Goal: Task Accomplishment & Management: Manage account settings

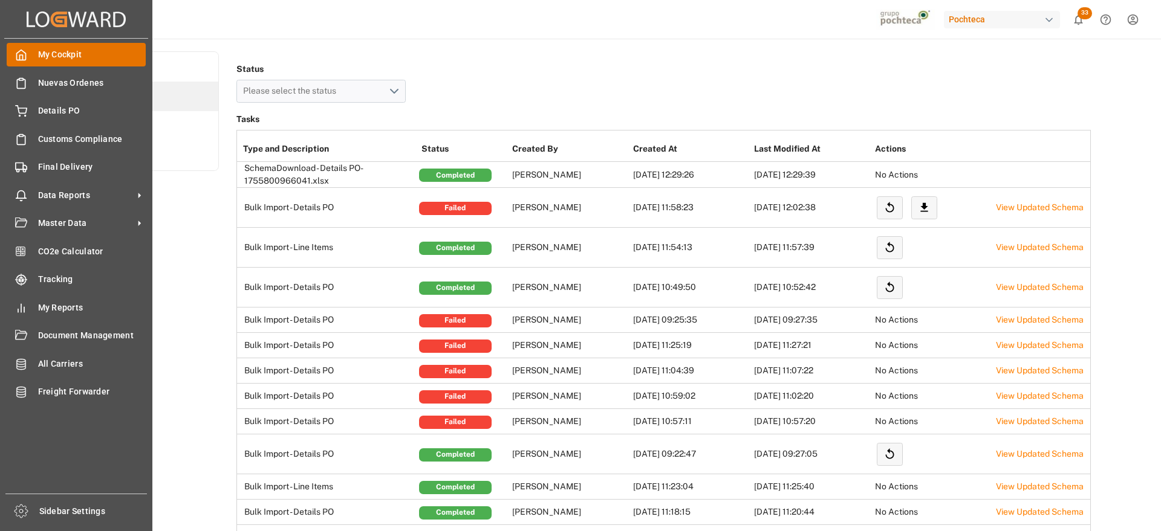
click at [20, 51] on icon at bounding box center [21, 55] width 12 height 12
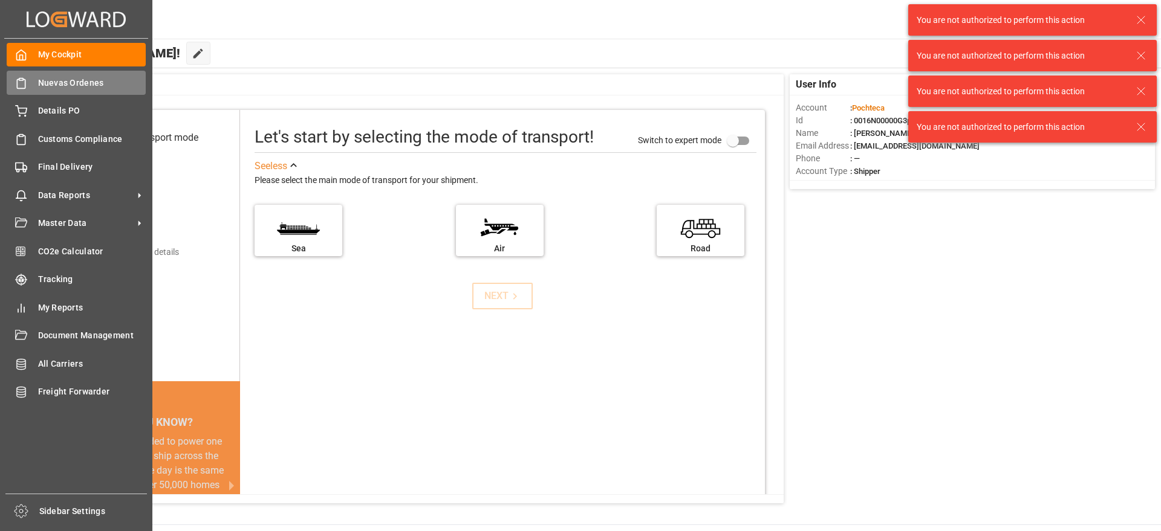
click at [27, 83] on div "Nuevas Ordenes Nuevas Ordenes" at bounding box center [76, 83] width 139 height 24
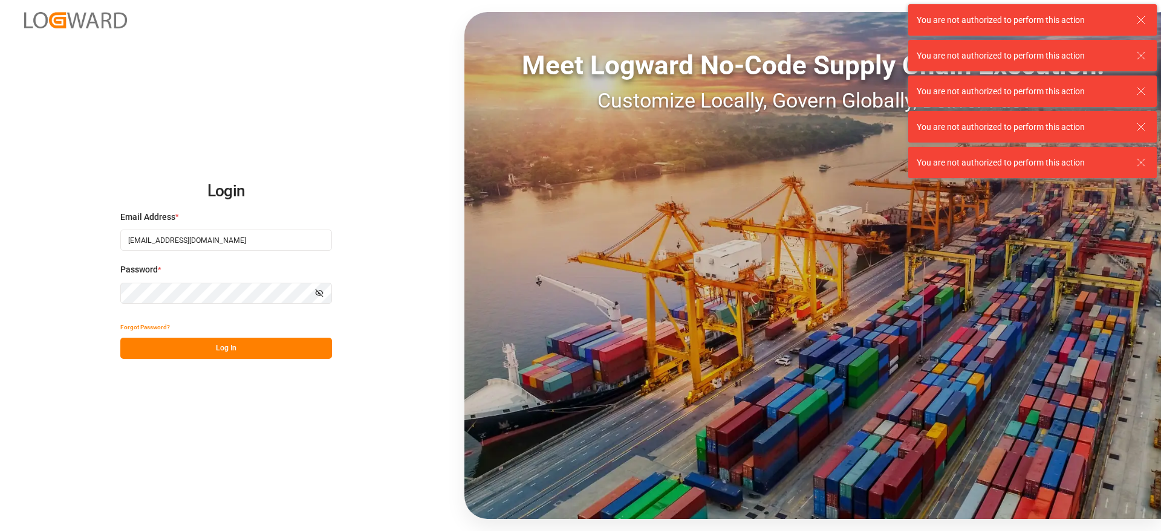
click at [245, 347] on button "Log In" at bounding box center [226, 348] width 212 height 21
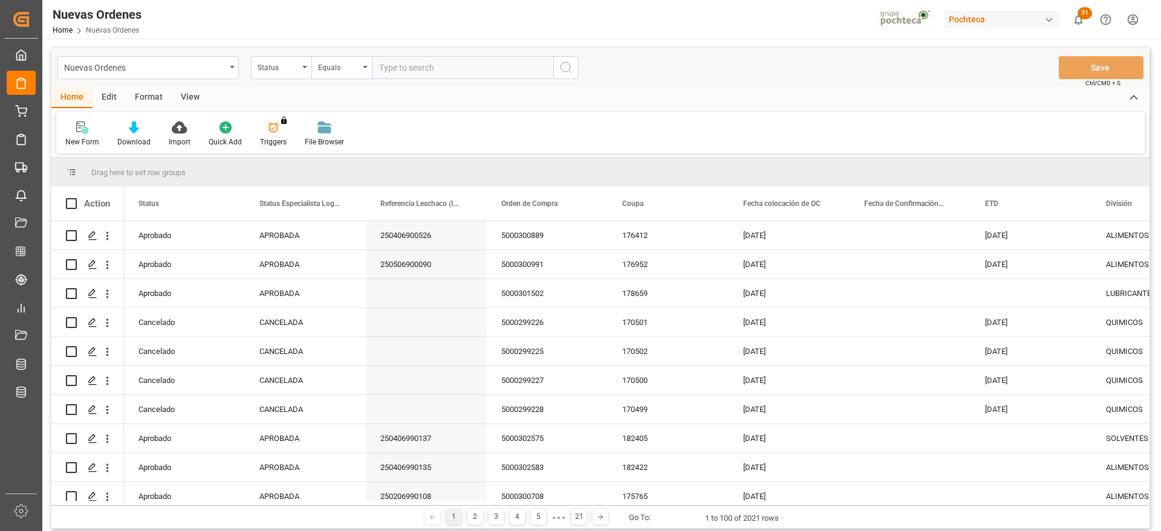
click at [271, 55] on div "Nuevas Ordenes Status Equals Save Ctrl/CMD + S" at bounding box center [600, 68] width 1098 height 40
click at [270, 71] on div "Status" at bounding box center [278, 66] width 41 height 14
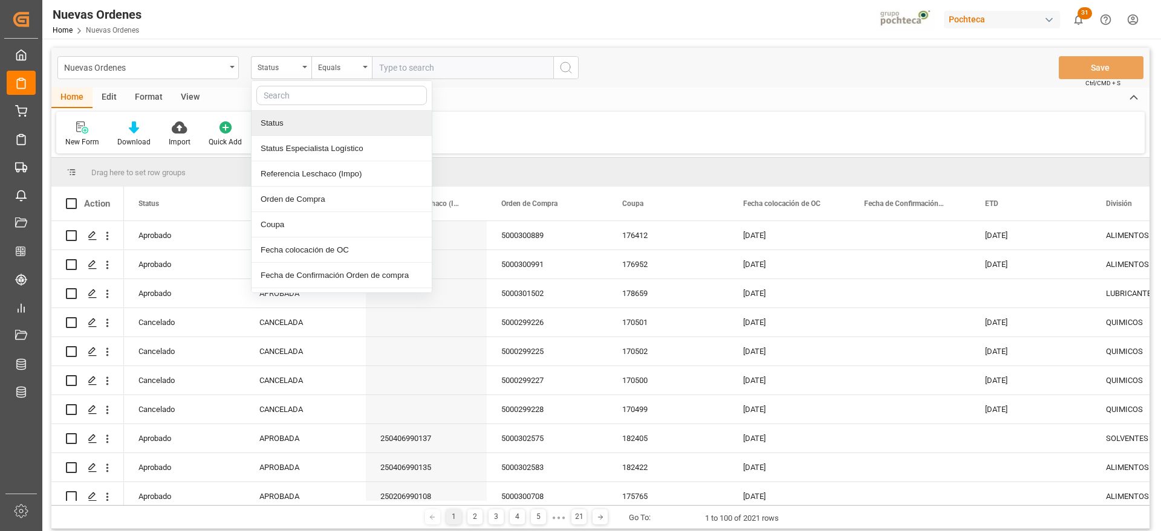
click at [296, 99] on input "text" at bounding box center [341, 95] width 170 height 19
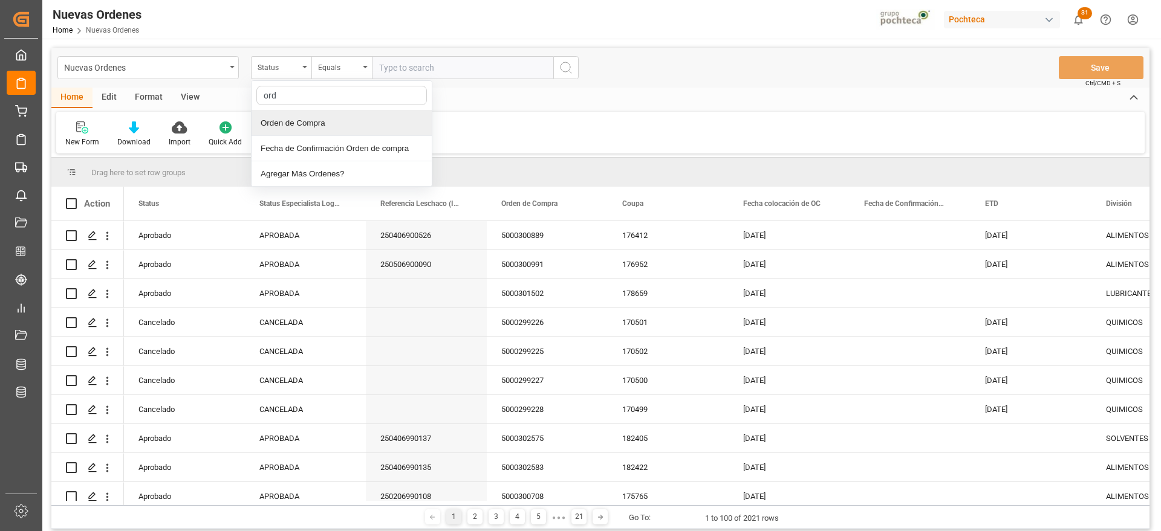
type input "orde"
click at [295, 115] on div "Orden de Compra" at bounding box center [341, 123] width 180 height 25
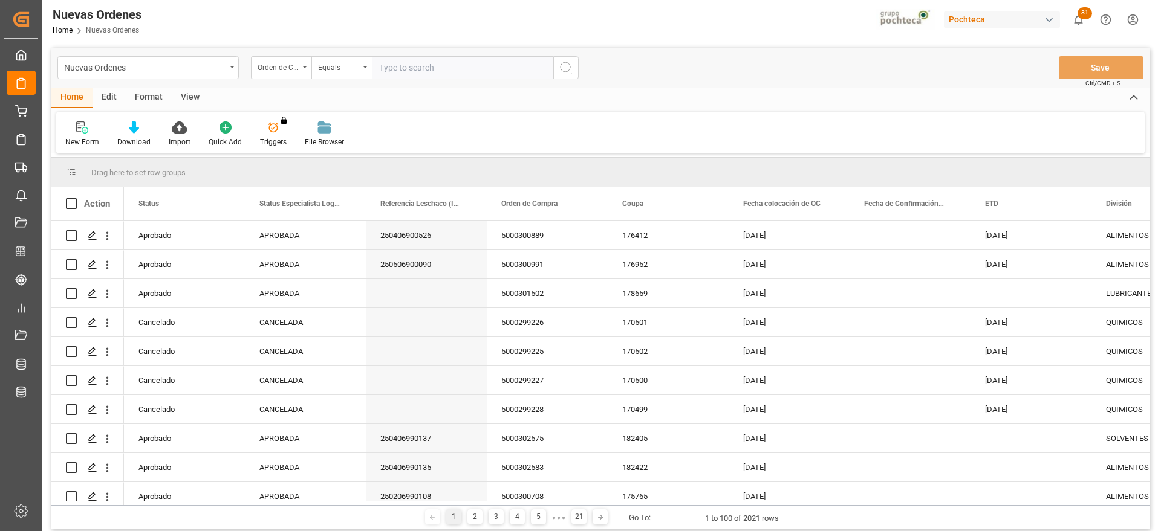
click at [413, 74] on input "text" at bounding box center [462, 67] width 181 height 23
paste input "5000306291"
type input "5000306291"
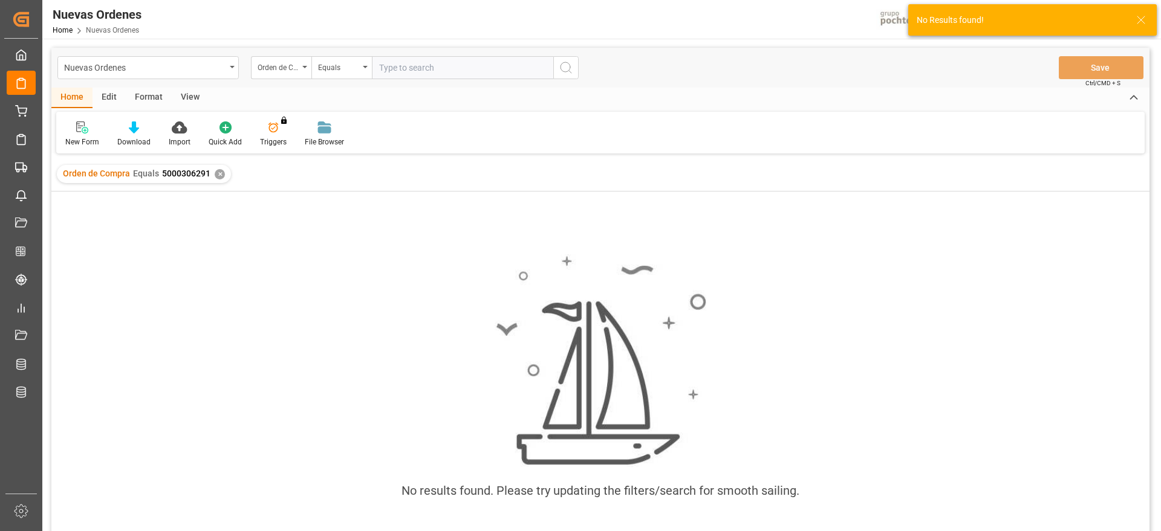
click at [217, 175] on div "✕" at bounding box center [220, 174] width 10 height 10
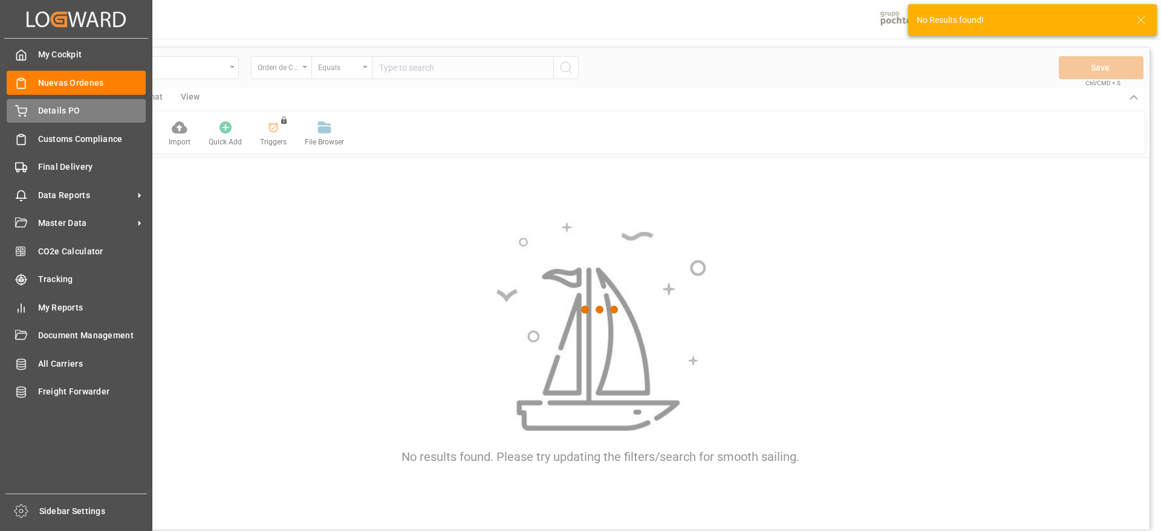
click at [25, 105] on div at bounding box center [17, 111] width 21 height 13
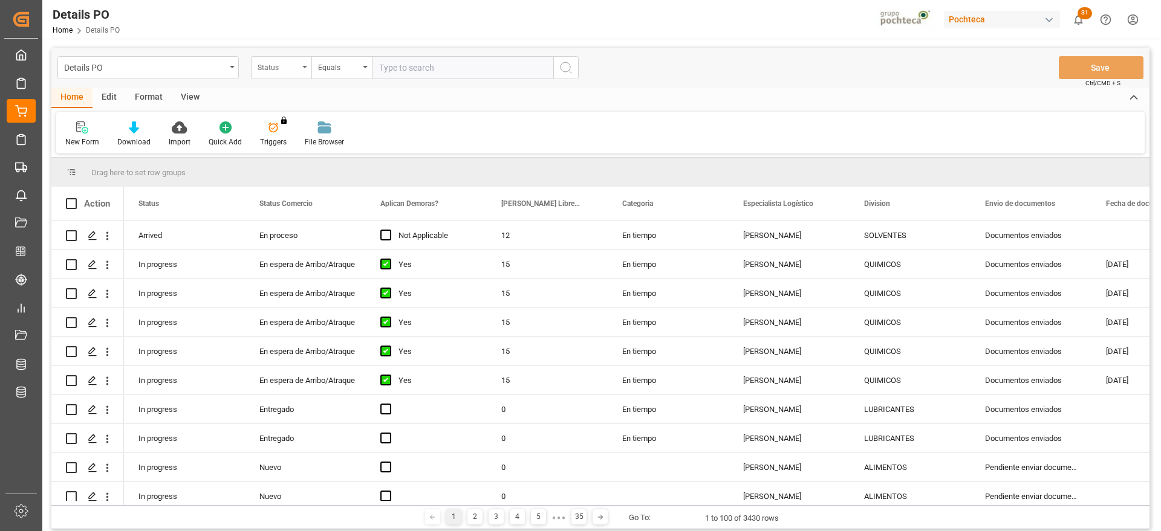
click at [288, 64] on div "Status" at bounding box center [278, 66] width 41 height 14
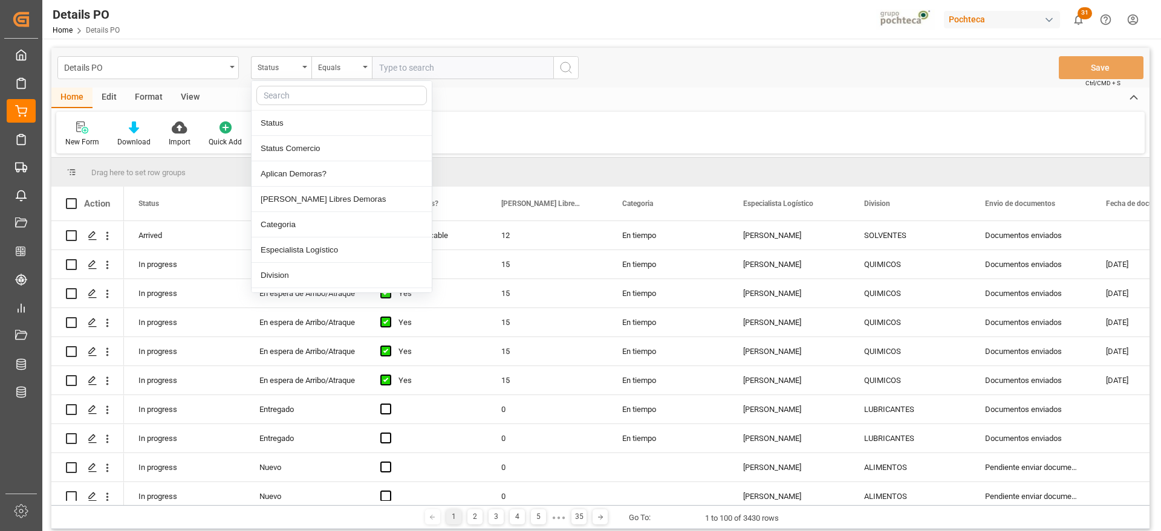
click at [292, 100] on input "text" at bounding box center [341, 95] width 170 height 19
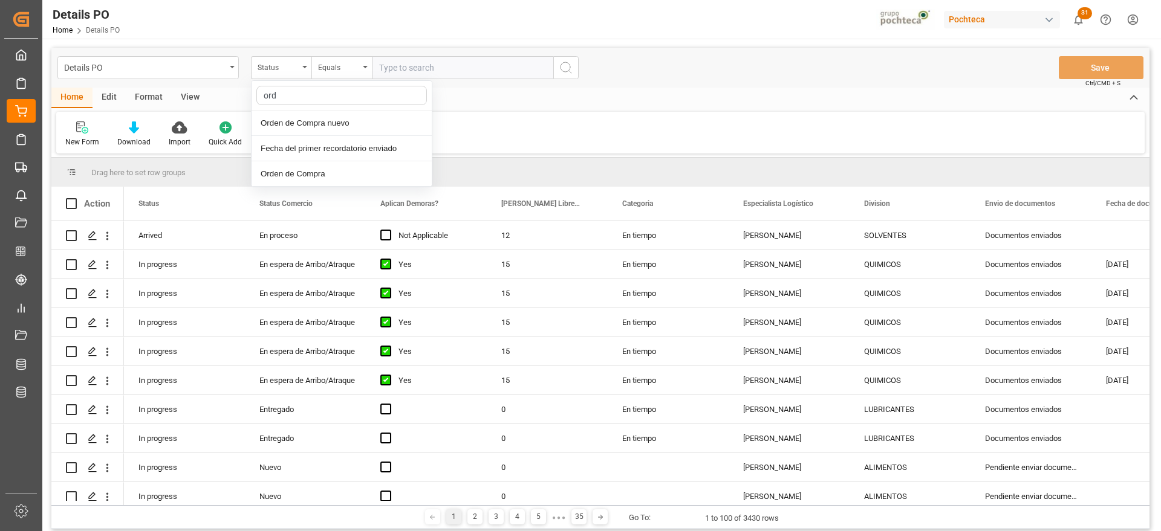
type input "orde"
click at [285, 117] on div "Orden de Compra nuevo" at bounding box center [341, 123] width 180 height 25
click at [400, 74] on input "text" at bounding box center [462, 67] width 181 height 23
paste input "5000306291"
type input "5000306291"
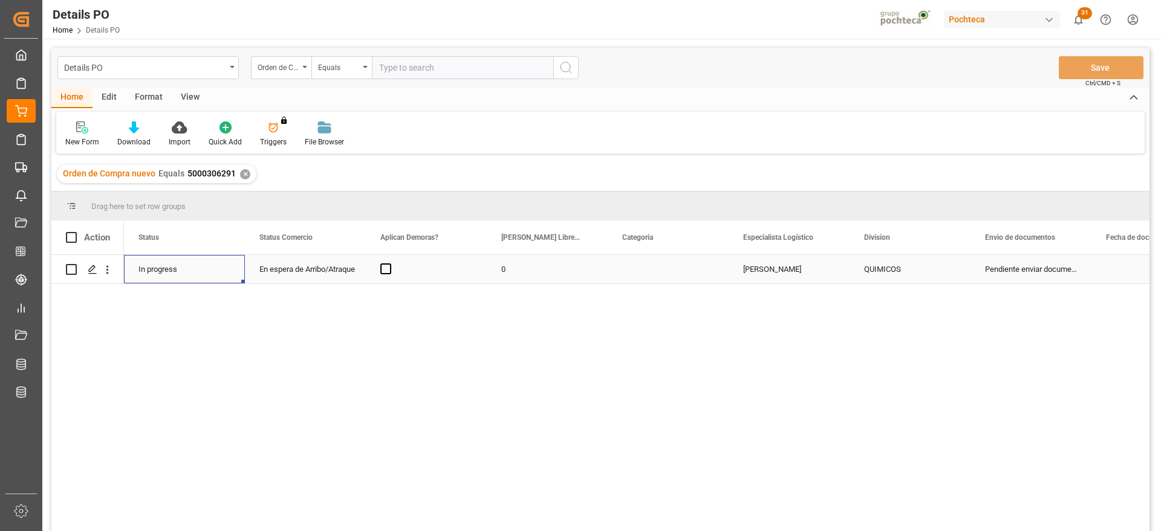
click at [212, 262] on div "In progress" at bounding box center [184, 269] width 121 height 28
click at [302, 266] on div "En espera de Arribo/Atraque" at bounding box center [305, 270] width 92 height 28
click at [404, 270] on div "Press SPACE to select this row." at bounding box center [426, 269] width 121 height 28
click at [384, 269] on span "Press SPACE to select this row." at bounding box center [385, 269] width 11 height 11
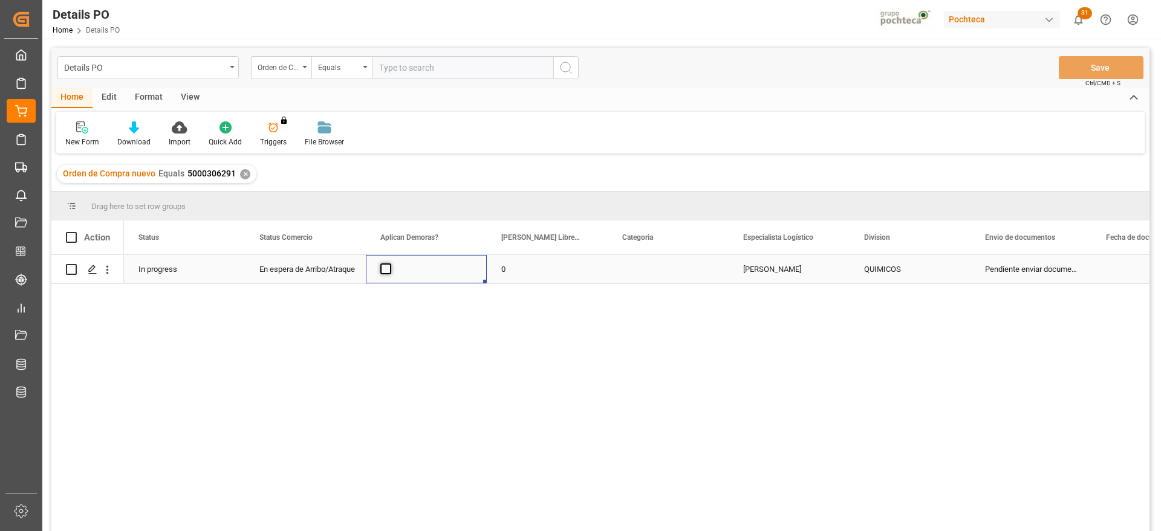
click at [389, 264] on input "Press SPACE to select this row." at bounding box center [389, 264] width 0 height 0
click at [531, 274] on div "0" at bounding box center [547, 269] width 121 height 28
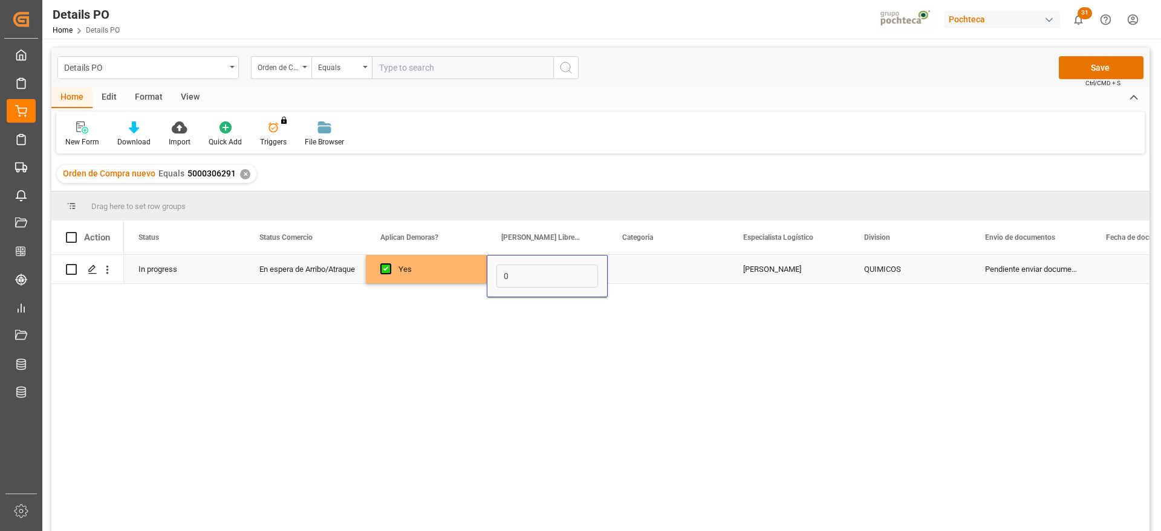
click at [531, 274] on input "0" at bounding box center [547, 276] width 102 height 23
type input "12"
click at [642, 282] on div "Press SPACE to select this row." at bounding box center [667, 269] width 121 height 28
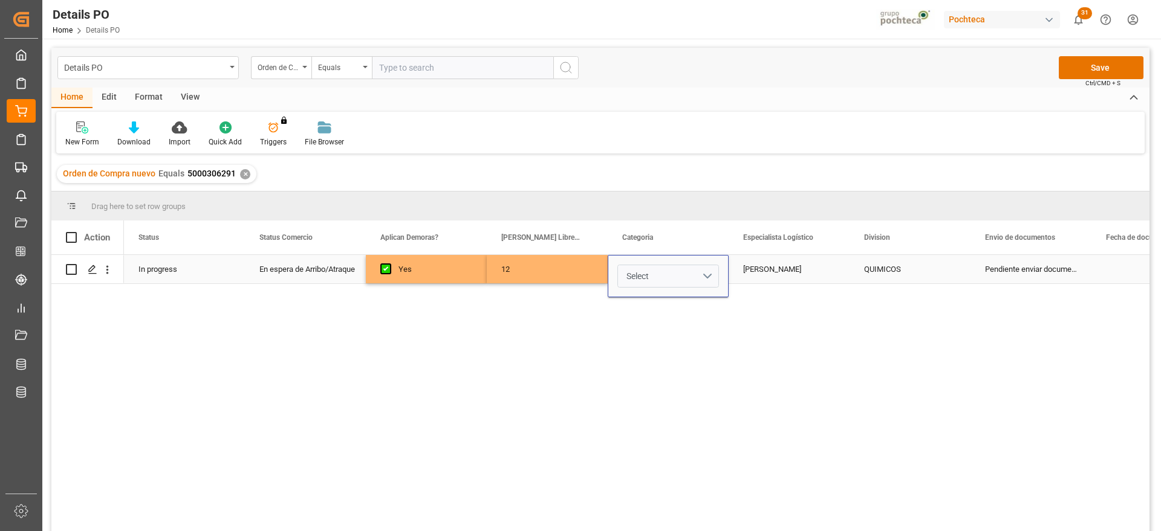
click at [701, 277] on button "Select" at bounding box center [668, 276] width 102 height 23
click at [676, 347] on div "En tiempo" at bounding box center [668, 344] width 88 height 12
click at [802, 270] on div "Paola Díaz López" at bounding box center [788, 269] width 121 height 28
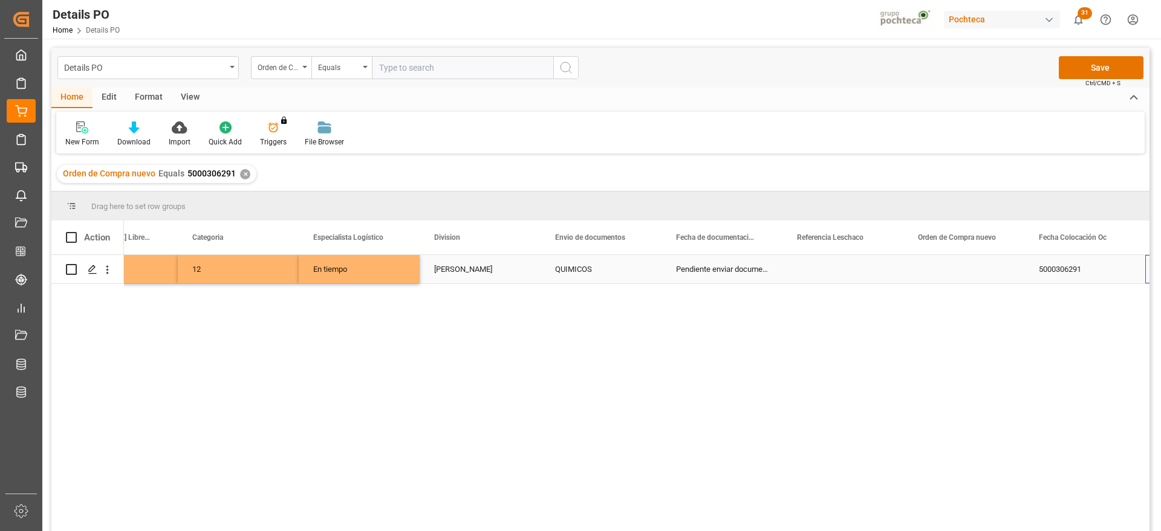
scroll to position [0, 430]
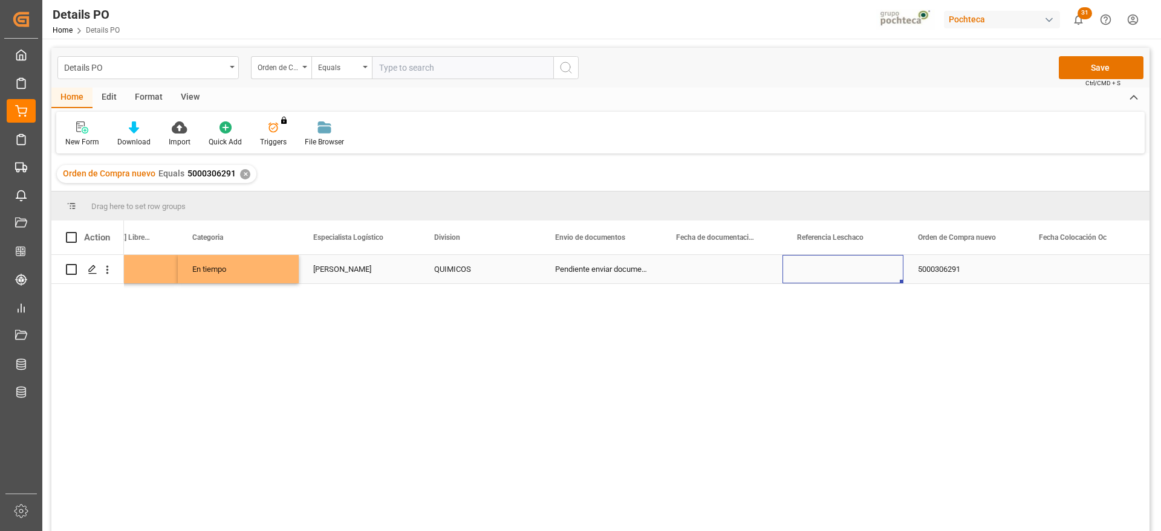
click at [969, 269] on div "5000306291" at bounding box center [963, 269] width 121 height 28
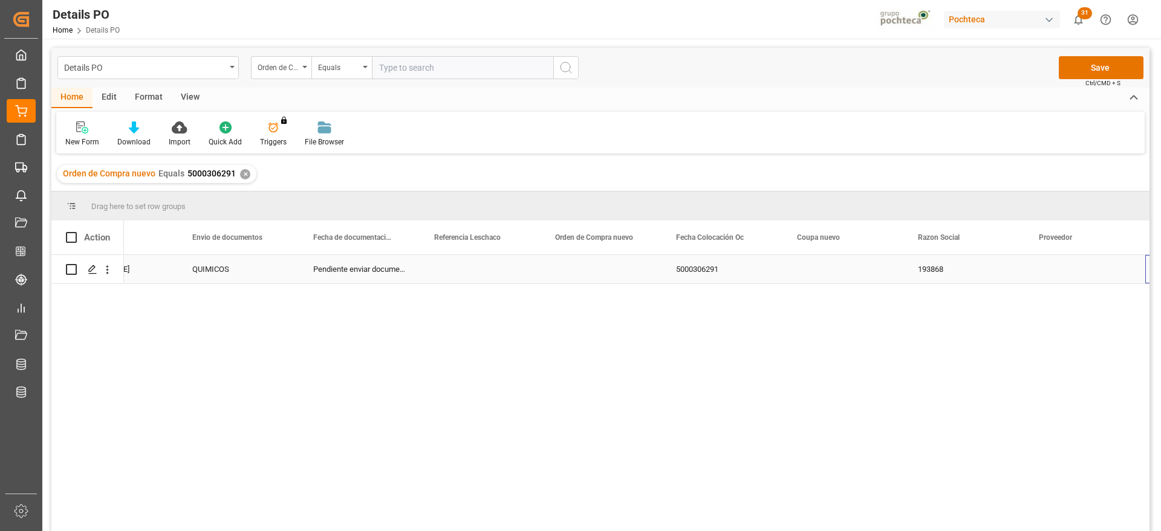
scroll to position [0, 792]
click at [1001, 271] on div "Press SPACE to select this row." at bounding box center [963, 269] width 121 height 28
click at [1005, 271] on icon "open menu" at bounding box center [1001, 277] width 15 height 15
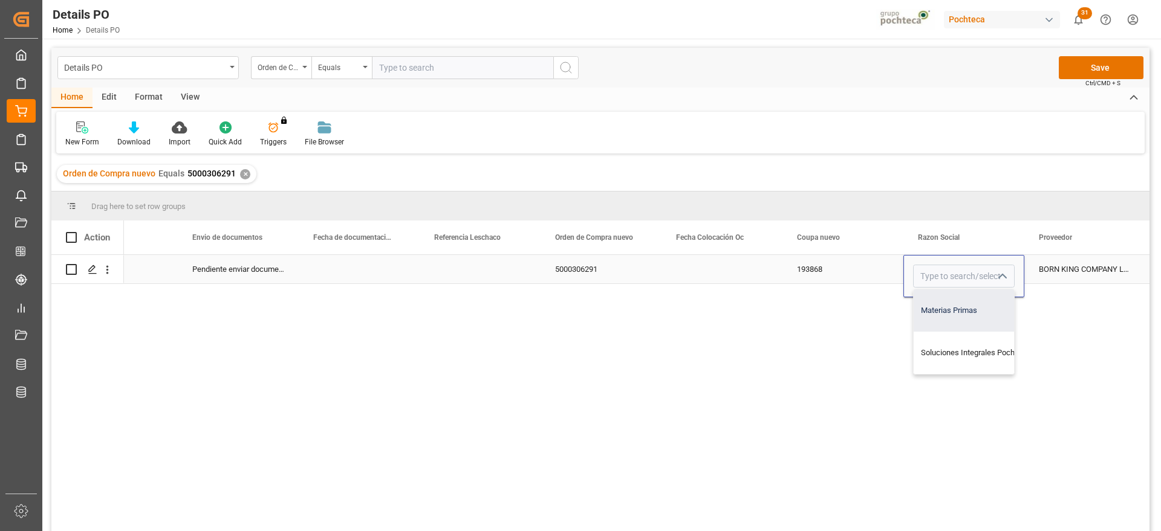
click at [987, 312] on div "Materias Primas" at bounding box center [974, 311] width 123 height 42
type input "Materias Primas"
click at [1088, 262] on div "BORN KING COMPANY LIMITED" at bounding box center [1084, 269] width 121 height 28
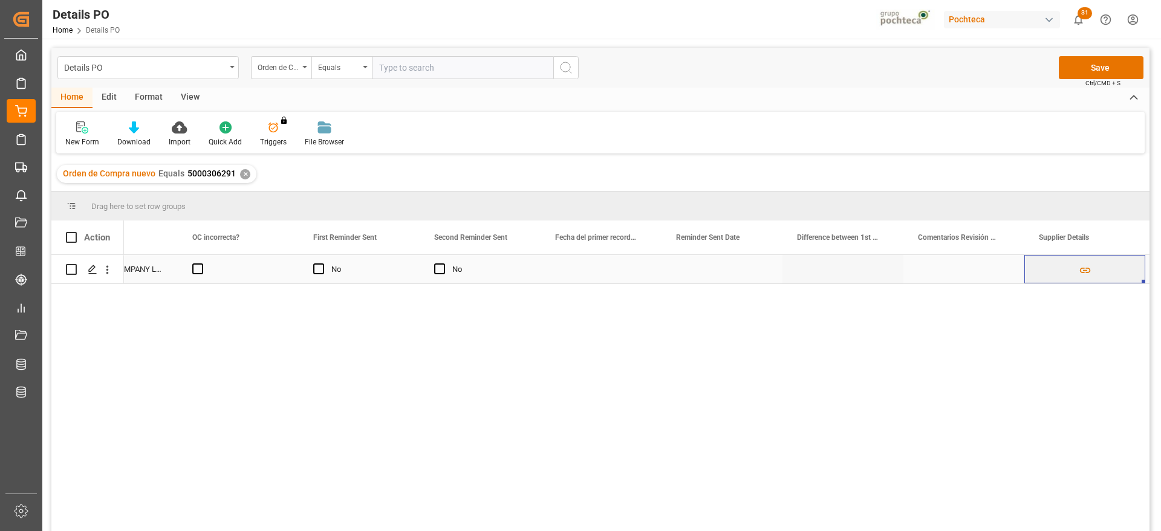
scroll to position [0, 0]
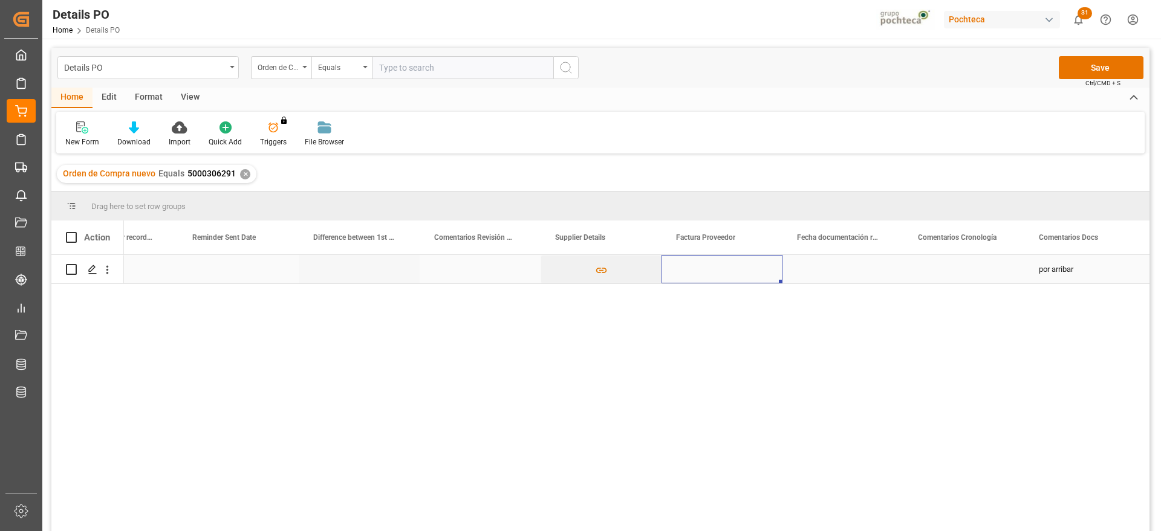
click at [745, 273] on div "Press SPACE to select this row." at bounding box center [721, 269] width 121 height 28
click at [732, 275] on input "Press SPACE to select this row." at bounding box center [722, 276] width 102 height 23
paste input "25BKB574"
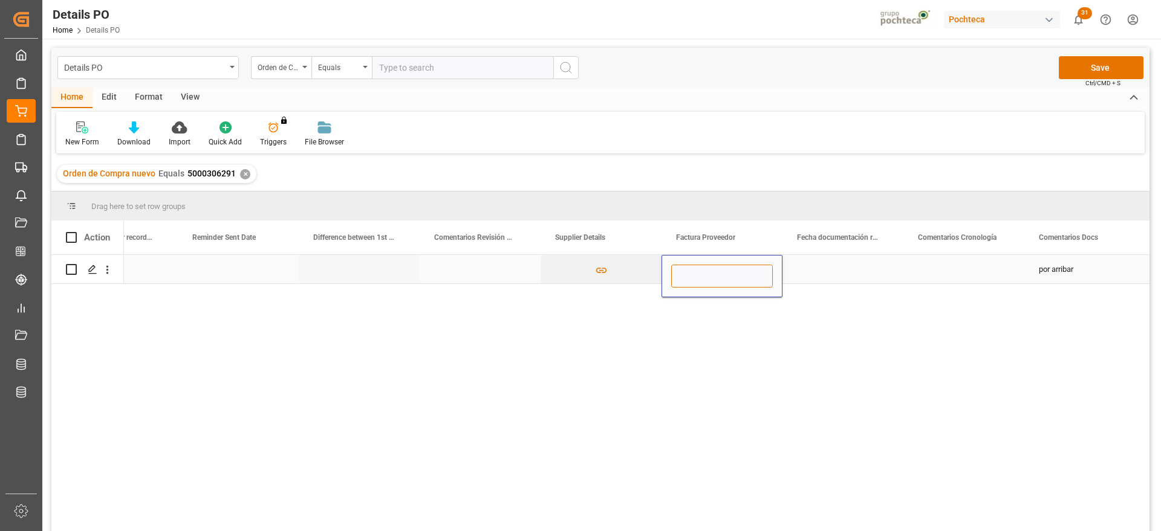
type input "25BKB574"
click at [816, 274] on div "Press SPACE to select this row." at bounding box center [842, 269] width 121 height 28
click at [864, 268] on div "Press SPACE to select this row." at bounding box center [842, 269] width 121 height 28
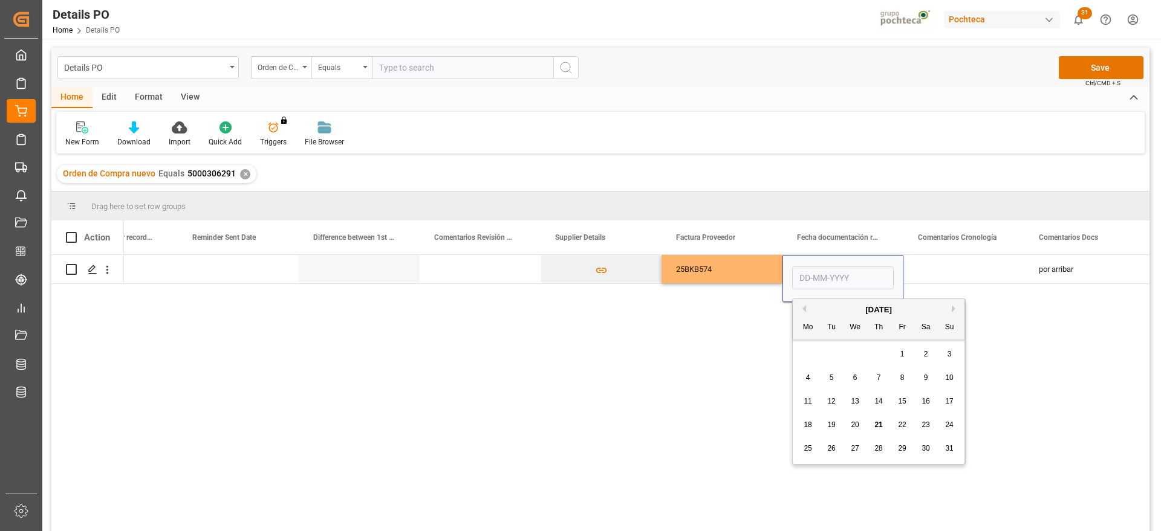
click at [905, 403] on span "15" at bounding box center [902, 401] width 8 height 8
type input "15-08-2025"
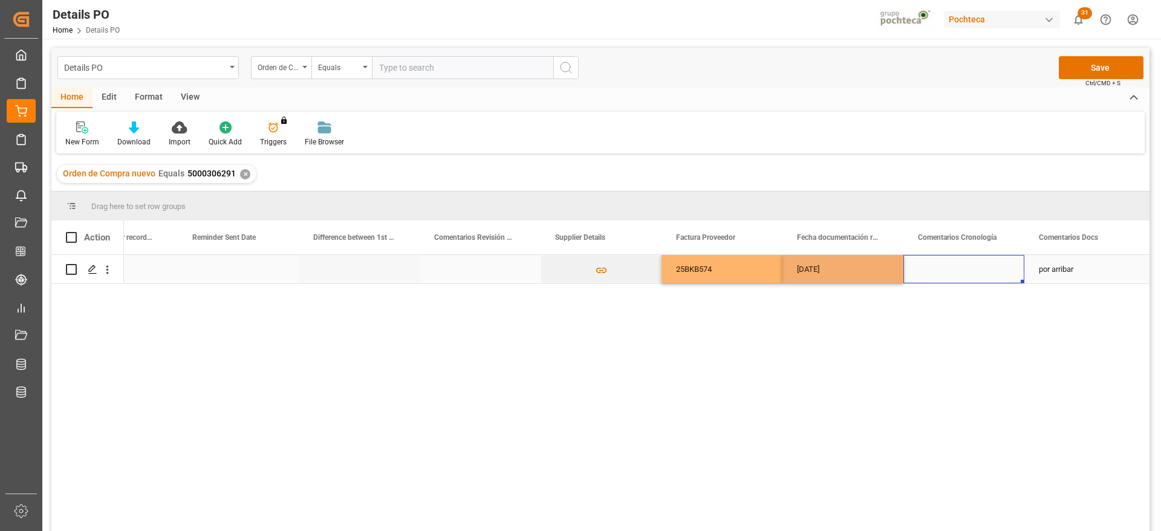
click at [982, 267] on div "Press SPACE to select this row." at bounding box center [963, 269] width 121 height 28
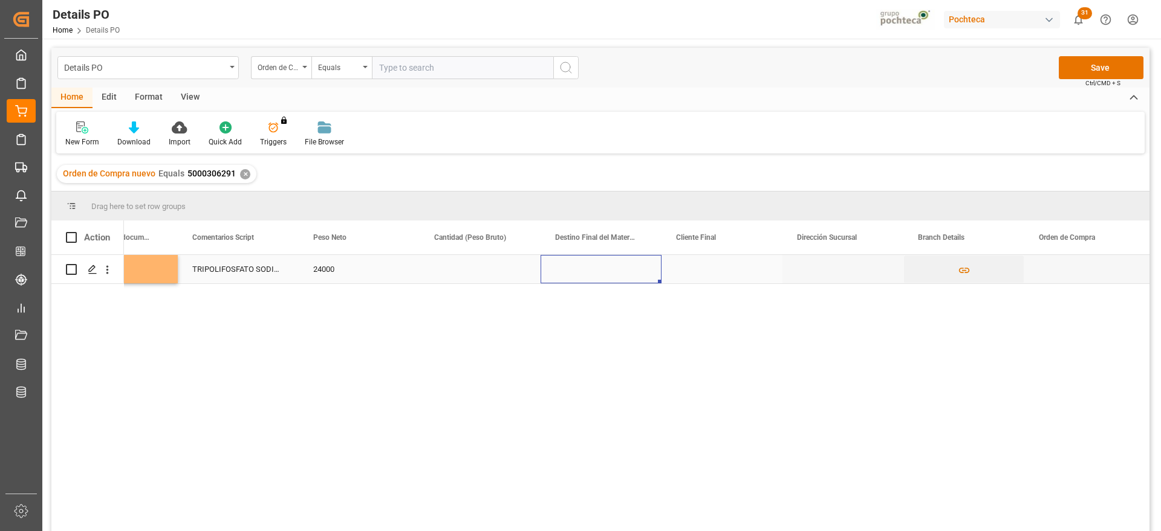
click at [604, 274] on div "Press SPACE to select this row." at bounding box center [600, 269] width 121 height 28
click at [604, 274] on input "Press SPACE to select this row." at bounding box center [601, 276] width 102 height 23
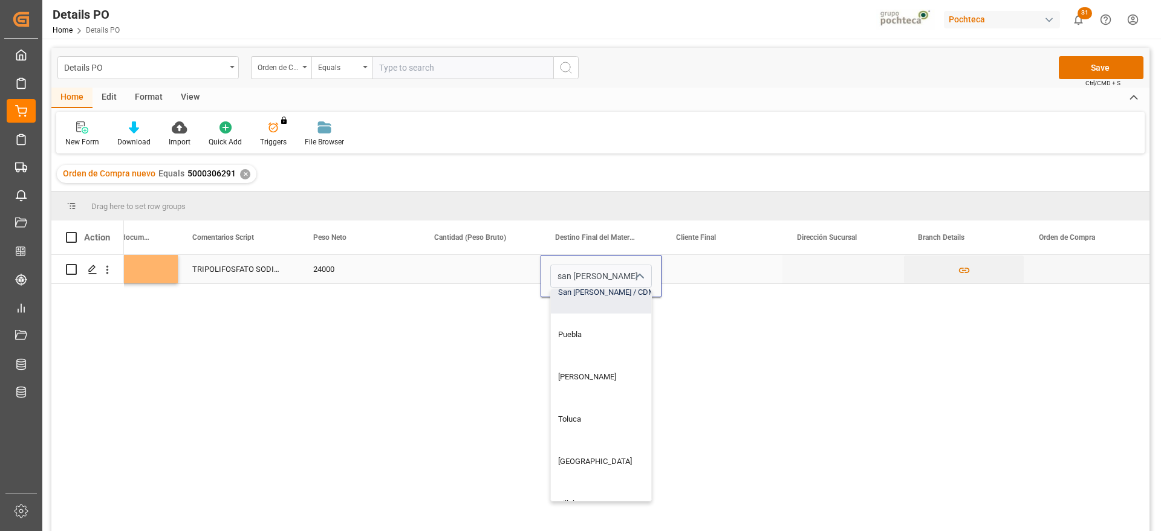
click at [592, 294] on div "San Juan / CDMX" at bounding box center [624, 292] width 146 height 42
type input "San Juan / CDMX"
click at [722, 268] on div "Press SPACE to select this row." at bounding box center [721, 269] width 121 height 28
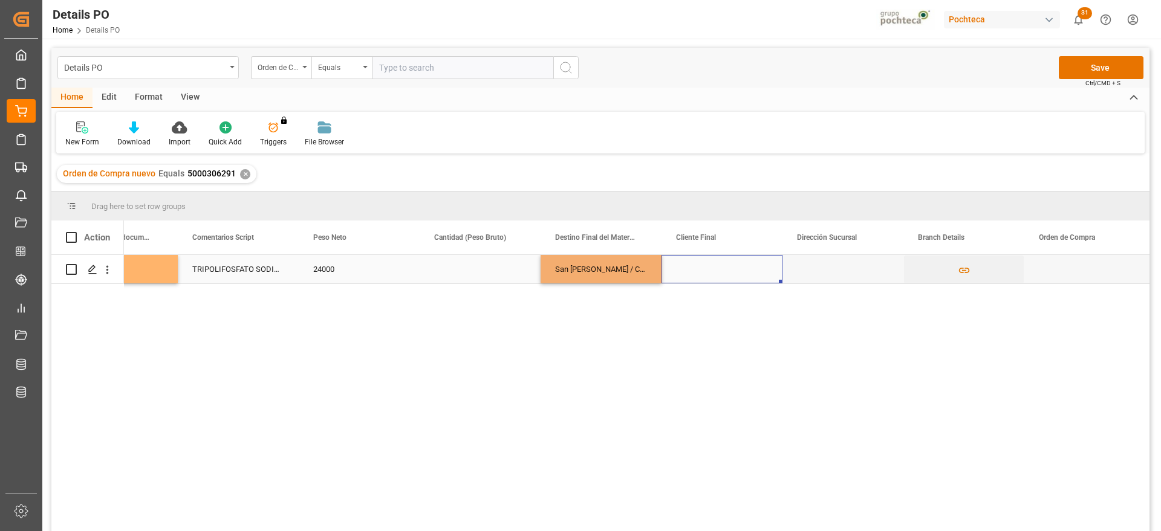
click at [722, 268] on div "Press SPACE to select this row." at bounding box center [721, 269] width 121 height 28
click at [858, 271] on div "Press SPACE to select this row." at bounding box center [842, 269] width 121 height 28
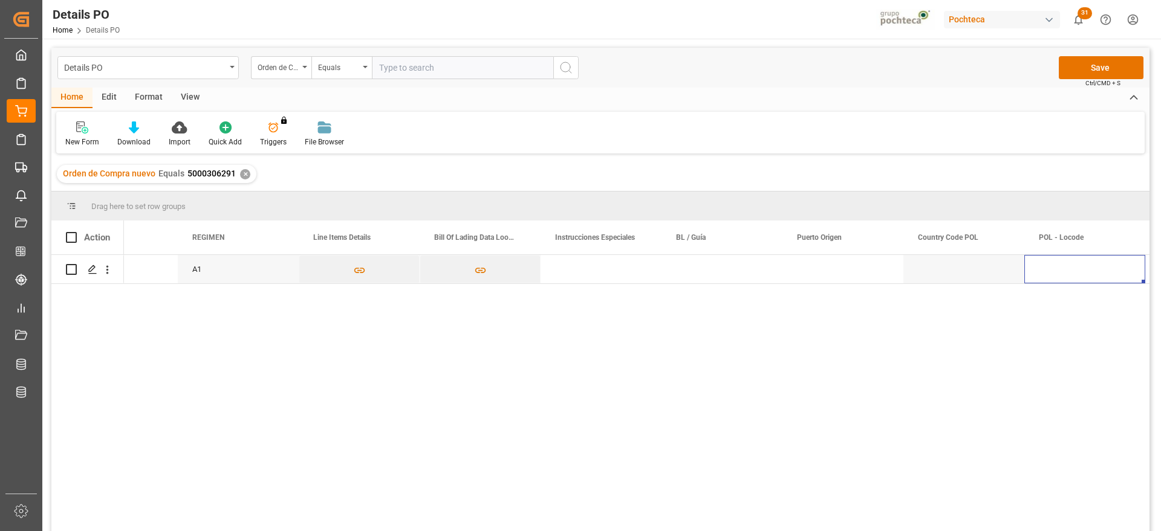
click at [706, 277] on div "Press SPACE to select this row." at bounding box center [721, 269] width 121 height 28
click at [747, 276] on input "Press SPACE to select this row." at bounding box center [722, 276] width 102 height 23
click at [720, 267] on input "Press SPACE to select this row." at bounding box center [722, 276] width 102 height 23
paste input "TAOCB25015761"
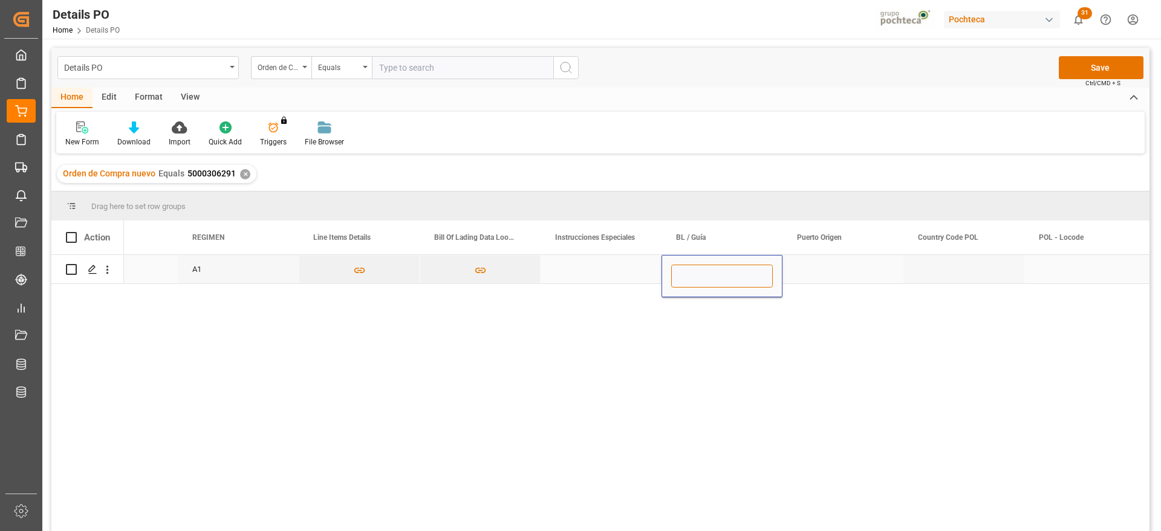
type input "TAOCB25015761"
click at [827, 271] on div "Press SPACE to select this row." at bounding box center [842, 269] width 121 height 28
click at [817, 270] on div "Press SPACE to select this row." at bounding box center [842, 269] width 121 height 28
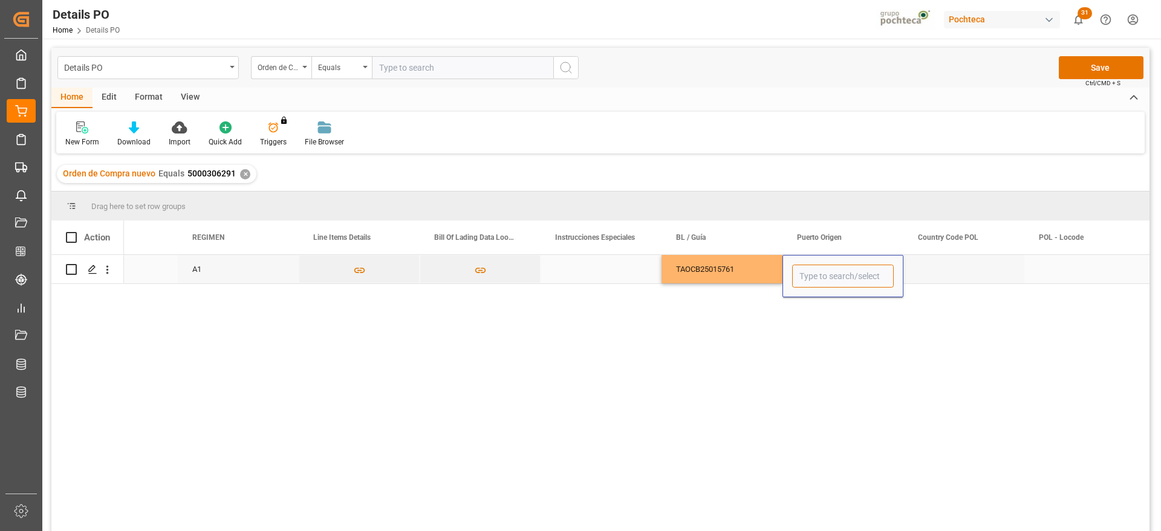
click at [817, 270] on input "Press SPACE to select this row." at bounding box center [843, 276] width 102 height 23
paste input "QINGDAO,"
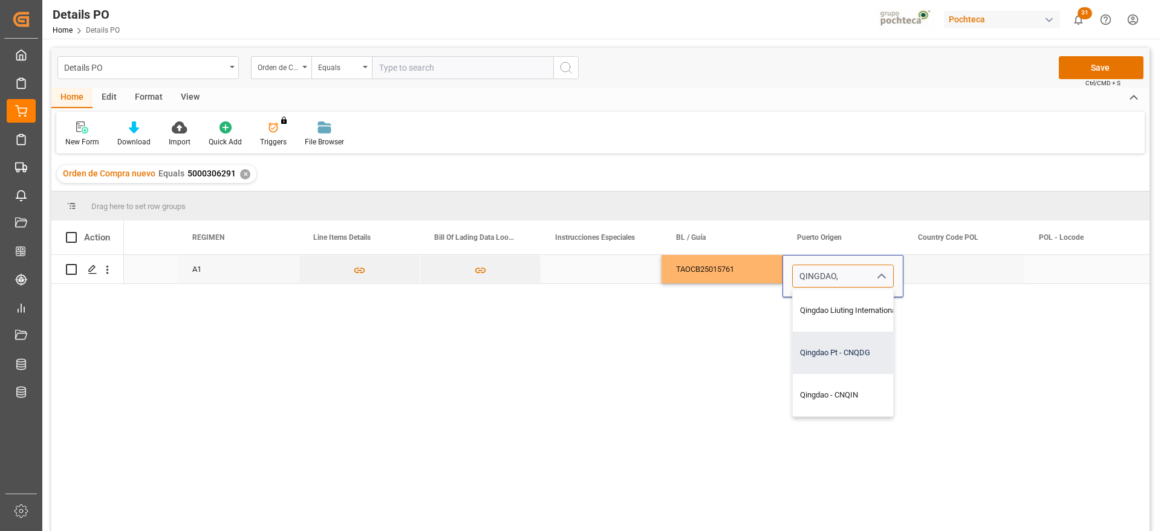
click at [823, 351] on div "Qingdao Pt - CNQDG" at bounding box center [870, 353] width 157 height 42
type input "Qingdao Pt - CNQDG"
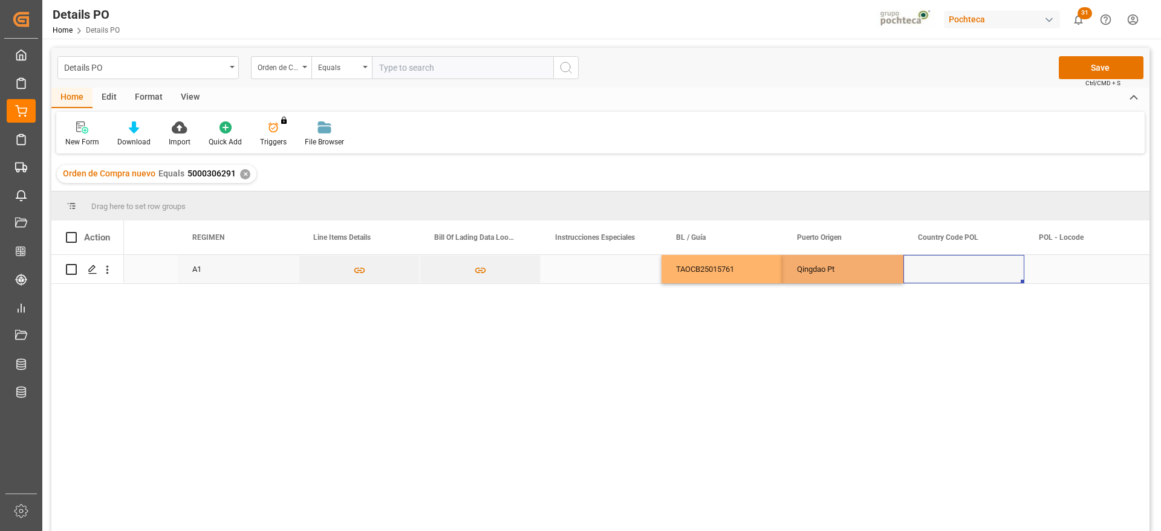
click at [957, 271] on div "Press SPACE to select this row." at bounding box center [963, 269] width 121 height 28
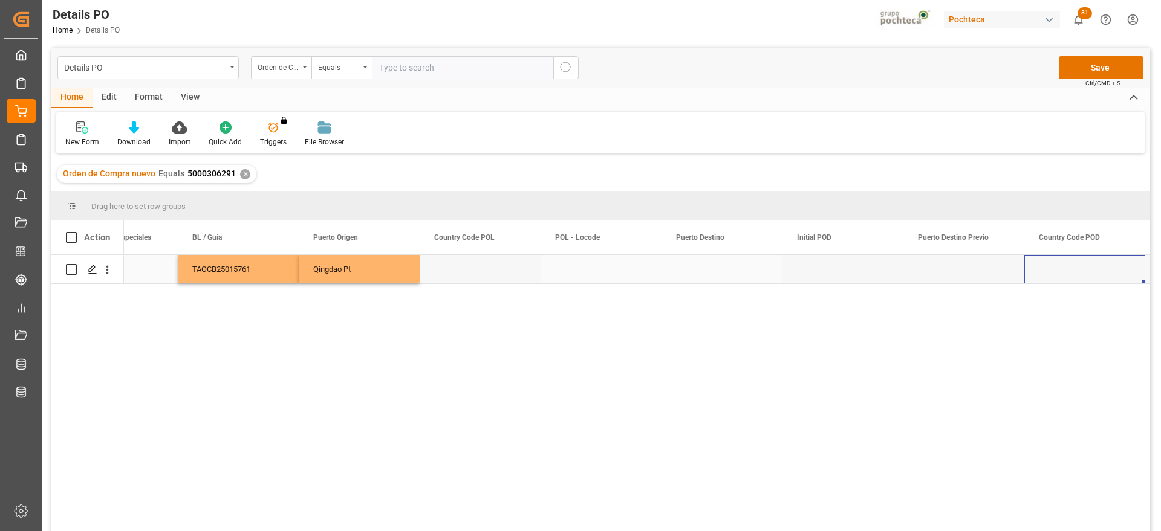
click at [714, 277] on div "Press SPACE to select this row." at bounding box center [721, 269] width 121 height 28
click at [714, 277] on input "Press SPACE to select this row." at bounding box center [722, 276] width 102 height 23
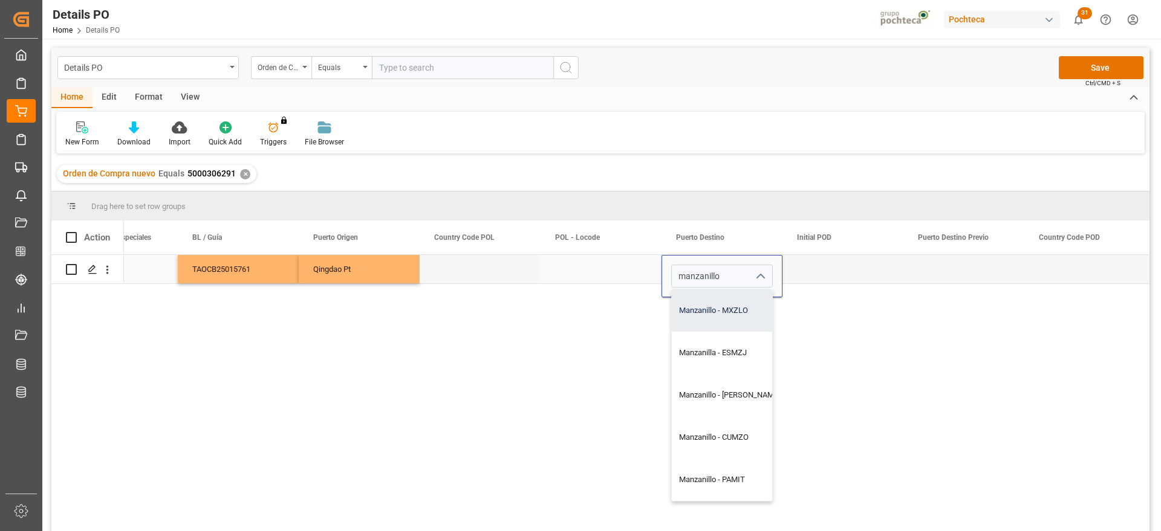
click at [721, 311] on div "Manzanillo - MXZLO" at bounding box center [729, 311] width 115 height 42
type input "Manzanillo - MXZLO"
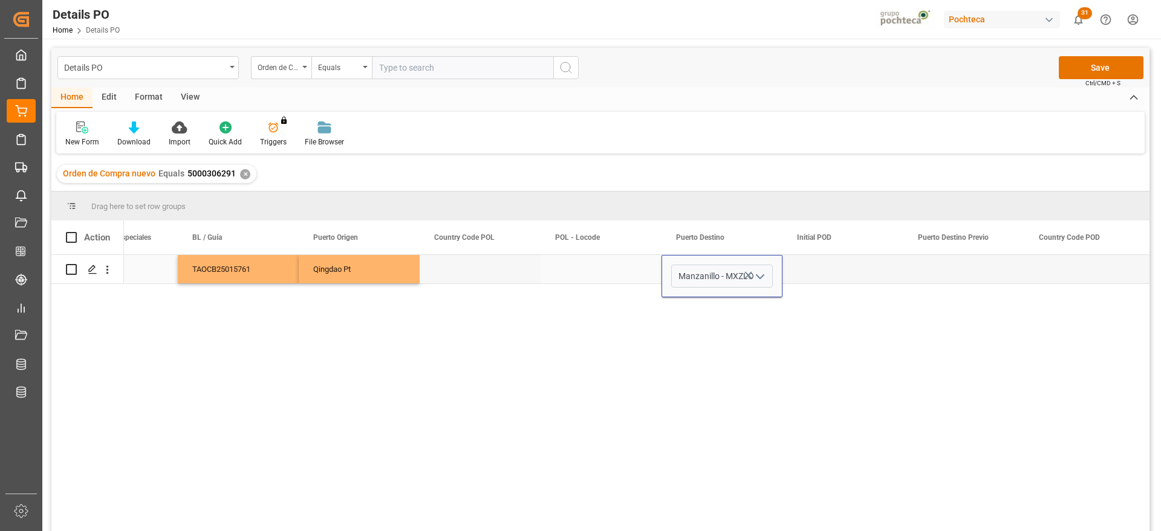
click at [814, 269] on div "Press SPACE to select this row." at bounding box center [842, 269] width 121 height 28
click at [868, 270] on div "Press SPACE to select this row." at bounding box center [842, 269] width 121 height 28
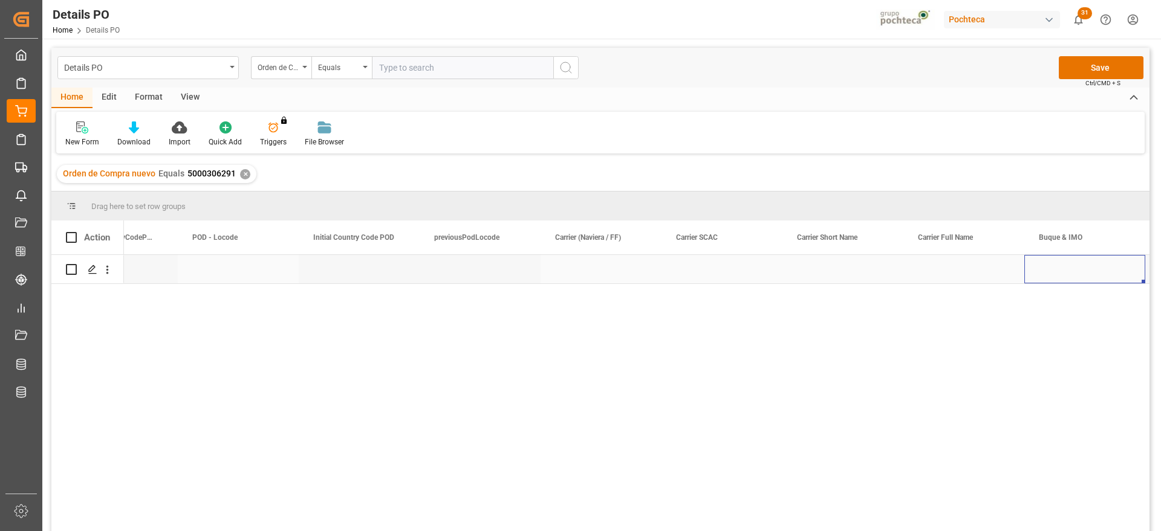
click at [586, 271] on div "Press SPACE to select this row." at bounding box center [600, 269] width 121 height 28
click at [601, 278] on input "Press SPACE to select this row." at bounding box center [601, 276] width 102 height 23
type input "m"
type input "MARITIMEX"
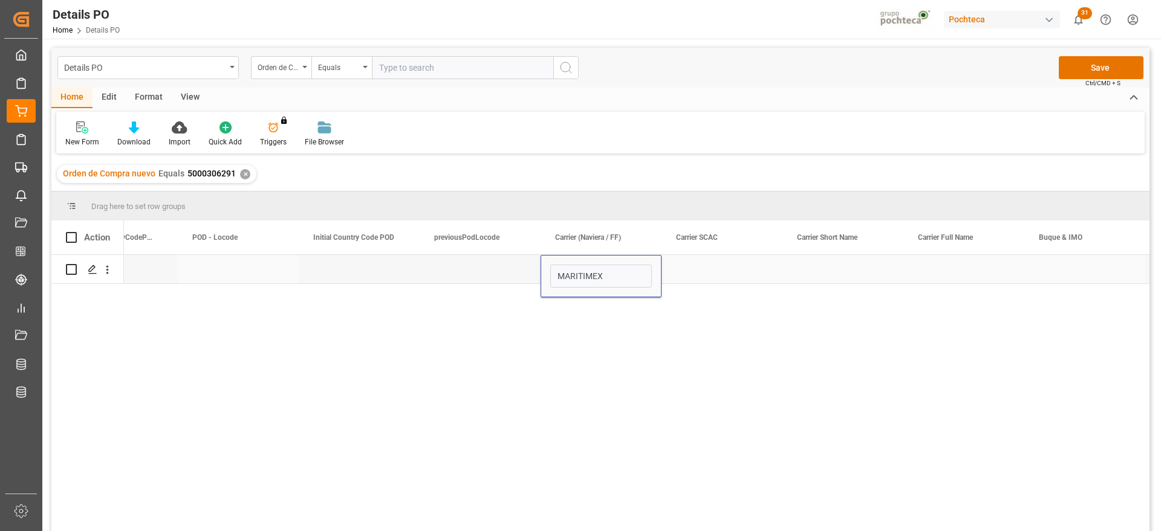
click at [756, 261] on div "Press SPACE to select this row." at bounding box center [721, 269] width 121 height 28
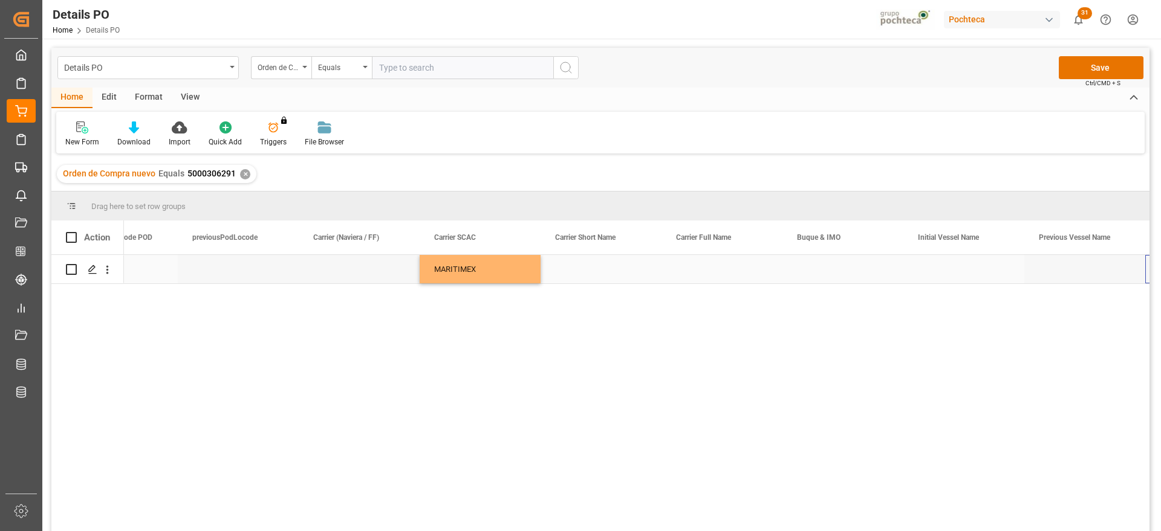
scroll to position [0, 6474]
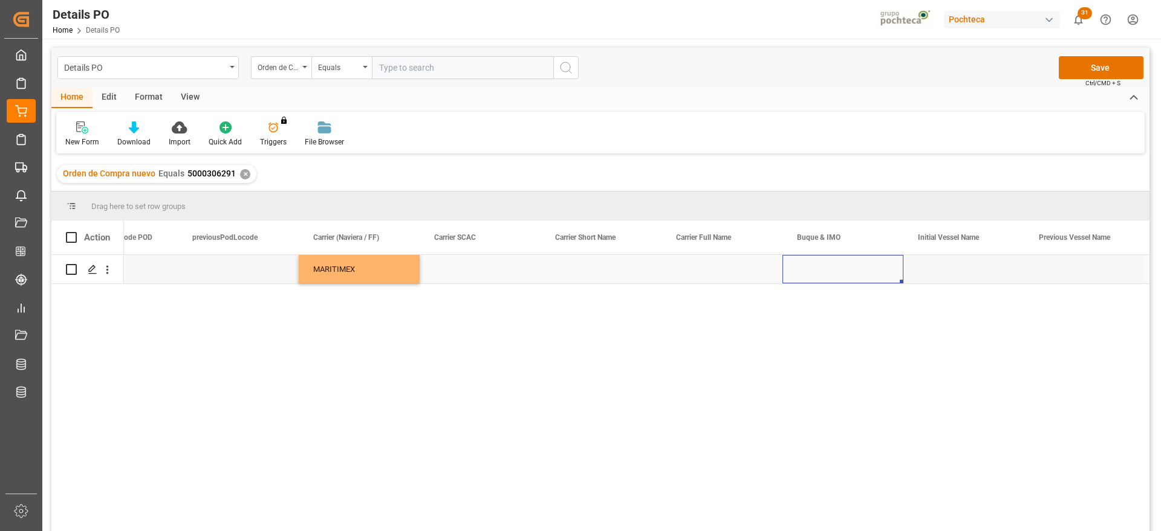
click at [824, 263] on div "Press SPACE to select this row." at bounding box center [842, 269] width 121 height 28
click at [816, 273] on input "Press SPACE to select this row." at bounding box center [843, 276] width 102 height 23
paste input "ESL ASANT"
click at [843, 311] on div "ESL ASANTE - 9670822" at bounding box center [842, 311] width 100 height 42
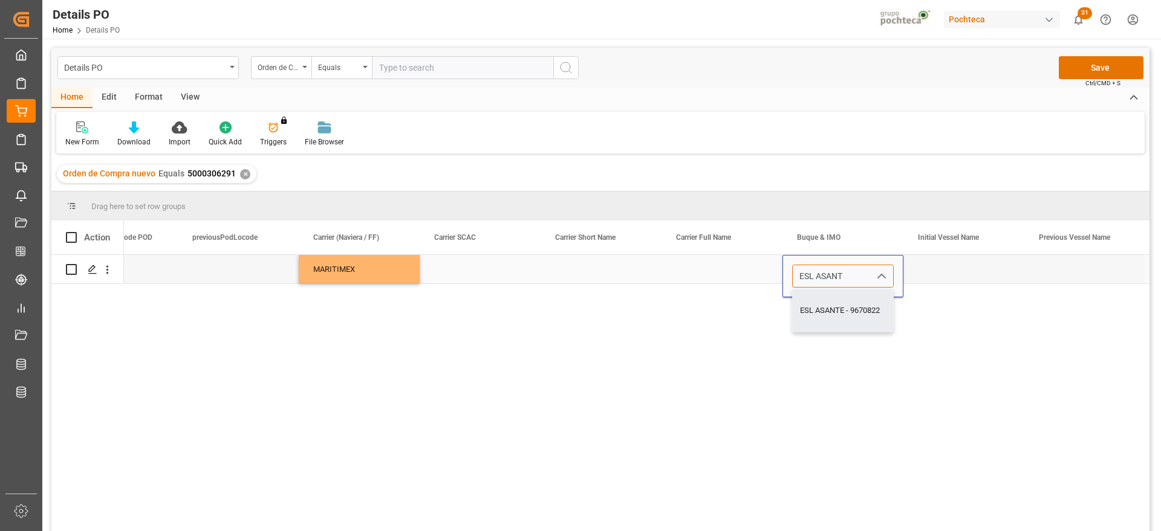
type input "ESL ASANTE - 9670822"
click at [954, 271] on div "Press SPACE to select this row." at bounding box center [963, 269] width 121 height 28
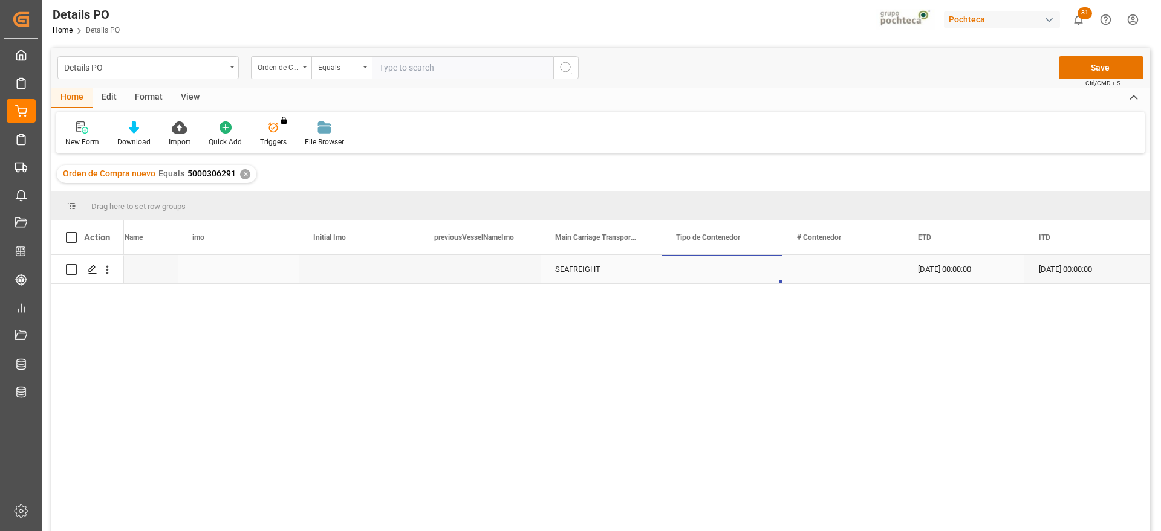
click at [743, 274] on div "Press SPACE to select this row." at bounding box center [721, 269] width 121 height 28
click at [763, 275] on polyline "open menu" at bounding box center [759, 277] width 7 height 4
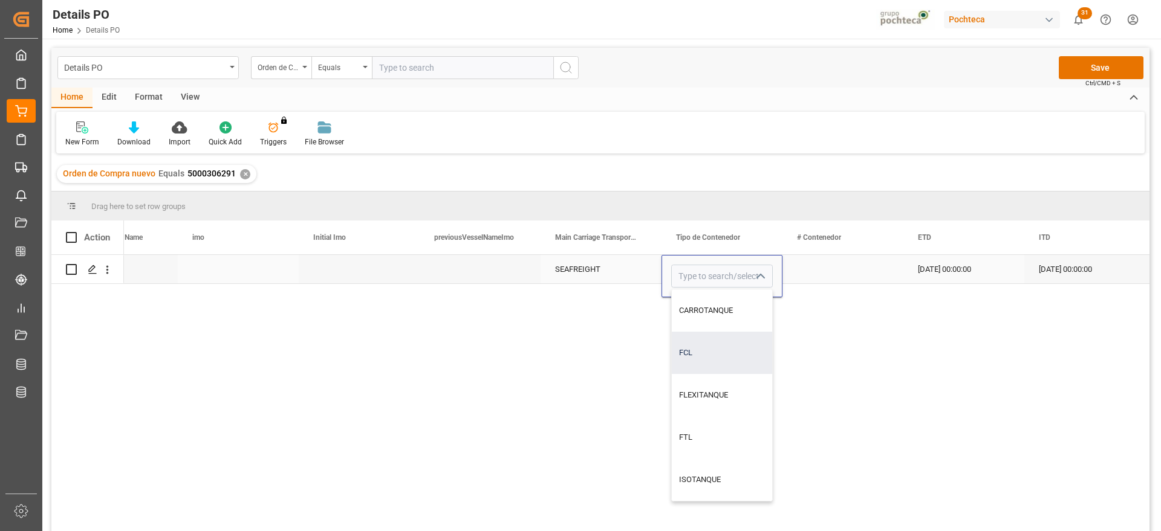
click at [721, 353] on div "FCL" at bounding box center [722, 353] width 100 height 42
type input "FCL"
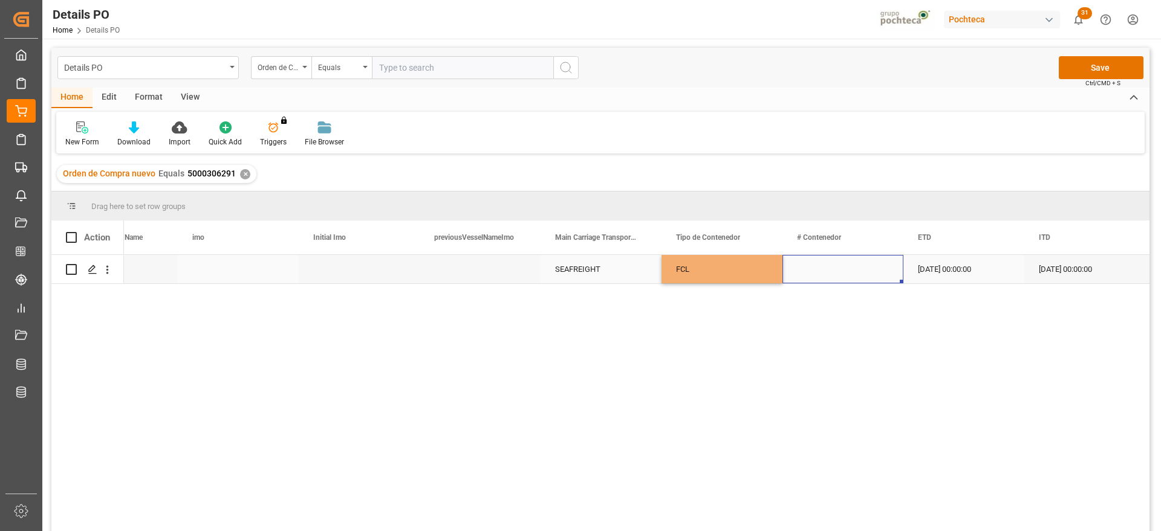
click at [840, 268] on div "Press SPACE to select this row." at bounding box center [842, 269] width 121 height 28
click at [818, 277] on input "Press SPACE to select this row." at bounding box center [843, 276] width 102 height 23
paste input "DRYU9863160"
type input "DRYU9863160"
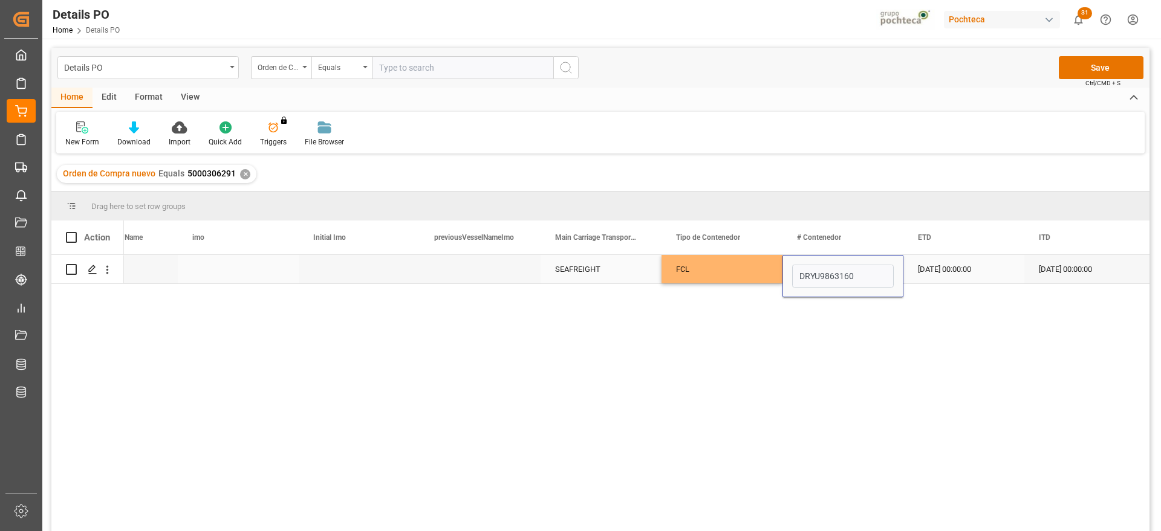
click at [937, 273] on div "18-07-2025 00:00:00" at bounding box center [963, 269] width 121 height 28
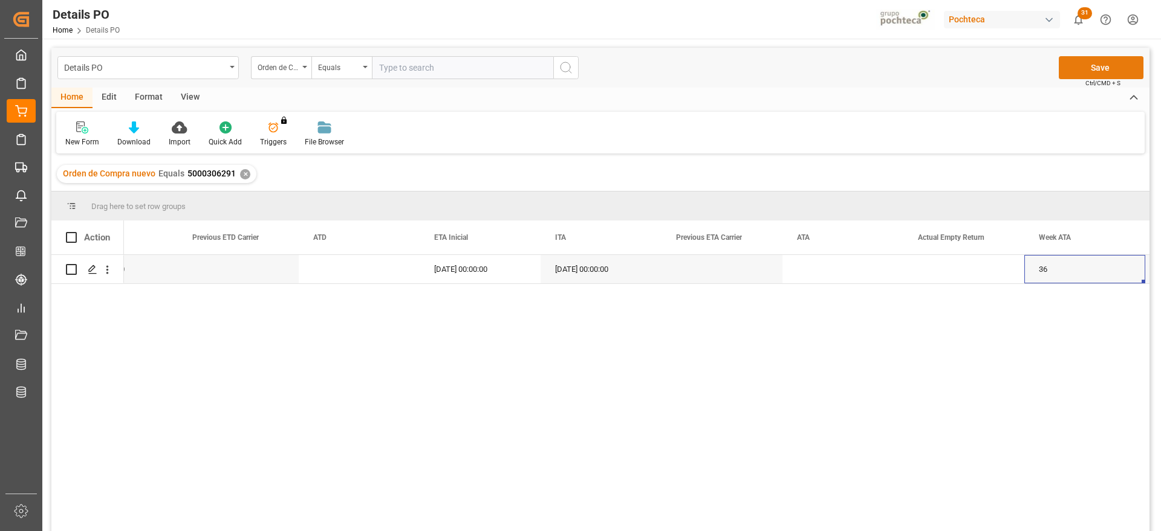
click at [1106, 68] on button "Save" at bounding box center [1100, 67] width 85 height 23
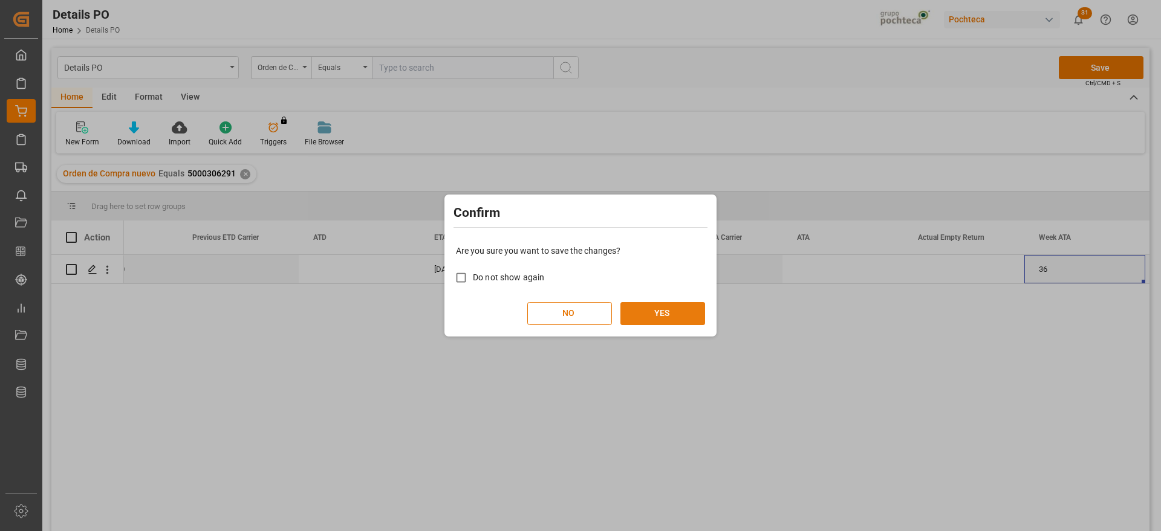
click at [662, 309] on button "YES" at bounding box center [662, 313] width 85 height 23
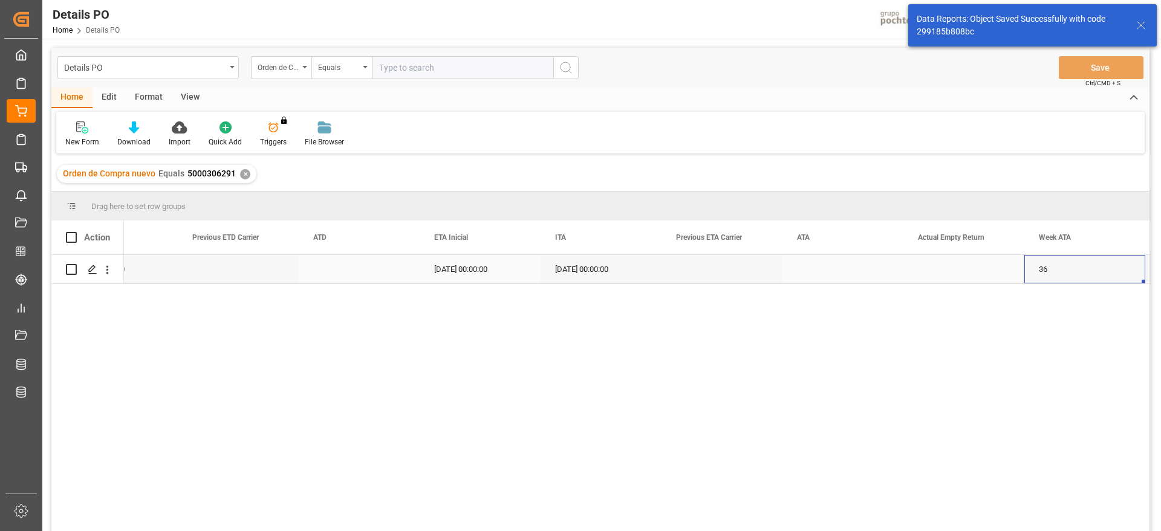
click at [91, 270] on icon "Press SPACE to select this row." at bounding box center [93, 270] width 10 height 10
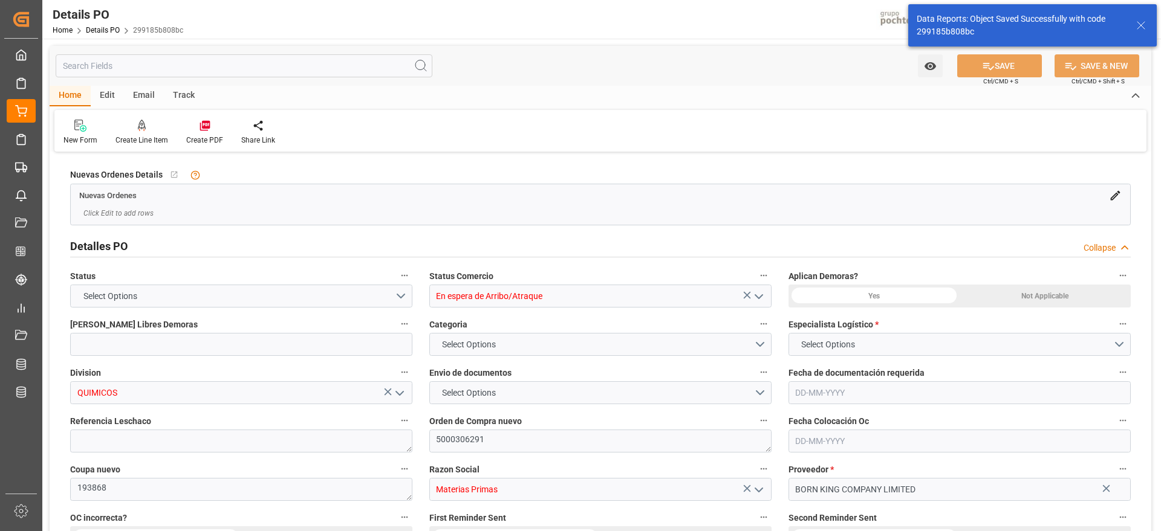
type input "12"
type input "15-08-2025"
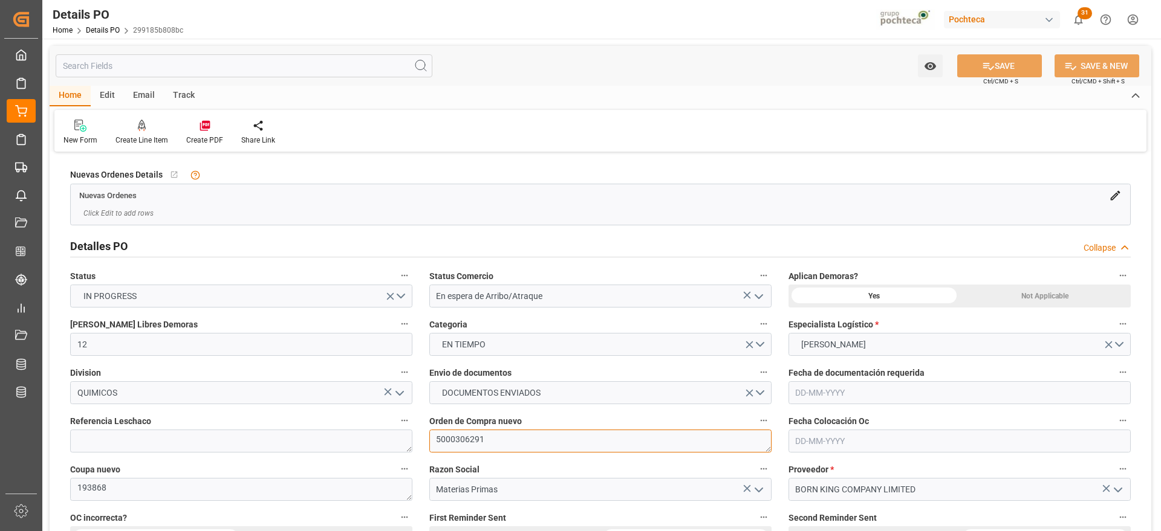
drag, startPoint x: 508, startPoint y: 447, endPoint x: 415, endPoint y: 447, distance: 93.7
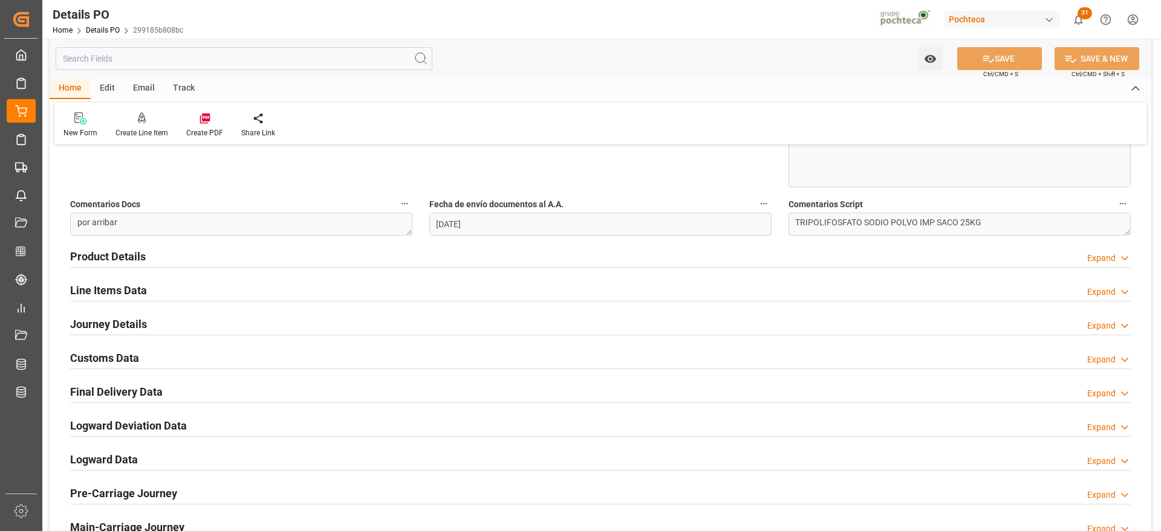
click at [109, 360] on h2 "Customs Data" at bounding box center [104, 358] width 69 height 16
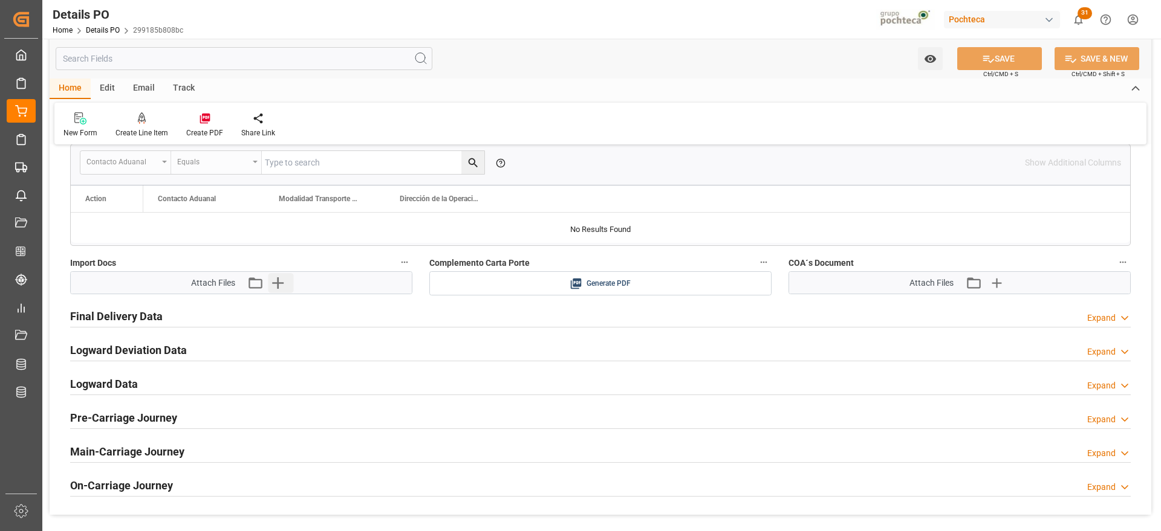
click at [293, 277] on button "Upload new file" at bounding box center [280, 282] width 25 height 19
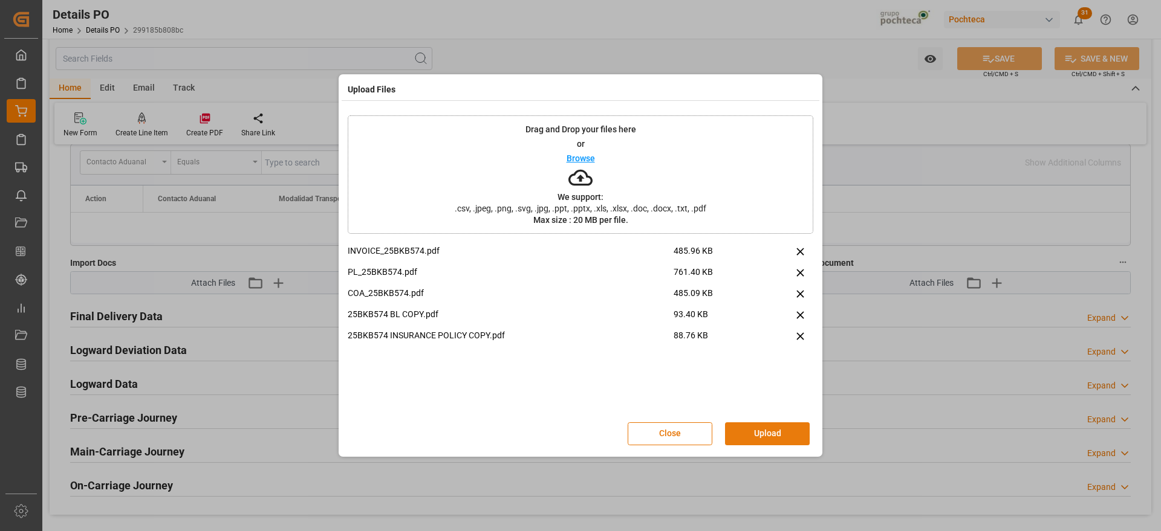
click at [779, 436] on button "Upload" at bounding box center [767, 434] width 85 height 23
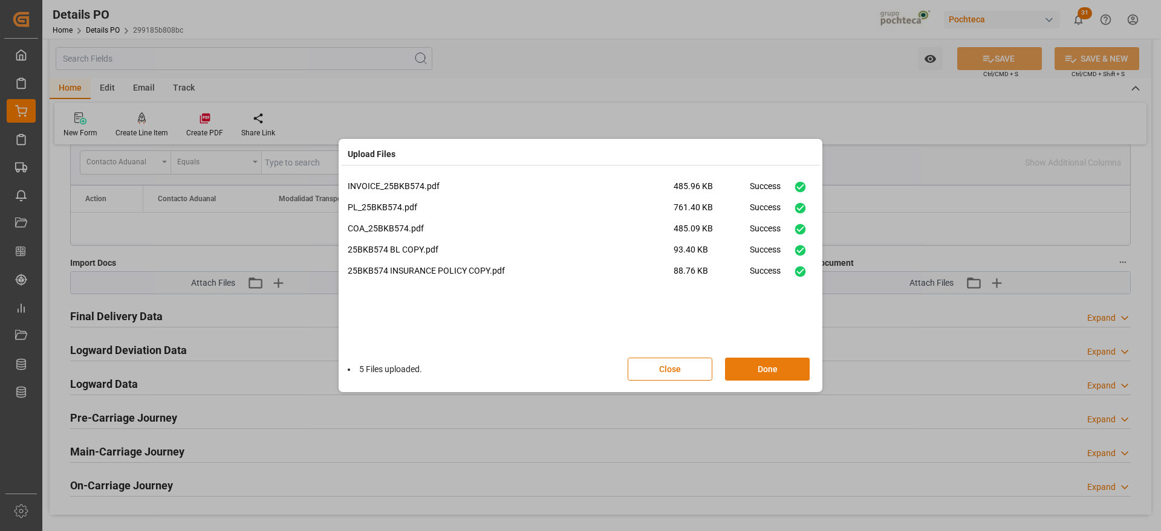
click at [770, 372] on button "Done" at bounding box center [767, 369] width 85 height 23
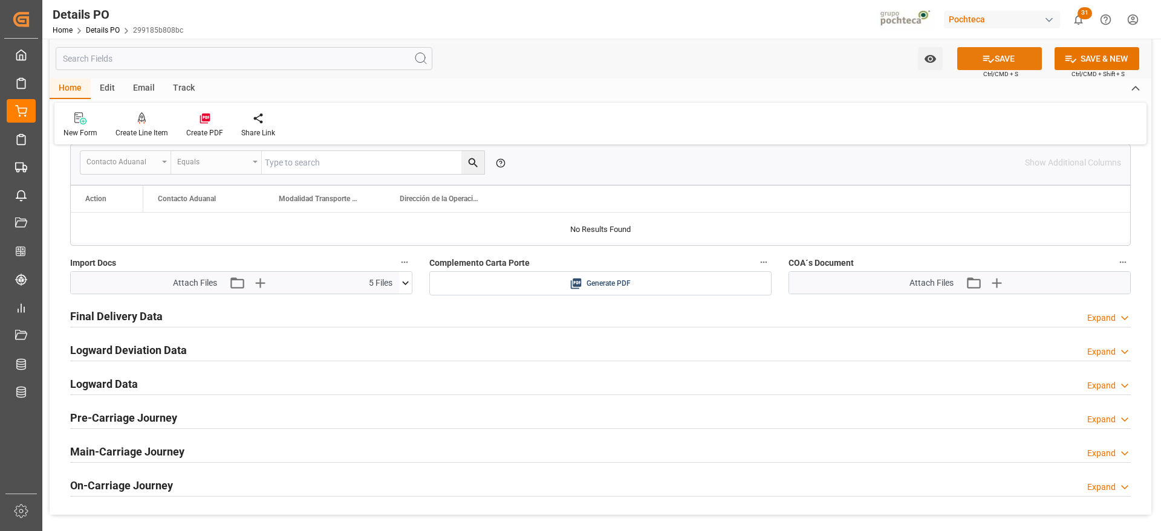
click at [1004, 54] on button "SAVE" at bounding box center [999, 58] width 85 height 23
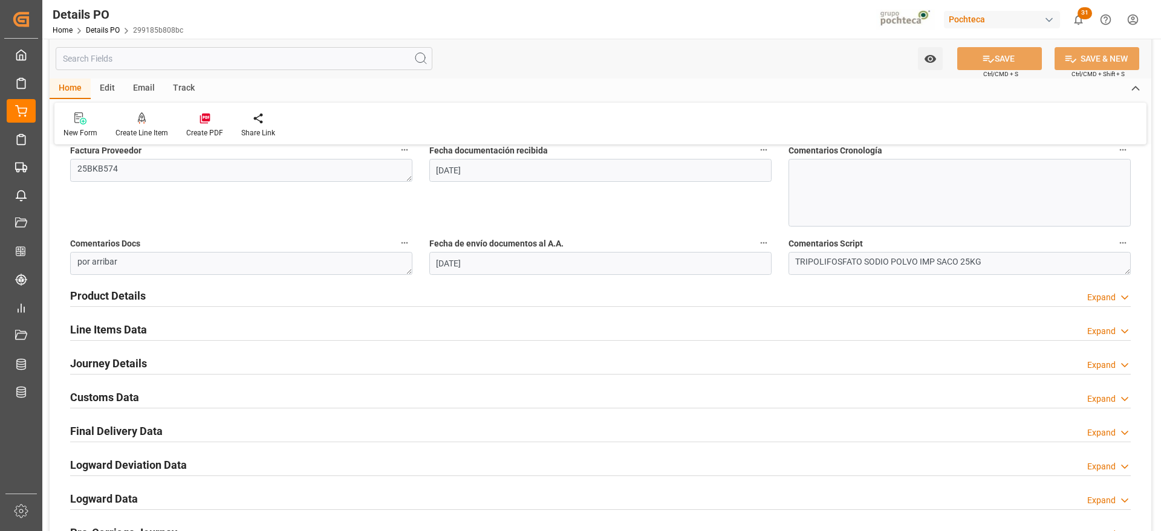
scroll to position [680, 0]
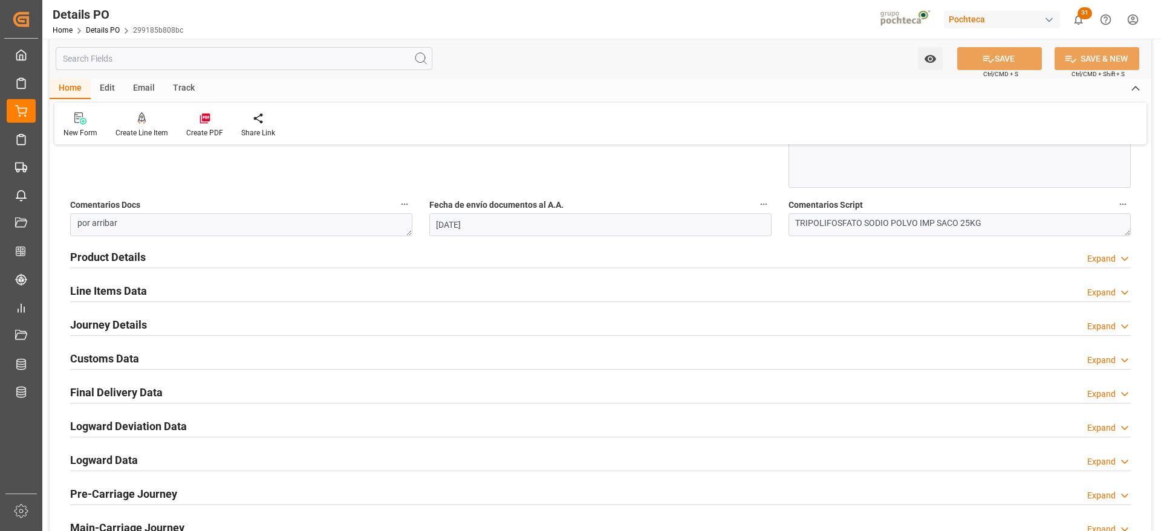
click at [120, 355] on h2 "Customs Data" at bounding box center [104, 359] width 69 height 16
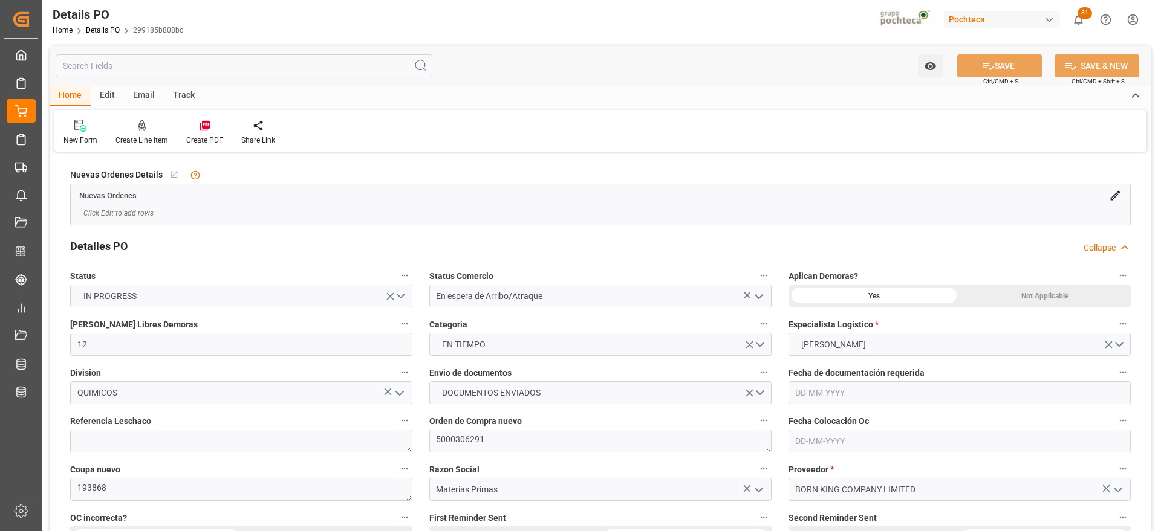
scroll to position [151, 0]
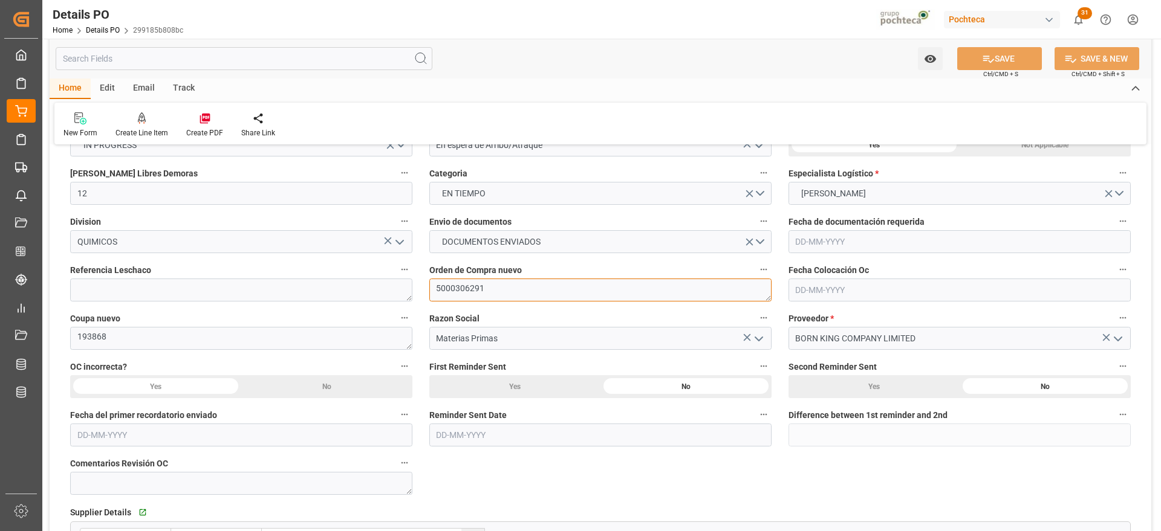
drag, startPoint x: 505, startPoint y: 285, endPoint x: 420, endPoint y: 284, distance: 85.2
click at [421, 284] on div "Orden de Compra nuevo 5000306291" at bounding box center [600, 282] width 359 height 48
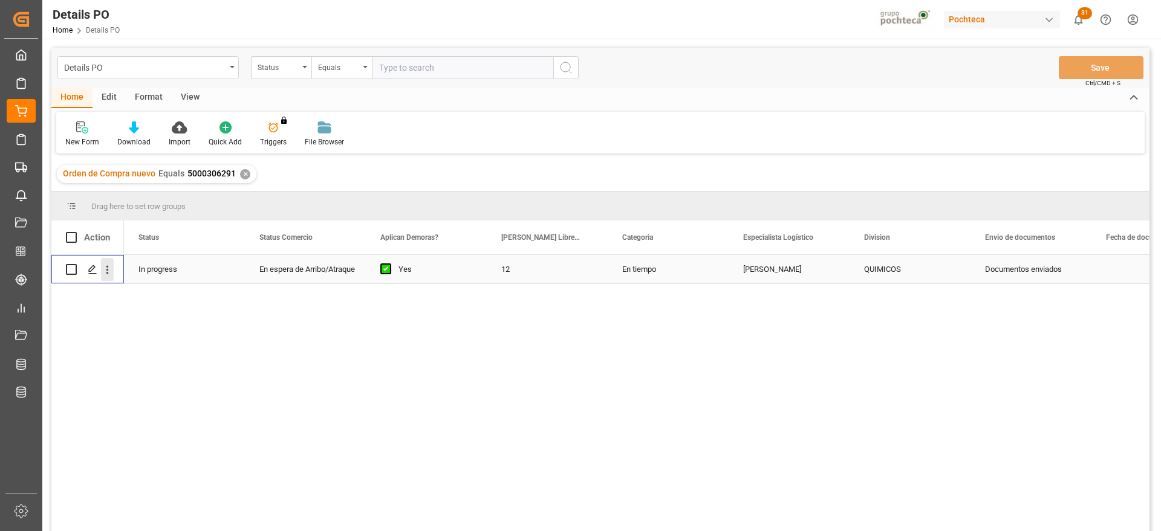
click at [109, 270] on icon "open menu" at bounding box center [107, 270] width 13 height 13
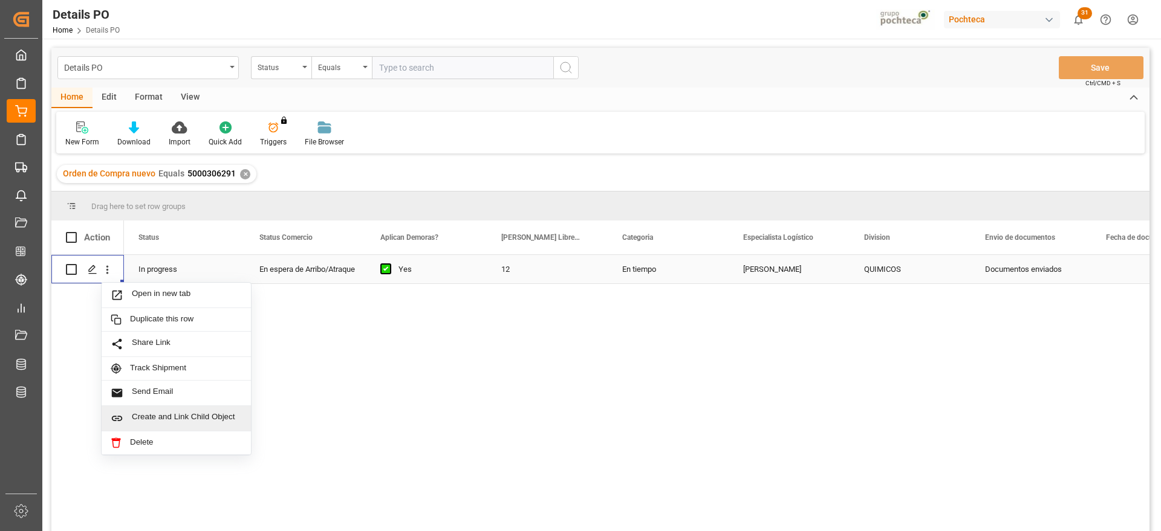
click at [184, 410] on div "Create and Link Child Object" at bounding box center [176, 418] width 149 height 25
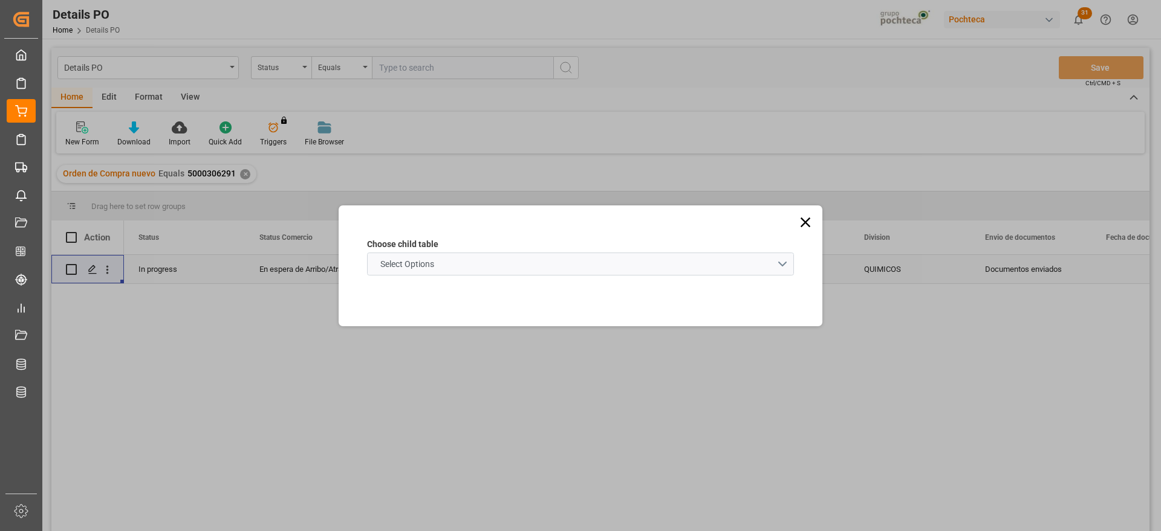
click at [471, 261] on schema "Select Options" at bounding box center [580, 264] width 427 height 23
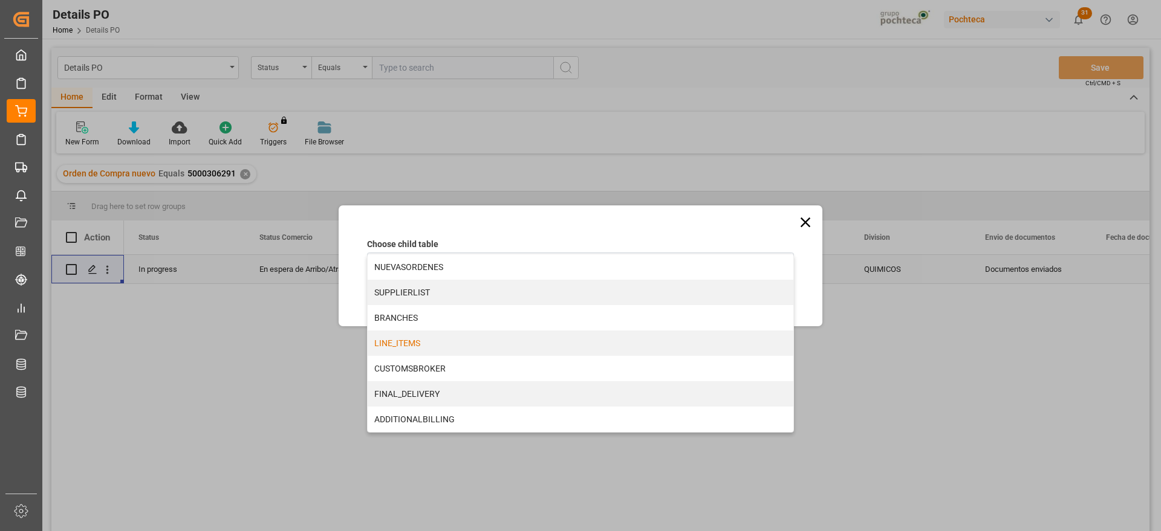
click at [436, 345] on div "LINE_ITEMS" at bounding box center [581, 343] width 426 height 25
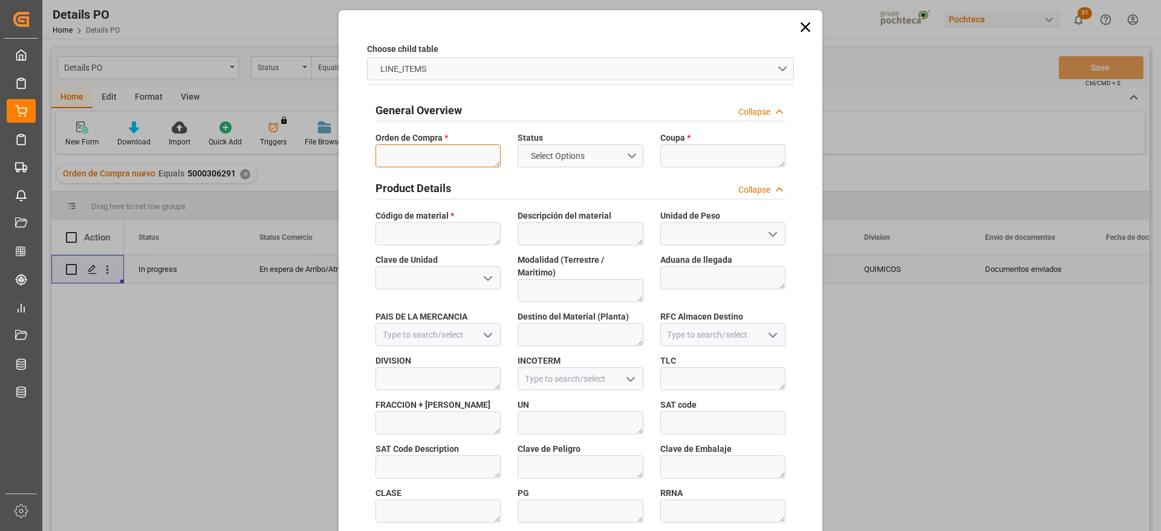
click at [426, 156] on textarea at bounding box center [437, 155] width 125 height 23
paste textarea "5000306291"
type textarea "5000306291"
click at [720, 161] on textarea at bounding box center [722, 155] width 125 height 23
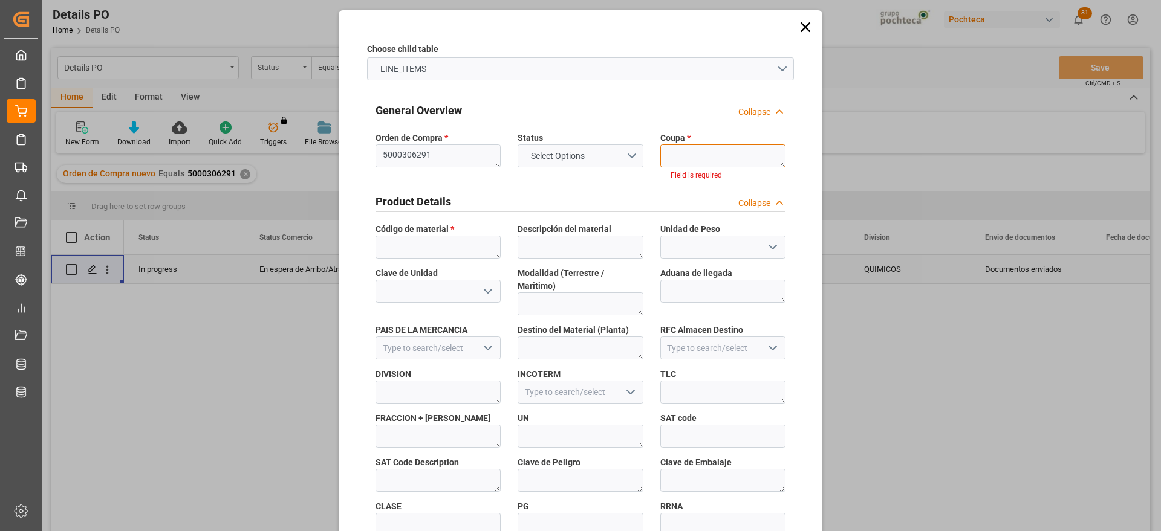
paste textarea "193868"
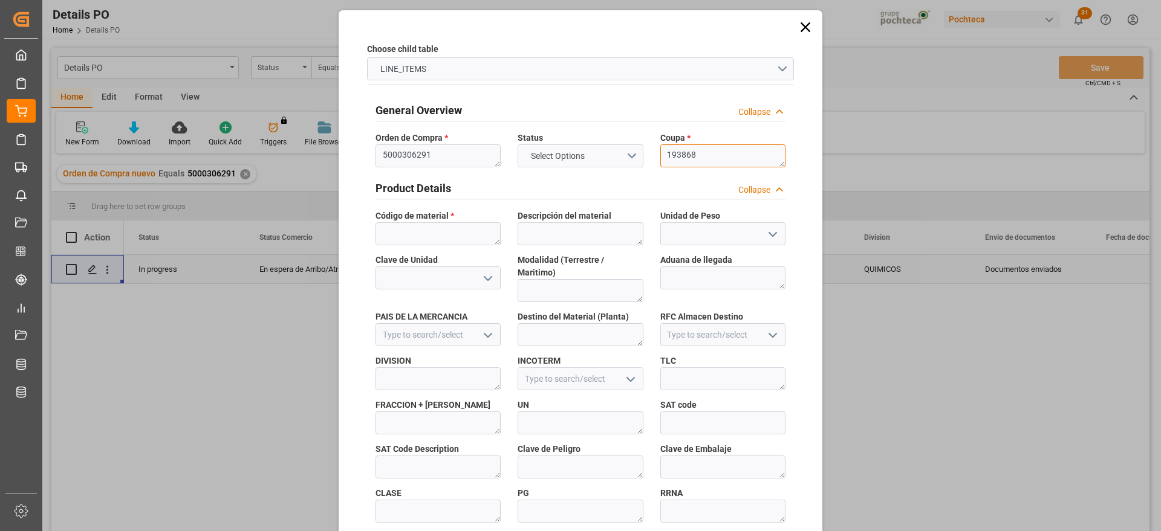
type textarea "193868"
click at [436, 238] on textarea at bounding box center [437, 233] width 125 height 23
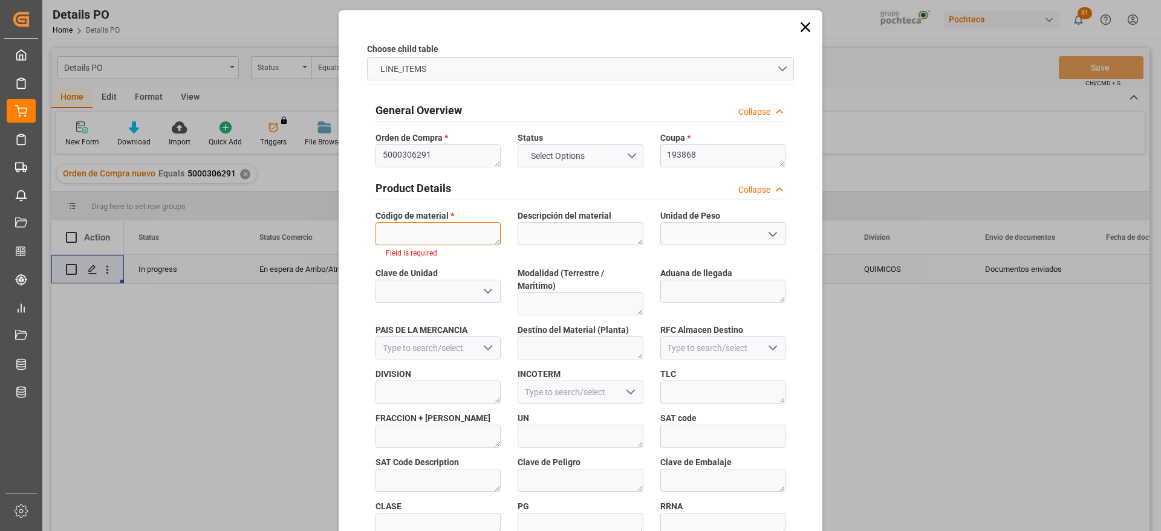
paste textarea "45740"
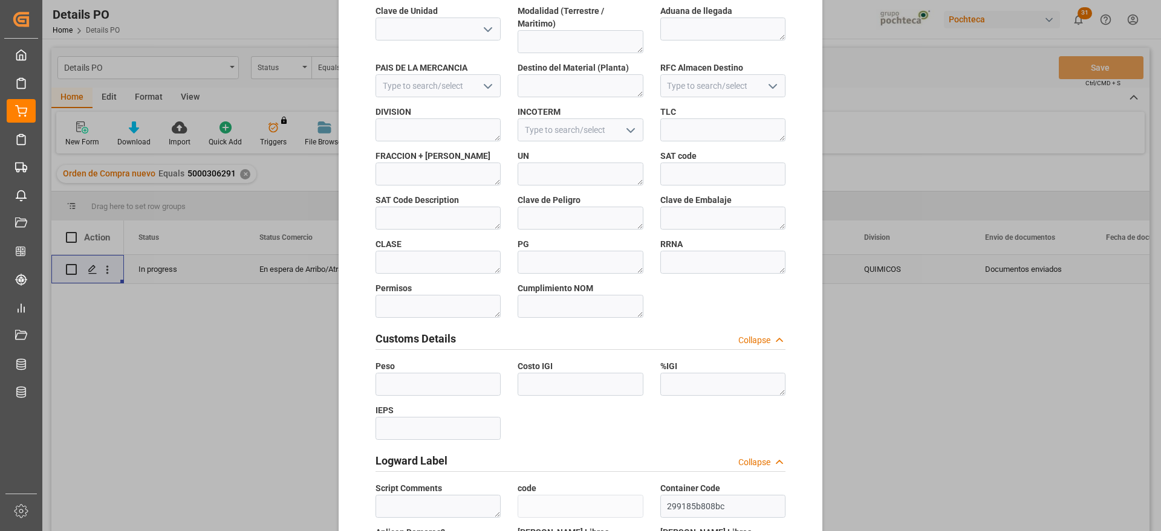
scroll to position [518, 0]
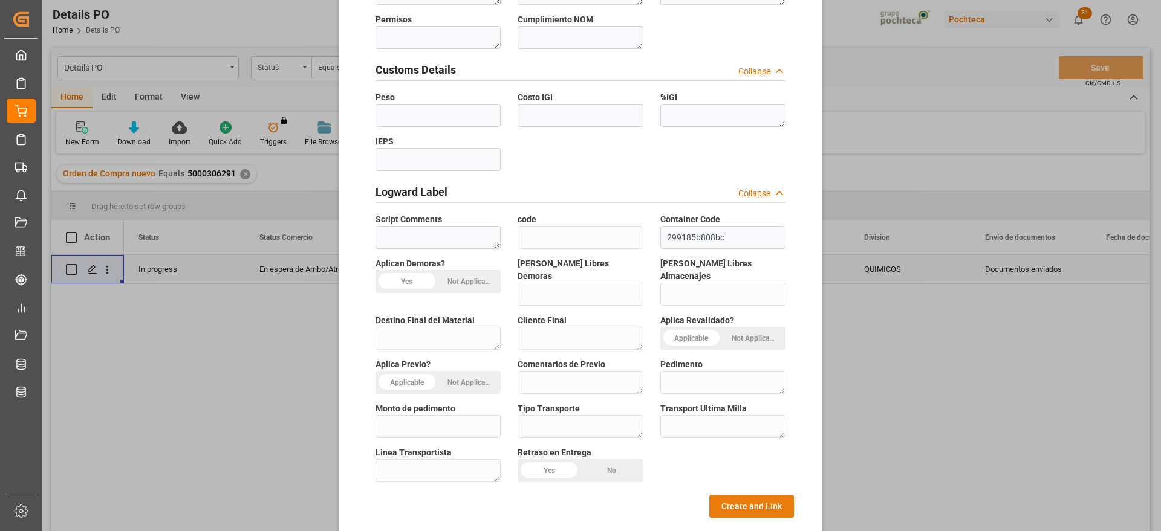
type textarea "45740"
click at [771, 495] on button "Create and Link" at bounding box center [751, 506] width 85 height 23
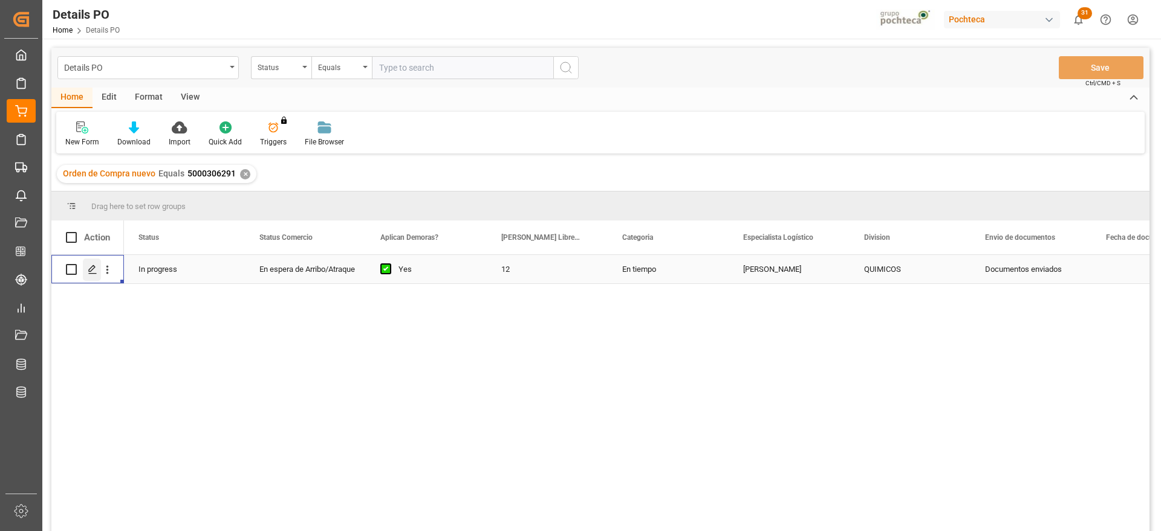
click at [92, 272] on icon "Press SPACE to select this row." at bounding box center [93, 270] width 10 height 10
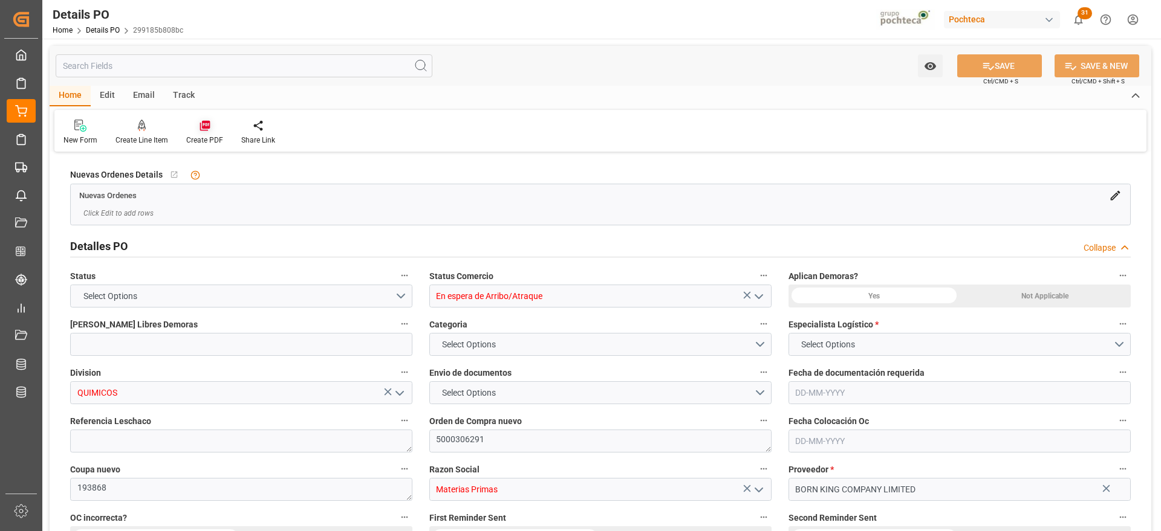
type input "12"
type input "15-08-2025"
click at [202, 129] on icon at bounding box center [205, 126] width 12 height 12
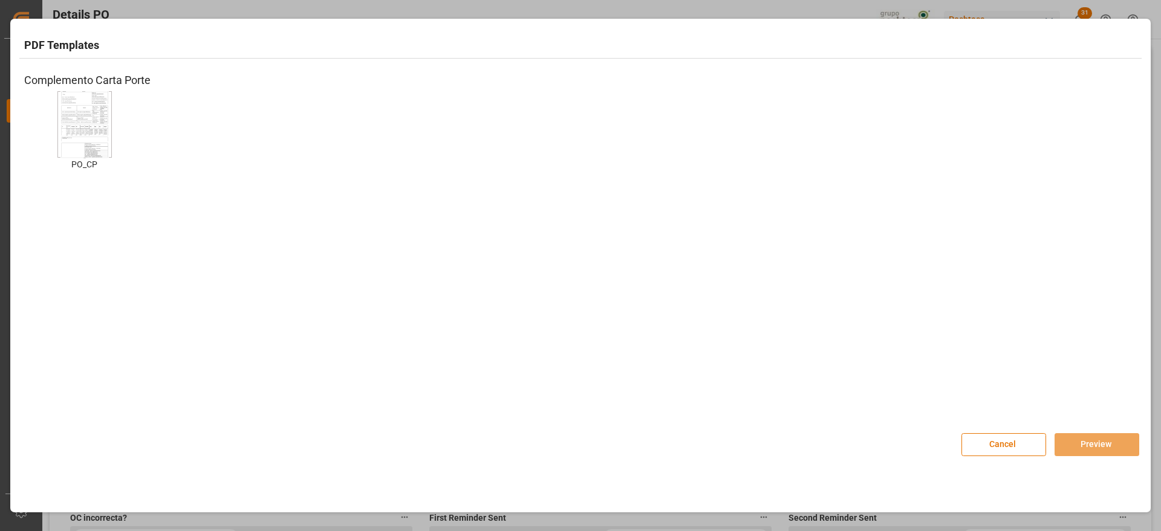
click at [109, 143] on div at bounding box center [84, 124] width 54 height 66
drag, startPoint x: 1090, startPoint y: 459, endPoint x: 1090, endPoint y: 451, distance: 7.9
click at [1090, 458] on div "Cancel Preview" at bounding box center [580, 438] width 1134 height 53
click at [1094, 445] on button "Preview" at bounding box center [1096, 444] width 85 height 23
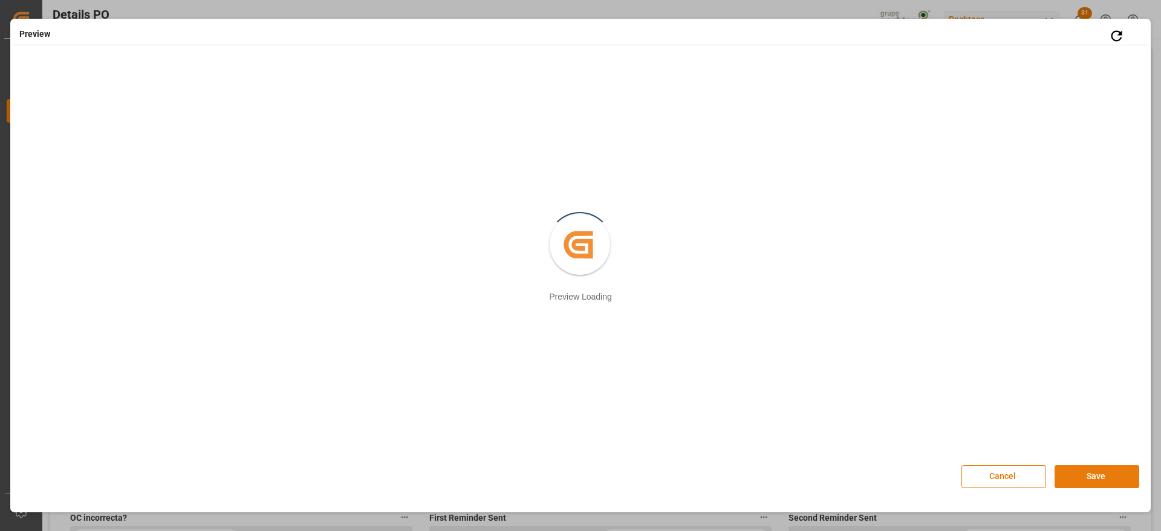
click at [1091, 474] on button "Save" at bounding box center [1096, 476] width 85 height 23
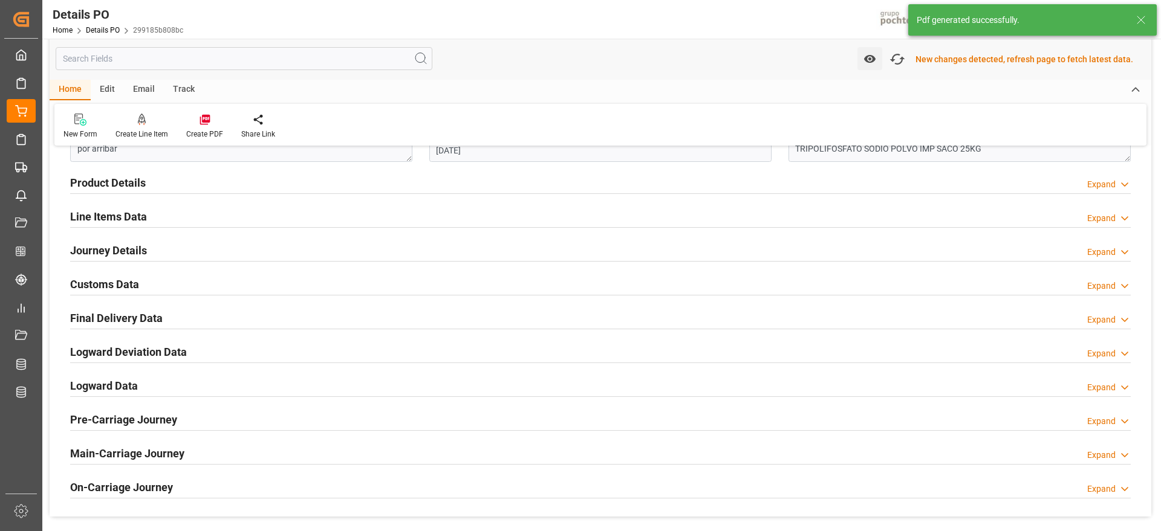
scroll to position [757, 0]
click at [105, 283] on h2 "Customs Data" at bounding box center [104, 283] width 69 height 16
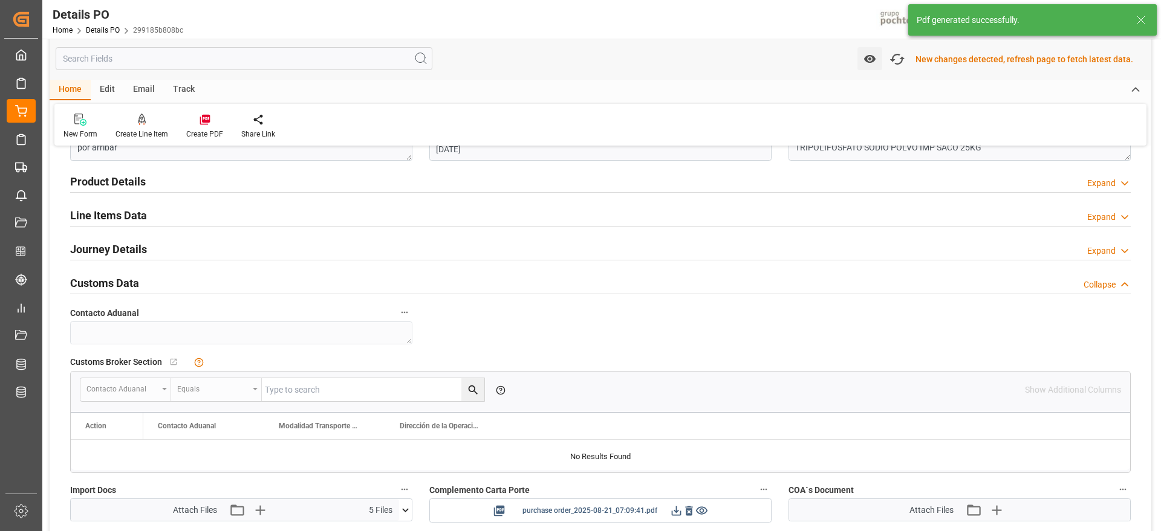
click at [671, 509] on icon at bounding box center [676, 511] width 13 height 13
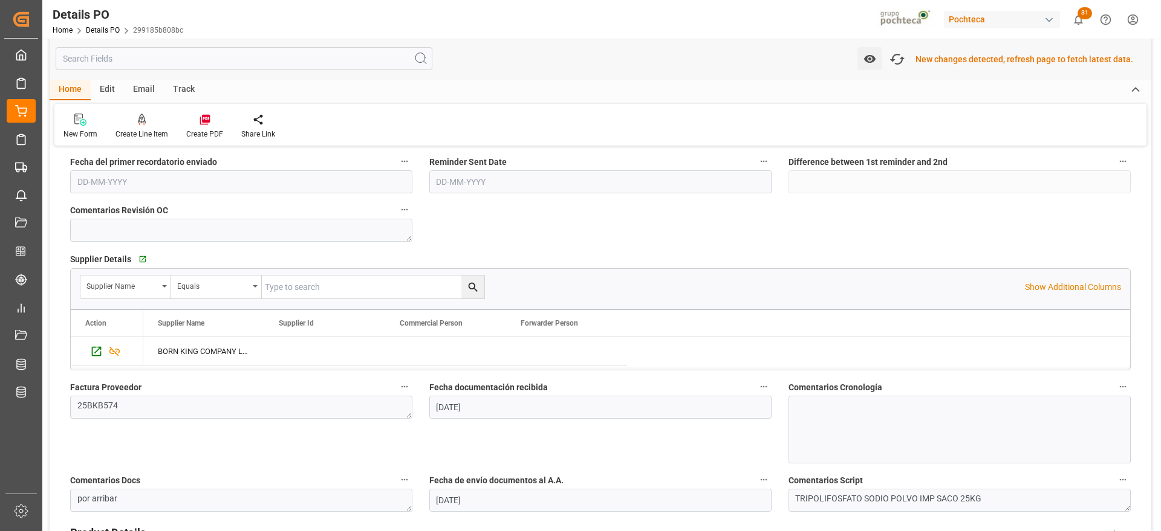
scroll to position [228, 0]
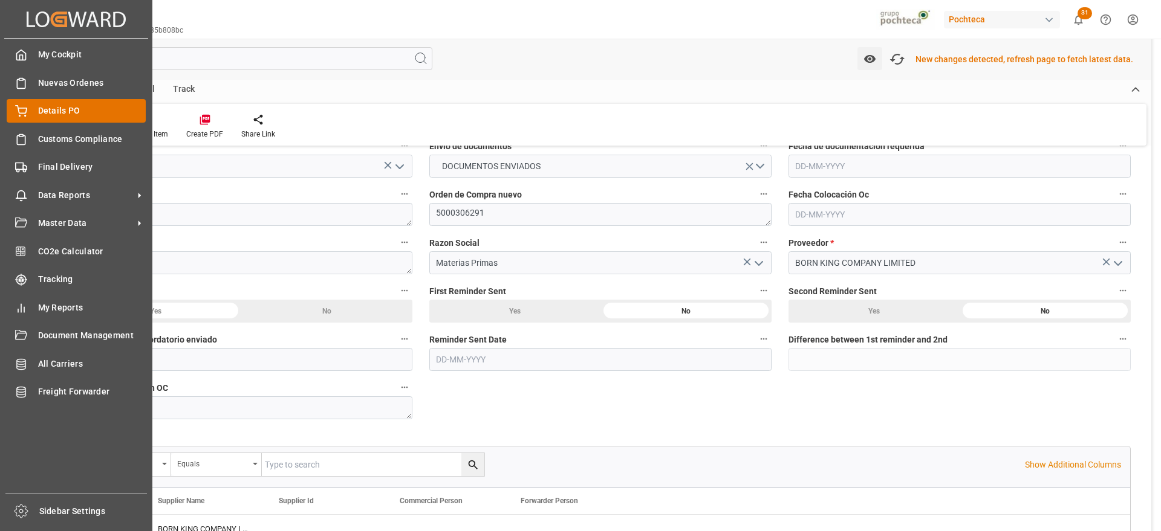
click at [7, 106] on div at bounding box center [17, 111] width 21 height 13
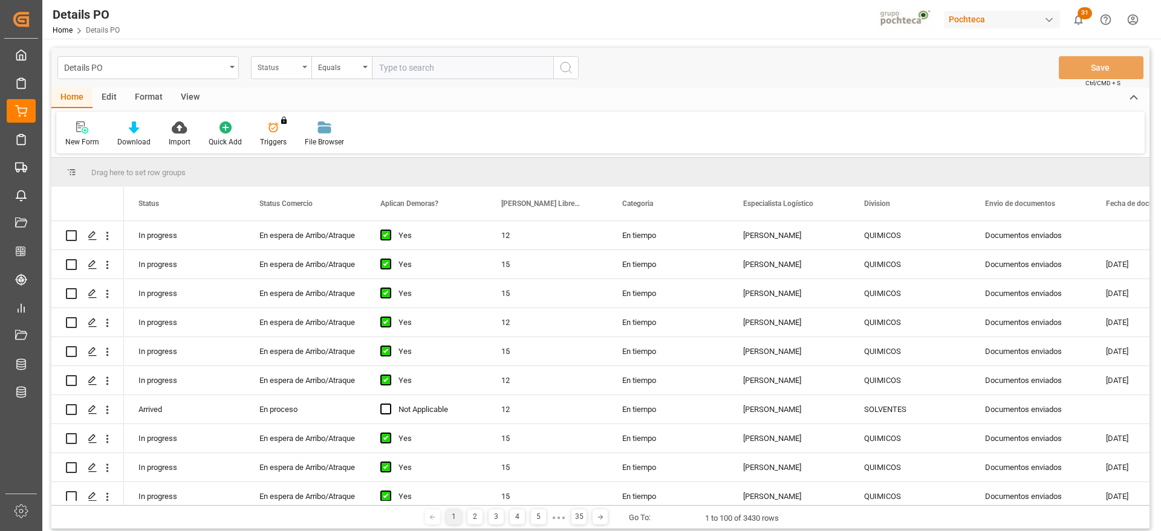
click at [278, 66] on div "Status" at bounding box center [278, 66] width 41 height 14
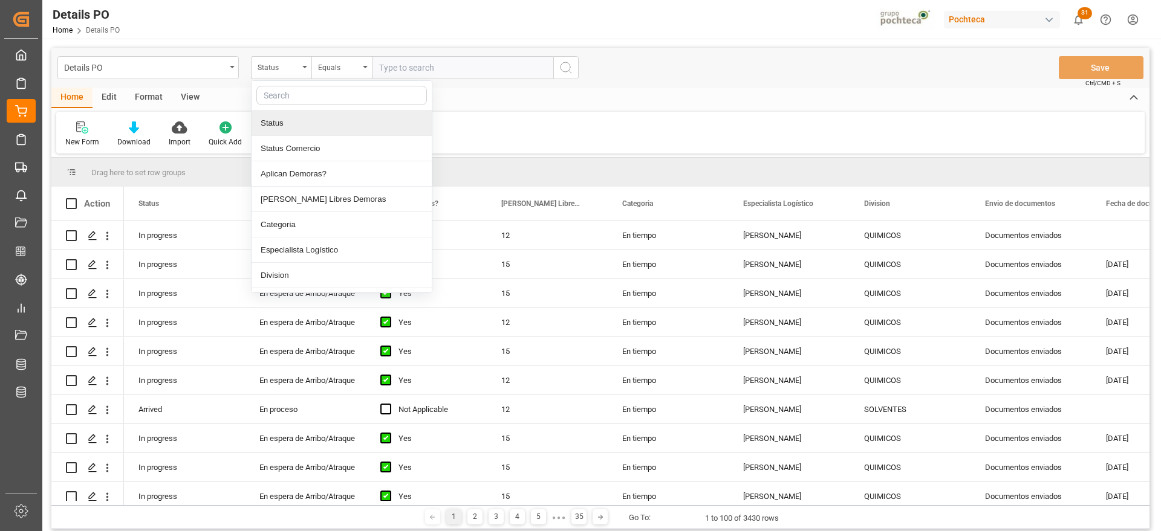
drag, startPoint x: 291, startPoint y: 100, endPoint x: 296, endPoint y: 90, distance: 11.1
click at [291, 98] on input "text" at bounding box center [341, 95] width 170 height 19
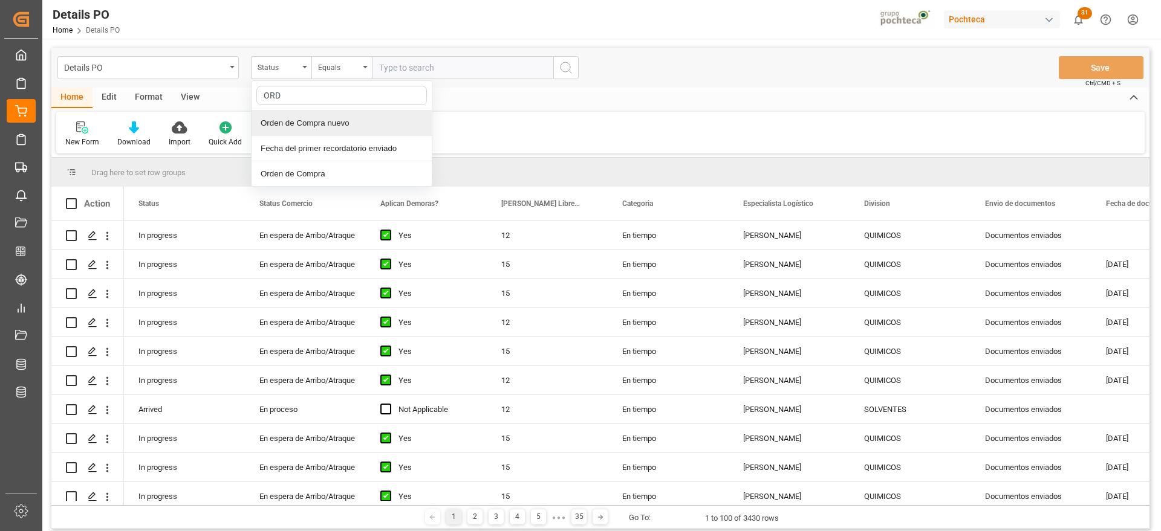
type input "ORDE"
click at [337, 125] on div "Orden de Compra nuevo" at bounding box center [341, 123] width 180 height 25
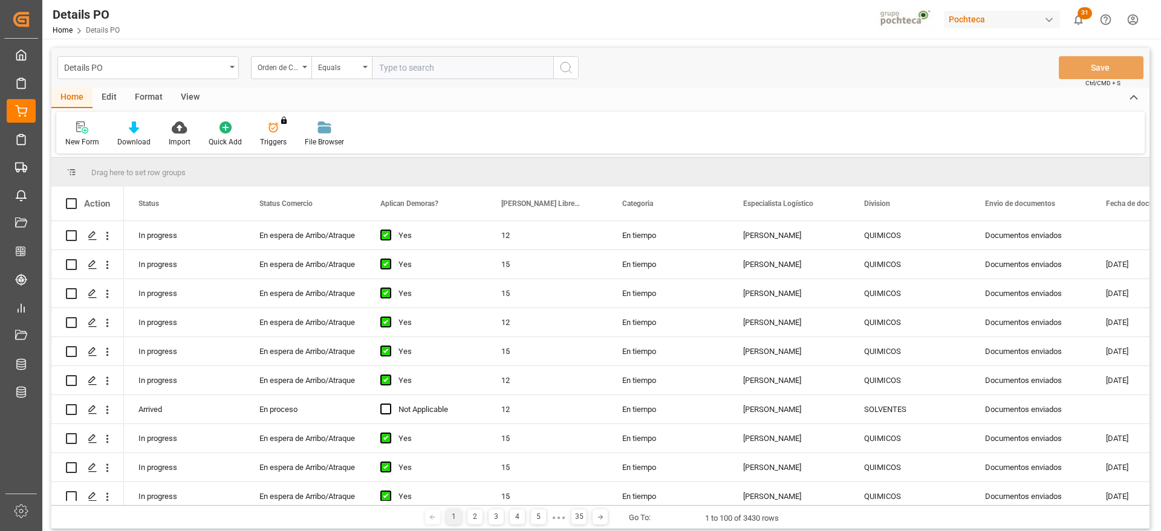
click at [408, 77] on input "text" at bounding box center [462, 67] width 181 height 23
paste input "5000306319"
type input "5000306319"
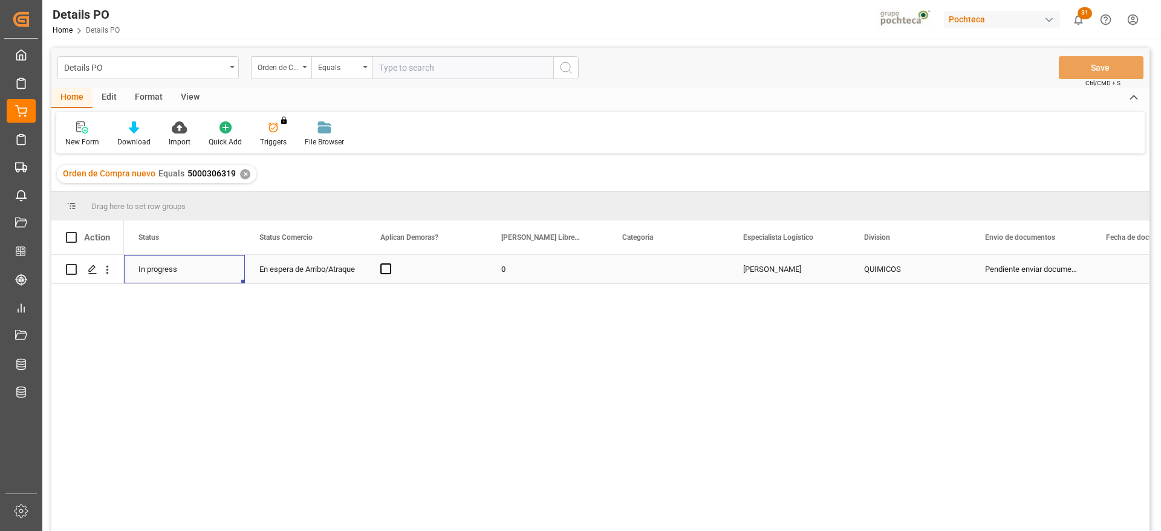
click at [203, 277] on div "In progress" at bounding box center [184, 269] width 121 height 28
click at [392, 269] on div "Press SPACE to select this row." at bounding box center [426, 269] width 121 height 28
click at [384, 267] on span "Press SPACE to select this row." at bounding box center [385, 269] width 11 height 11
click at [389, 264] on input "Press SPACE to select this row." at bounding box center [389, 264] width 0 height 0
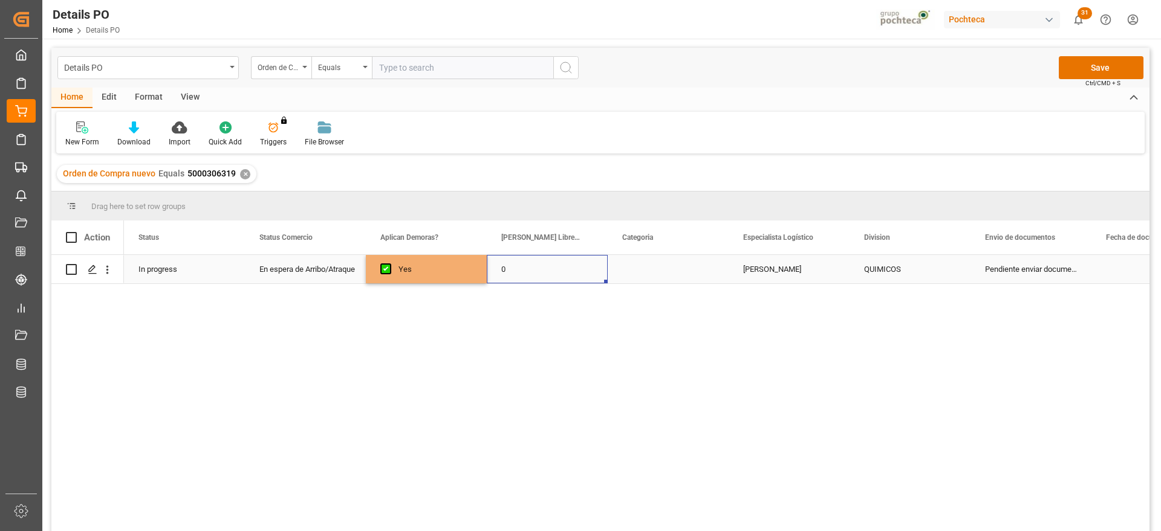
click at [505, 266] on div "0" at bounding box center [547, 269] width 121 height 28
click at [519, 270] on input "0" at bounding box center [547, 276] width 102 height 23
type input "12"
click at [667, 283] on div "Press SPACE to select this row." at bounding box center [667, 269] width 121 height 28
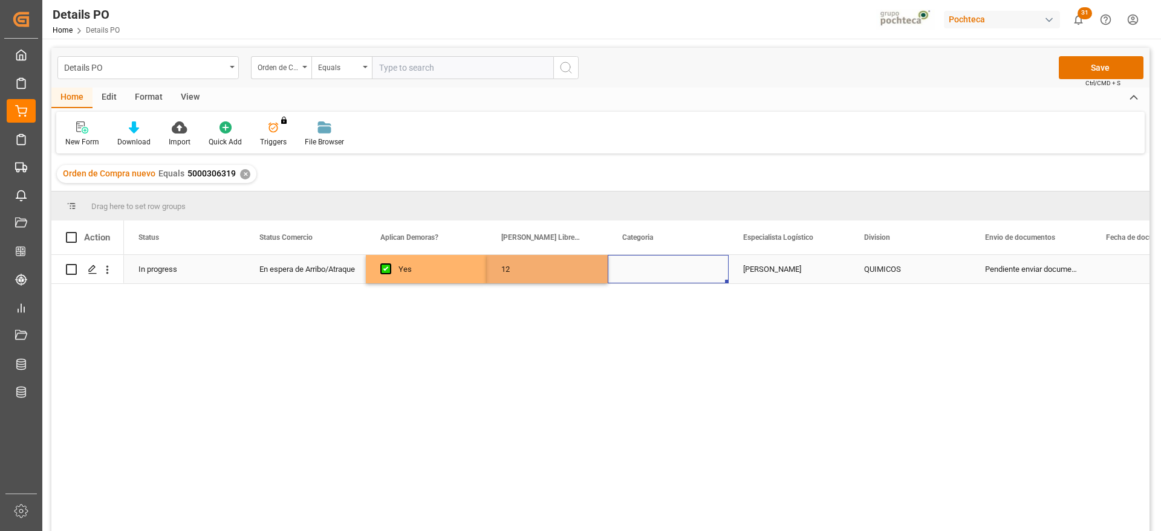
click at [667, 283] on div "Press SPACE to select this row." at bounding box center [667, 269] width 121 height 28
click at [701, 279] on button "Select" at bounding box center [668, 276] width 102 height 23
click at [670, 339] on div "En tiempo" at bounding box center [668, 344] width 88 height 12
click at [789, 272] on div "Paola Díaz López" at bounding box center [788, 269] width 121 height 28
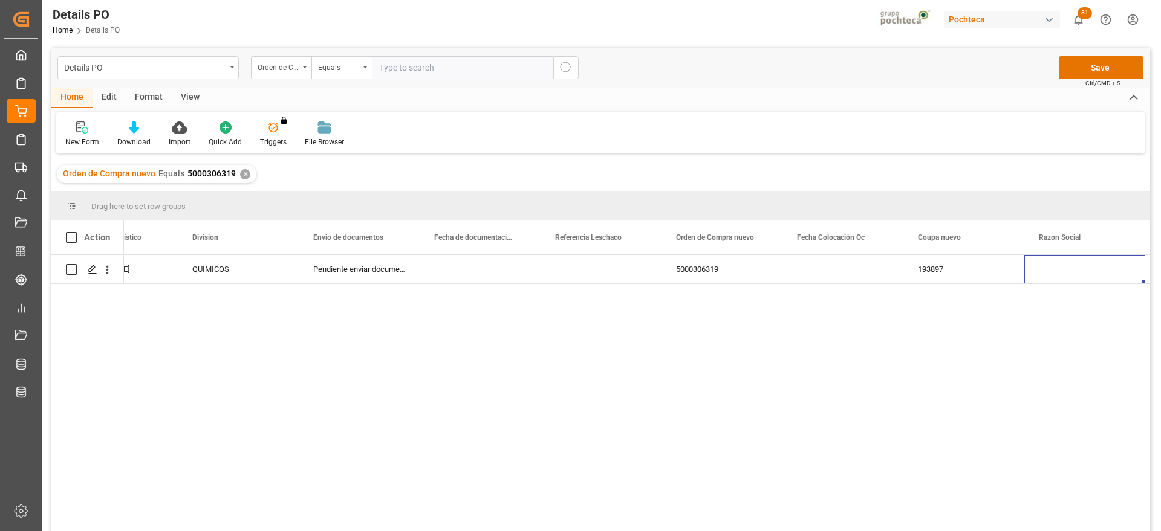
scroll to position [0, 672]
click at [482, 263] on div "Press SPACE to select this row." at bounding box center [480, 269] width 121 height 28
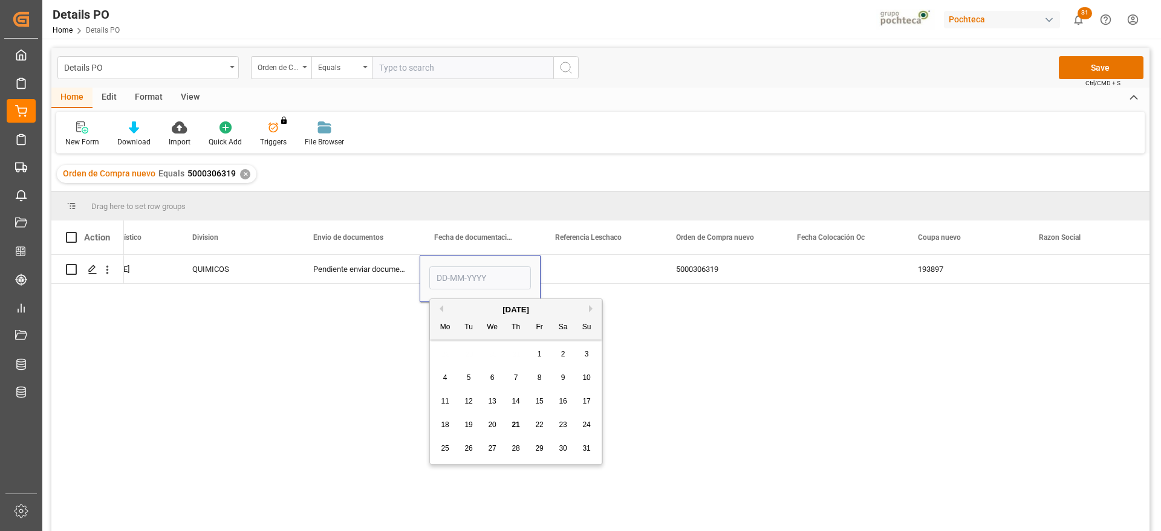
click at [538, 401] on span "15" at bounding box center [539, 401] width 8 height 8
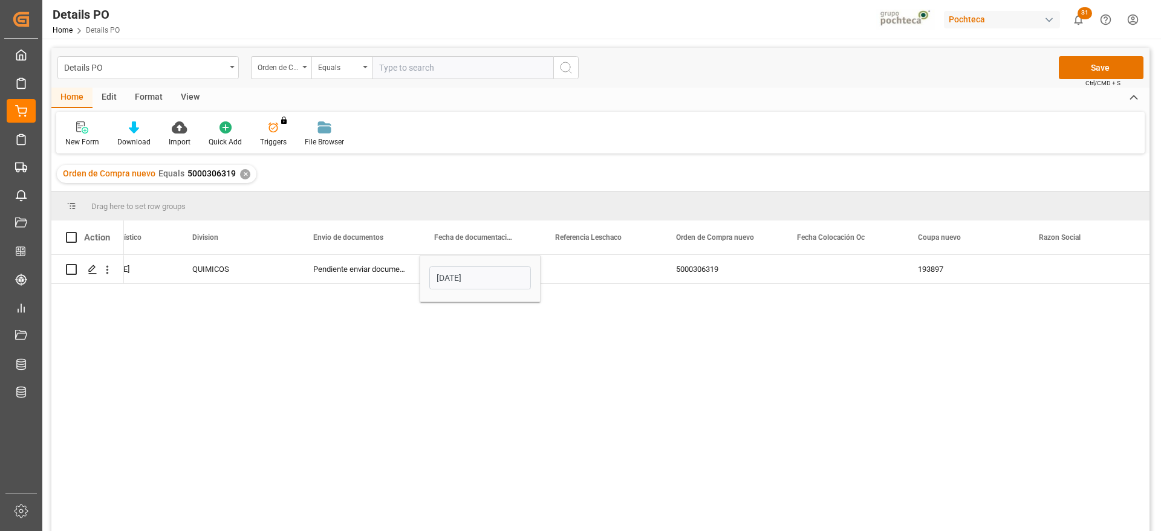
type input "15-08-2025"
drag, startPoint x: 574, startPoint y: 271, endPoint x: 432, endPoint y: 259, distance: 142.6
click at [563, 271] on div "Press SPACE to select this row." at bounding box center [600, 269] width 121 height 28
drag, startPoint x: 491, startPoint y: 273, endPoint x: 551, endPoint y: 282, distance: 60.4
click at [488, 273] on div "15-08-2025" at bounding box center [480, 269] width 121 height 28
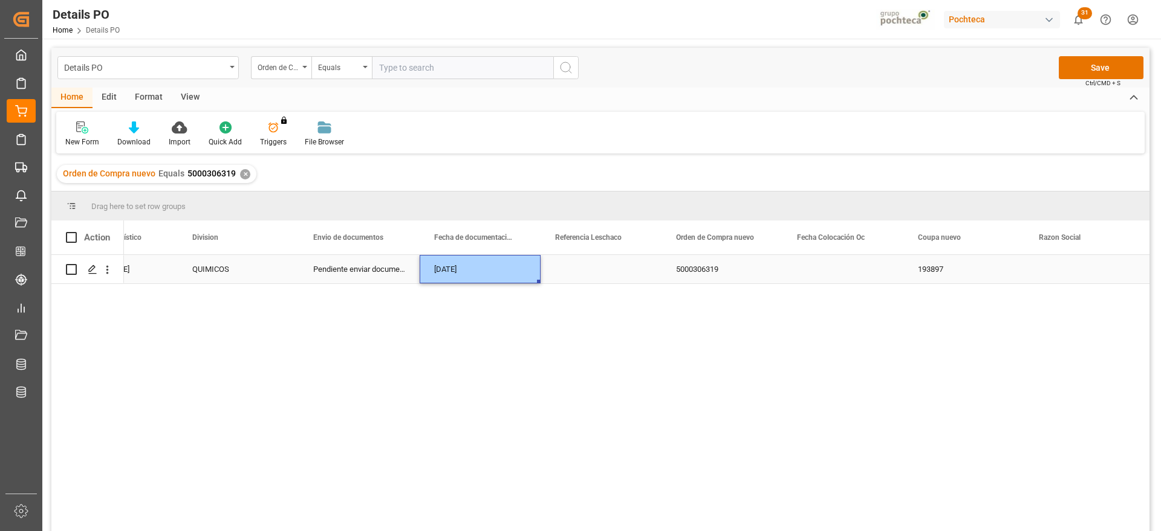
click at [835, 271] on div "Press SPACE to select this row." at bounding box center [842, 269] width 121 height 28
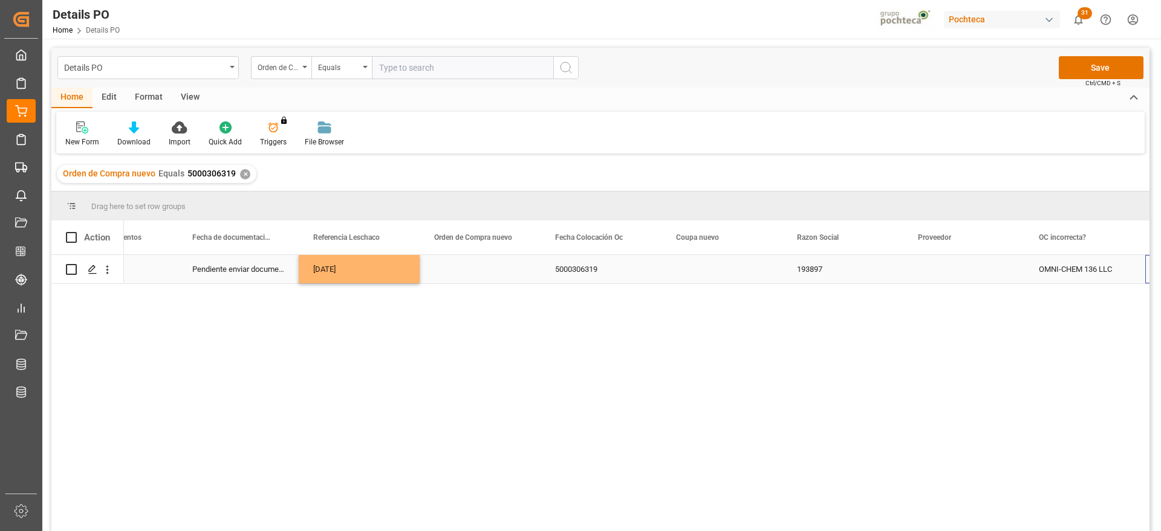
scroll to position [0, 913]
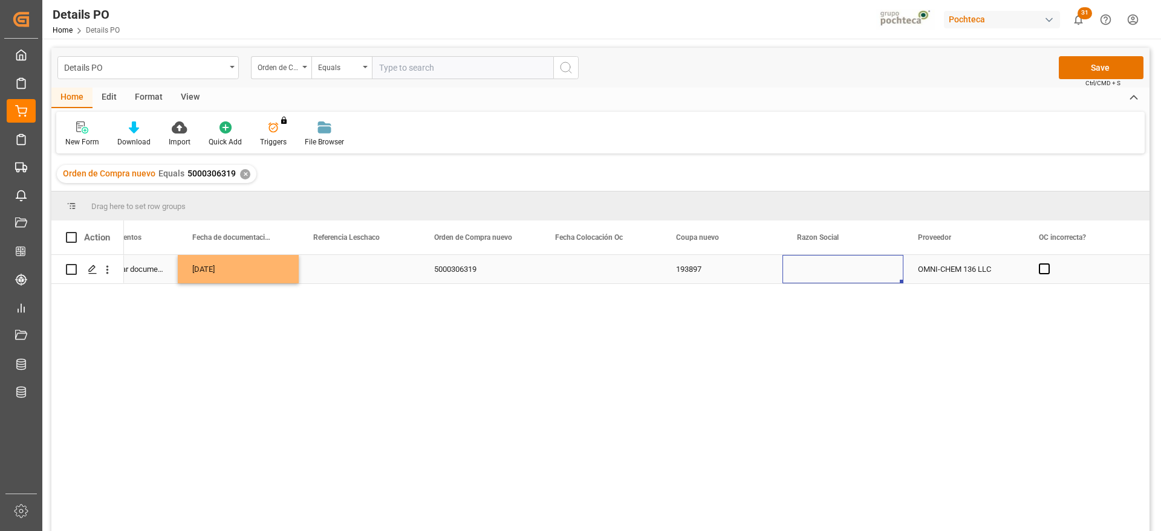
click at [835, 271] on div "Press SPACE to select this row." at bounding box center [842, 269] width 121 height 28
click at [878, 277] on icon "open menu" at bounding box center [880, 277] width 15 height 15
click at [847, 307] on div "Materias Primas" at bounding box center [853, 311] width 123 height 42
type input "Materias Primas"
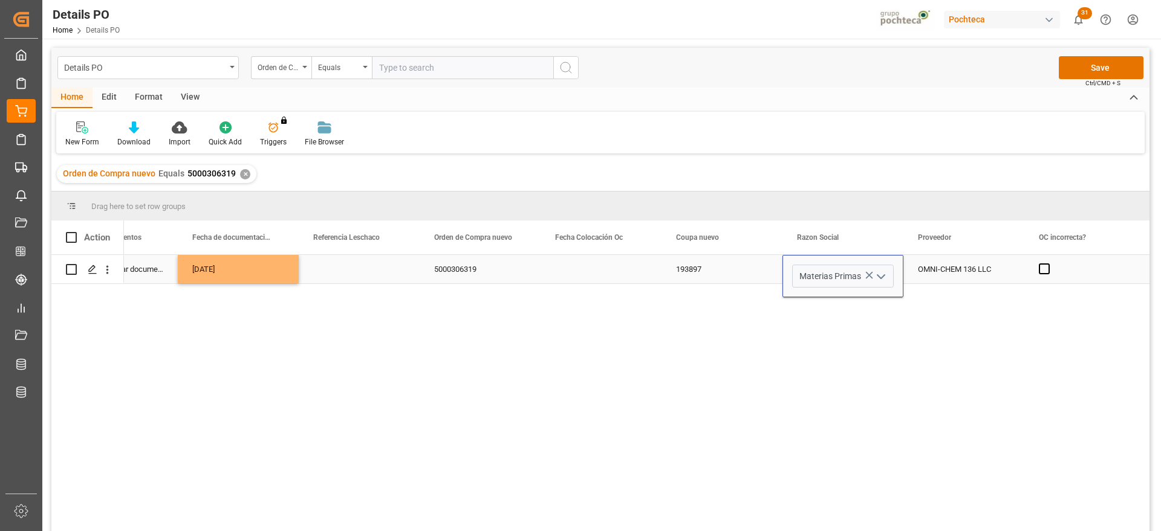
click at [939, 278] on div "OMNI-CHEM 136 LLC" at bounding box center [963, 269] width 121 height 28
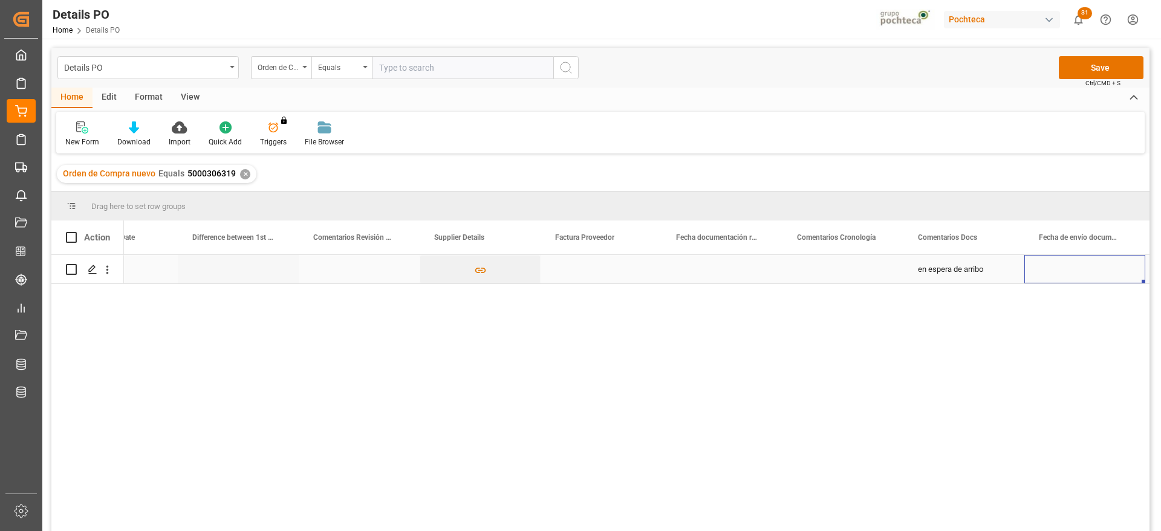
scroll to position [0, 2485]
click at [611, 274] on div "Press SPACE to select this row." at bounding box center [600, 269] width 121 height 28
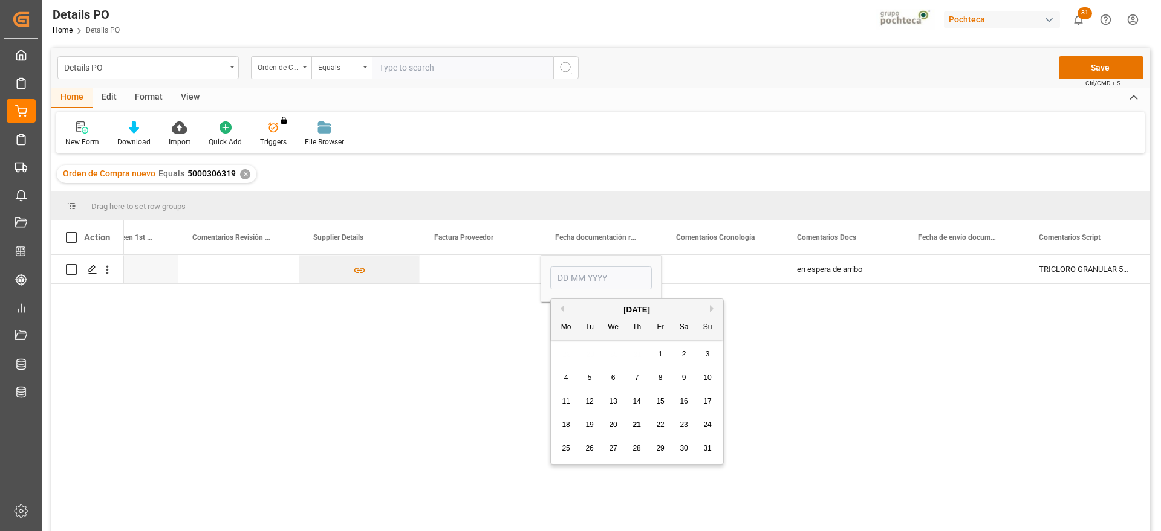
click at [658, 399] on span "15" at bounding box center [660, 401] width 8 height 8
type input "15-08-2025"
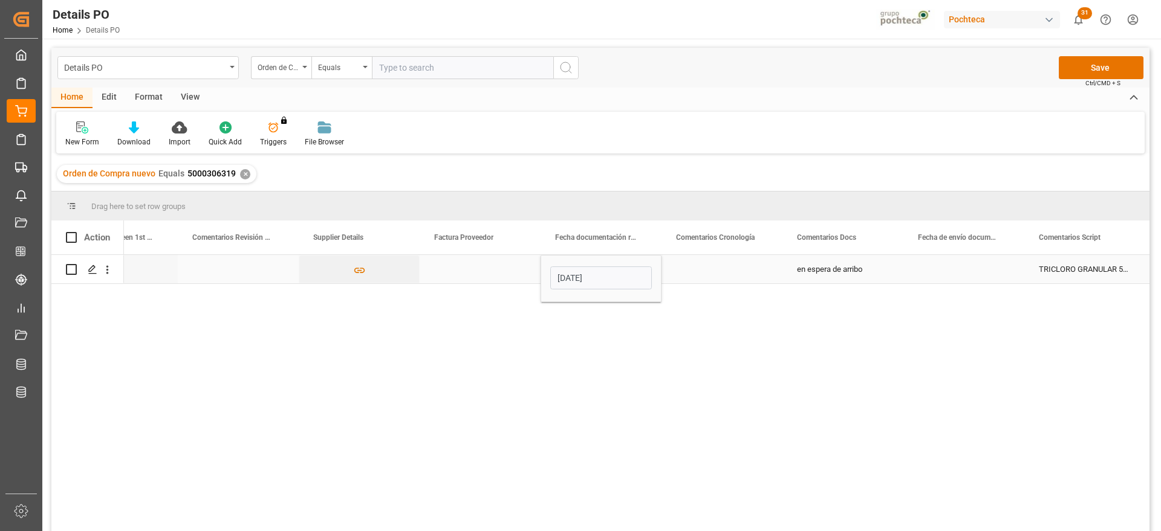
click at [496, 268] on div "Press SPACE to select this row." at bounding box center [480, 269] width 121 height 28
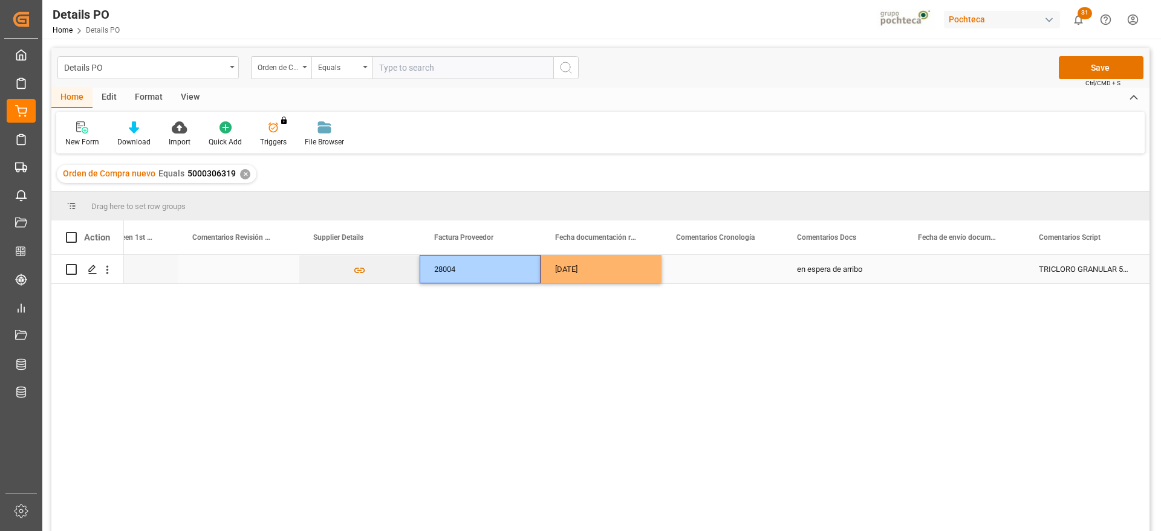
click at [713, 276] on div "Press SPACE to select this row." at bounding box center [721, 269] width 121 height 28
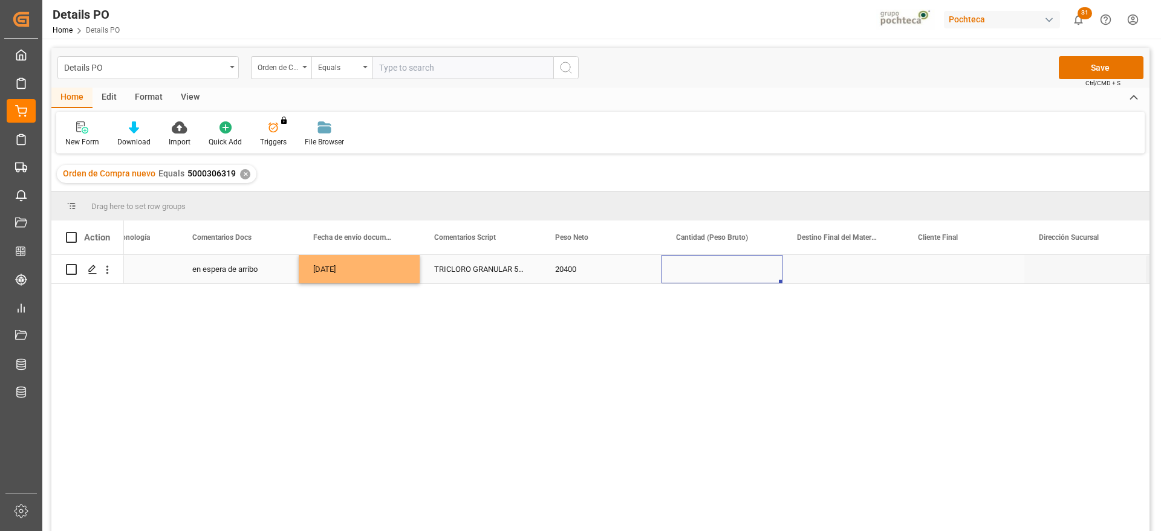
click at [713, 270] on div "Press SPACE to select this row." at bounding box center [721, 269] width 121 height 28
click at [713, 270] on input "Press SPACE to select this row." at bounding box center [722, 276] width 102 height 23
type input "21000"
click at [845, 274] on div "Press SPACE to select this row." at bounding box center [842, 269] width 121 height 28
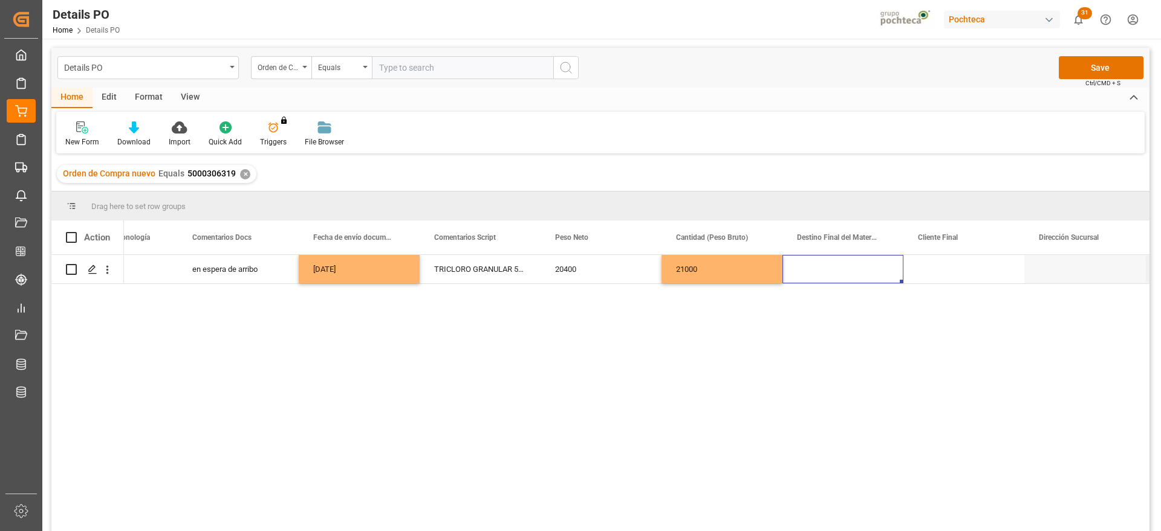
click at [845, 274] on div "Press SPACE to select this row." at bounding box center [842, 269] width 121 height 28
click at [845, 274] on input "Press SPACE to select this row." at bounding box center [843, 276] width 102 height 23
click at [844, 312] on div "Guadalajara" at bounding box center [842, 311] width 100 height 42
type input "Guadalajara"
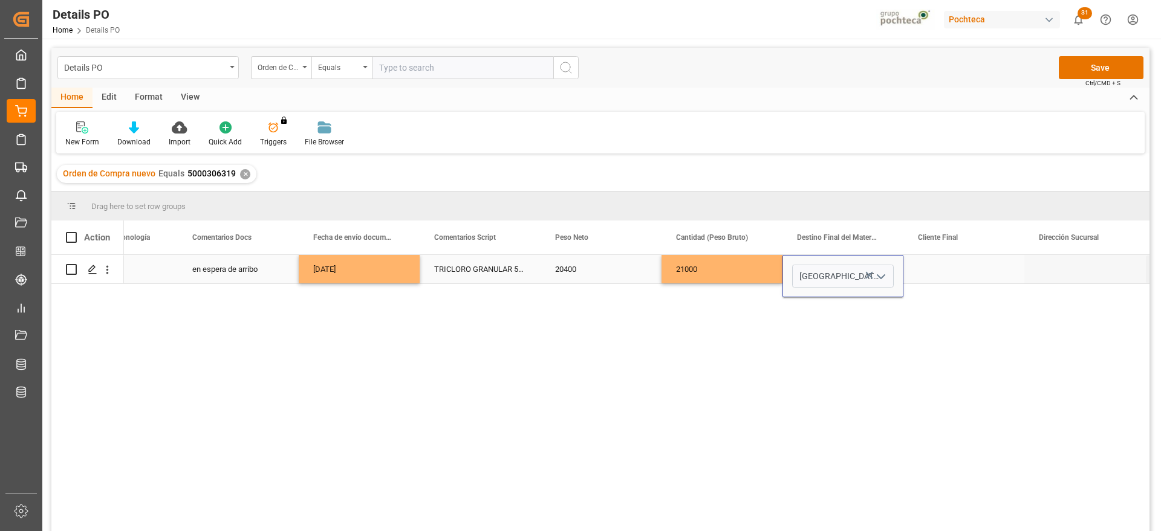
click at [963, 269] on div "Press SPACE to select this row." at bounding box center [963, 269] width 121 height 28
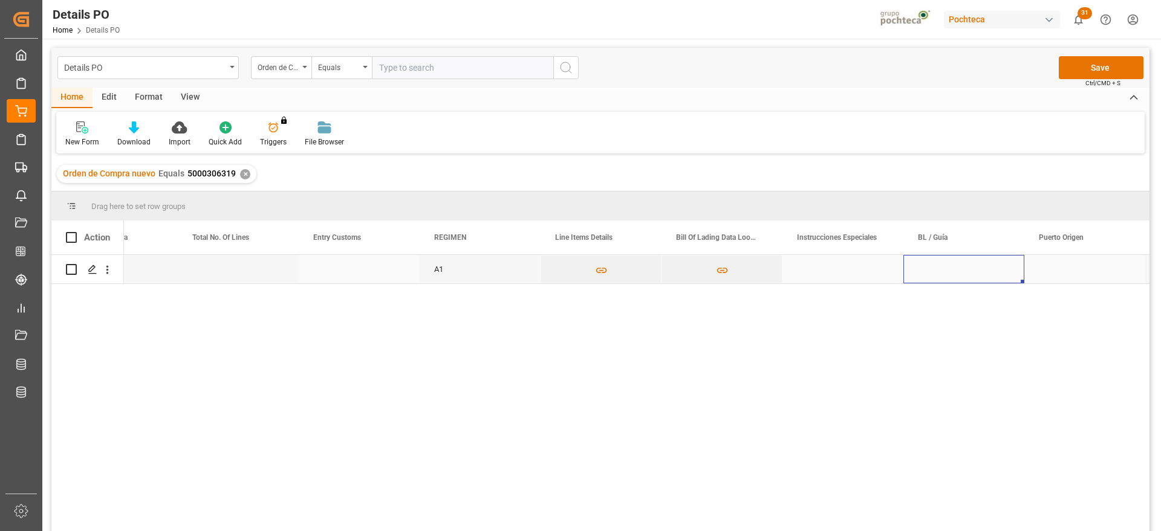
click at [963, 279] on div "Press SPACE to select this row." at bounding box center [963, 269] width 121 height 28
click at [950, 279] on input "Press SPACE to select this row." at bounding box center [964, 276] width 102 height 23
click at [961, 264] on div "MEDU" at bounding box center [963, 276] width 121 height 42
click at [968, 274] on input "MEDU" at bounding box center [964, 276] width 102 height 23
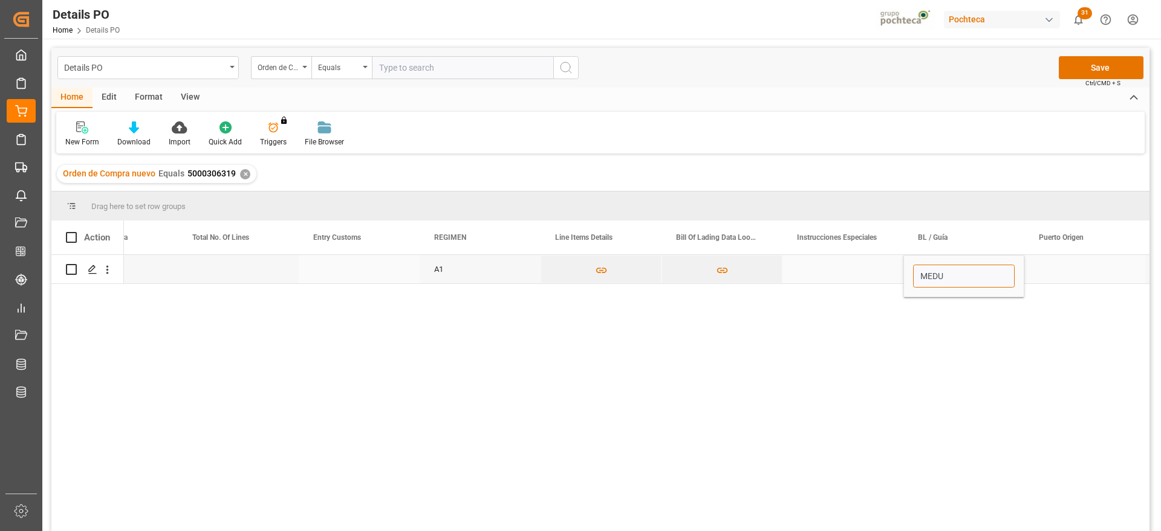
click at [960, 276] on input "MEDU" at bounding box center [964, 276] width 102 height 23
type input "MEDUOV344819"
click at [1090, 267] on div "Press SPACE to select this row." at bounding box center [1084, 269] width 121 height 28
click at [1054, 269] on div "Press SPACE to select this row." at bounding box center [1084, 269] width 121 height 28
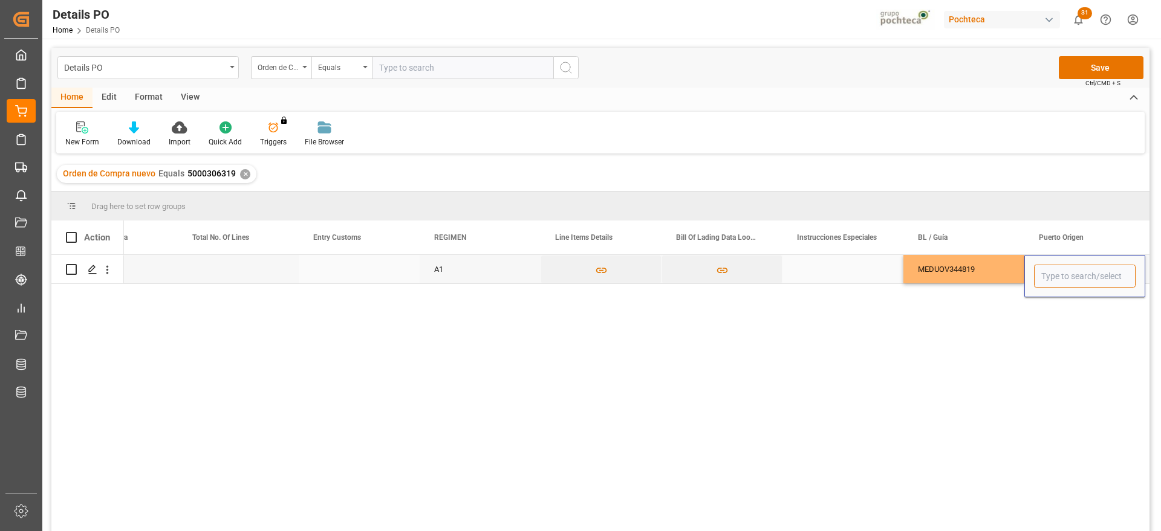
click at [1054, 269] on input "Press SPACE to select this row." at bounding box center [1085, 276] width 102 height 23
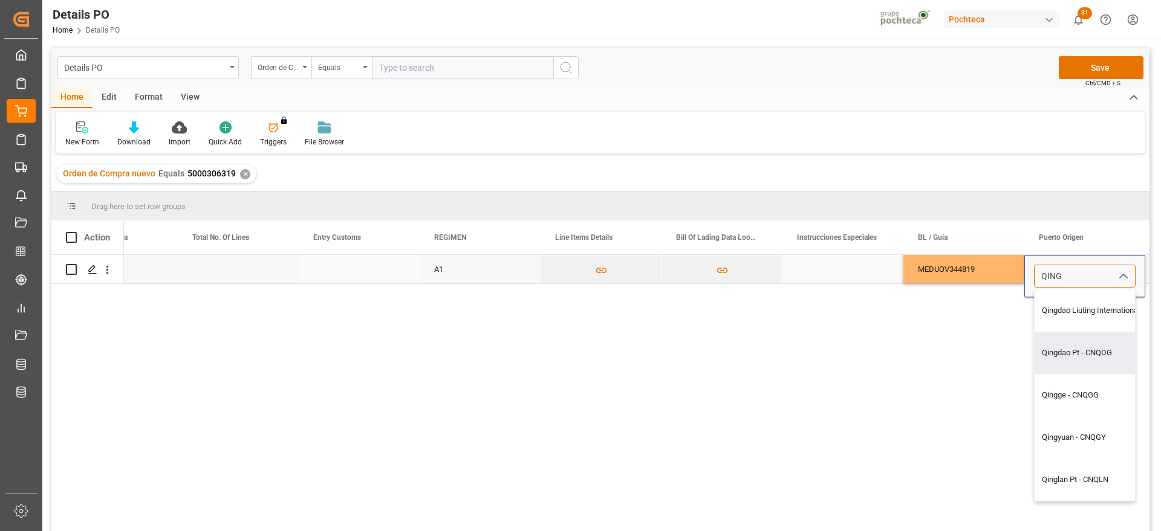
type input "Qingdao Pt - CNQDG"
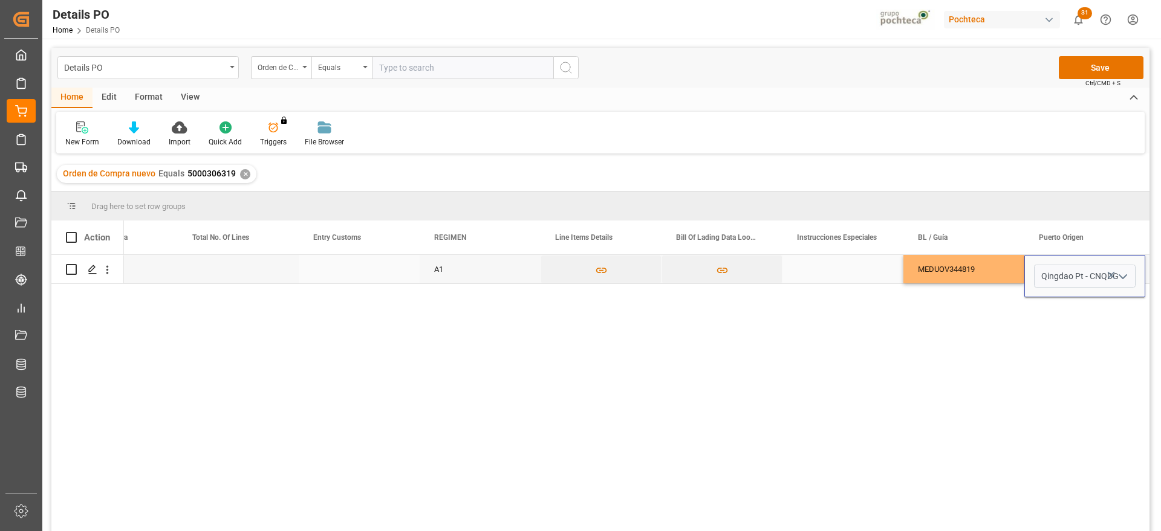
click at [978, 266] on div "MEDUOV344819" at bounding box center [963, 269] width 121 height 28
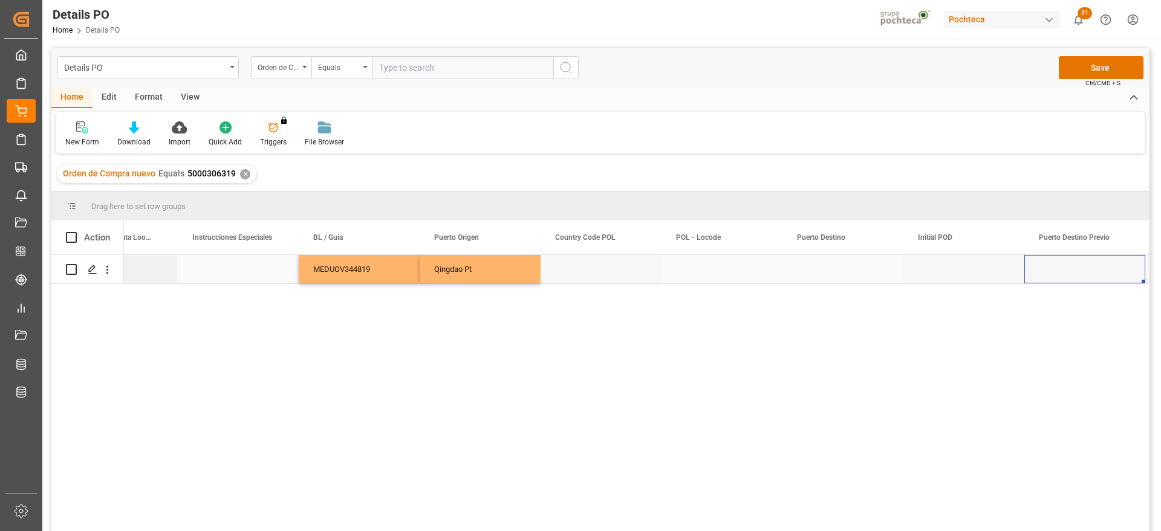
scroll to position [0, 5024]
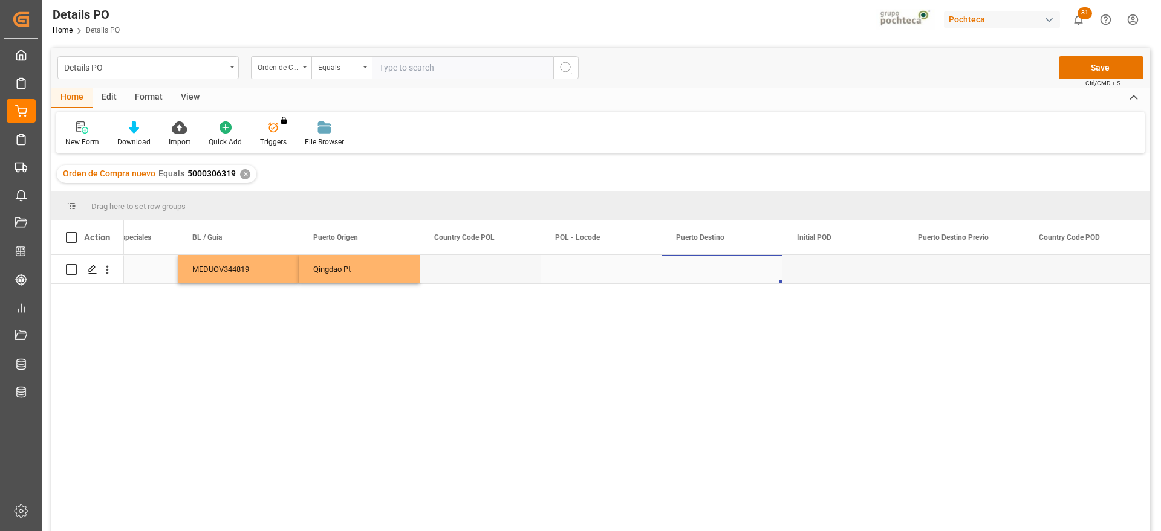
click at [718, 268] on div "Press SPACE to select this row." at bounding box center [721, 269] width 121 height 28
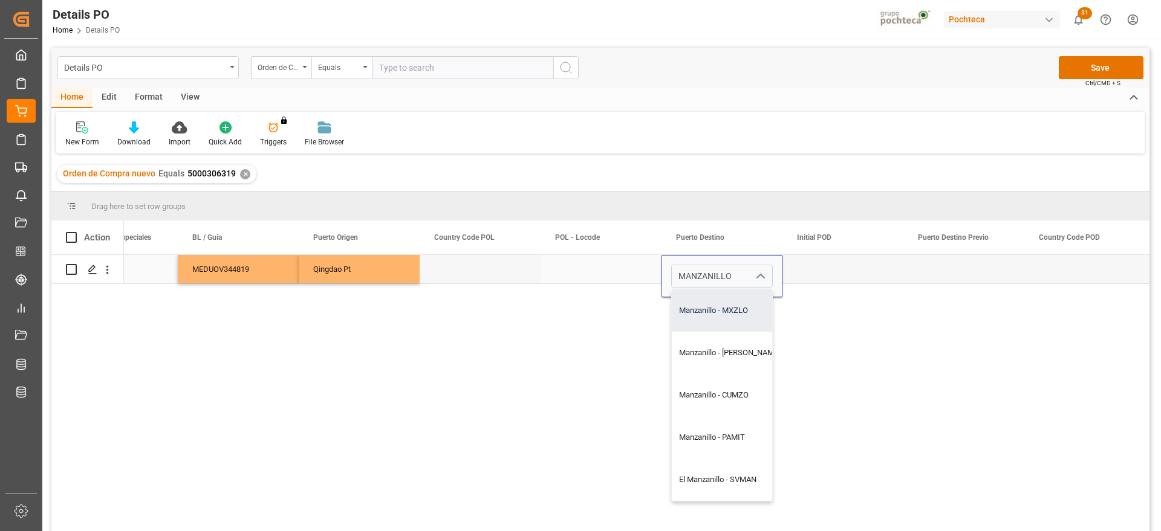
click at [699, 317] on div "Manzanillo - MXZLO" at bounding box center [729, 311] width 115 height 42
type input "Manzanillo - MXZLO"
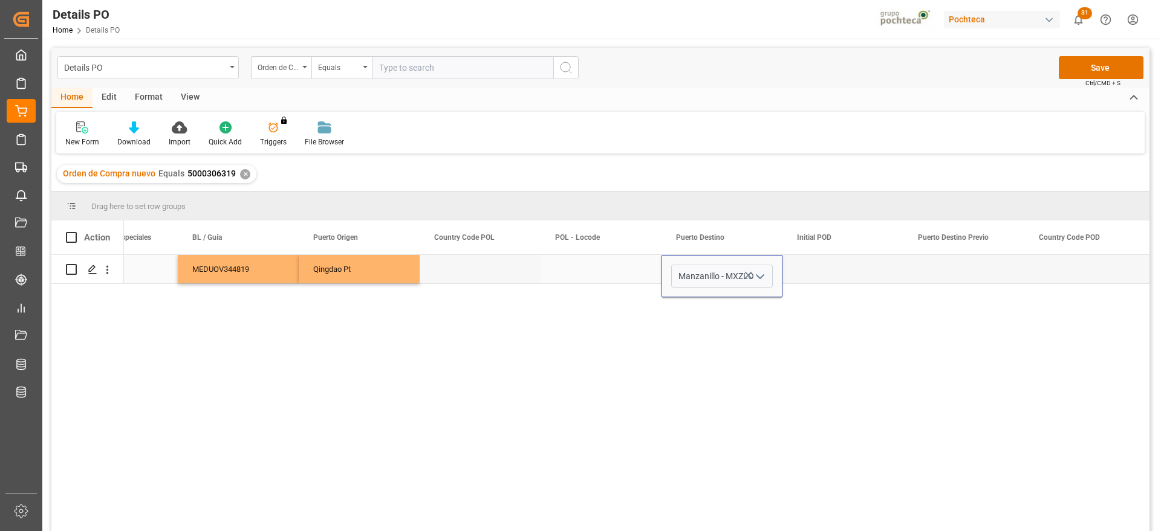
click at [842, 256] on div "Press SPACE to select this row." at bounding box center [842, 269] width 121 height 28
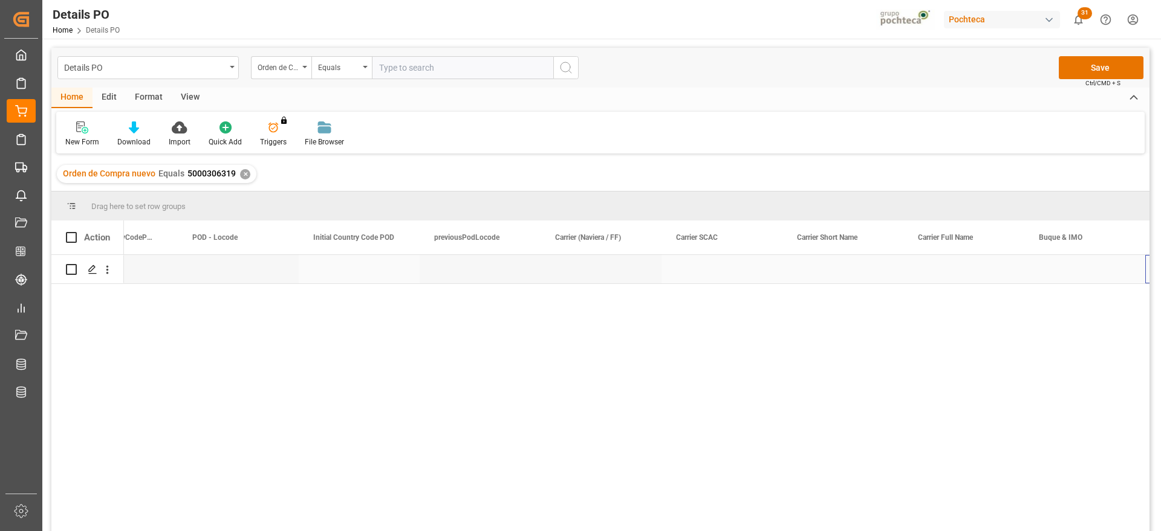
scroll to position [0, 6233]
click at [614, 274] on div "Press SPACE to select this row." at bounding box center [600, 269] width 121 height 28
click at [614, 274] on input "Press SPACE to select this row." at bounding box center [601, 276] width 102 height 23
type input "MSC"
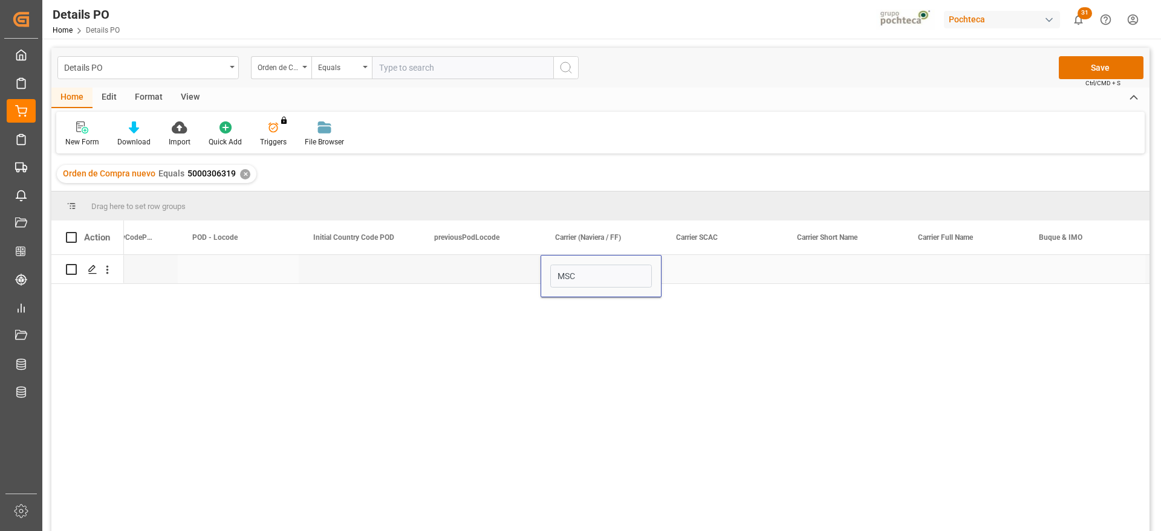
click at [982, 268] on div "Press SPACE to select this row." at bounding box center [963, 269] width 121 height 28
click at [1031, 266] on div "Press SPACE to select this row." at bounding box center [1084, 269] width 121 height 28
click at [1078, 266] on div "Press SPACE to select this row." at bounding box center [1084, 269] width 121 height 28
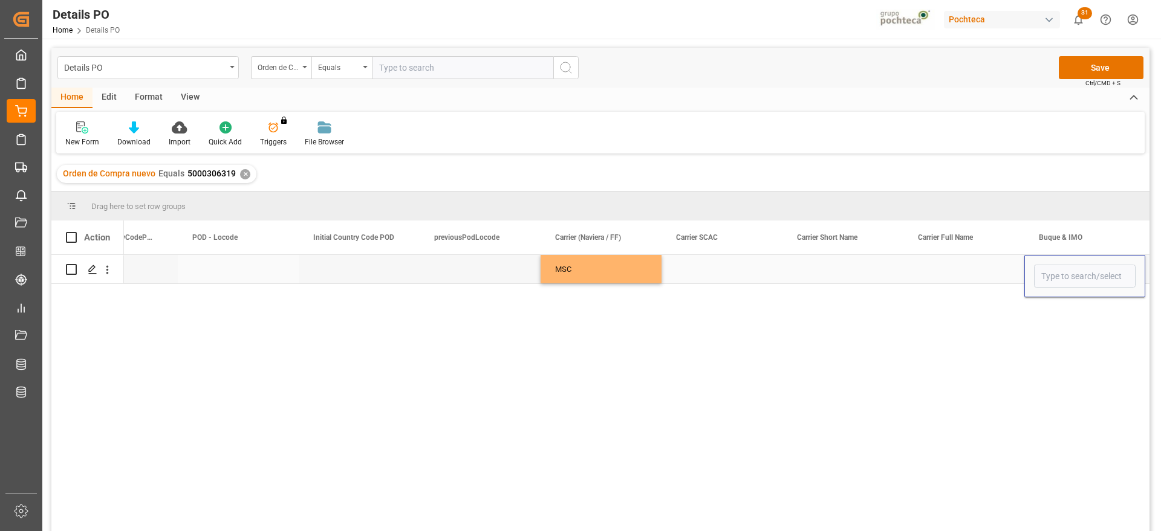
click at [1078, 266] on input "Press SPACE to select this row." at bounding box center [1085, 276] width 102 height 23
click at [1108, 319] on div "MSC DAKAR X - 9605231" at bounding box center [1084, 311] width 100 height 42
type input "MSC DAKAR X - 9605231"
click at [967, 263] on div "Press SPACE to select this row." at bounding box center [963, 269] width 121 height 28
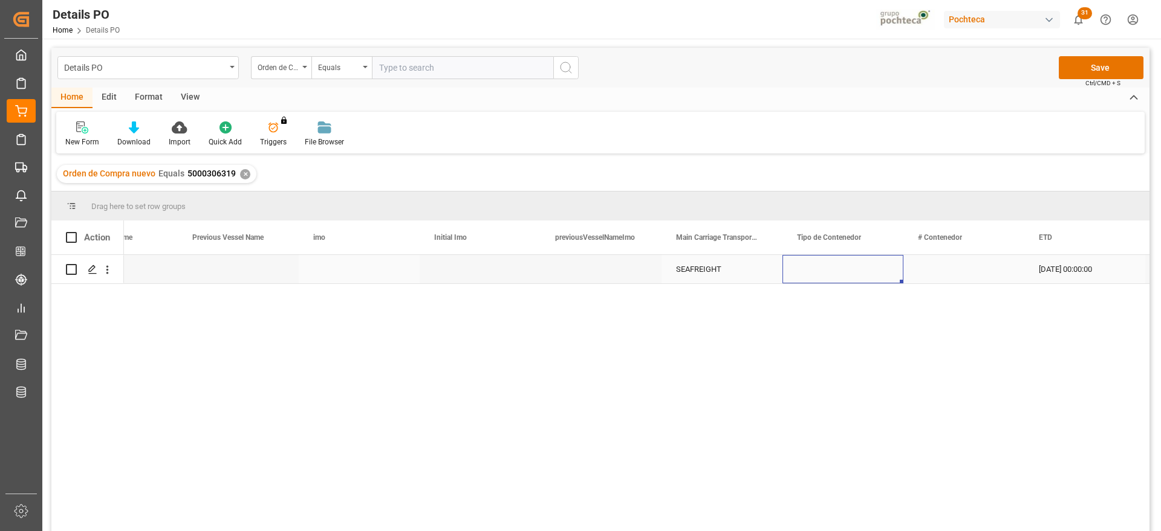
click at [849, 268] on div "Press SPACE to select this row." at bounding box center [842, 269] width 121 height 28
click at [878, 274] on icon "open menu" at bounding box center [880, 277] width 15 height 15
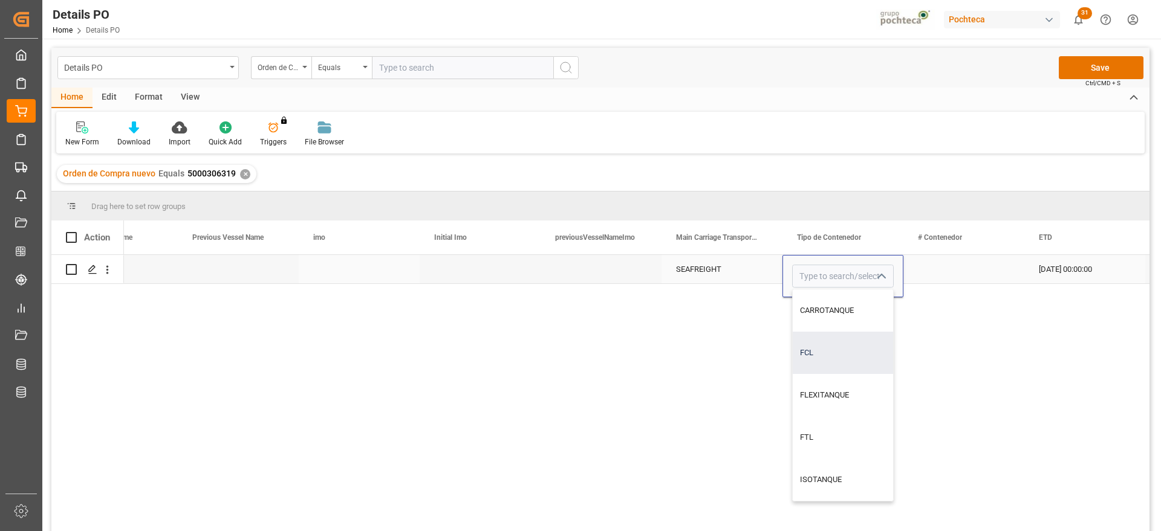
click at [836, 346] on div "FCL" at bounding box center [842, 353] width 100 height 42
type input "FCL"
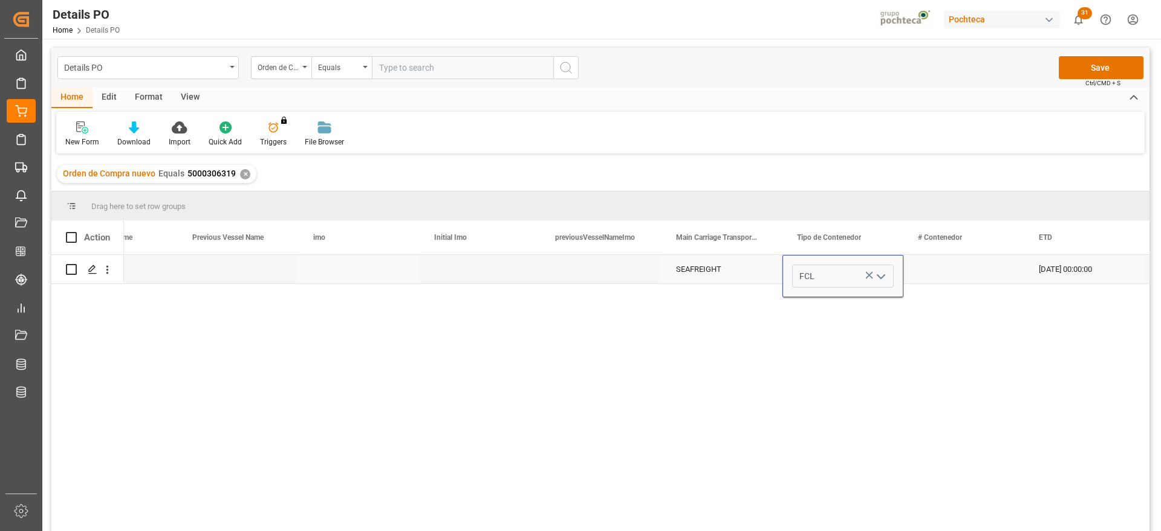
click at [983, 271] on div "Press SPACE to select this row." at bounding box center [963, 269] width 121 height 28
click at [931, 273] on div "Press SPACE to select this row." at bounding box center [963, 269] width 121 height 28
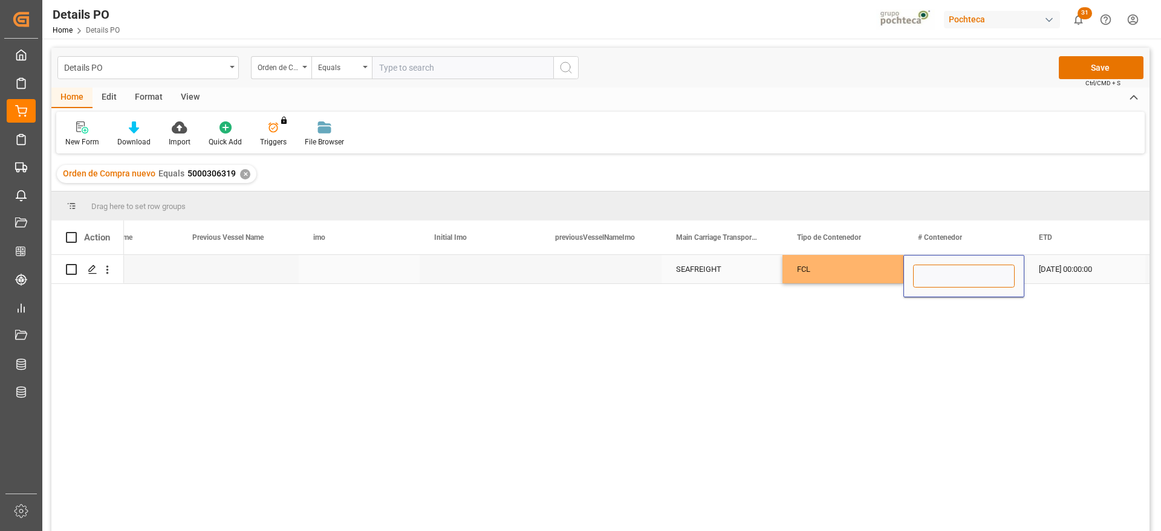
click at [931, 273] on input "Press SPACE to select this row." at bounding box center [964, 276] width 102 height 23
type input "TEMU1473554"
click at [1054, 264] on div "18-07-2025 00:00:00" at bounding box center [1084, 269] width 121 height 28
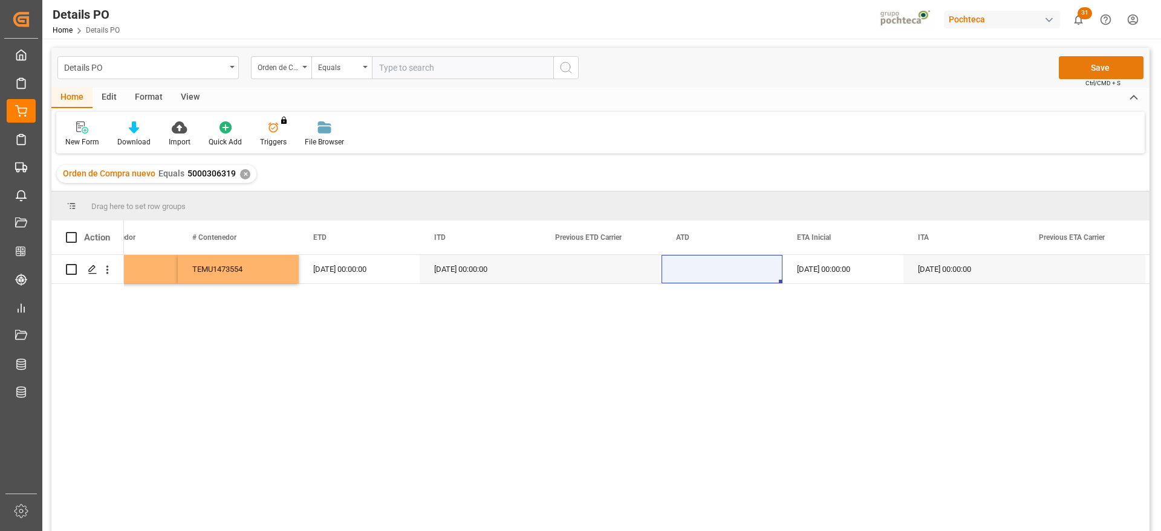
click at [1087, 60] on button "Save" at bounding box center [1100, 67] width 85 height 23
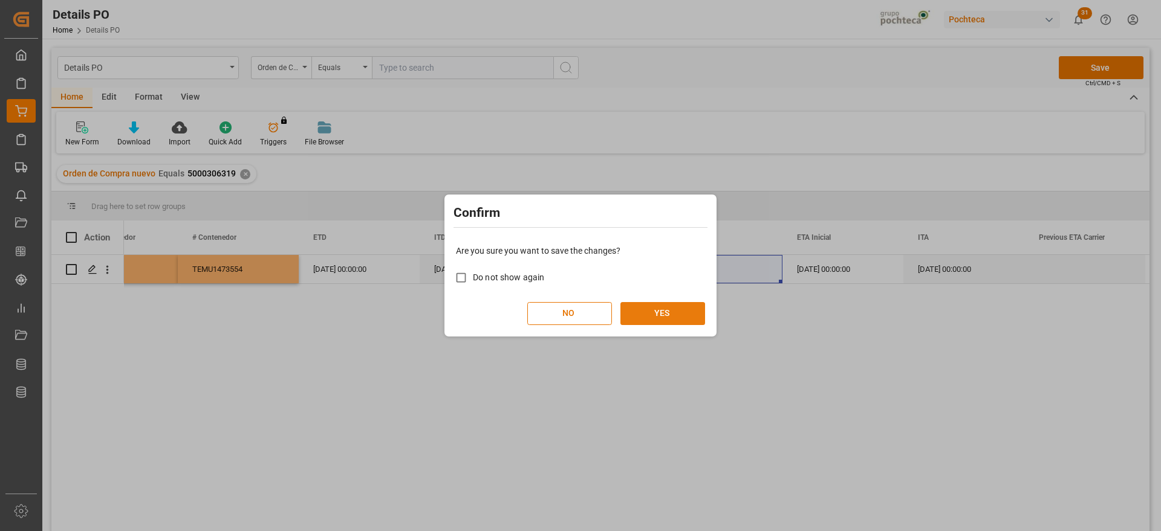
click at [673, 310] on button "YES" at bounding box center [662, 313] width 85 height 23
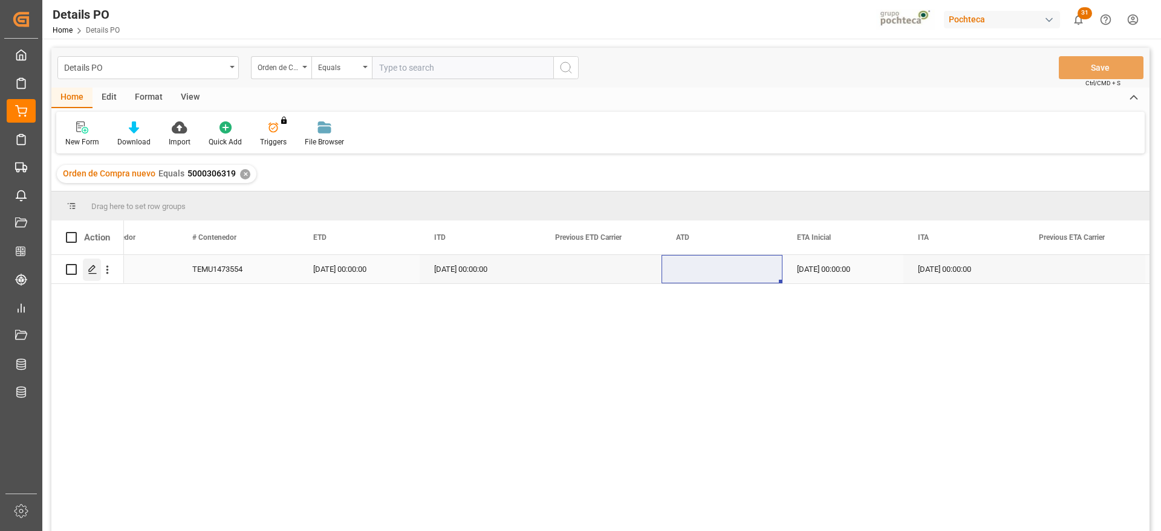
click at [82, 269] on div "Press SPACE to select this row." at bounding box center [88, 269] width 44 height 27
click at [90, 269] on icon "Press SPACE to select this row." at bounding box center [93, 270] width 10 height 10
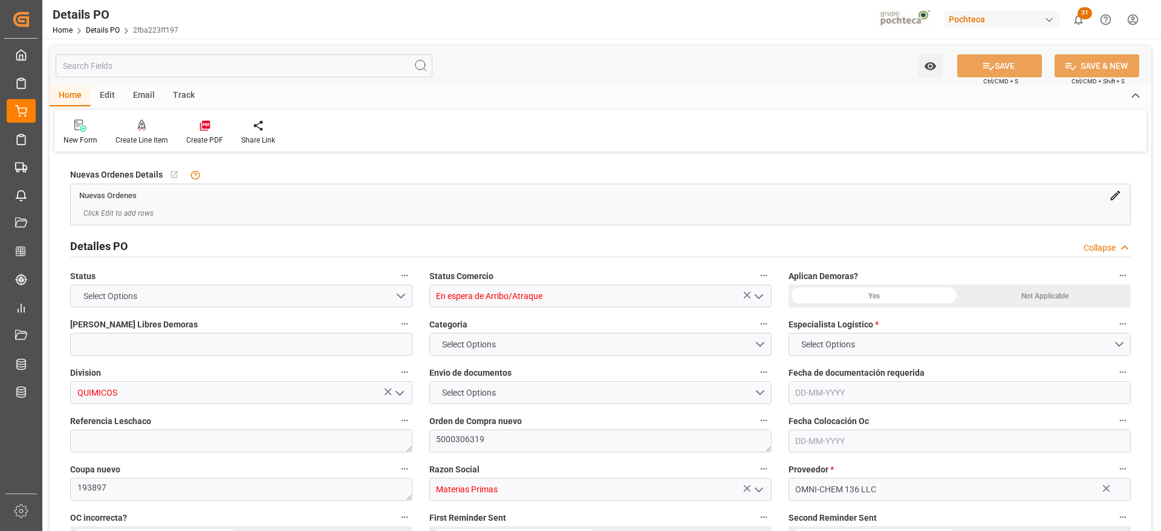
type input "12"
type input "15-08-2025"
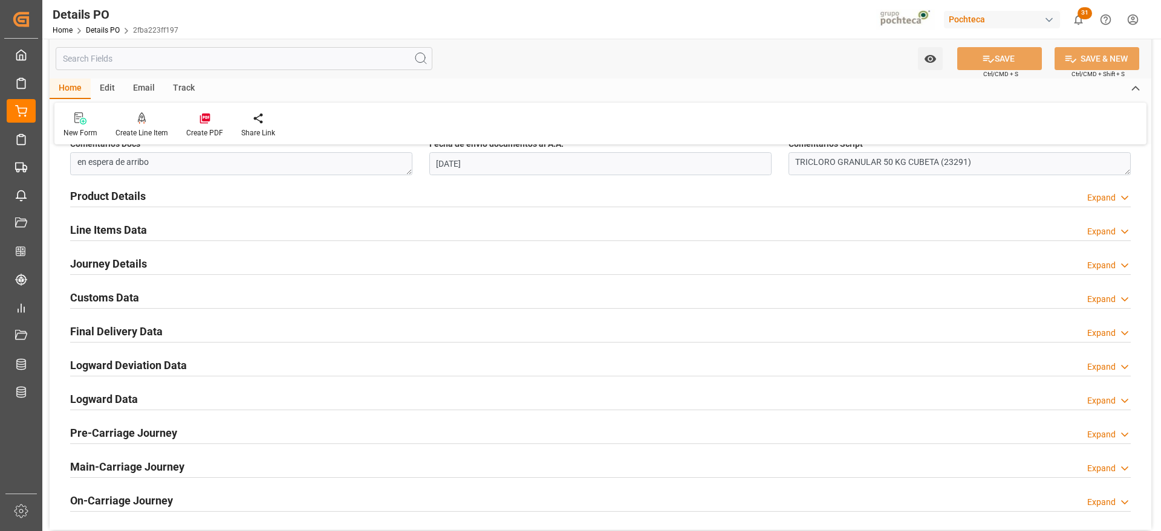
scroll to position [756, 0]
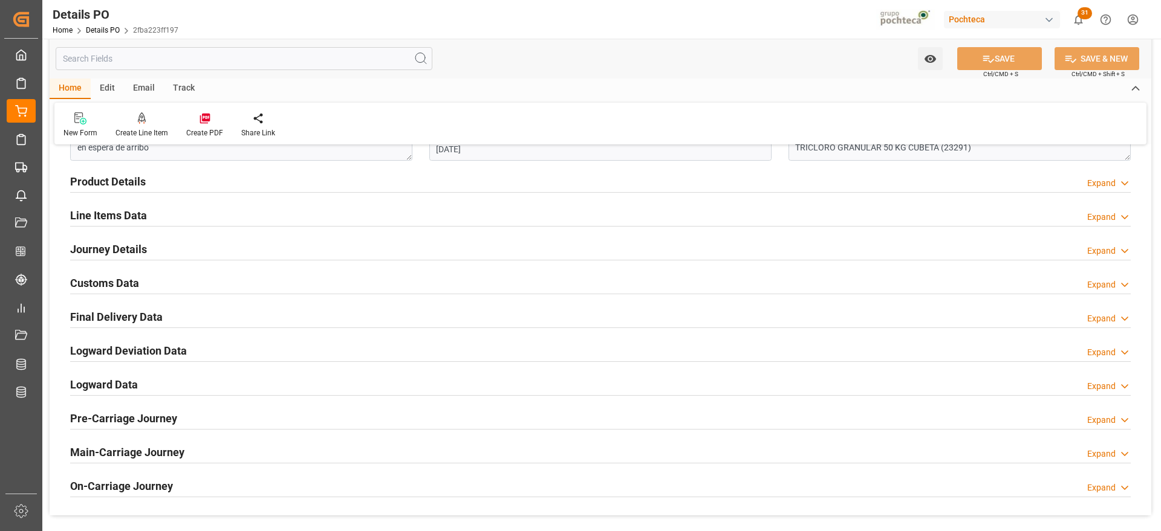
click at [103, 279] on h2 "Customs Data" at bounding box center [104, 283] width 69 height 16
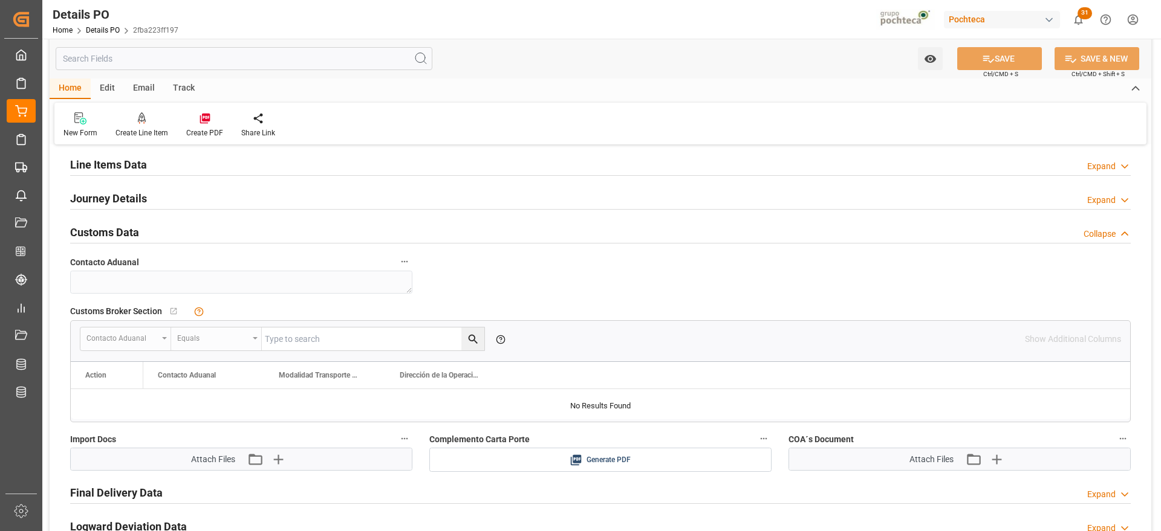
scroll to position [907, 0]
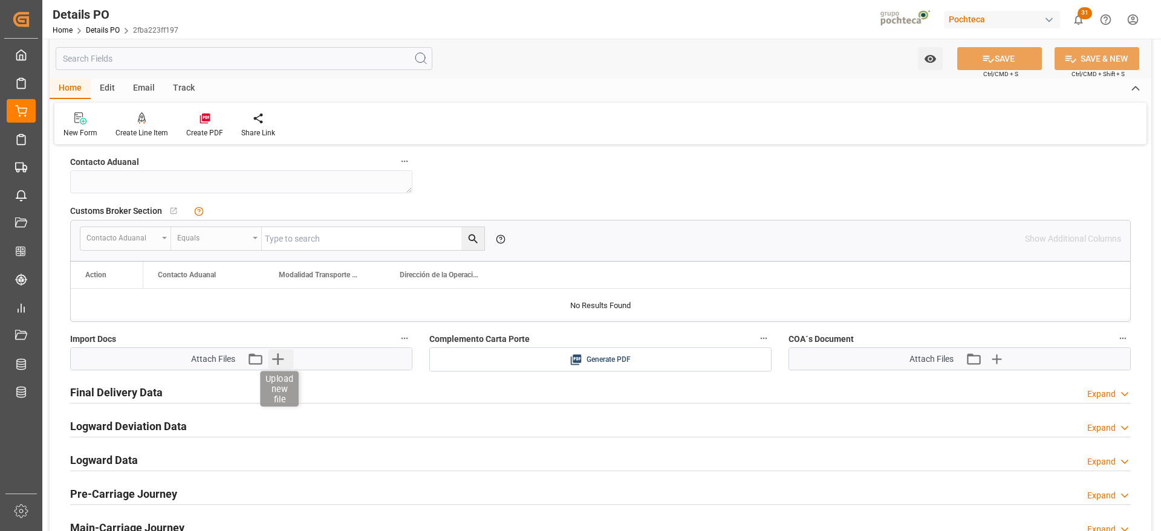
click at [277, 355] on icon "button" at bounding box center [277, 358] width 19 height 19
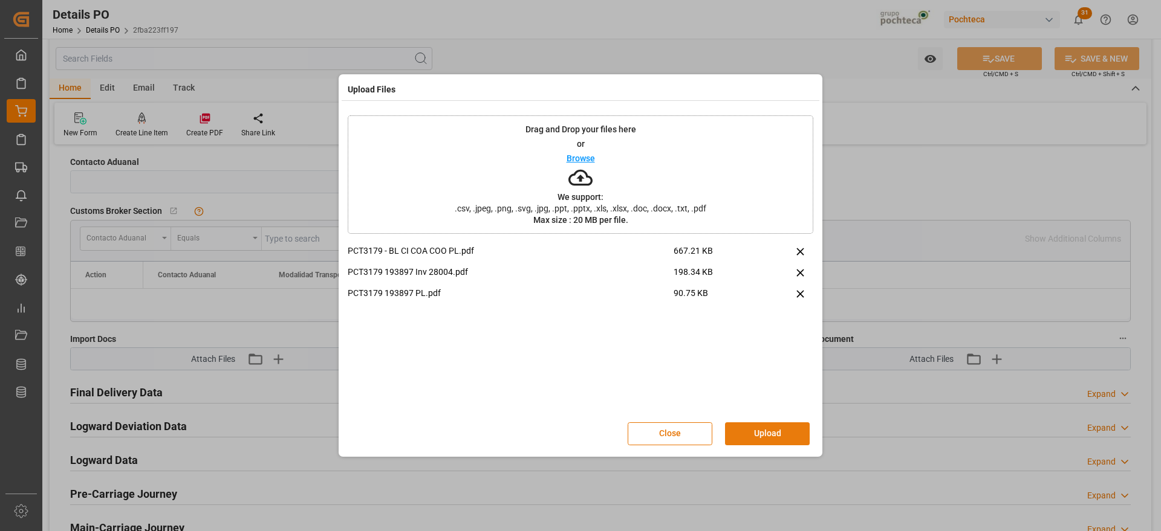
click at [786, 435] on button "Upload" at bounding box center [767, 434] width 85 height 23
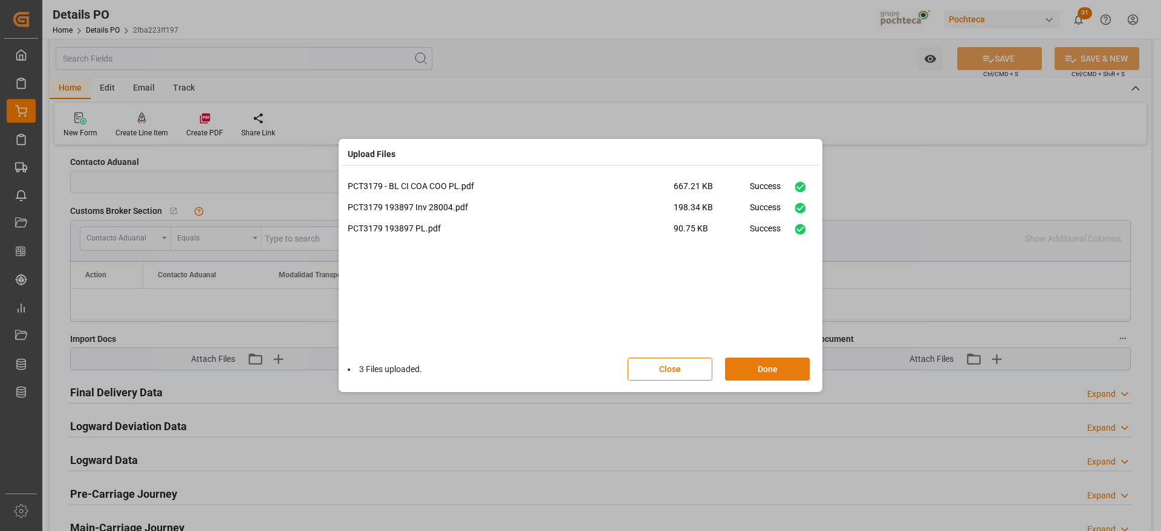
click at [773, 365] on button "Done" at bounding box center [767, 369] width 85 height 23
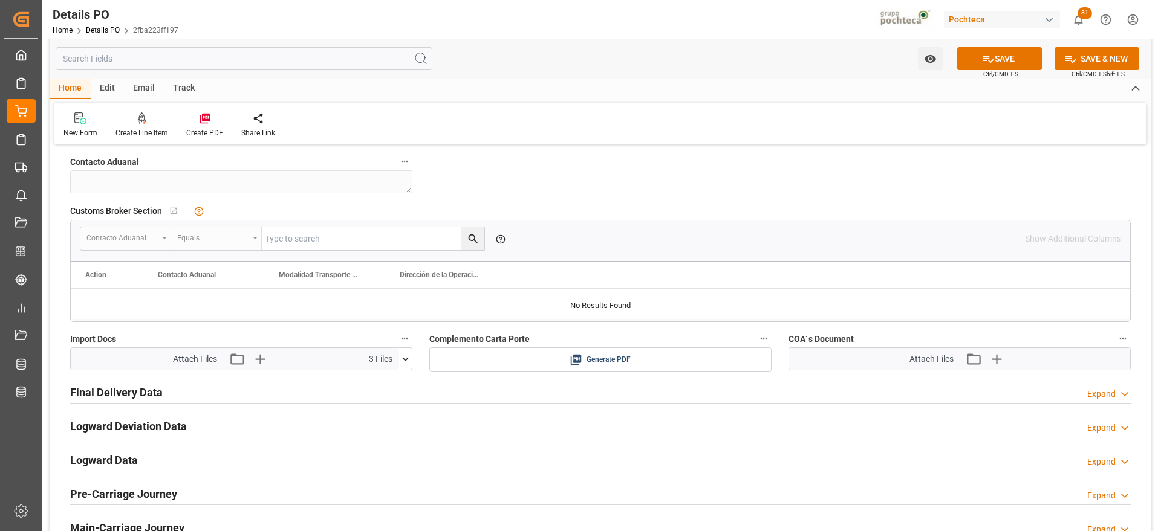
click at [1011, 57] on button "SAVE" at bounding box center [999, 58] width 85 height 23
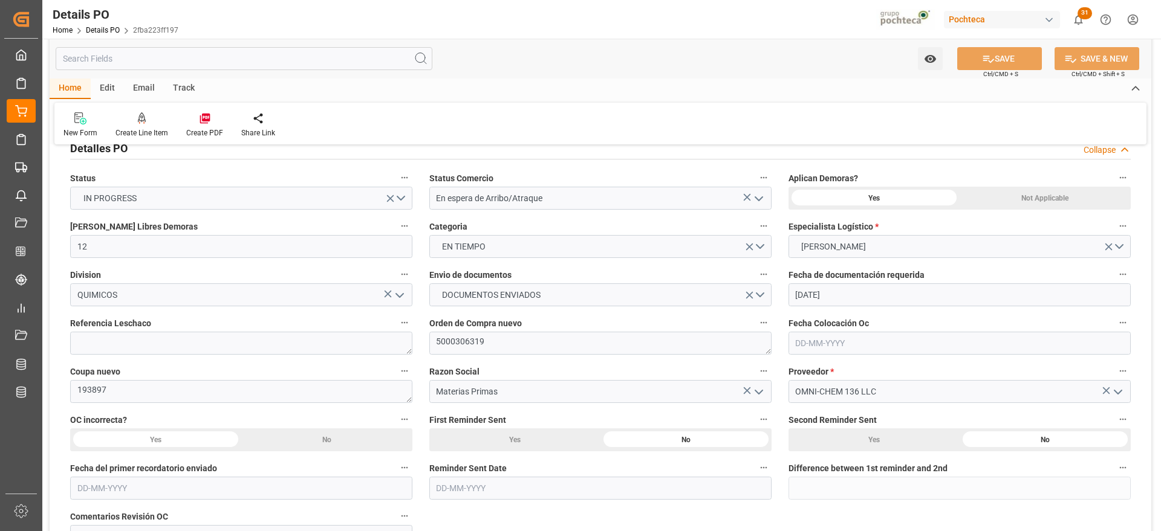
scroll to position [0, 0]
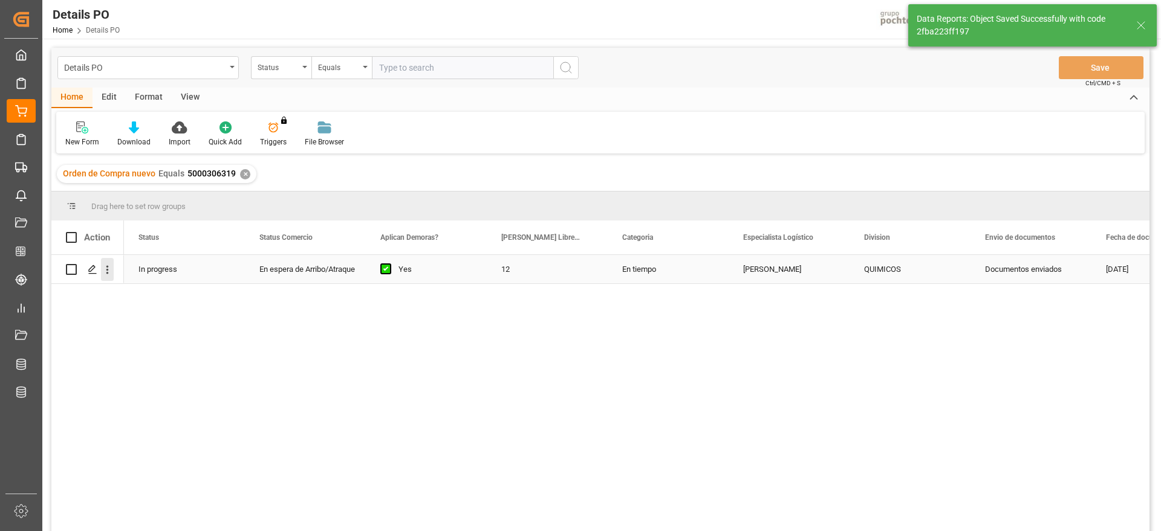
click at [105, 265] on icon "open menu" at bounding box center [107, 270] width 13 height 13
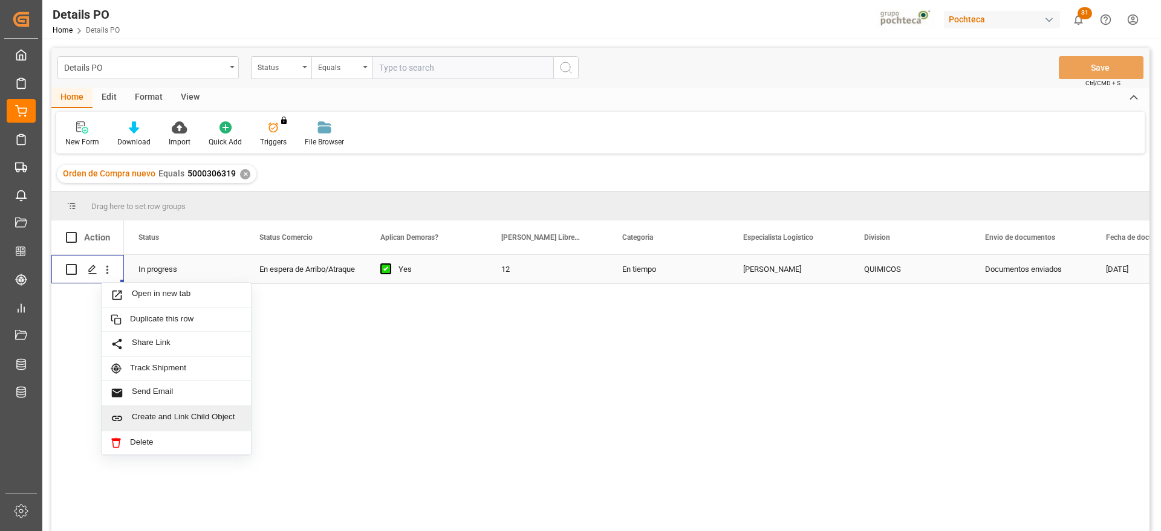
click at [163, 420] on span "Create and Link Child Object" at bounding box center [187, 418] width 110 height 13
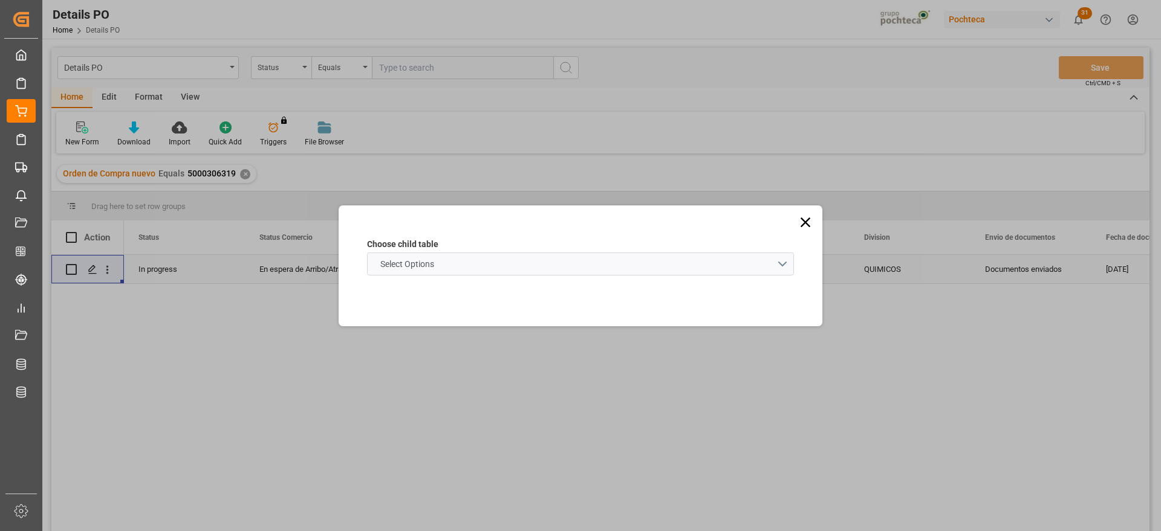
click at [499, 262] on schema "Select Options" at bounding box center [580, 264] width 427 height 23
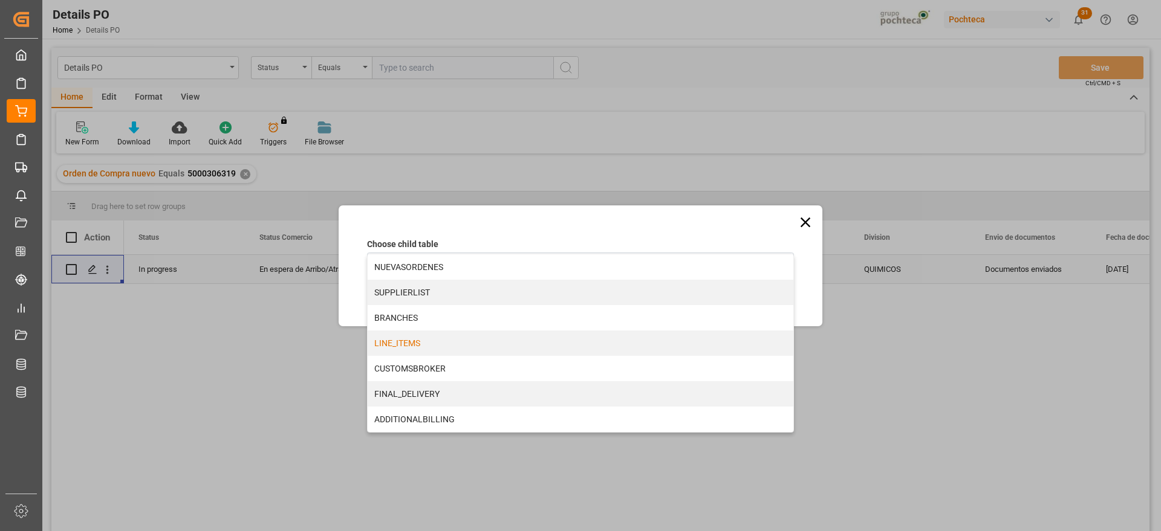
click at [435, 351] on div "LINE_ITEMS" at bounding box center [581, 343] width 426 height 25
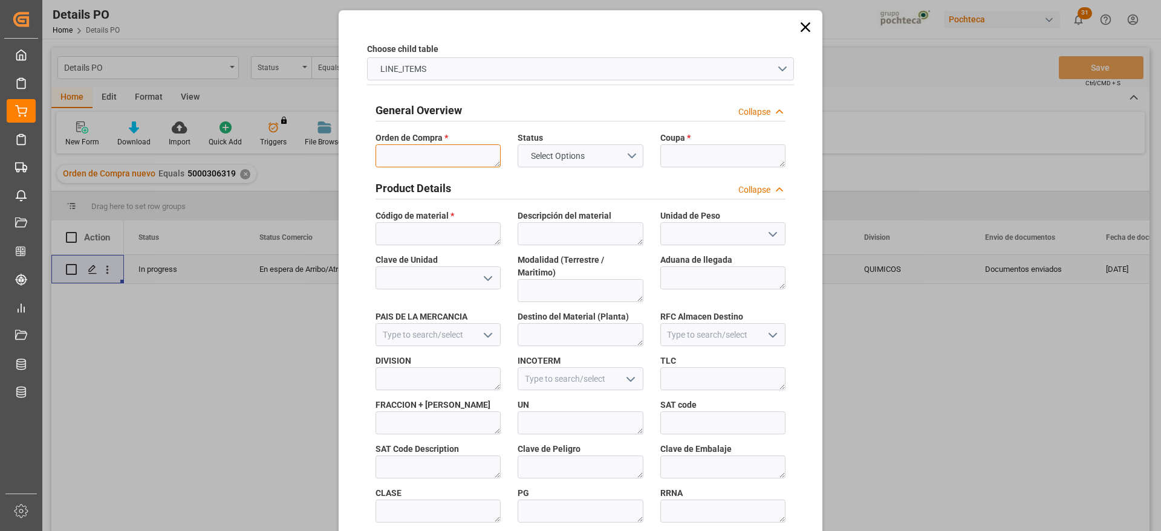
click at [435, 154] on textarea at bounding box center [437, 155] width 125 height 23
paste textarea "5000306319"
type textarea "5000306319"
click at [698, 155] on textarea at bounding box center [722, 155] width 125 height 23
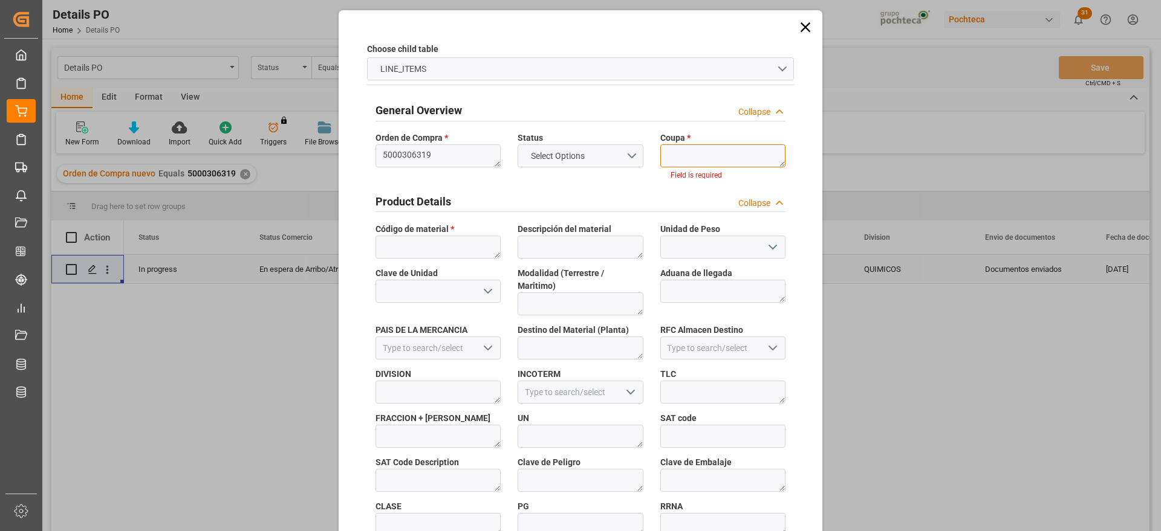
paste textarea "193897"
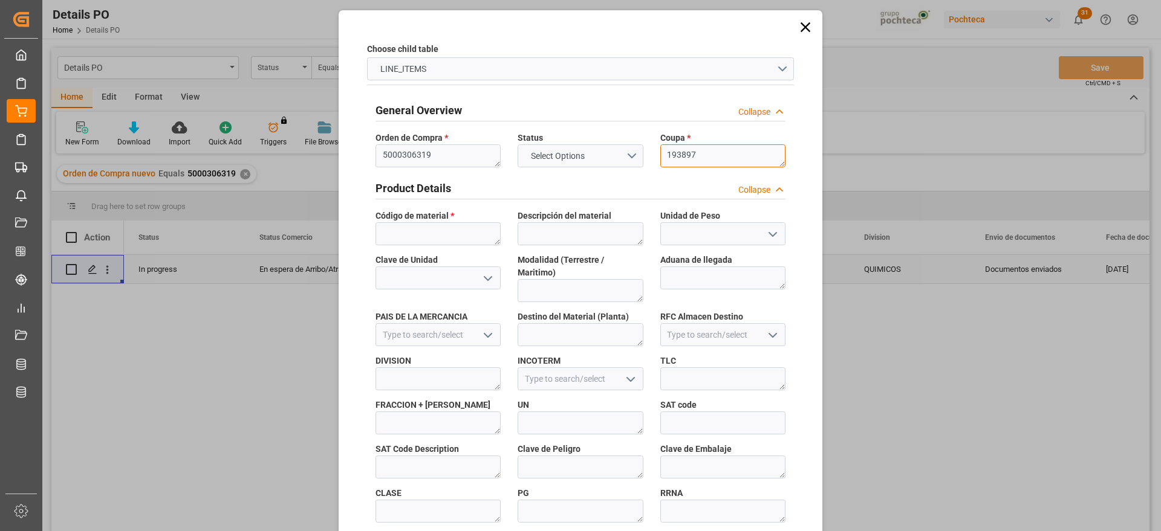
type textarea "193897"
click at [386, 232] on textarea at bounding box center [437, 233] width 125 height 23
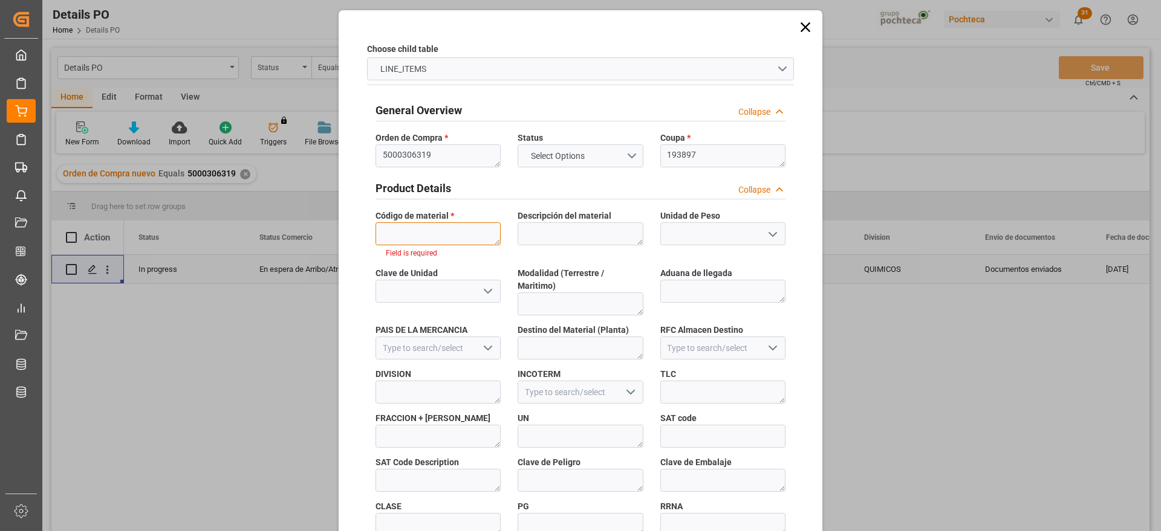
paste textarea "23291"
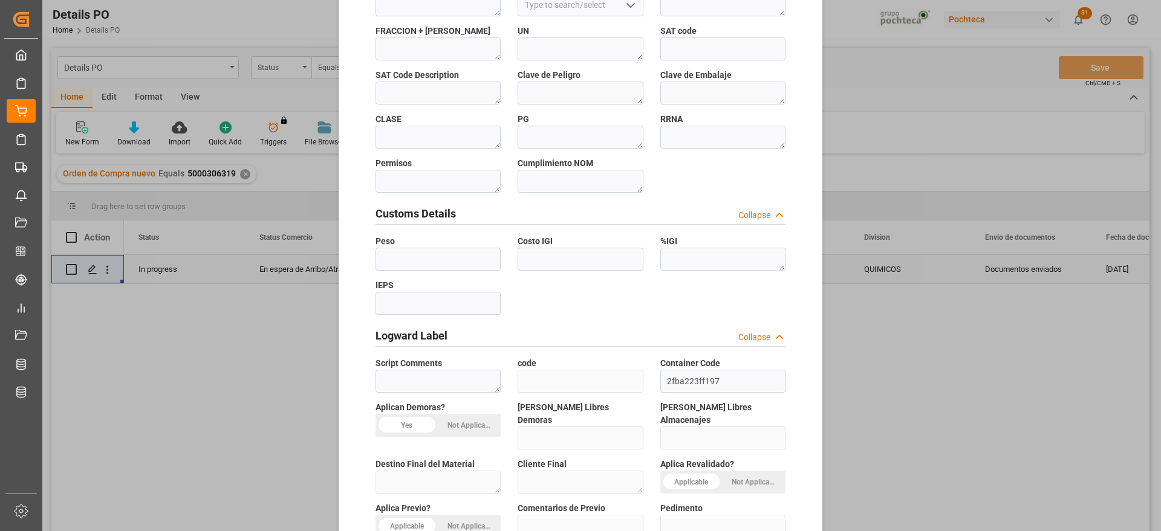
scroll to position [518, 0]
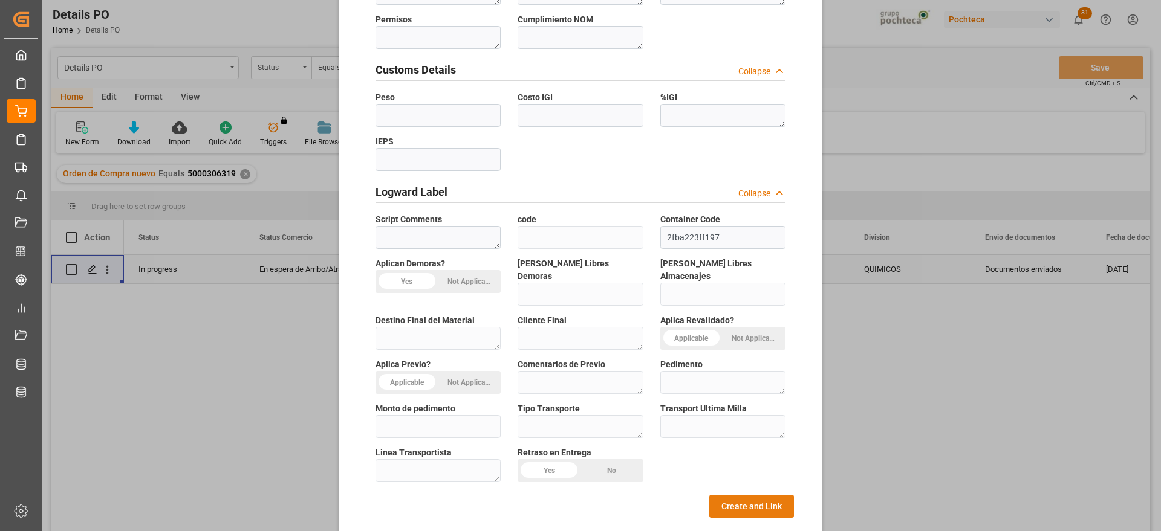
type textarea "23291"
click at [740, 495] on button "Create and Link" at bounding box center [751, 506] width 85 height 23
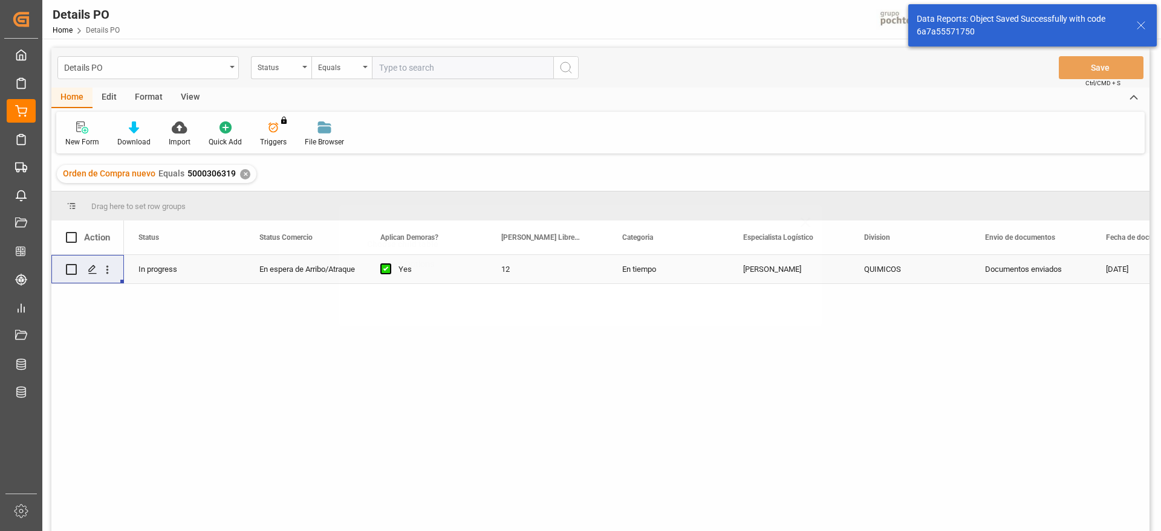
scroll to position [0, 0]
click at [91, 265] on icon "Press SPACE to select this row." at bounding box center [93, 270] width 10 height 10
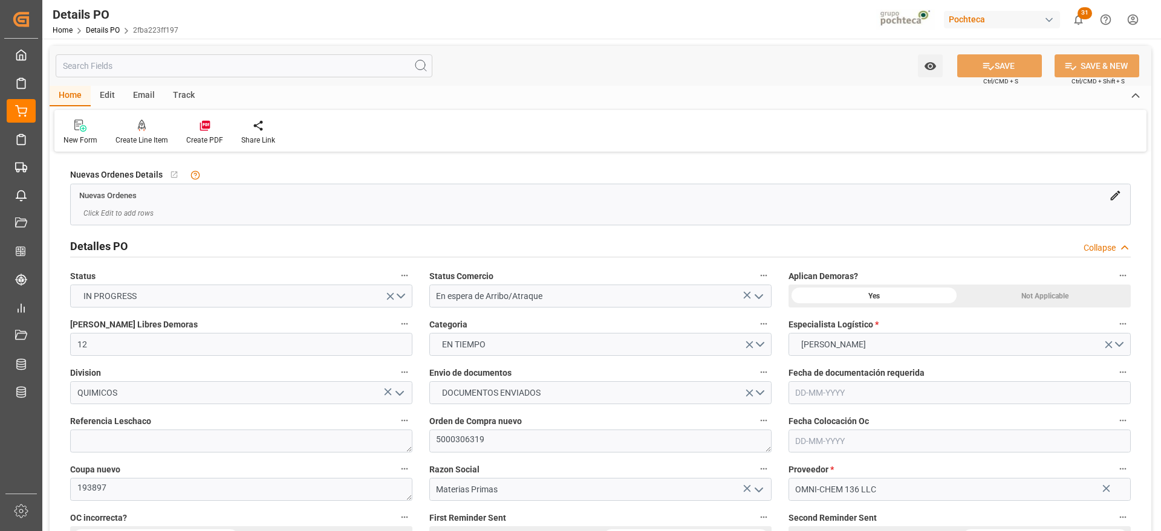
type input "12"
type input "15-08-2025"
click at [200, 126] on icon at bounding box center [205, 126] width 12 height 12
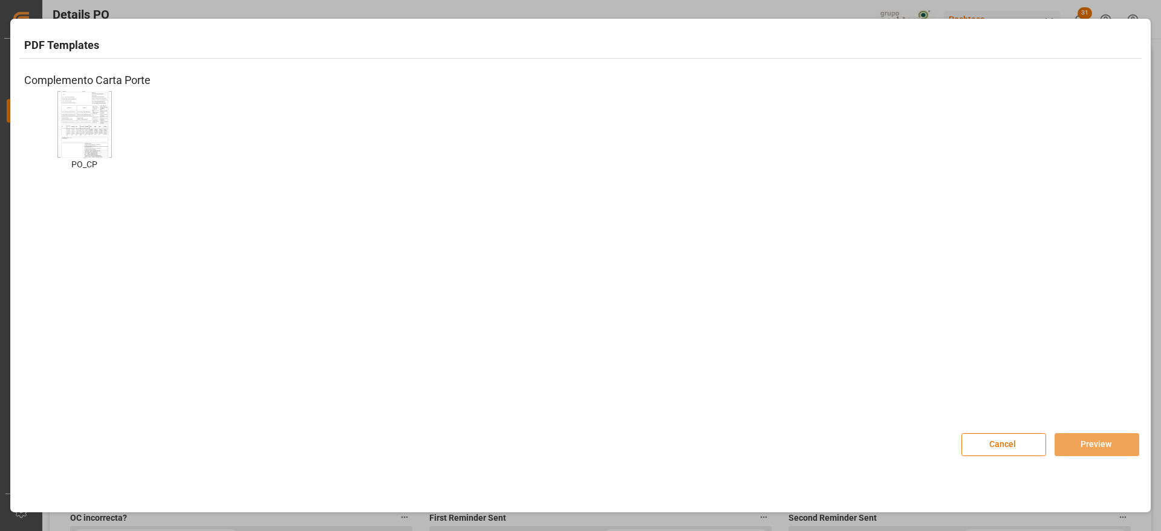
click at [68, 135] on img at bounding box center [84, 124] width 48 height 68
click at [1093, 443] on button "Preview" at bounding box center [1096, 444] width 85 height 23
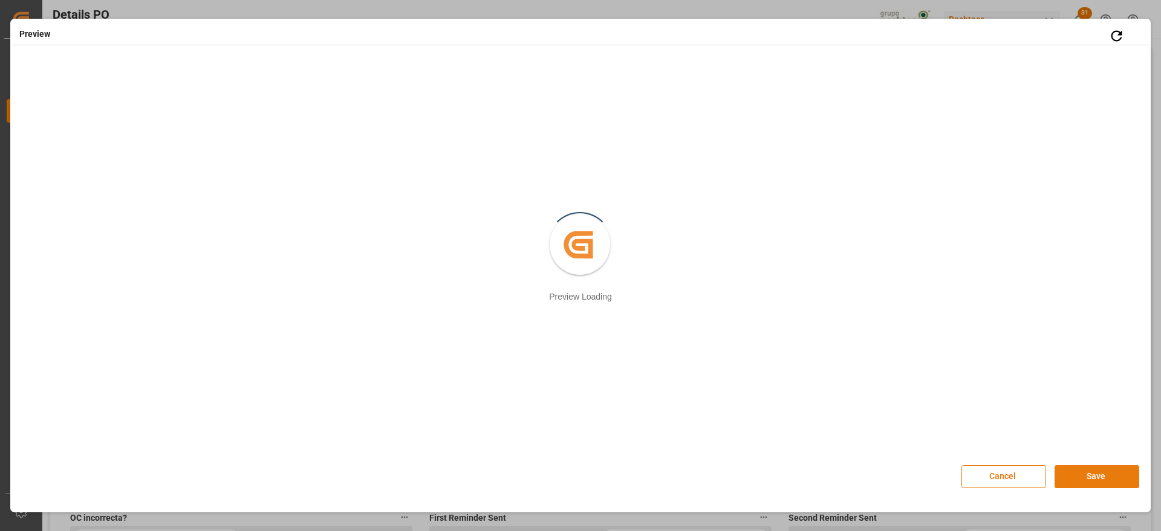
click at [1097, 481] on button "Save" at bounding box center [1096, 476] width 85 height 23
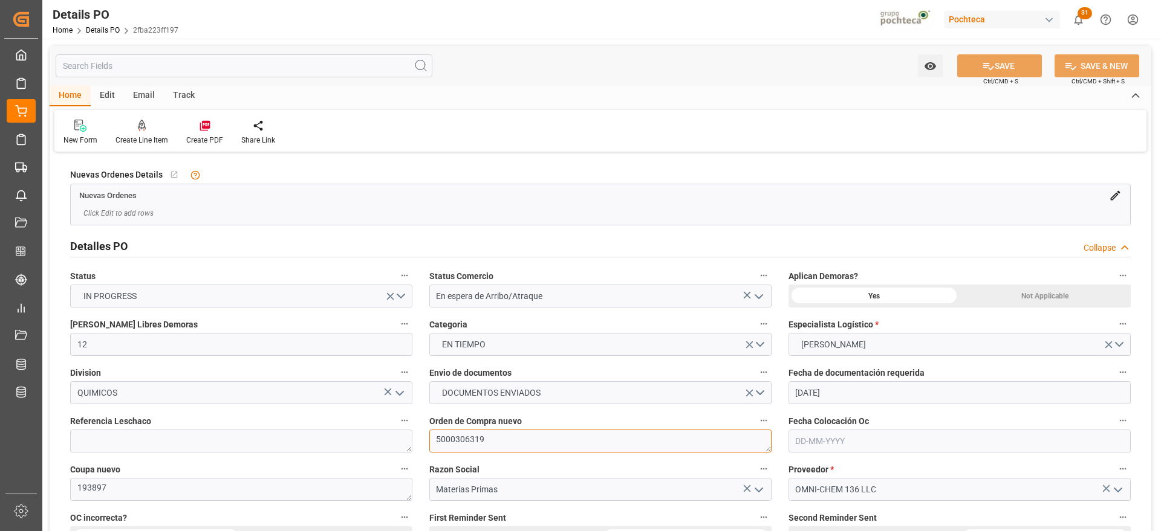
drag, startPoint x: 496, startPoint y: 435, endPoint x: 389, endPoint y: 423, distance: 107.1
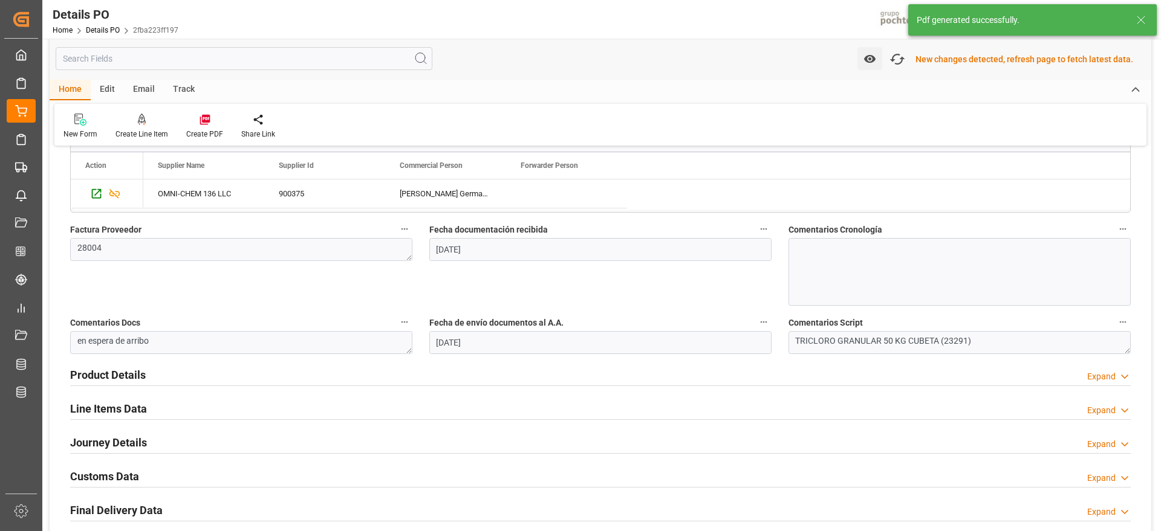
scroll to position [757, 0]
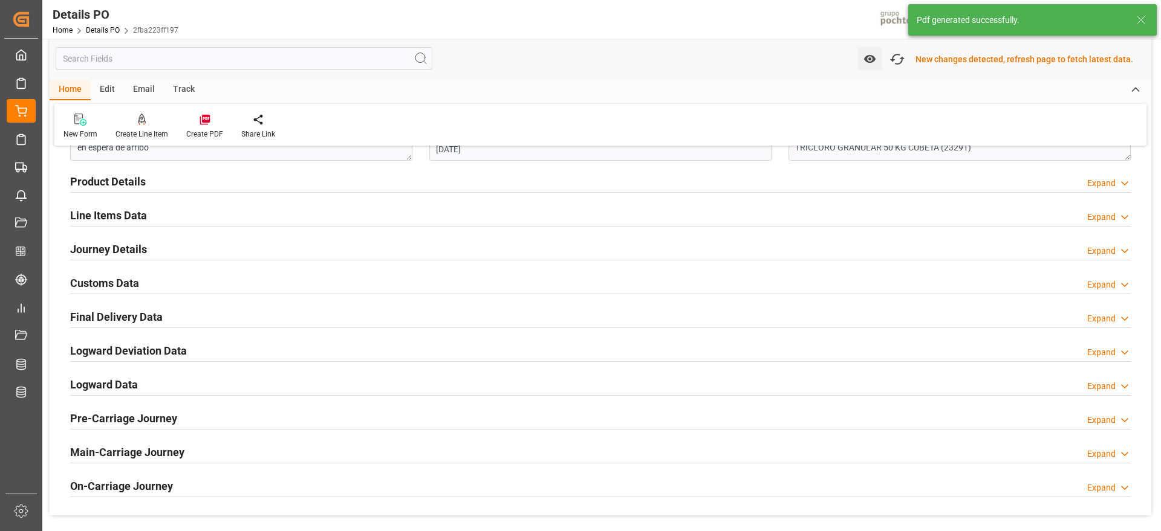
click at [103, 212] on h2 "Line Items Data" at bounding box center [108, 215] width 77 height 16
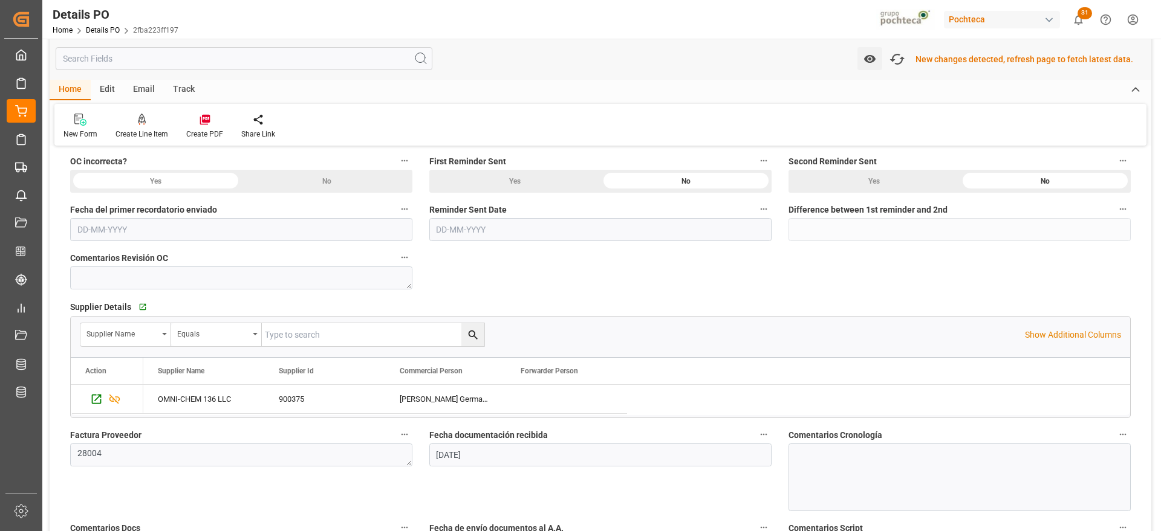
scroll to position [529, 0]
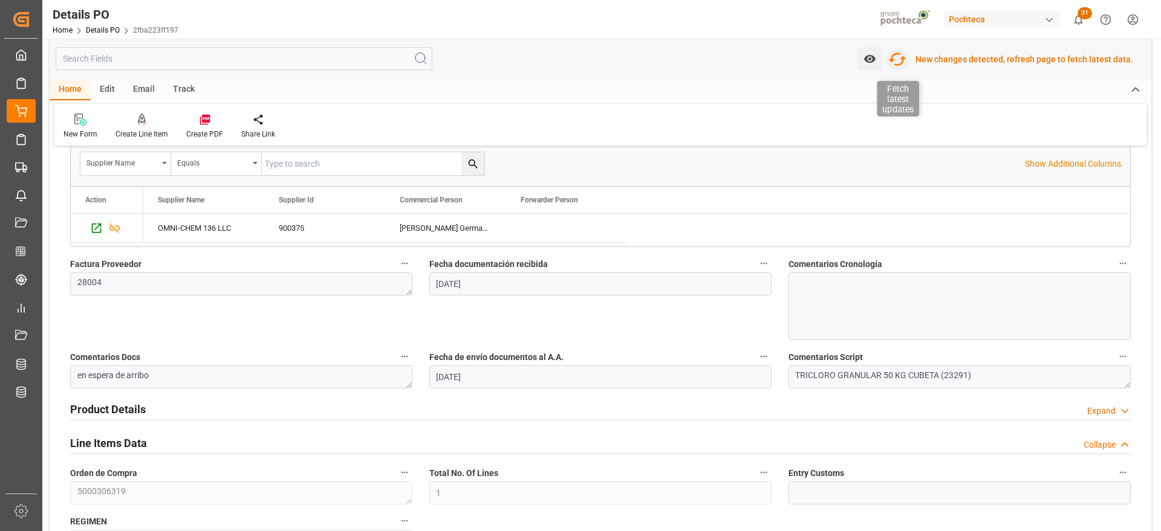
click at [900, 54] on icon "button" at bounding box center [897, 59] width 18 height 13
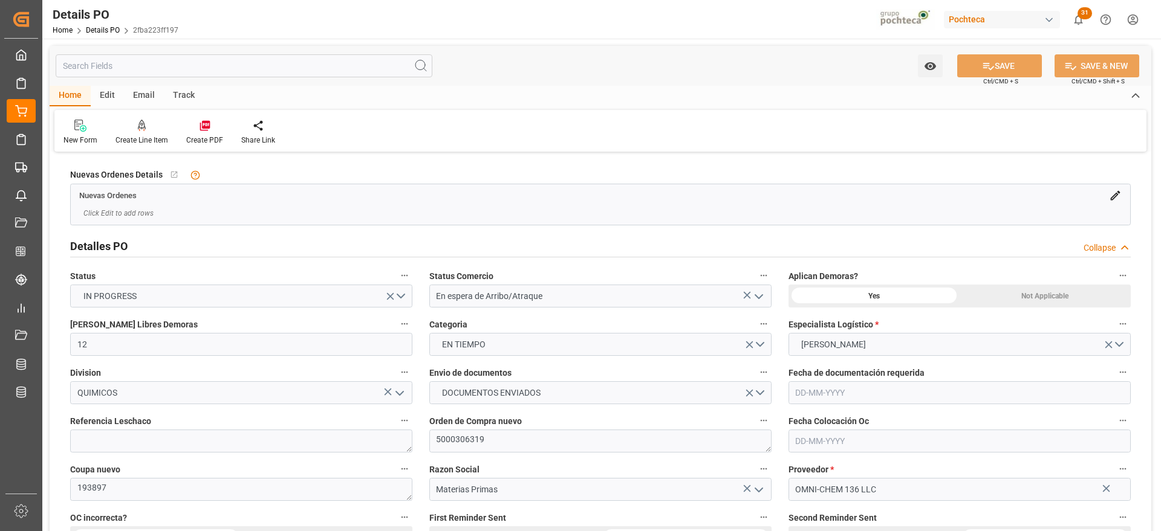
type input "12"
type input "[DATE]"
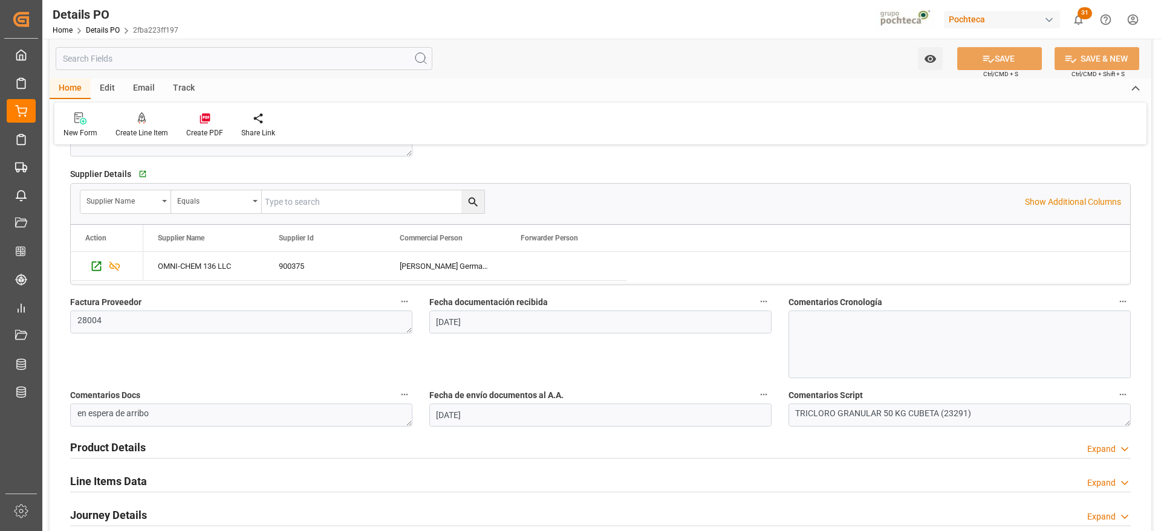
scroll to position [680, 0]
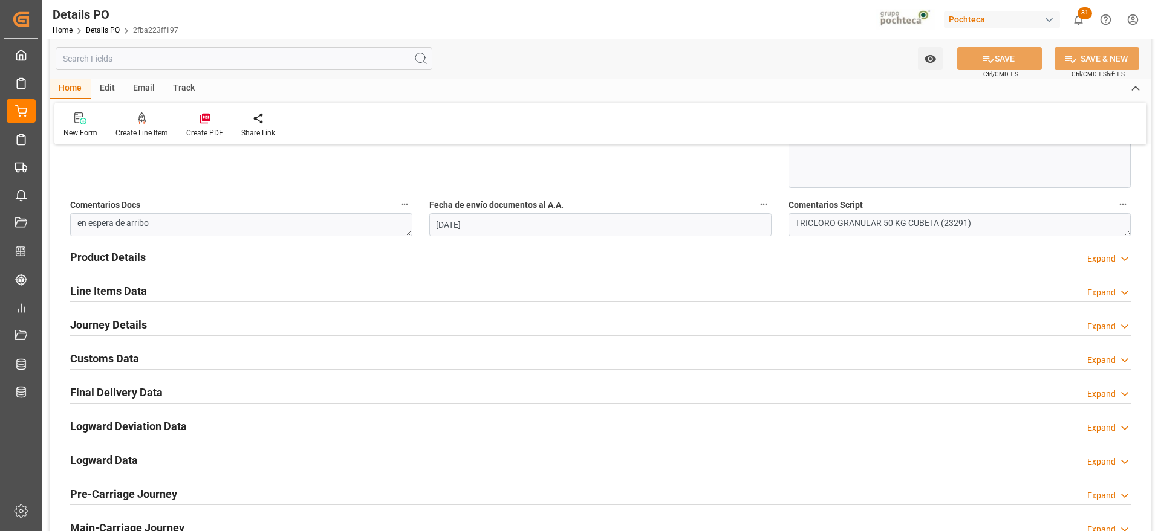
click at [117, 362] on h2 "Customs Data" at bounding box center [104, 359] width 69 height 16
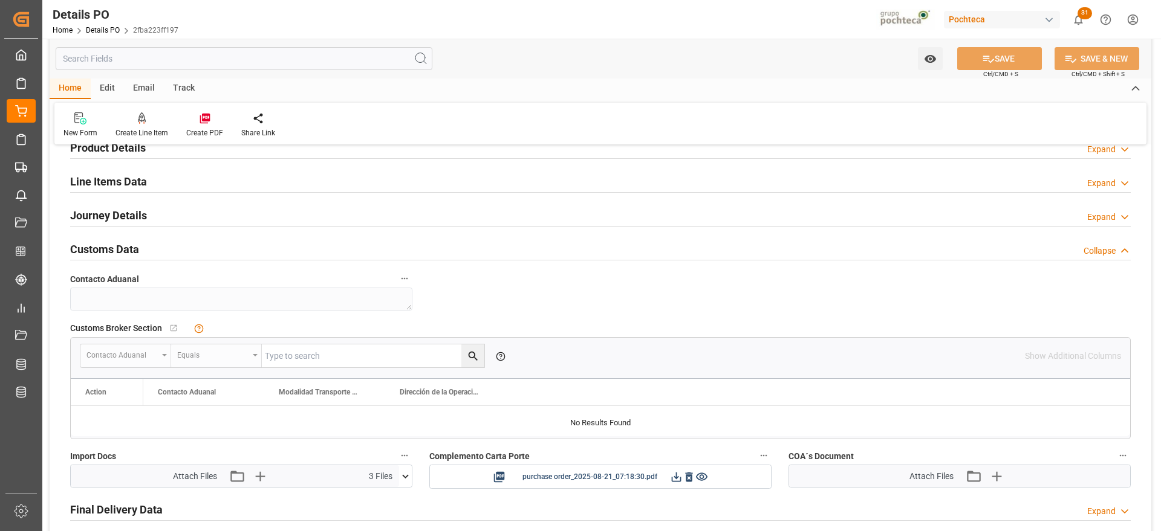
scroll to position [982, 0]
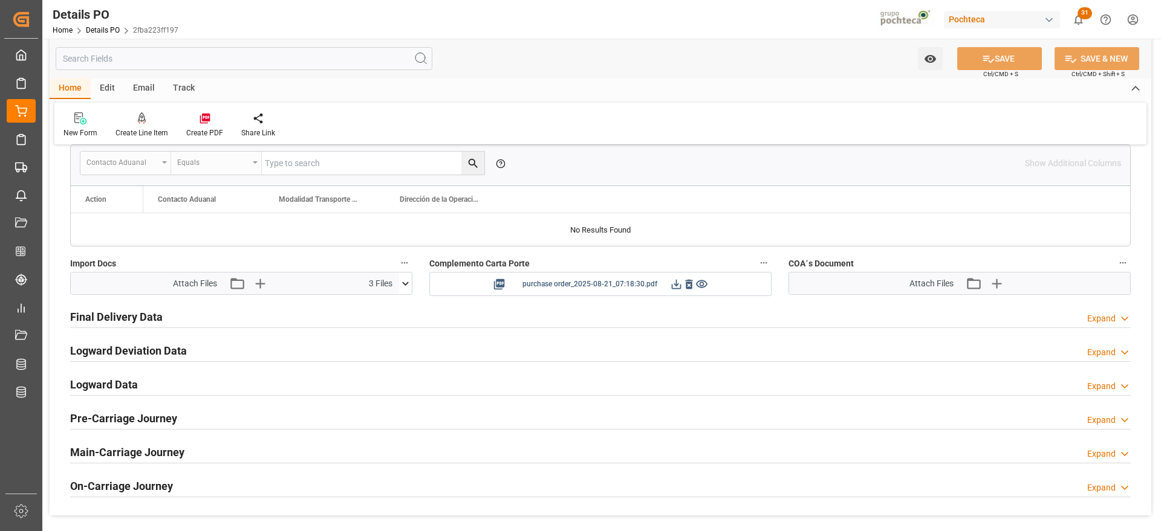
click at [676, 280] on icon at bounding box center [676, 284] width 13 height 13
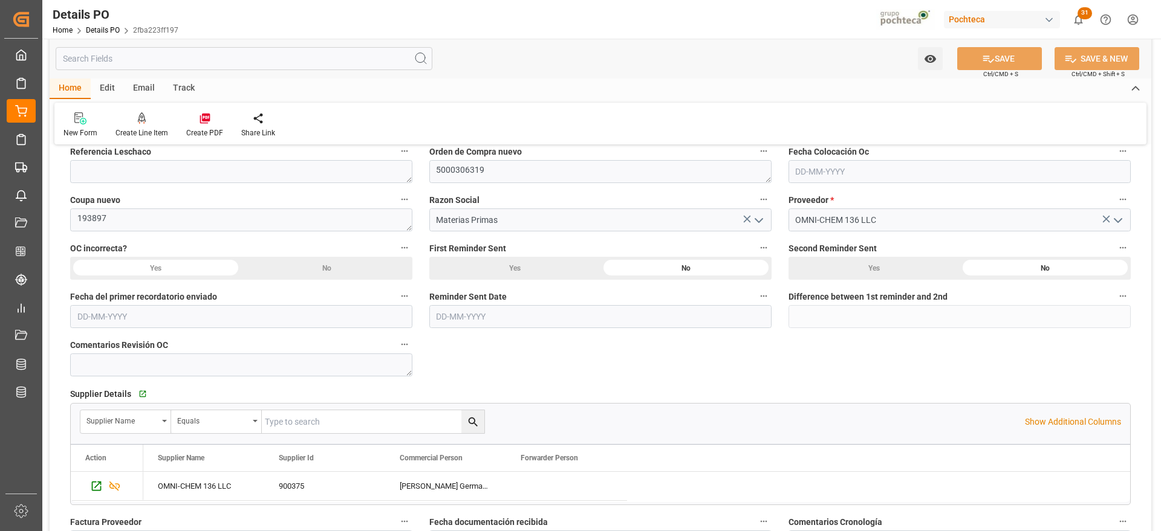
scroll to position [0, 0]
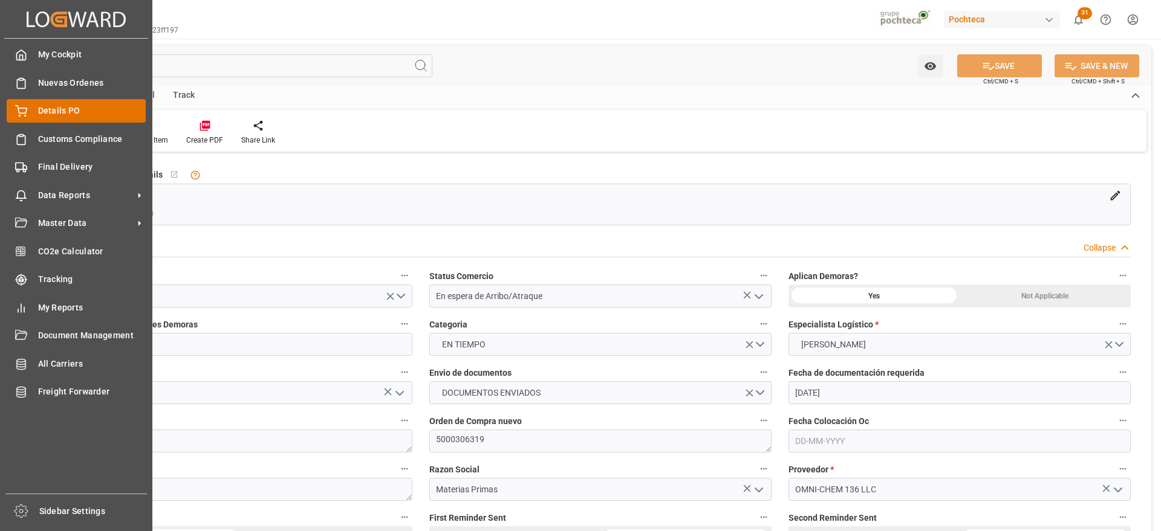
click at [48, 107] on span "Details PO" at bounding box center [92, 111] width 108 height 13
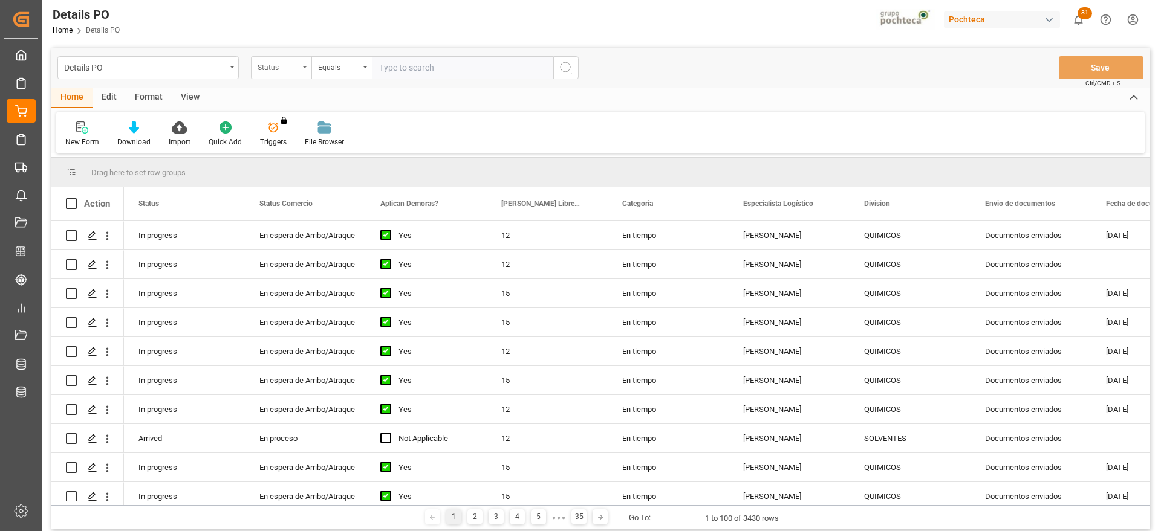
click at [282, 68] on div "Status" at bounding box center [278, 66] width 41 height 14
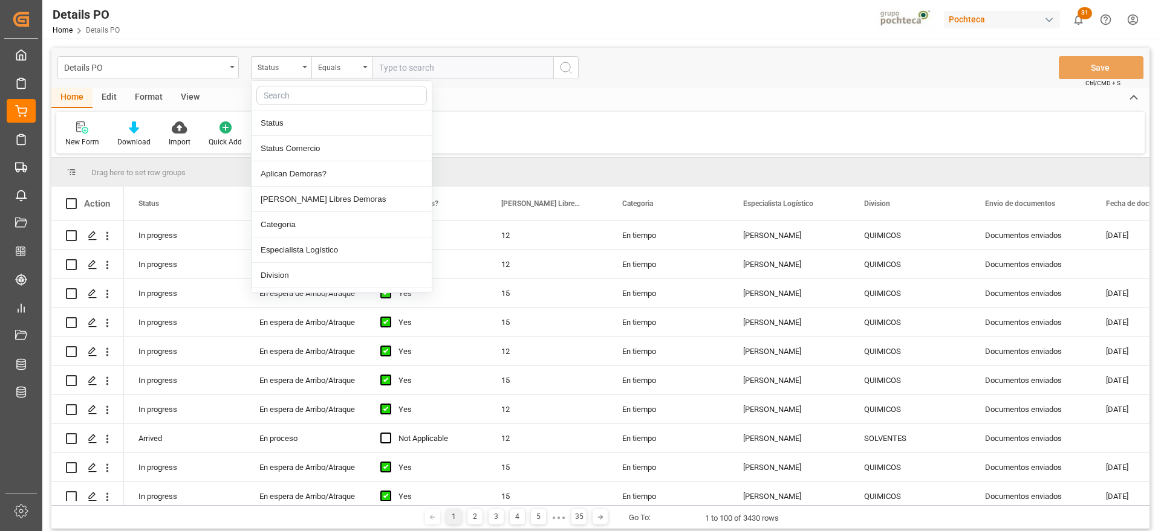
click at [297, 99] on input "text" at bounding box center [341, 95] width 170 height 19
type input "ord"
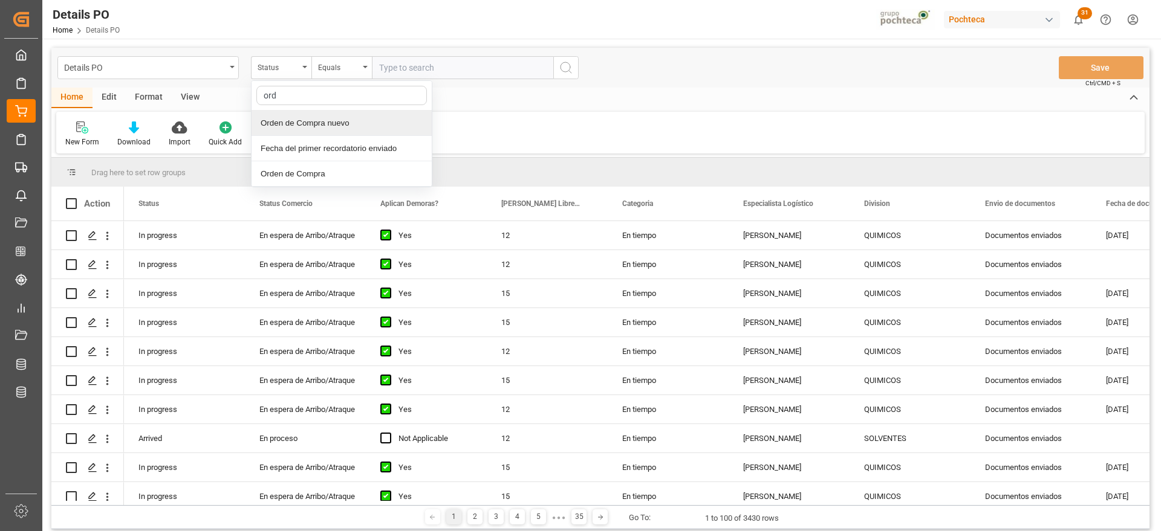
click at [304, 131] on div "Orden de Compra nuevo" at bounding box center [341, 123] width 180 height 25
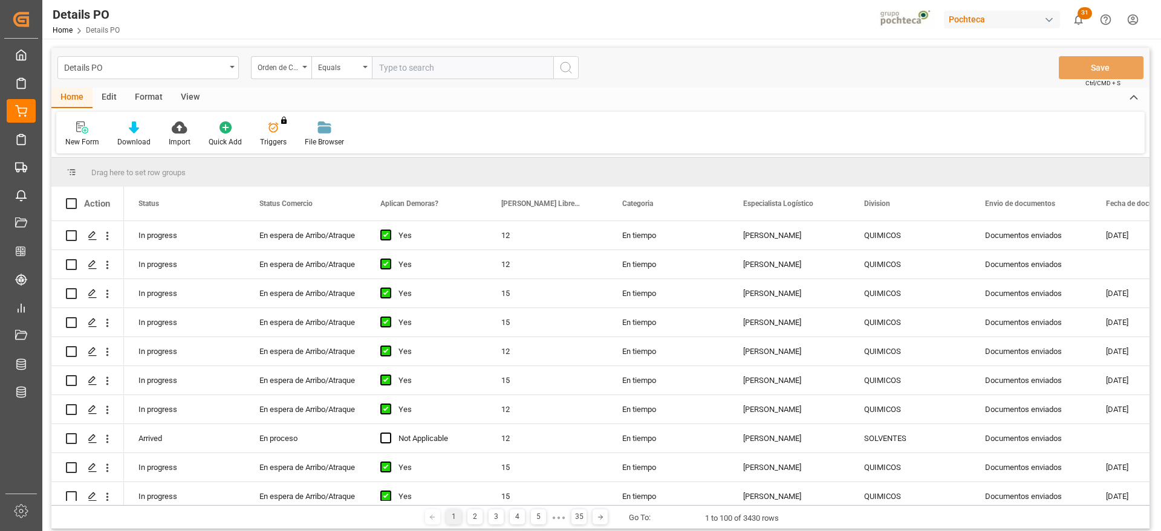
click at [412, 77] on input "text" at bounding box center [462, 67] width 181 height 23
paste input "5000306321"
type input "5000306321"
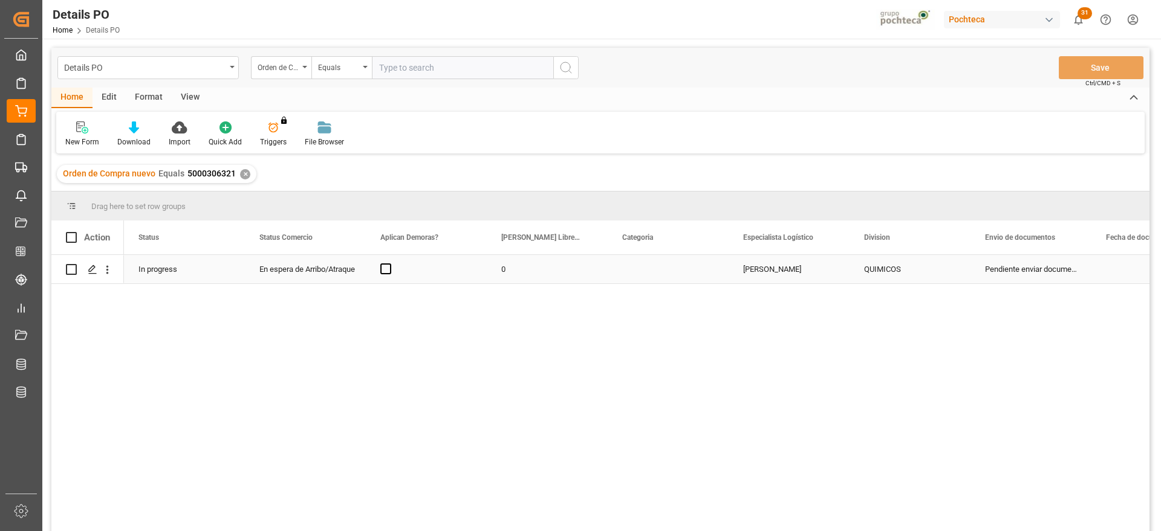
click at [286, 269] on div "En espera de Arribo/Atraque" at bounding box center [305, 270] width 92 height 28
click at [387, 270] on span "Press SPACE to select this row." at bounding box center [385, 269] width 11 height 11
click at [389, 264] on input "Press SPACE to select this row." at bounding box center [389, 264] width 0 height 0
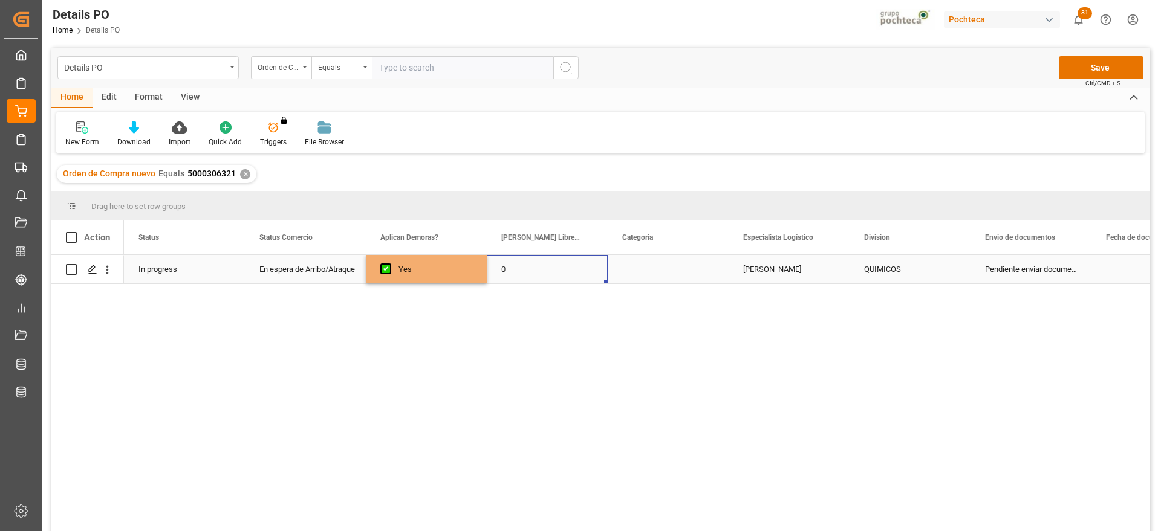
click at [500, 270] on div "0" at bounding box center [547, 269] width 121 height 28
click at [502, 270] on div "0" at bounding box center [547, 269] width 121 height 28
click at [516, 268] on input "0" at bounding box center [547, 276] width 102 height 23
type input "12"
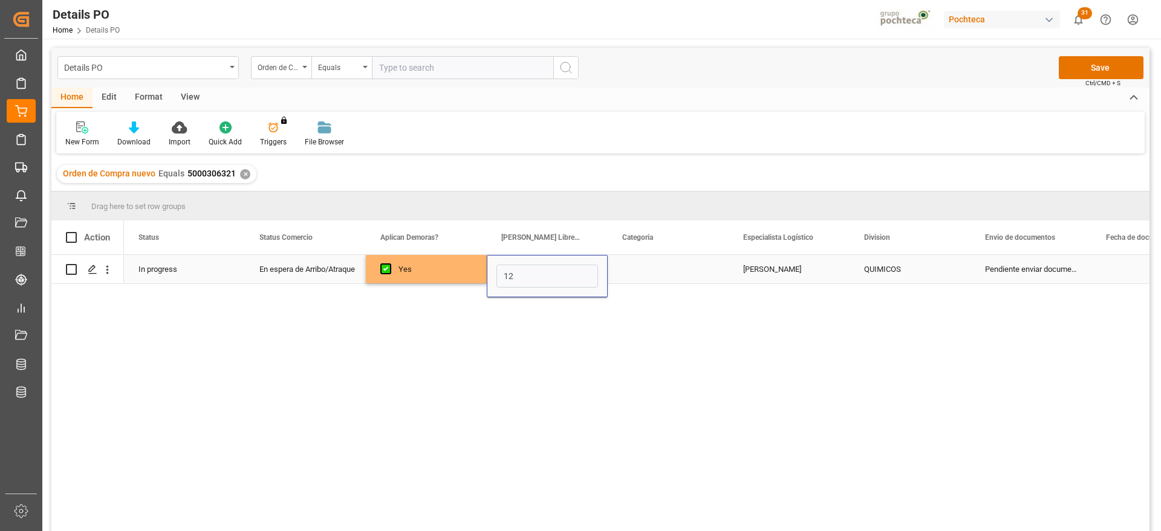
click at [662, 268] on div "Press SPACE to select this row." at bounding box center [667, 269] width 121 height 28
click at [701, 270] on button "Select" at bounding box center [668, 276] width 102 height 23
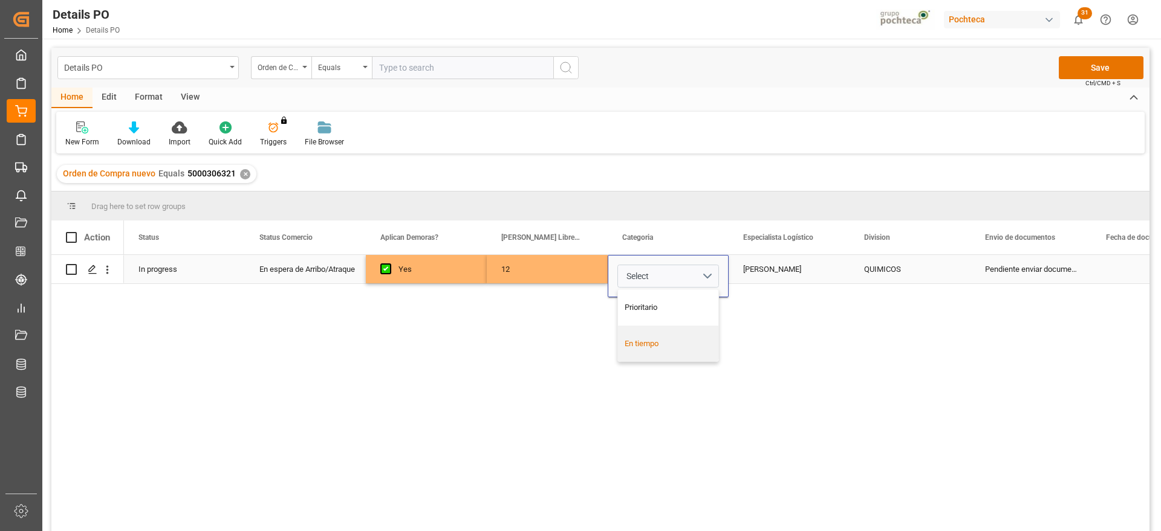
click at [676, 334] on div "En tiempo" at bounding box center [668, 344] width 100 height 36
click at [777, 278] on div "Paola Díaz López" at bounding box center [788, 269] width 121 height 28
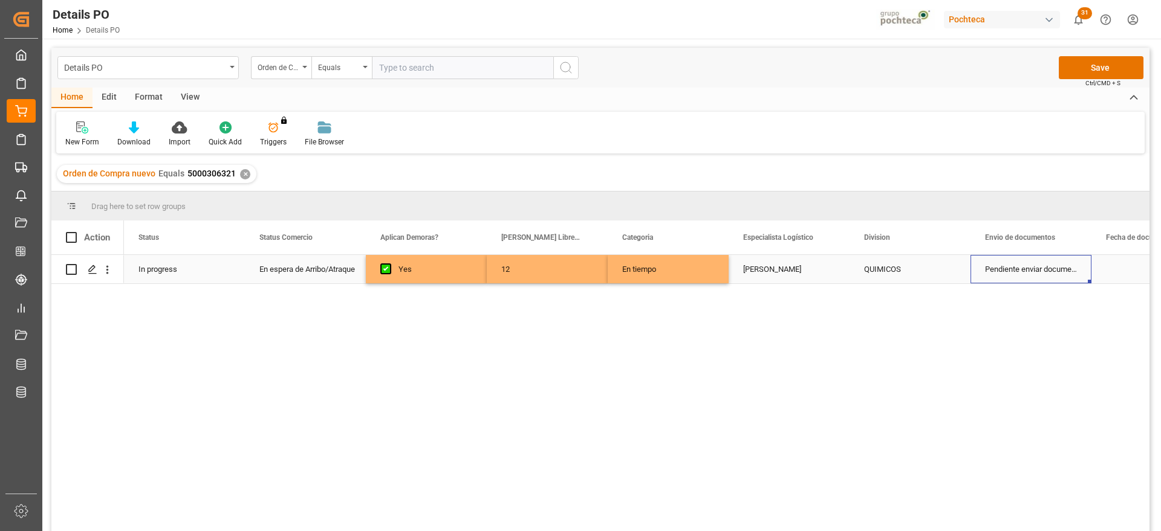
scroll to position [0, 67]
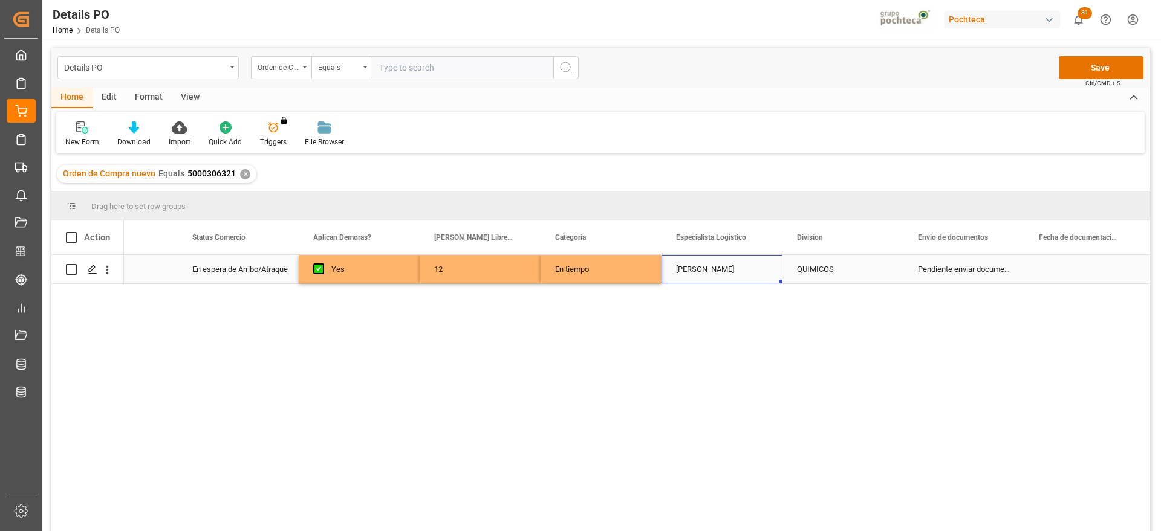
click at [777, 278] on div "Paola Díaz López" at bounding box center [721, 269] width 121 height 28
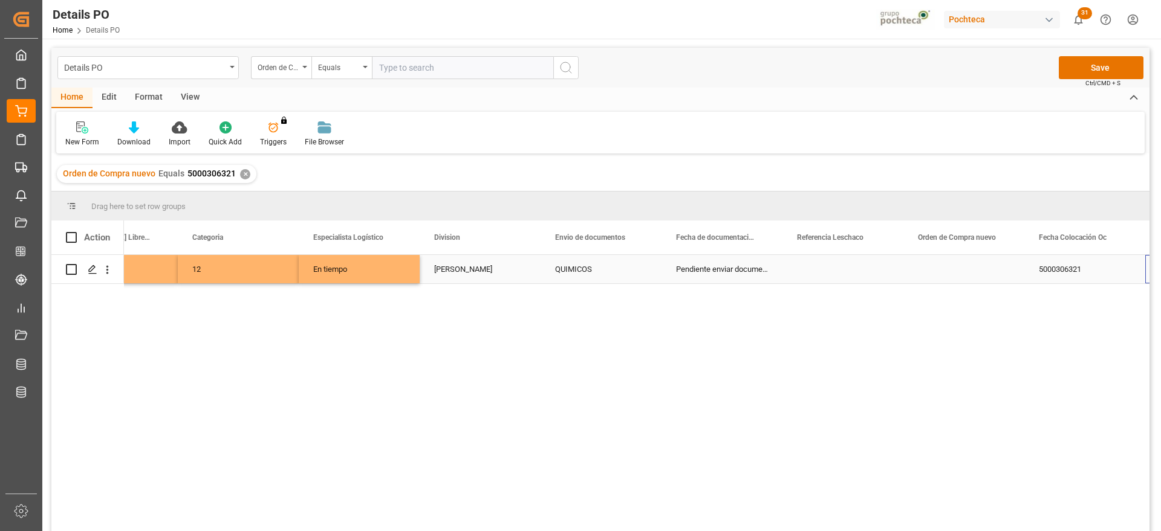
scroll to position [0, 430]
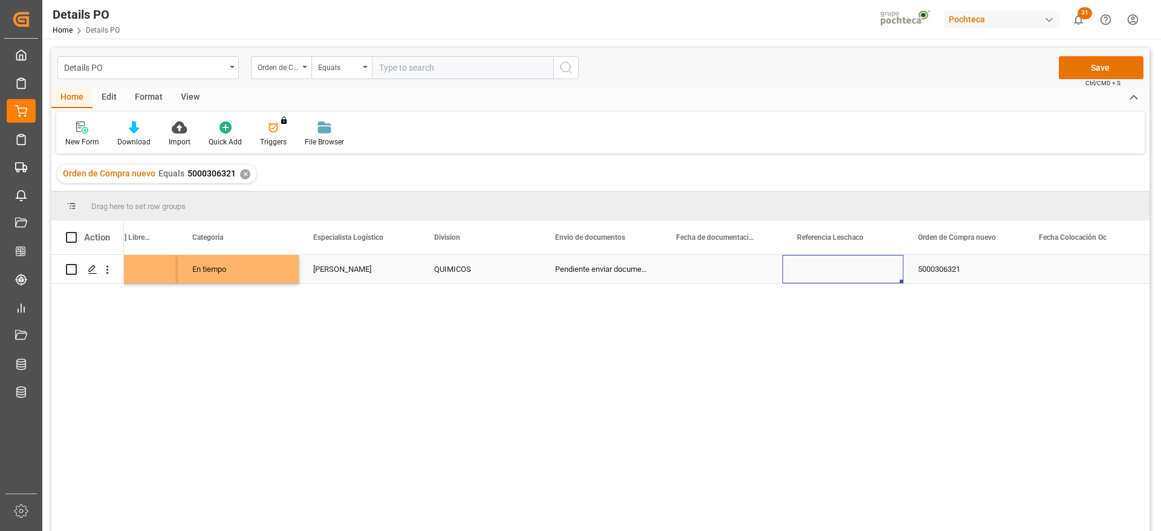
click at [731, 273] on div "Press SPACE to select this row." at bounding box center [721, 269] width 121 height 28
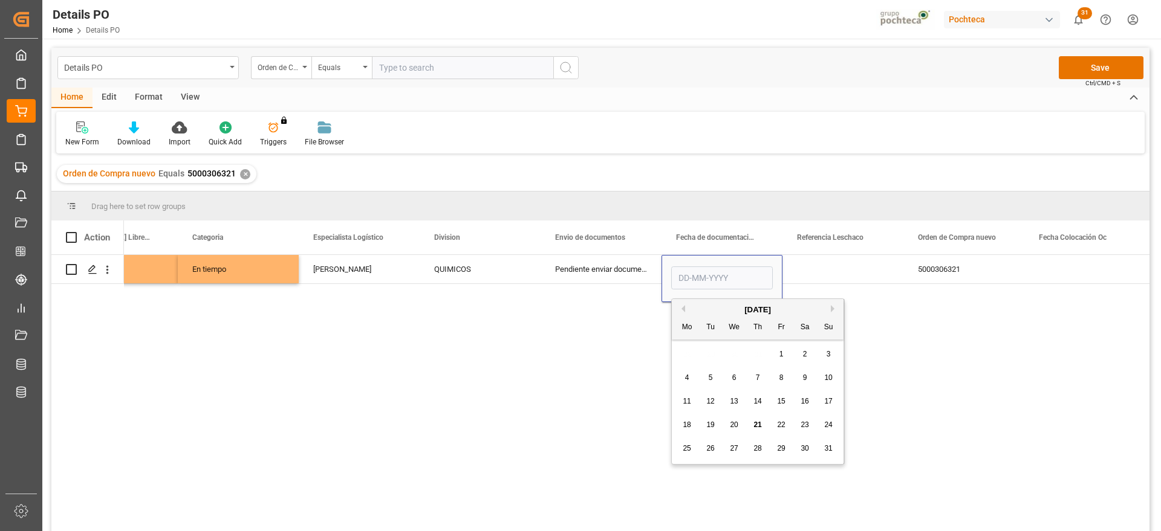
click at [778, 401] on span "15" at bounding box center [781, 401] width 8 height 8
type input "15-08-2025"
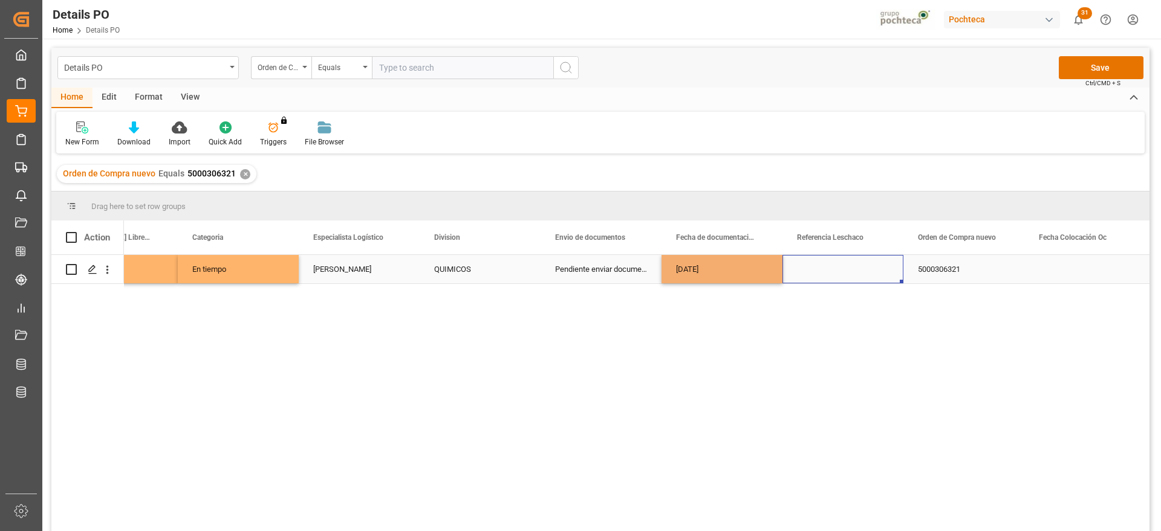
drag, startPoint x: 834, startPoint y: 265, endPoint x: 762, endPoint y: 268, distance: 72.0
click at [834, 264] on div "Press SPACE to select this row." at bounding box center [842, 269] width 121 height 28
click at [752, 270] on div "15-08-2025" at bounding box center [721, 269] width 121 height 28
click at [1016, 266] on div "5000306321" at bounding box center [963, 269] width 121 height 28
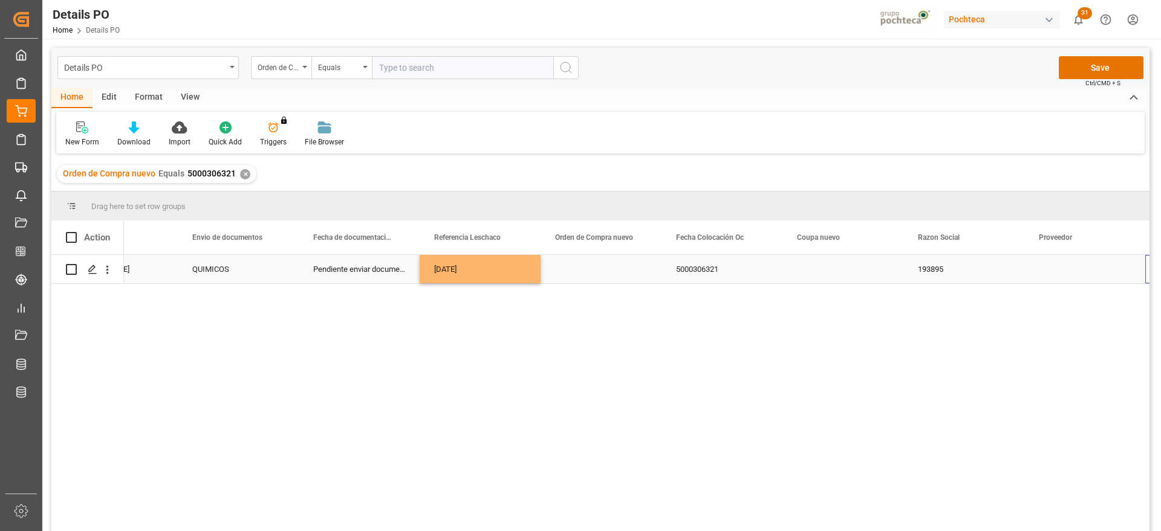
scroll to position [0, 792]
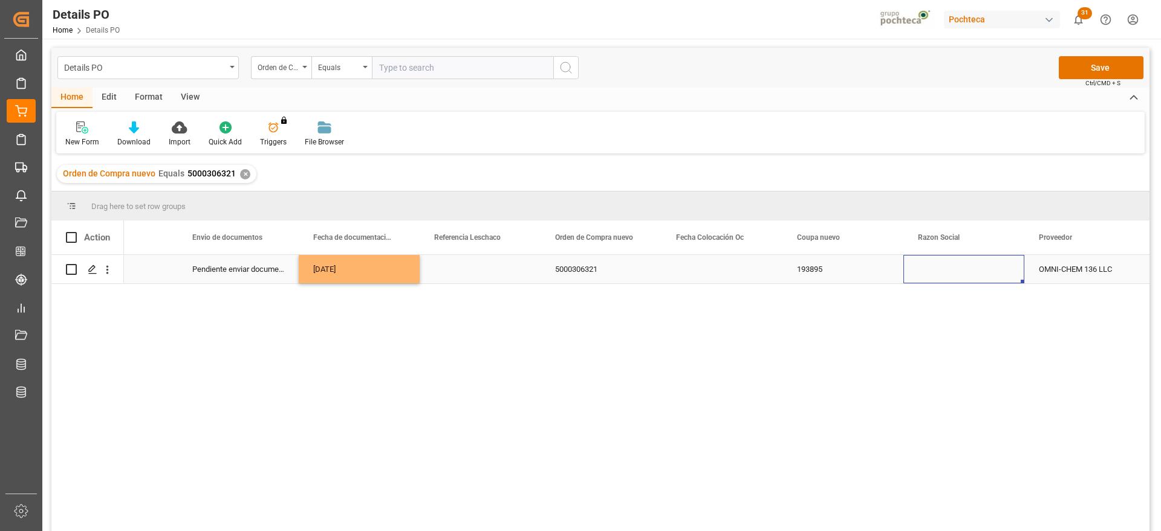
click at [957, 272] on div "Press SPACE to select this row." at bounding box center [963, 269] width 121 height 28
click at [1000, 270] on icon "open menu" at bounding box center [1001, 277] width 15 height 15
click at [964, 303] on div "Materias Primas" at bounding box center [974, 311] width 123 height 42
type input "Materias Primas"
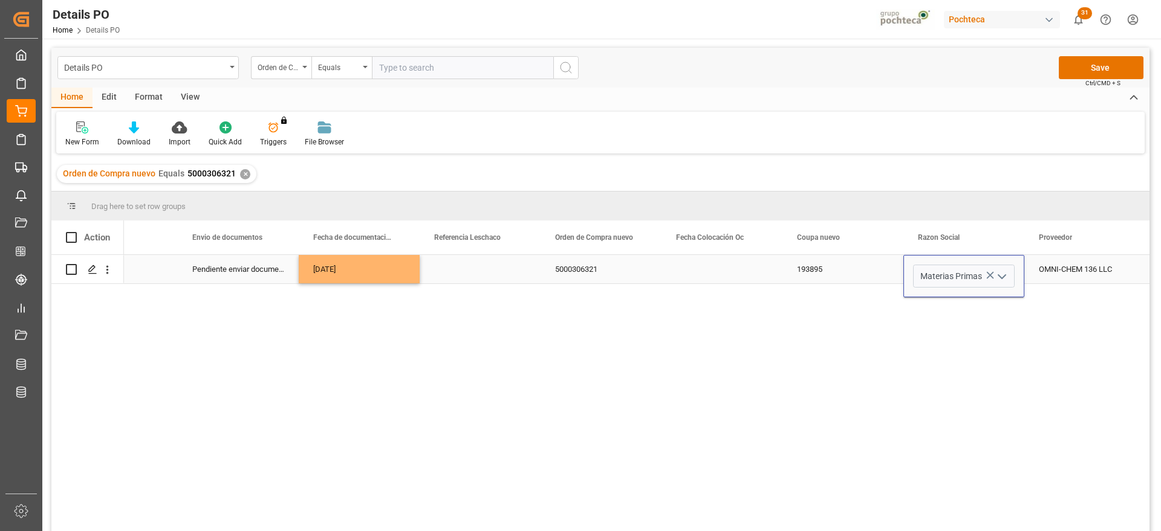
click at [869, 274] on div "193895" at bounding box center [842, 269] width 121 height 28
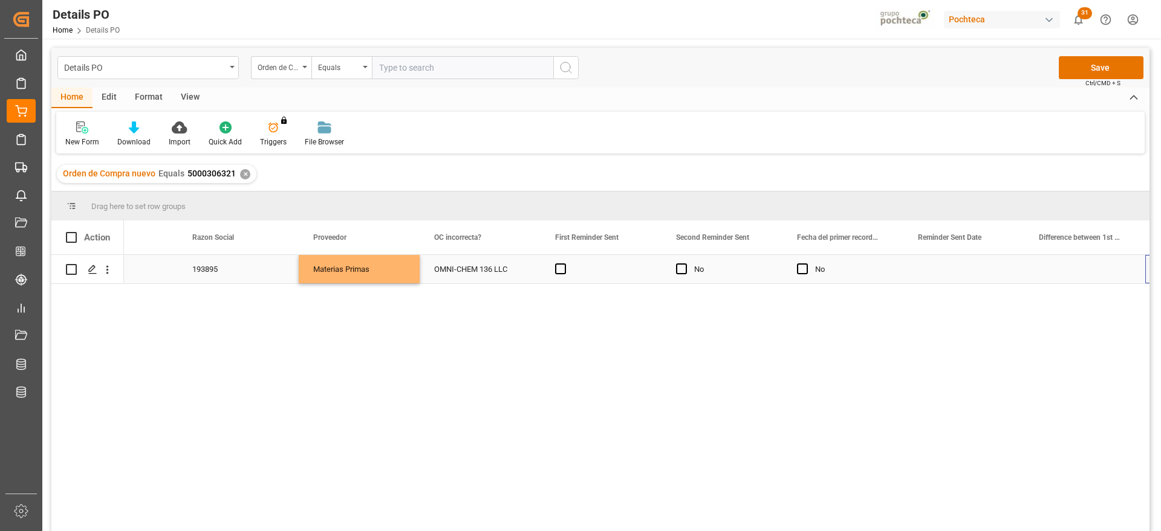
scroll to position [0, 0]
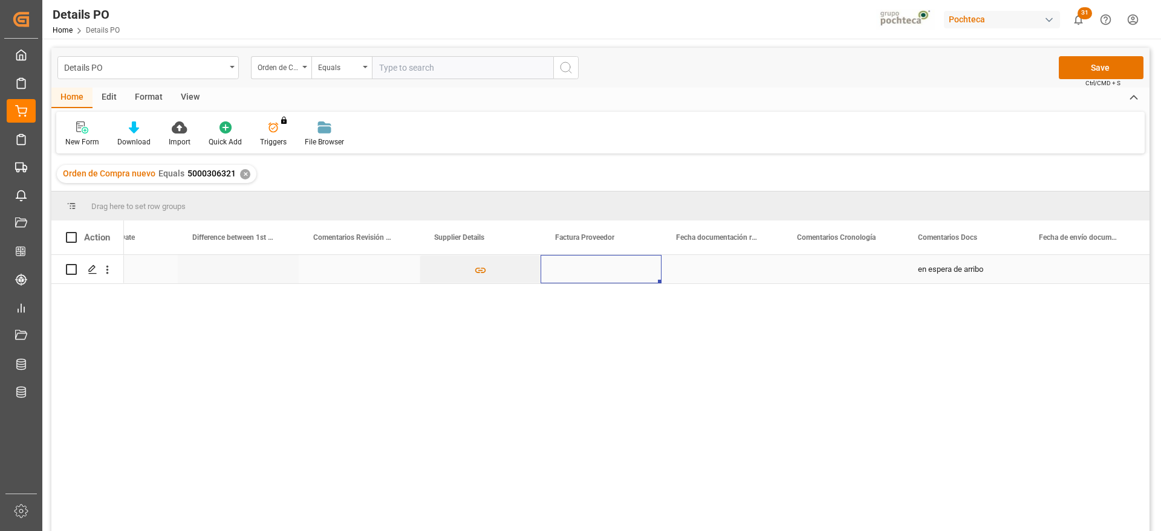
click at [734, 264] on div "Press SPACE to select this row." at bounding box center [721, 269] width 121 height 28
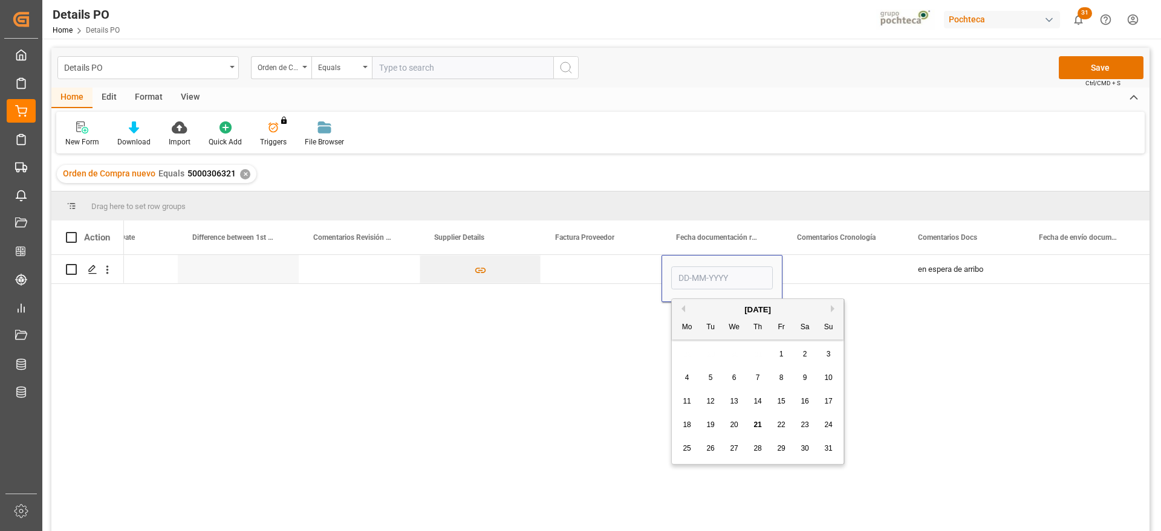
click at [786, 400] on div "15" at bounding box center [781, 402] width 15 height 15
type input "15-08-2025"
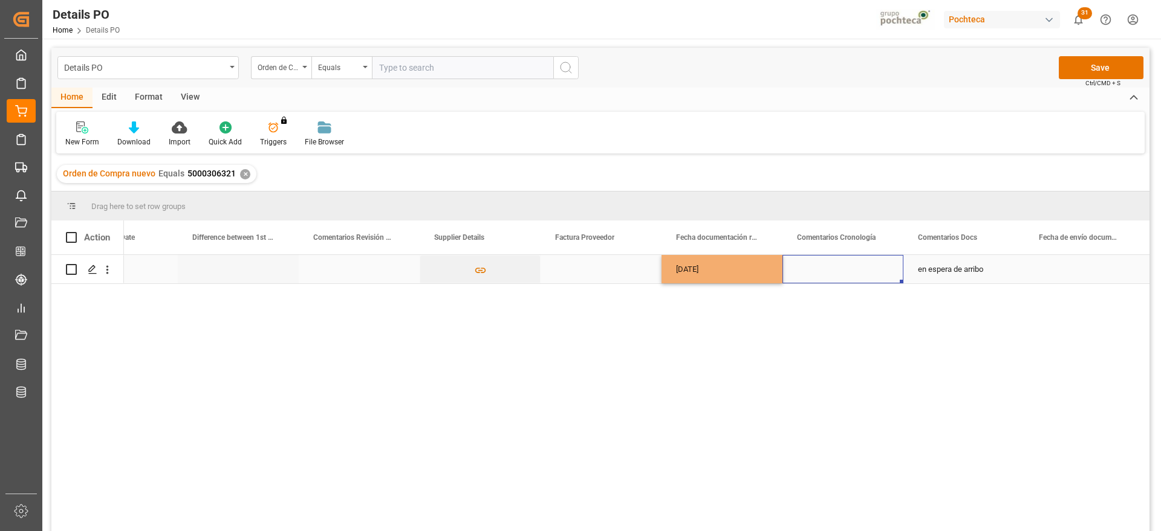
drag, startPoint x: 810, startPoint y: 262, endPoint x: 739, endPoint y: 264, distance: 71.3
click at [809, 262] on div "Press SPACE to select this row." at bounding box center [842, 269] width 121 height 28
click at [738, 264] on div "15-08-2025" at bounding box center [721, 269] width 121 height 28
click at [1074, 270] on div "Press SPACE to select this row." at bounding box center [1084, 269] width 121 height 28
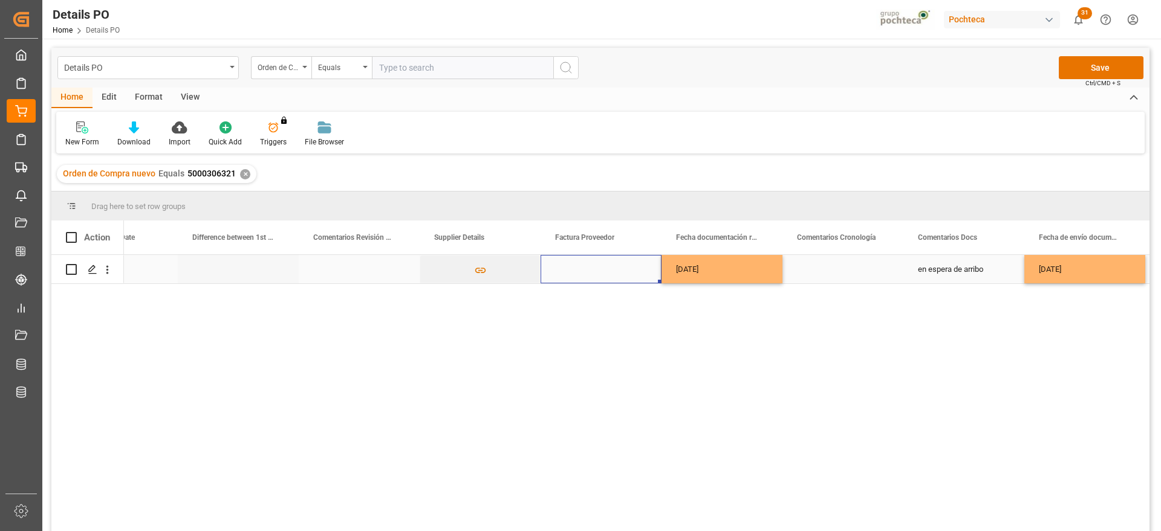
click at [609, 272] on div "Press SPACE to select this row." at bounding box center [600, 269] width 121 height 28
click at [615, 268] on div "Press SPACE to select this row." at bounding box center [600, 269] width 121 height 28
click at [615, 268] on input "Press SPACE to select this row." at bounding box center [601, 276] width 102 height 23
type input "28002"
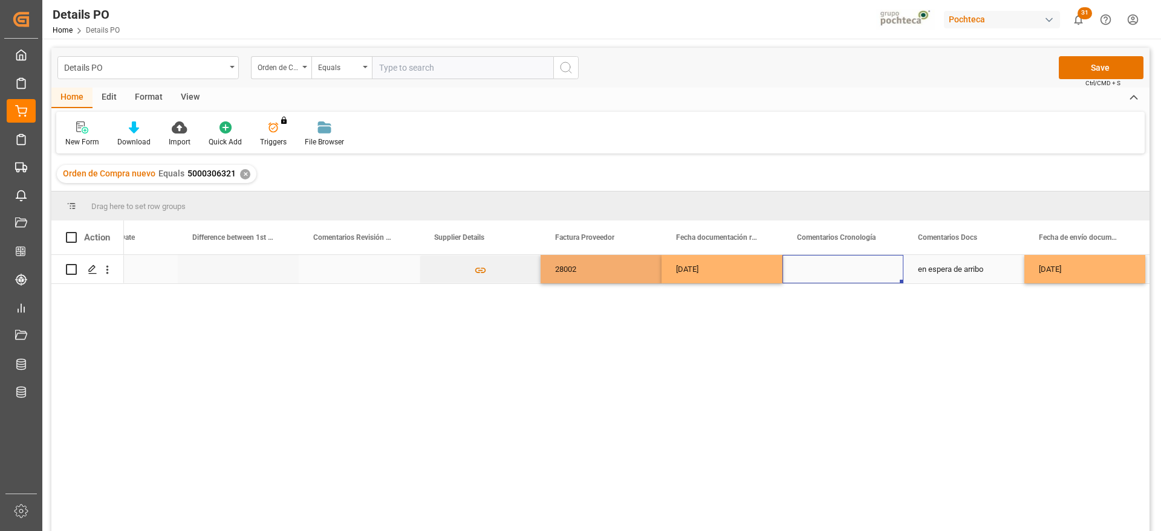
click at [846, 271] on div "Press SPACE to select this row." at bounding box center [842, 269] width 121 height 28
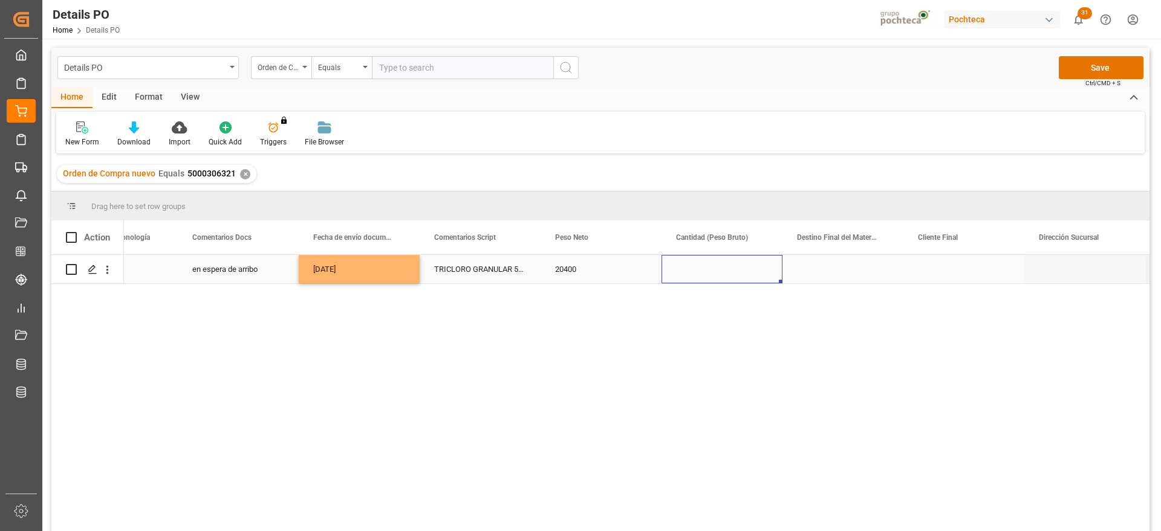
click at [722, 273] on div "Press SPACE to select this row." at bounding box center [721, 269] width 121 height 28
click at [722, 273] on input "Press SPACE to select this row." at bounding box center [722, 276] width 102 height 23
type input "21000"
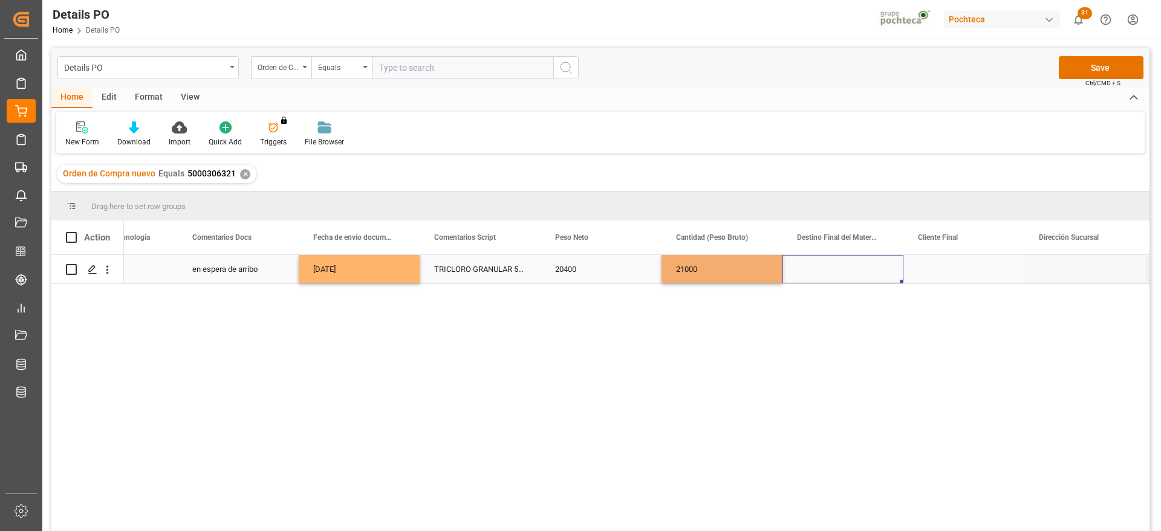
click at [823, 268] on div "Press SPACE to select this row." at bounding box center [842, 269] width 121 height 28
click at [831, 274] on div "Press SPACE to select this row." at bounding box center [842, 269] width 121 height 28
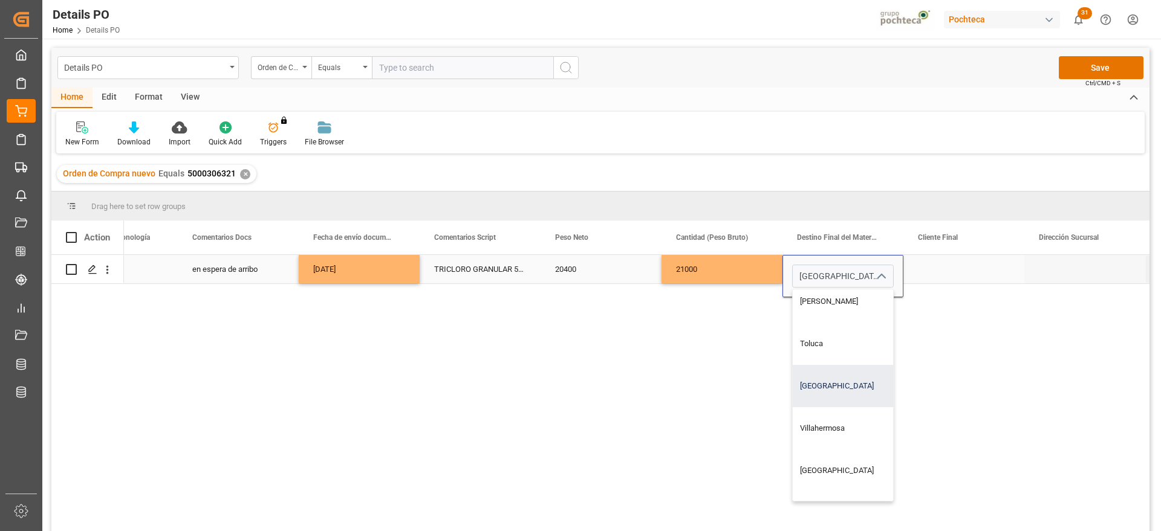
click at [829, 389] on div "Guadalajara" at bounding box center [865, 386] width 146 height 42
type input "Guadalajara"
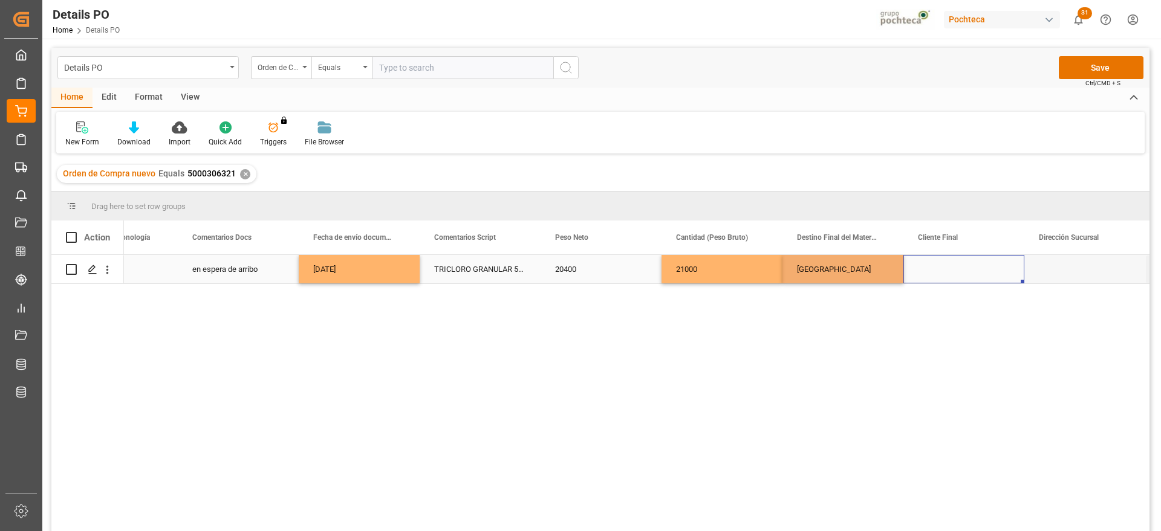
click at [951, 272] on div "Press SPACE to select this row." at bounding box center [963, 269] width 121 height 28
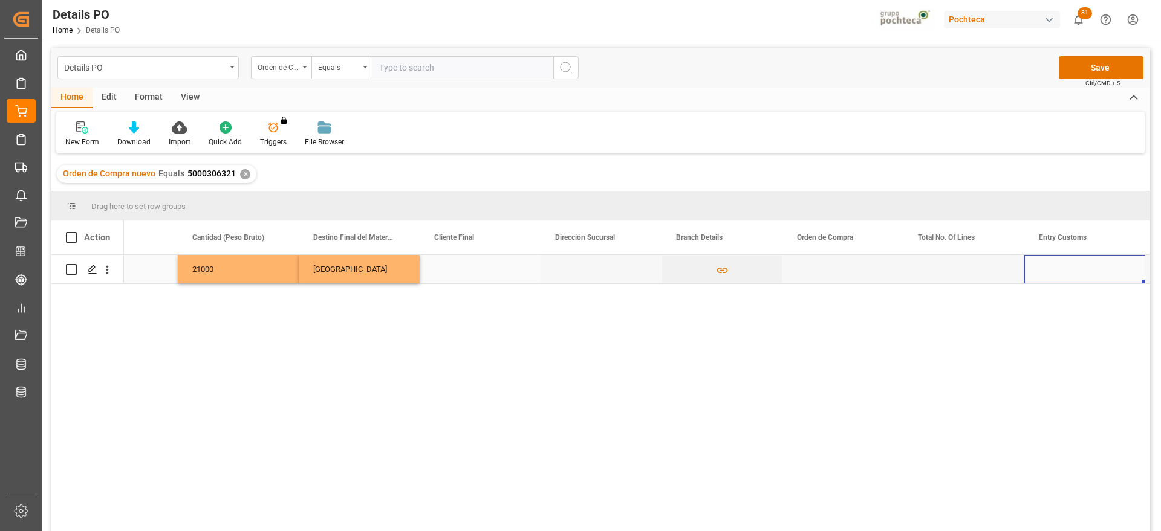
scroll to position [0, 3694]
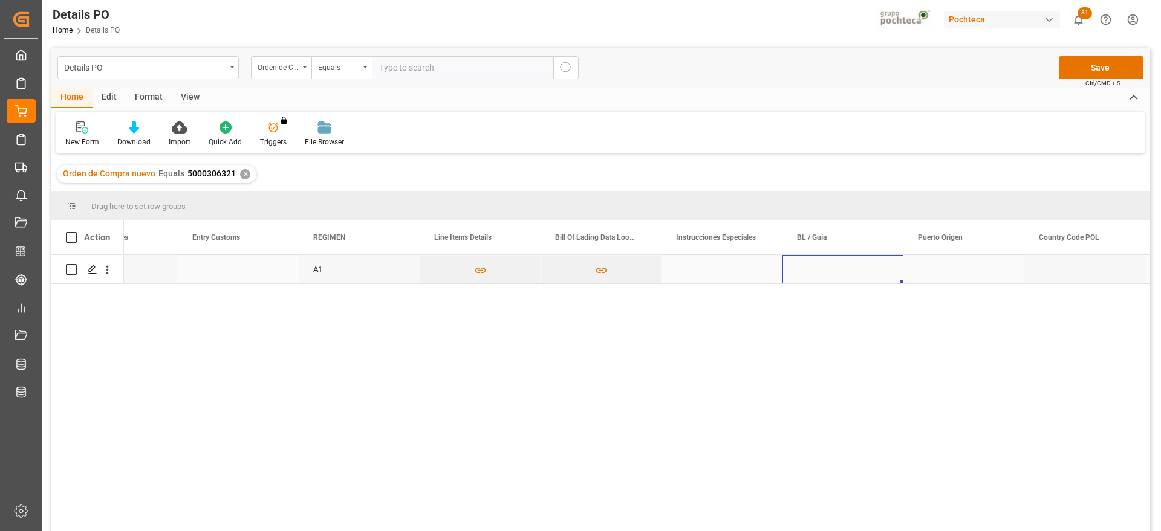
click at [818, 271] on div "Press SPACE to select this row." at bounding box center [842, 269] width 121 height 28
click at [818, 271] on input "medu" at bounding box center [843, 276] width 102 height 23
type input "m"
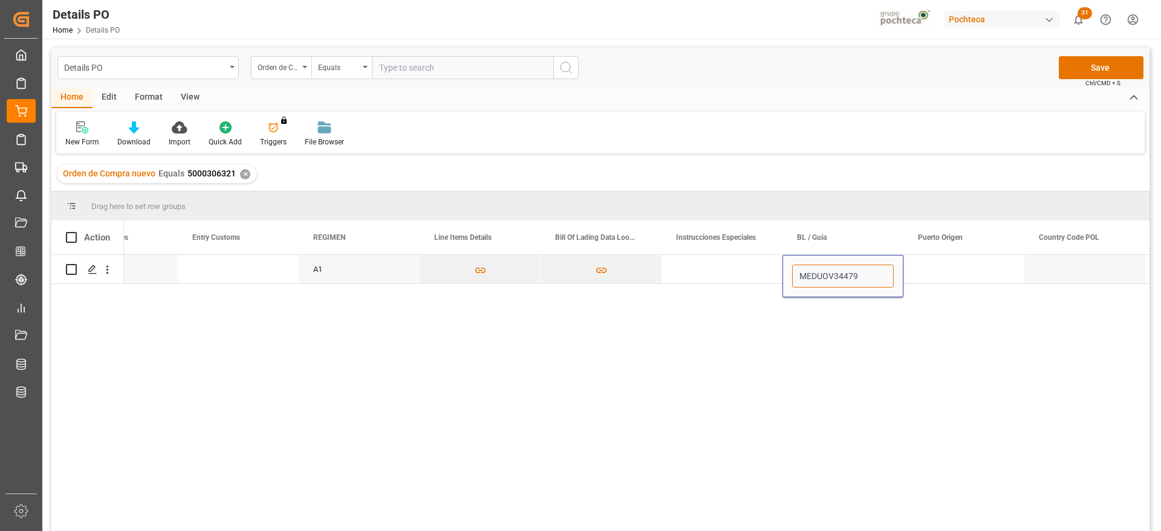
type input "MEDUOV344793"
click at [982, 268] on div "Press SPACE to select this row." at bounding box center [963, 269] width 121 height 28
click at [933, 267] on div "Press SPACE to select this row." at bounding box center [963, 269] width 121 height 28
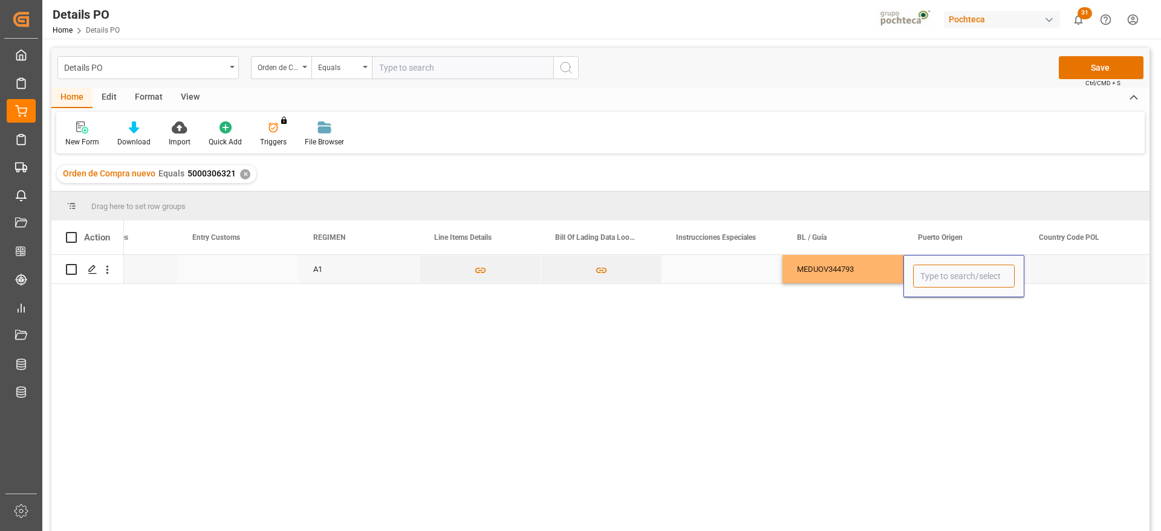
click at [933, 267] on input "Press SPACE to select this row." at bounding box center [964, 276] width 102 height 23
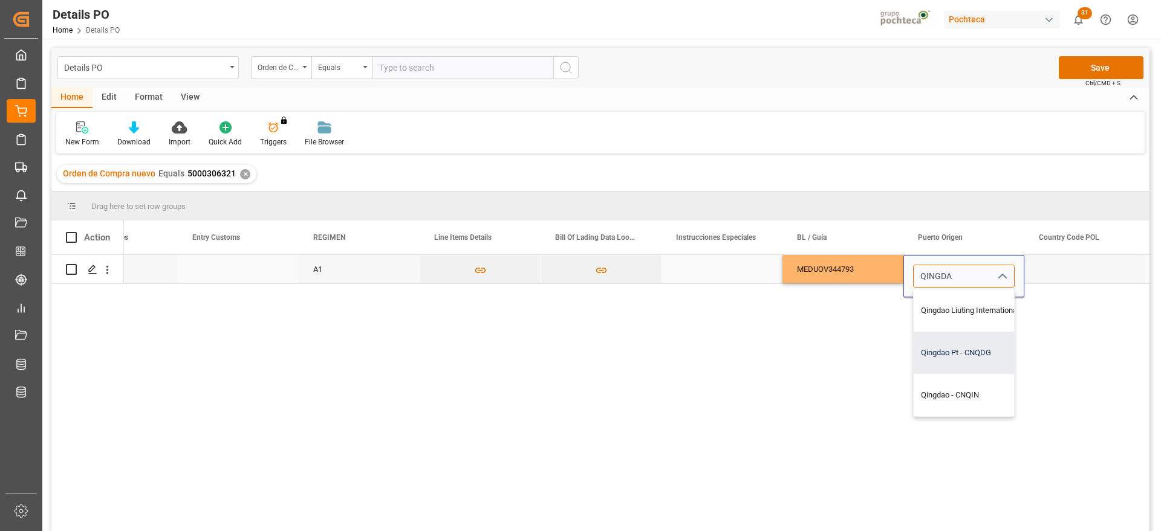
click at [959, 349] on div "Qingdao Pt - CNQDG" at bounding box center [991, 353] width 157 height 42
type input "Qingdao Pt - CNQDG"
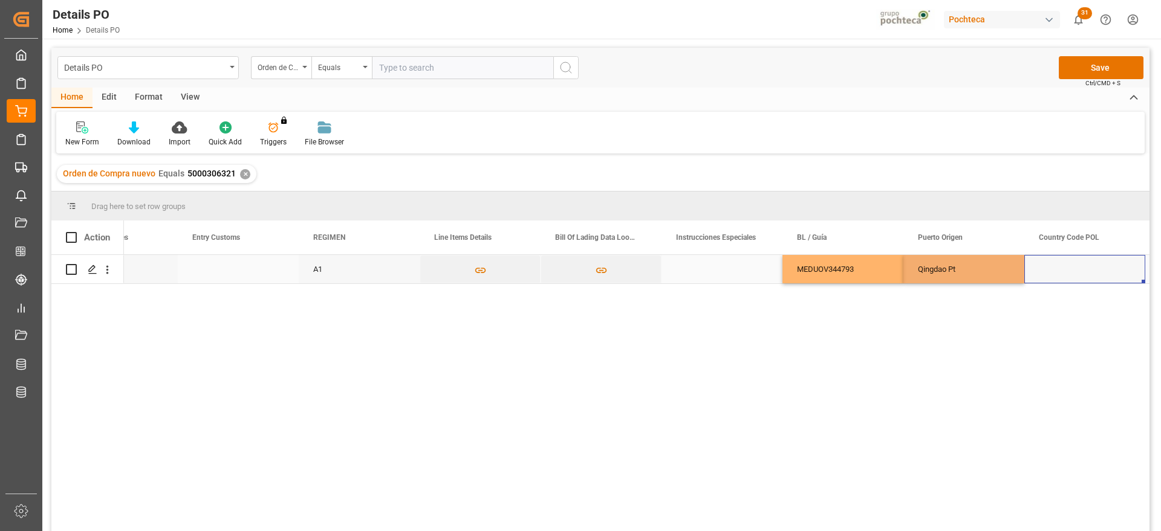
click at [1090, 270] on div "Press SPACE to select this row." at bounding box center [1084, 269] width 121 height 28
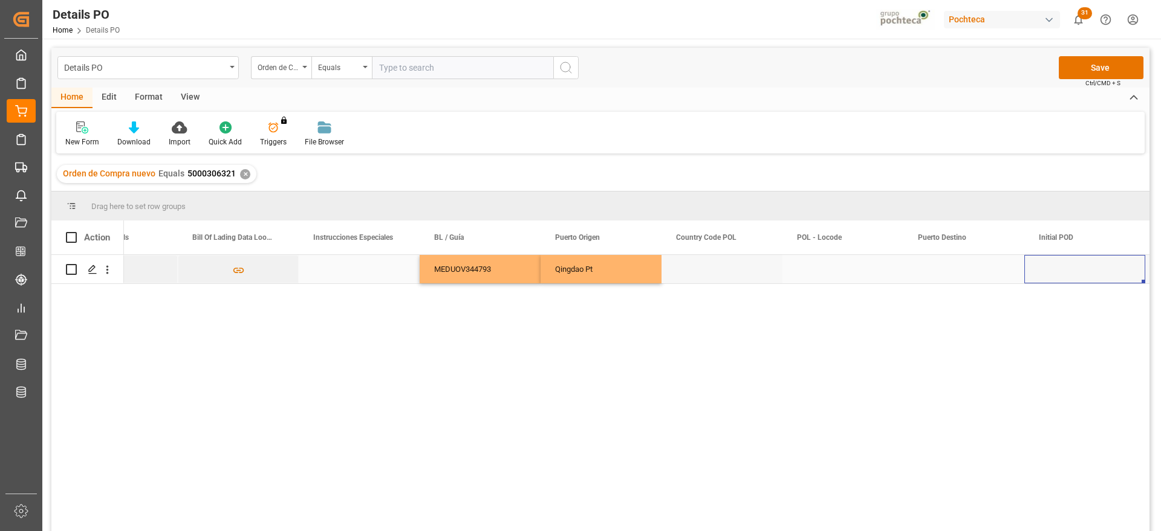
scroll to position [0, 4903]
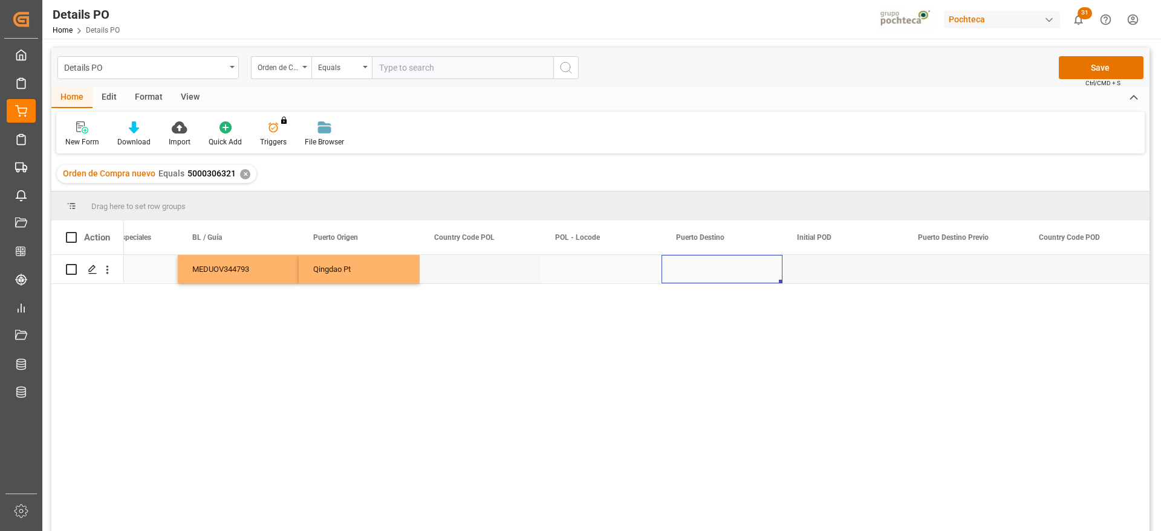
click at [731, 273] on div "Press SPACE to select this row." at bounding box center [721, 269] width 121 height 28
click at [731, 273] on input "Press SPACE to select this row." at bounding box center [722, 276] width 102 height 23
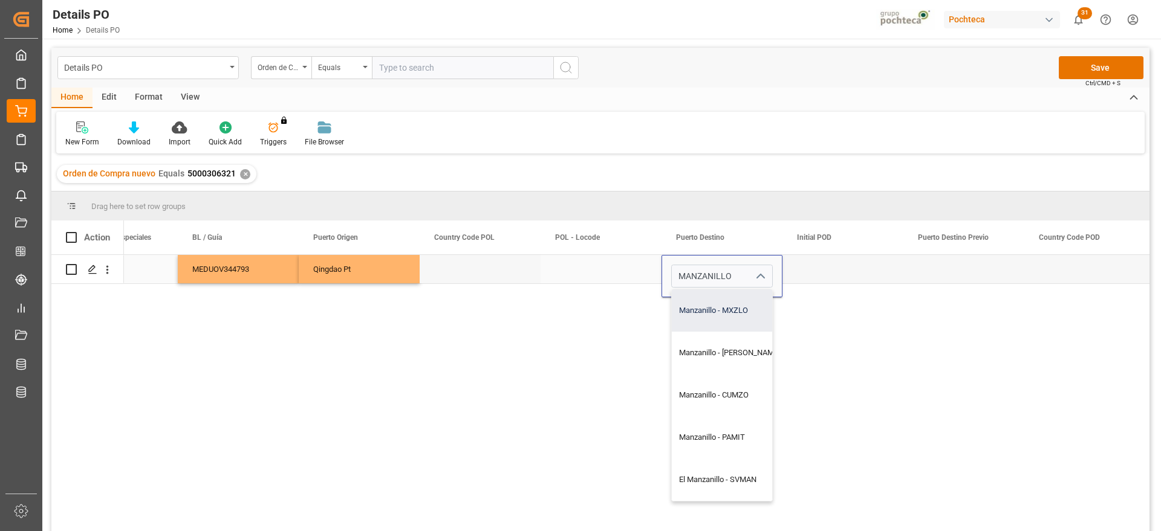
click at [730, 309] on div "Manzanillo - MXZLO" at bounding box center [729, 311] width 115 height 42
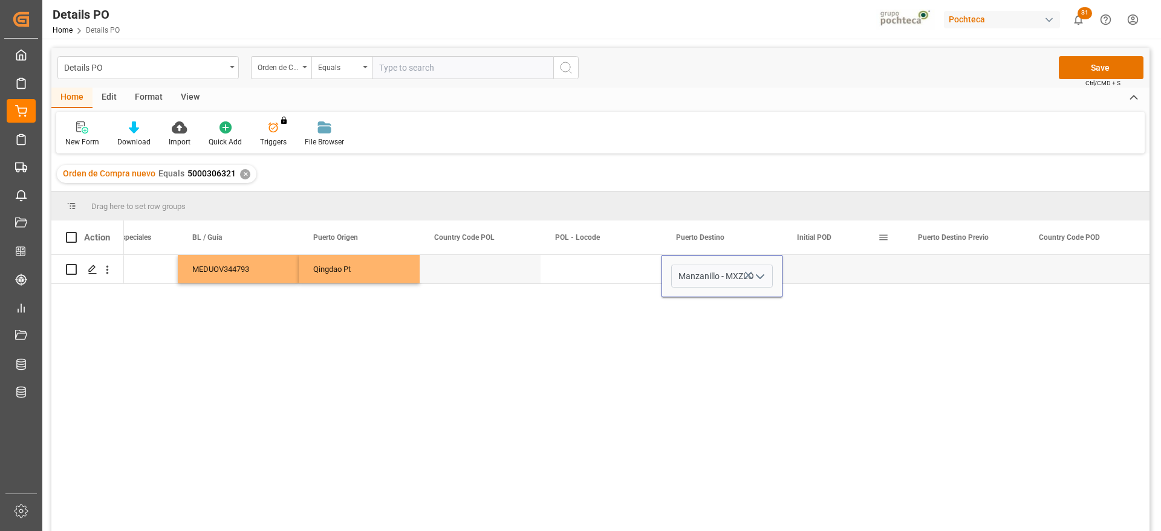
type input "Manzanillo - MXZLO"
click at [866, 251] on div "Initial POD" at bounding box center [837, 238] width 81 height 34
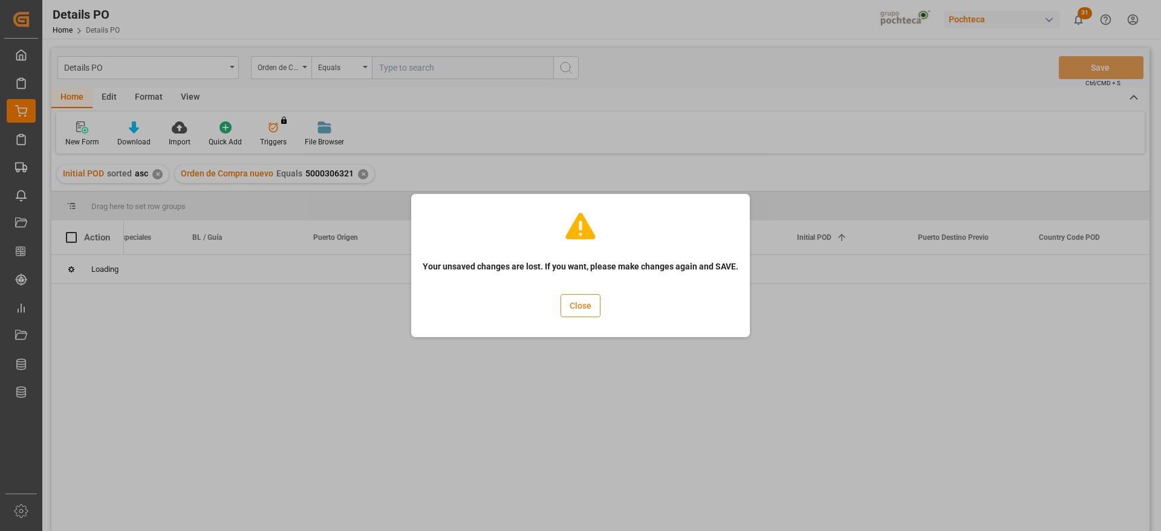
click at [563, 312] on button "Close" at bounding box center [580, 305] width 40 height 23
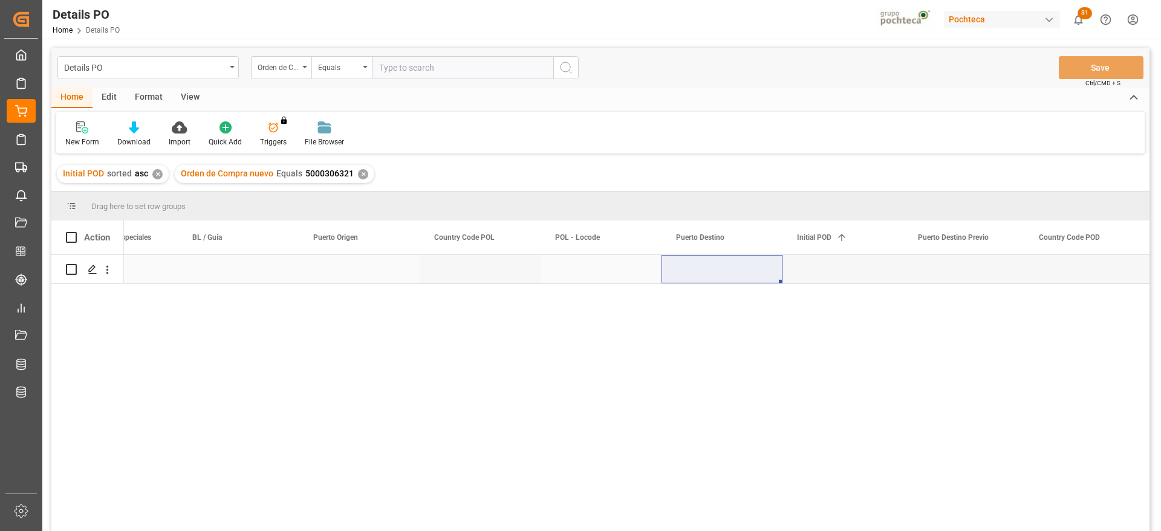
click at [614, 267] on div "Press SPACE to select this row." at bounding box center [600, 269] width 121 height 28
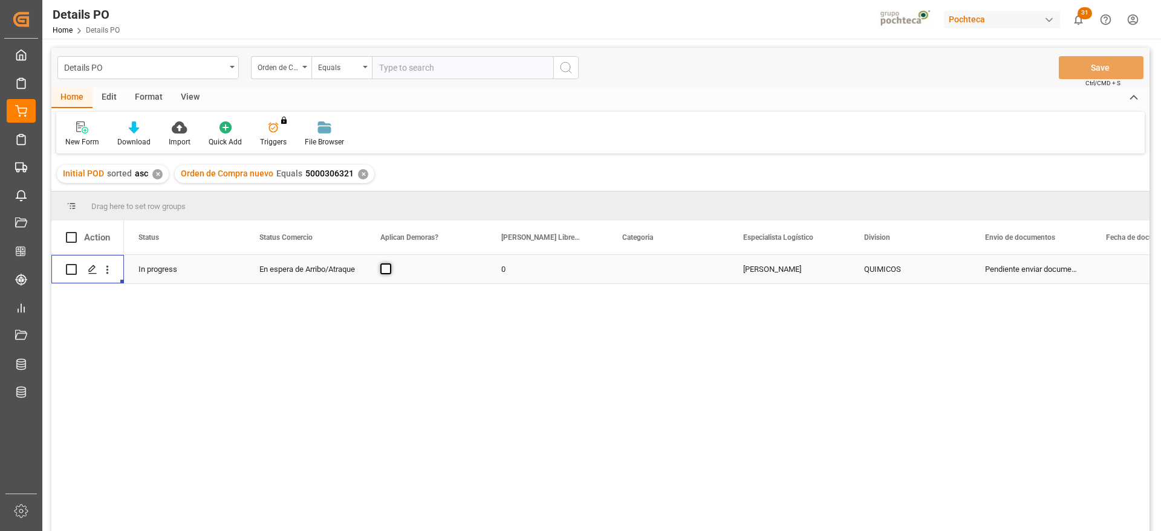
click at [386, 268] on span "Press SPACE to select this row." at bounding box center [385, 269] width 11 height 11
click at [389, 264] on input "Press SPACE to select this row." at bounding box center [389, 264] width 0 height 0
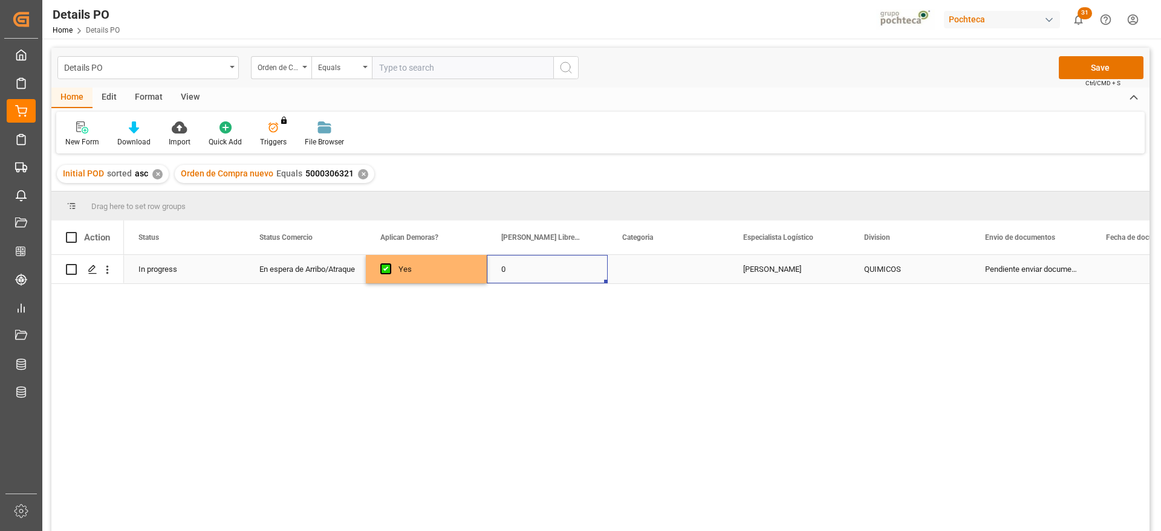
click at [510, 264] on div "0" at bounding box center [547, 269] width 121 height 28
click at [516, 267] on input "0" at bounding box center [547, 276] width 102 height 23
type input "12"
click at [661, 268] on div "Press SPACE to select this row." at bounding box center [667, 269] width 121 height 28
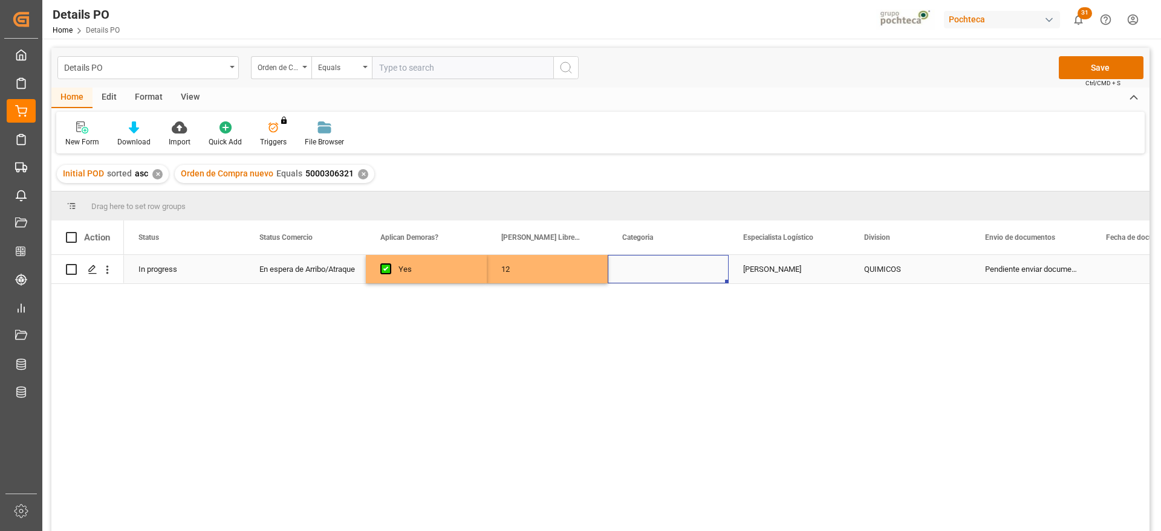
drag, startPoint x: 661, startPoint y: 268, endPoint x: 660, endPoint y: 279, distance: 11.5
click at [660, 279] on div "Press SPACE to select this row." at bounding box center [667, 269] width 121 height 28
click at [690, 274] on div "Press SPACE to select this row." at bounding box center [667, 269] width 121 height 28
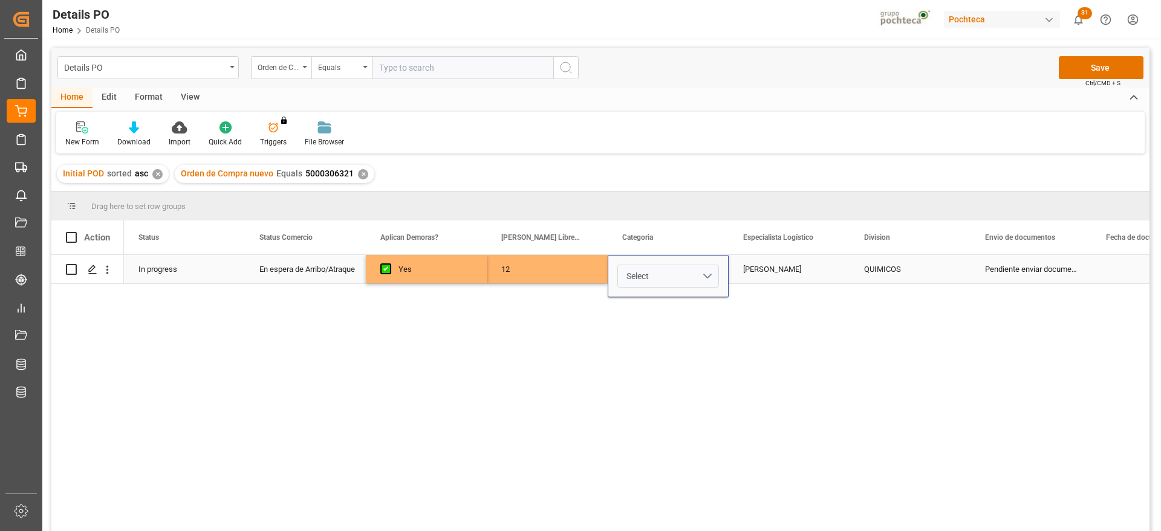
drag, startPoint x: 690, startPoint y: 274, endPoint x: 716, endPoint y: 273, distance: 25.4
click at [716, 273] on button "Select" at bounding box center [668, 276] width 102 height 23
click at [672, 347] on div "En tiempo" at bounding box center [668, 344] width 88 height 12
click at [797, 264] on div "Paola Díaz López" at bounding box center [788, 269] width 121 height 28
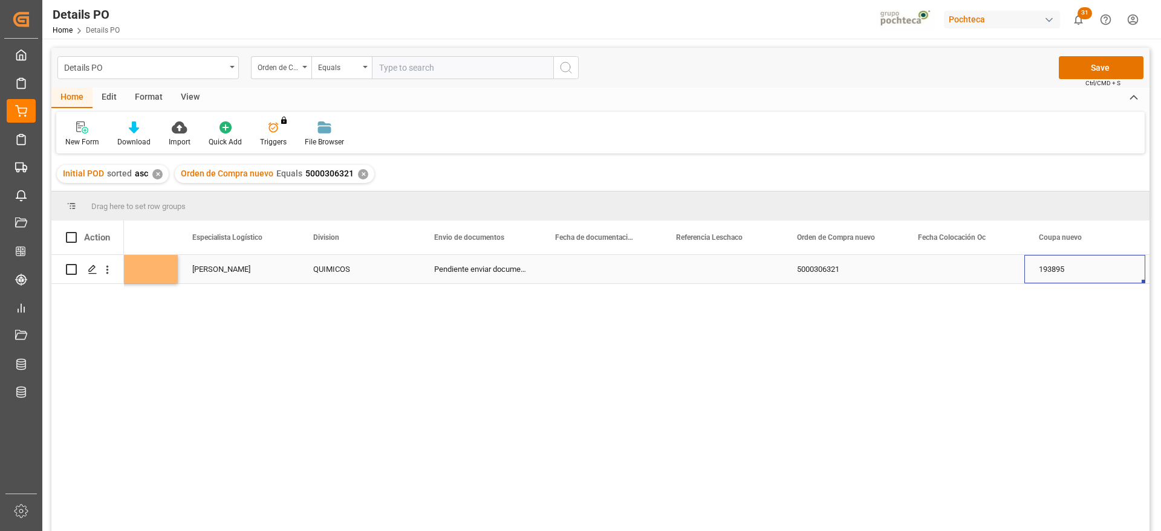
click at [608, 268] on div "Press SPACE to select this row." at bounding box center [600, 269] width 121 height 28
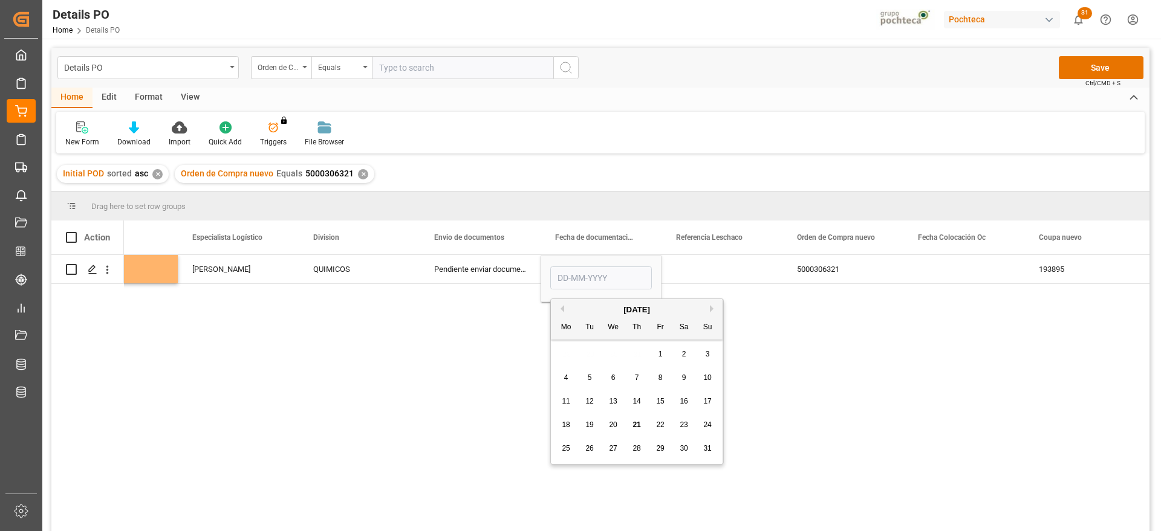
click at [663, 402] on span "15" at bounding box center [660, 401] width 8 height 8
type input "15-08-2025"
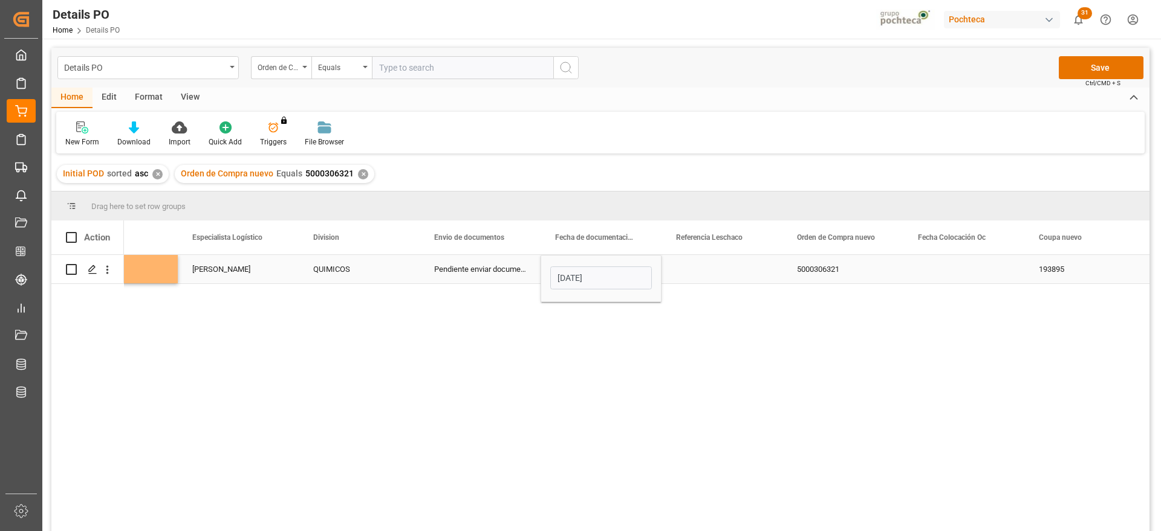
click at [743, 264] on div "Press SPACE to select this row." at bounding box center [721, 269] width 121 height 28
click at [599, 268] on div "15-08-2025" at bounding box center [600, 269] width 121 height 28
click at [976, 251] on div "Fecha Colocación Oc" at bounding box center [958, 238] width 81 height 34
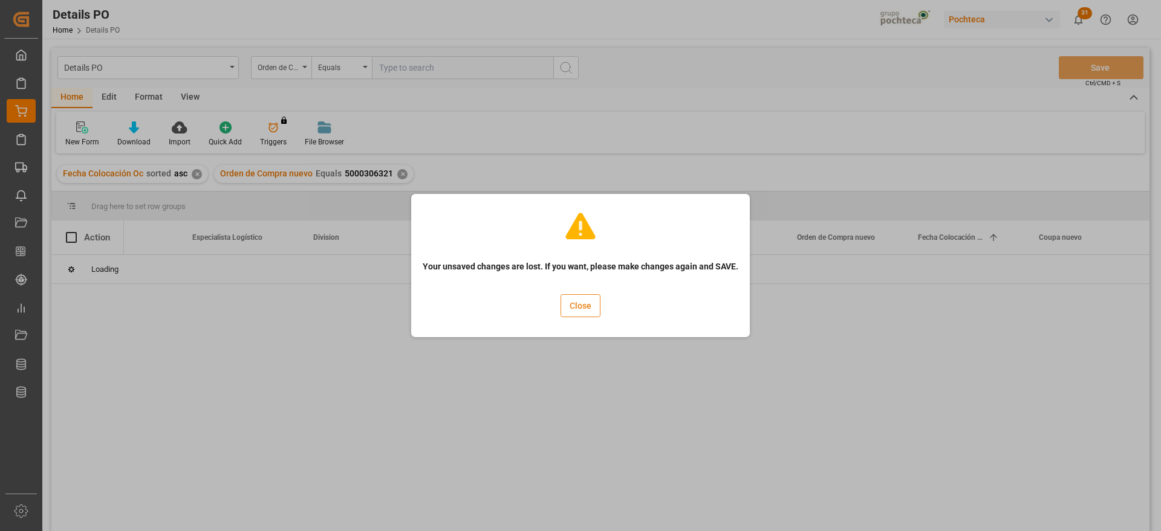
click at [586, 310] on button "Close" at bounding box center [580, 305] width 40 height 23
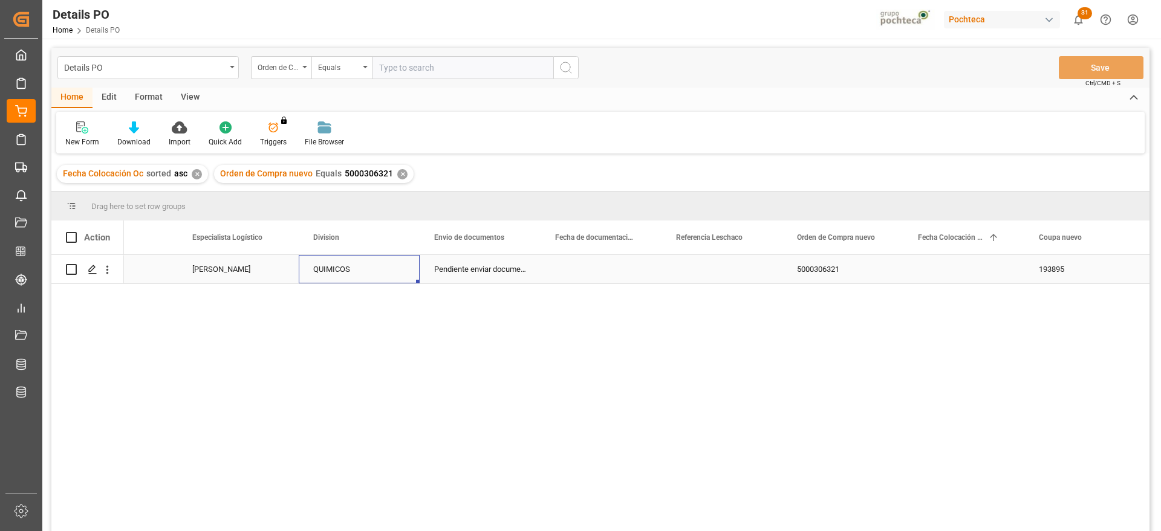
click at [331, 267] on div "QUIMICOS" at bounding box center [359, 270] width 92 height 28
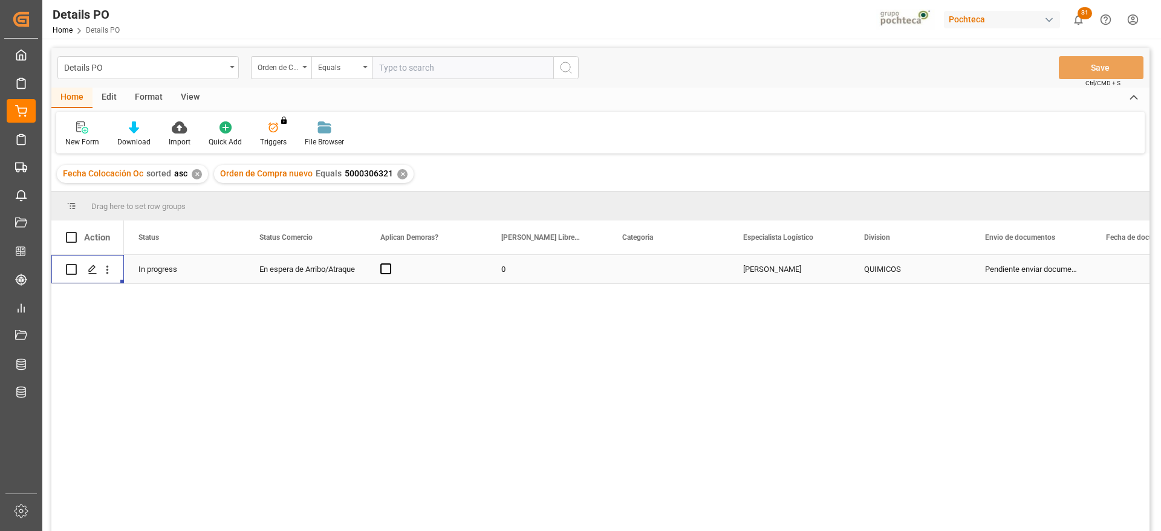
click at [392, 267] on div "Press SPACE to select this row." at bounding box center [426, 269] width 121 height 28
click at [390, 272] on span "Press SPACE to select this row." at bounding box center [385, 269] width 11 height 11
click at [389, 264] on input "Press SPACE to select this row." at bounding box center [389, 264] width 0 height 0
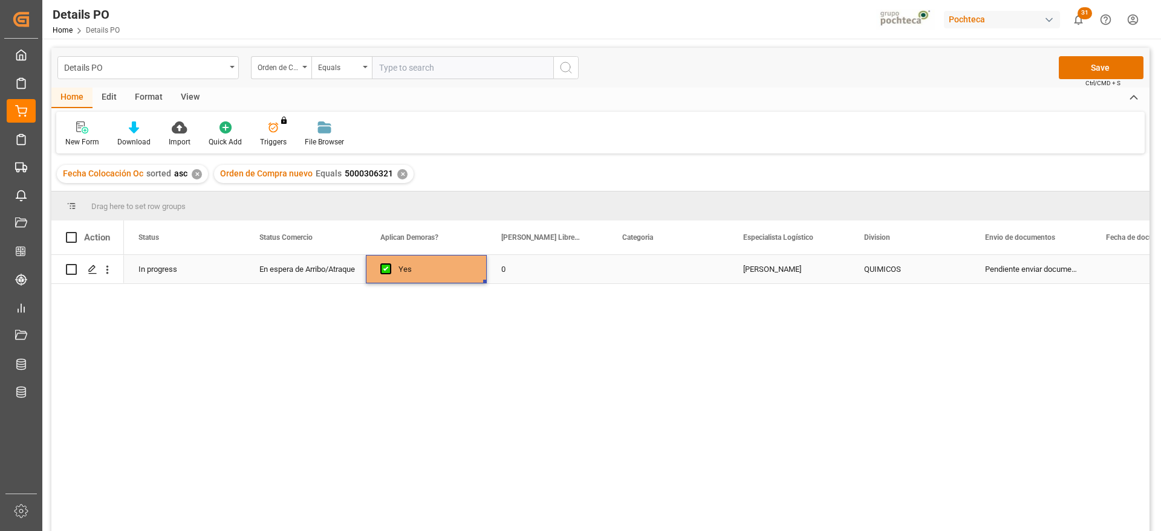
click at [499, 261] on div "0" at bounding box center [547, 269] width 121 height 28
click at [508, 264] on div "0" at bounding box center [547, 269] width 121 height 28
click at [510, 265] on input "0" at bounding box center [547, 276] width 102 height 23
type input "12"
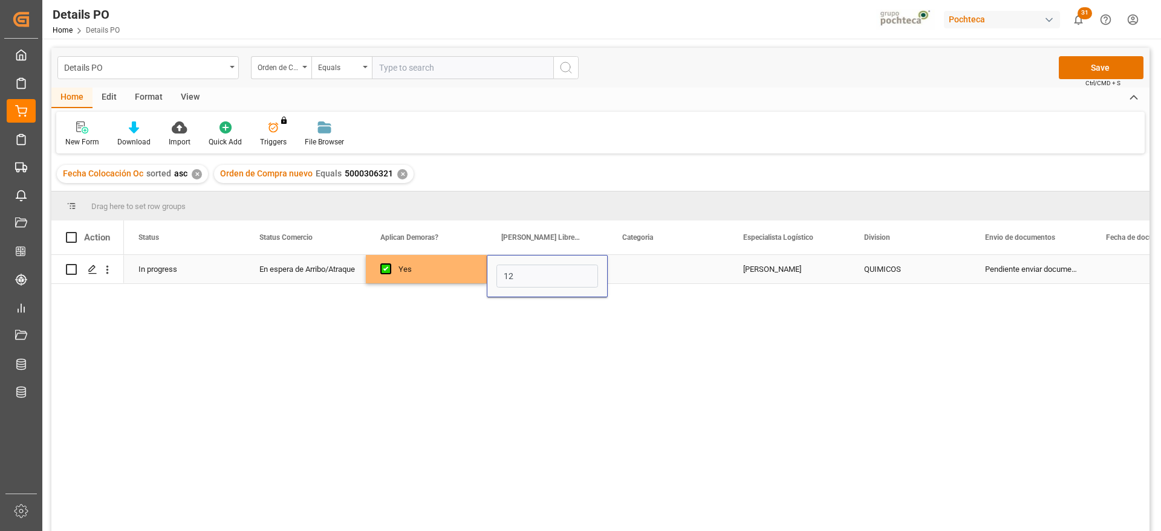
click at [697, 276] on div "Press SPACE to select this row." at bounding box center [667, 269] width 121 height 28
click at [700, 276] on button "Select" at bounding box center [668, 276] width 102 height 23
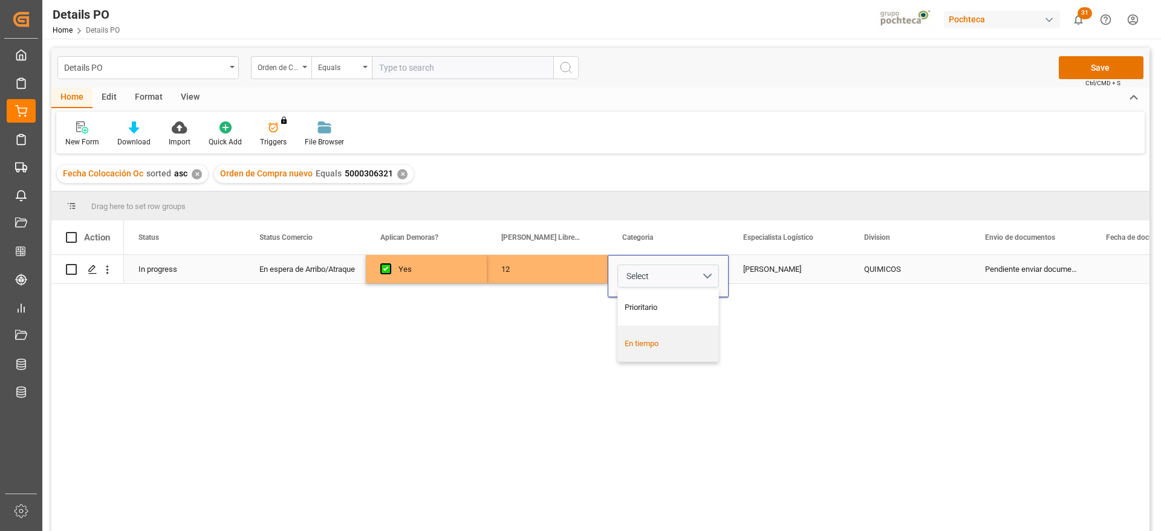
click at [687, 334] on div "En tiempo" at bounding box center [668, 344] width 100 height 36
click at [798, 267] on div "Paola Díaz López" at bounding box center [788, 269] width 121 height 28
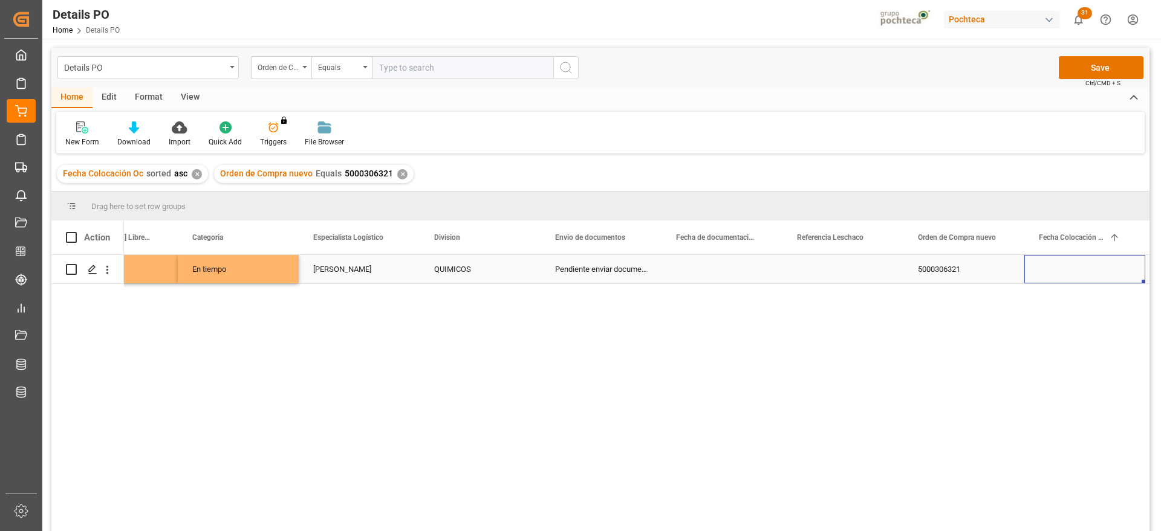
click at [753, 276] on div "Press SPACE to select this row." at bounding box center [721, 269] width 121 height 28
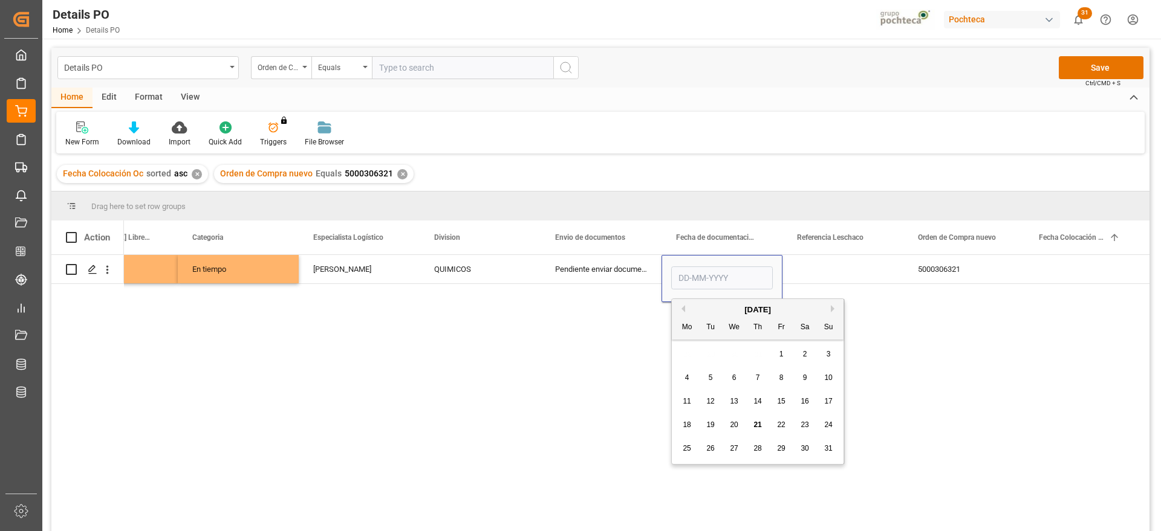
click at [781, 400] on span "15" at bounding box center [781, 401] width 8 height 8
type input "15-08-2025"
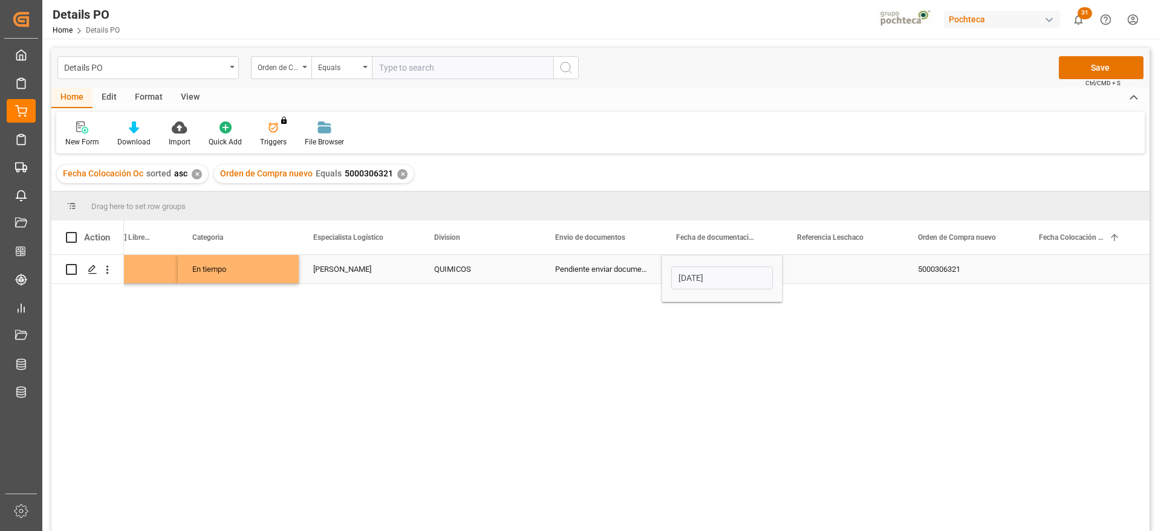
click at [821, 274] on div "Press SPACE to select this row." at bounding box center [842, 269] width 121 height 28
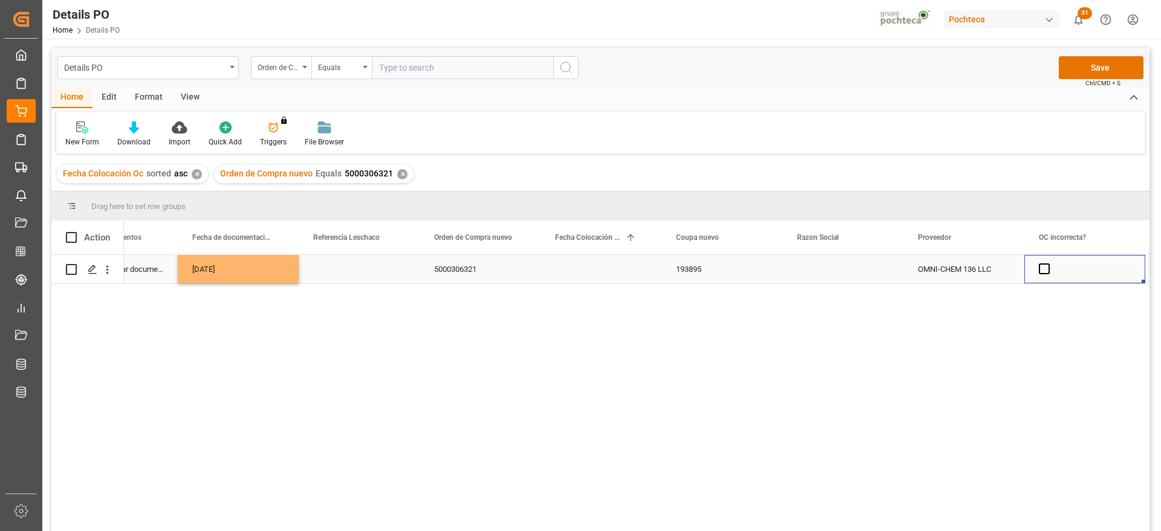
click at [847, 278] on div "Press SPACE to select this row." at bounding box center [842, 269] width 121 height 28
click at [883, 277] on polyline "open menu" at bounding box center [880, 277] width 7 height 4
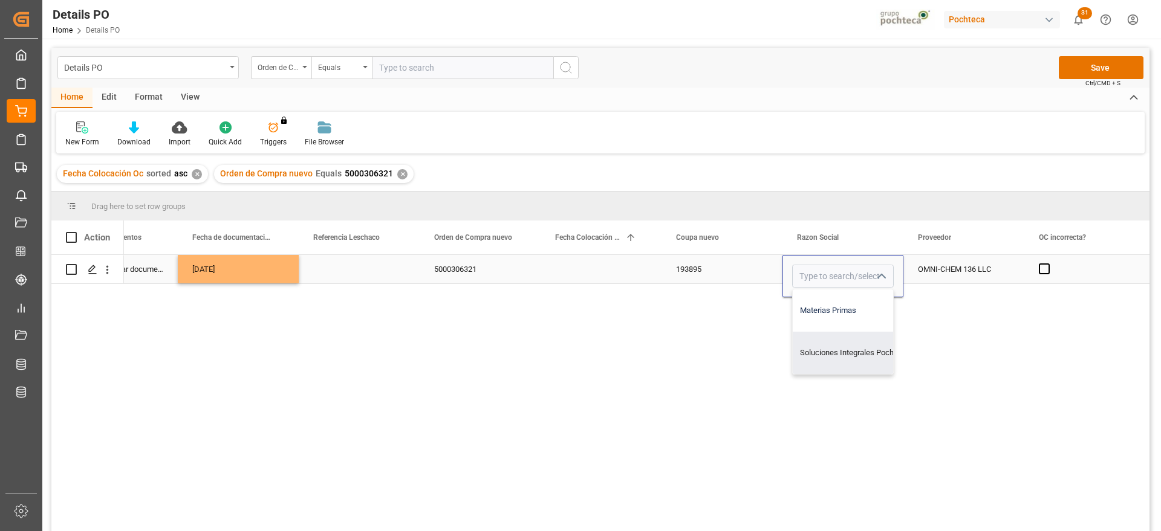
click at [858, 311] on div "Materias Primas" at bounding box center [853, 311] width 123 height 42
type input "Materias Primas"
click at [945, 265] on div "OMNI-CHEM 136 LLC" at bounding box center [963, 269] width 121 height 28
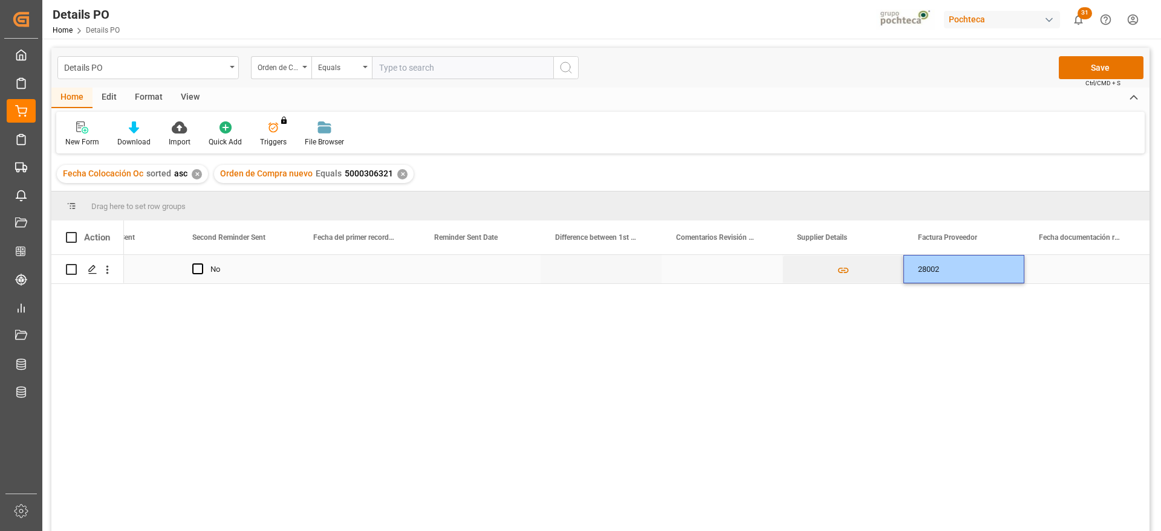
click at [1067, 271] on div "Press SPACE to select this row." at bounding box center [1084, 269] width 121 height 28
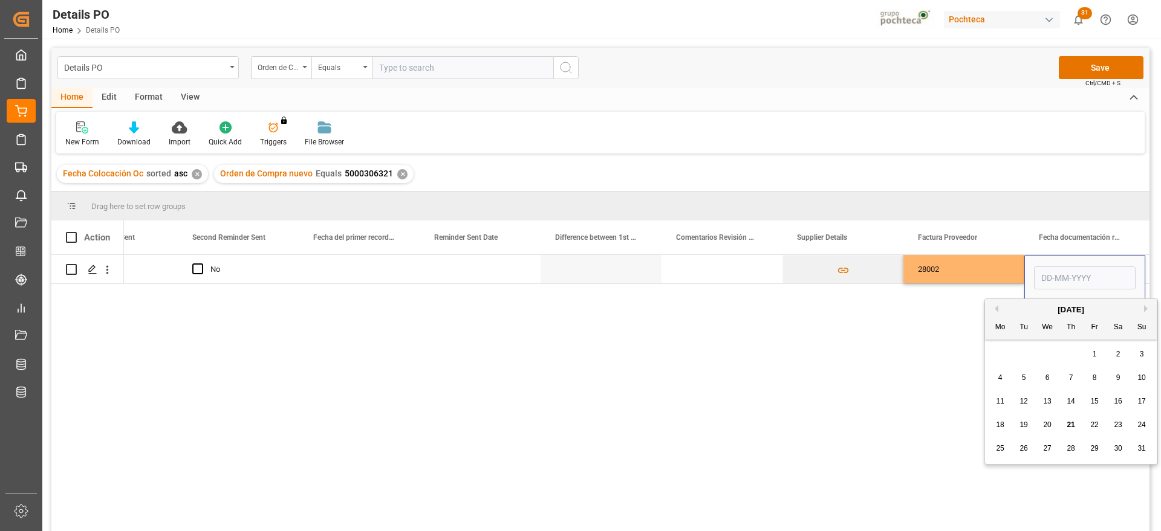
click at [1097, 403] on span "15" at bounding box center [1094, 401] width 8 height 8
type input "15-08-2025"
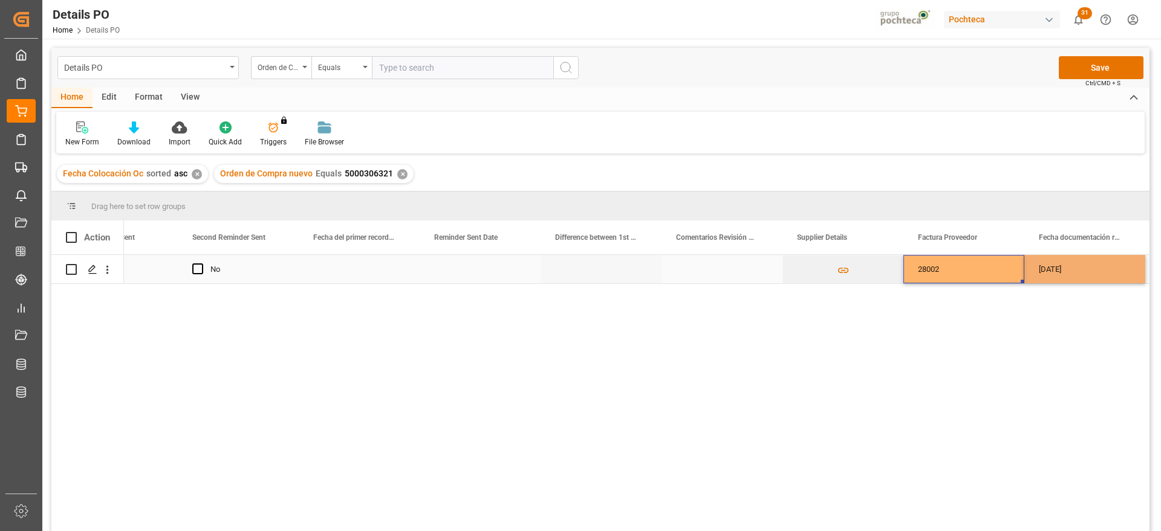
click at [997, 269] on div "28002" at bounding box center [963, 269] width 121 height 28
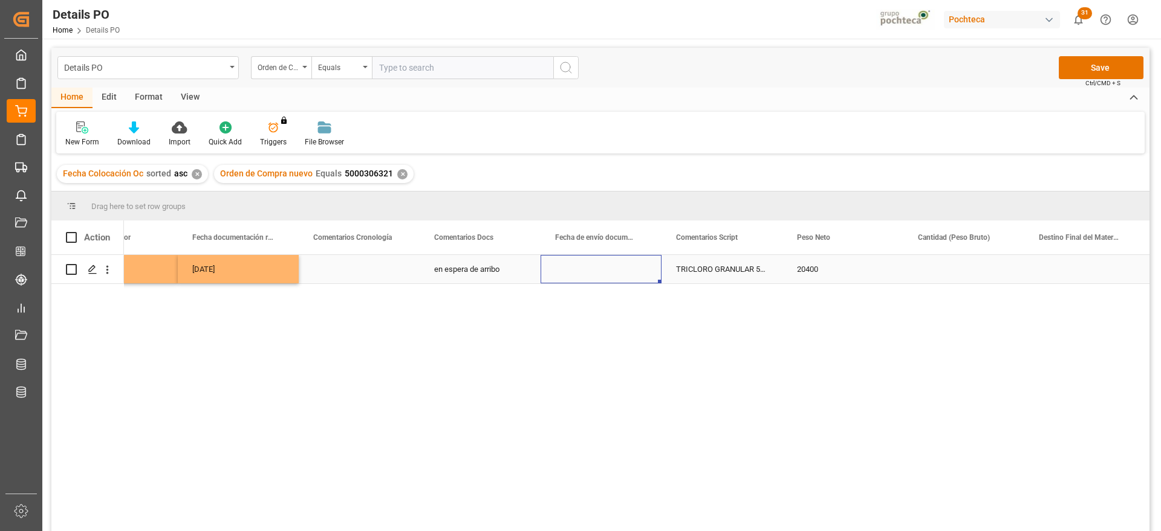
click at [600, 277] on div "Press SPACE to select this row." at bounding box center [600, 269] width 121 height 28
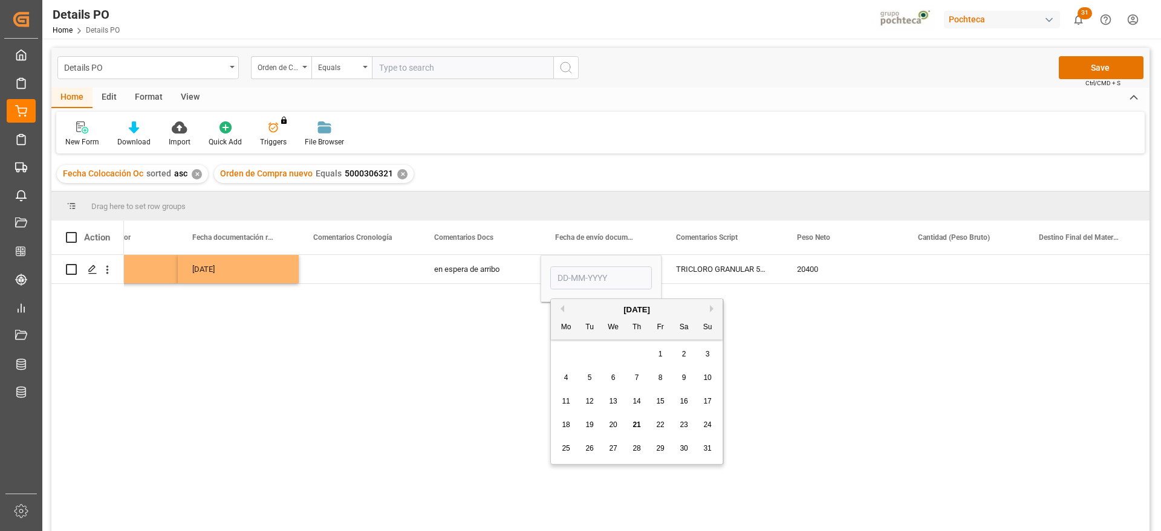
click at [661, 398] on span "15" at bounding box center [660, 401] width 8 height 8
type input "15-08-2025"
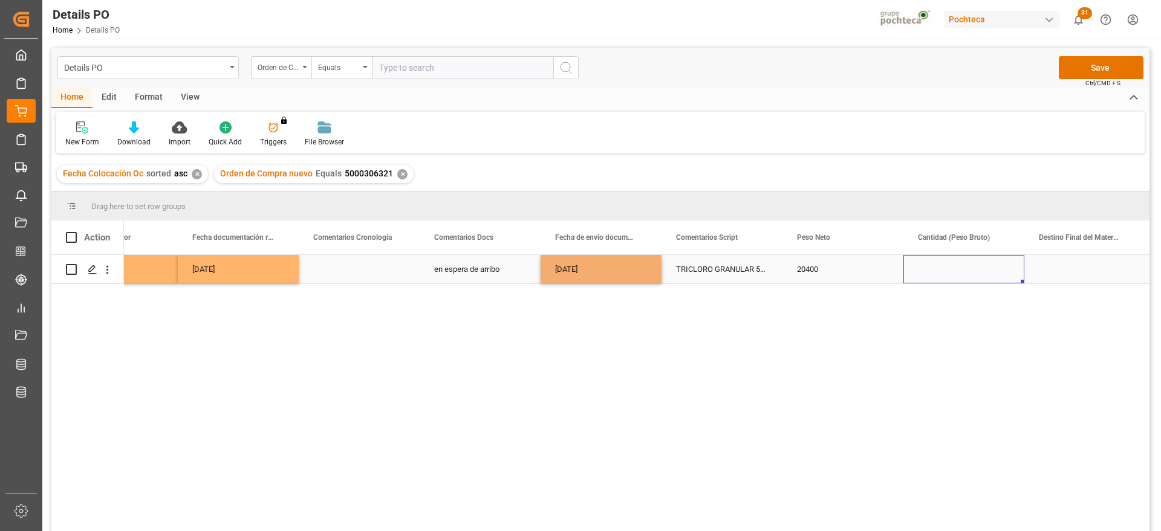
click at [965, 260] on div "Press SPACE to select this row." at bounding box center [963, 269] width 121 height 28
click at [960, 273] on input "Press SPACE to select this row." at bounding box center [964, 276] width 102 height 23
type input "3"
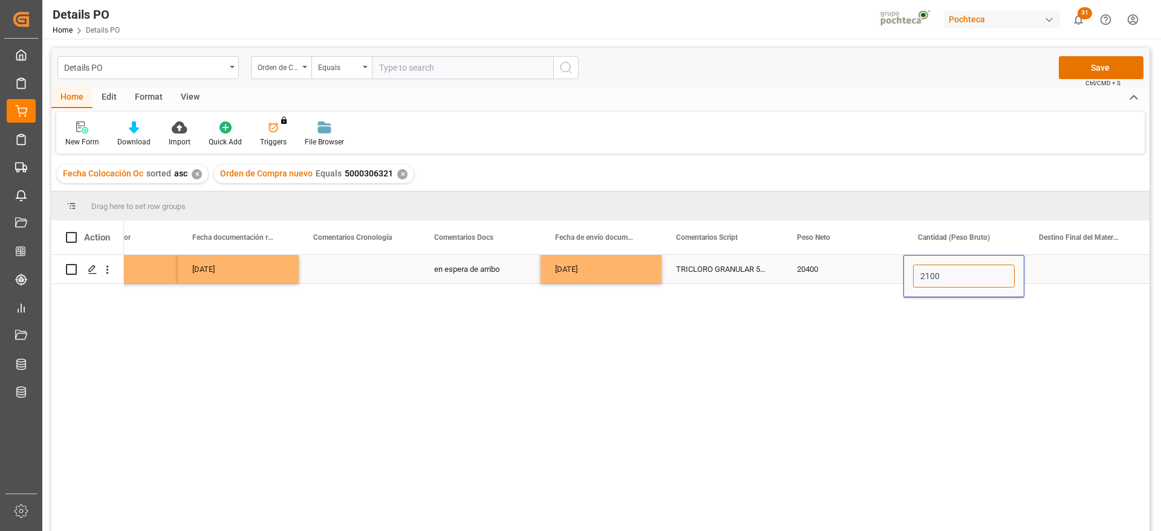
type input "21000"
click at [1102, 273] on div "Press SPACE to select this row." at bounding box center [1084, 269] width 121 height 28
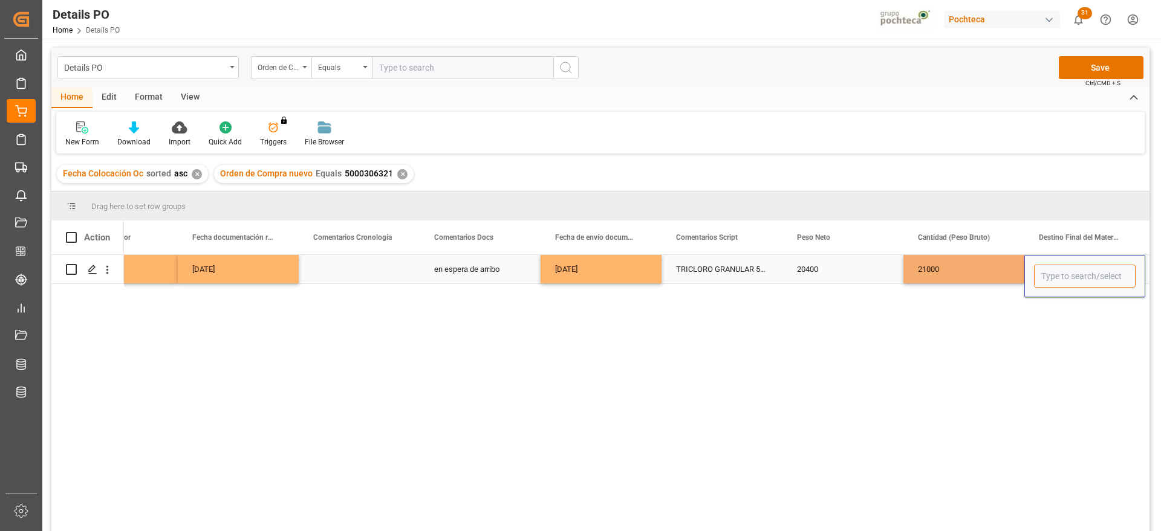
click at [1102, 273] on input "Press SPACE to select this row." at bounding box center [1085, 276] width 102 height 23
click at [1060, 317] on div "Guadalajara" at bounding box center [1084, 311] width 100 height 42
type input "Guadalajara"
click at [991, 273] on div "21000" at bounding box center [963, 269] width 121 height 28
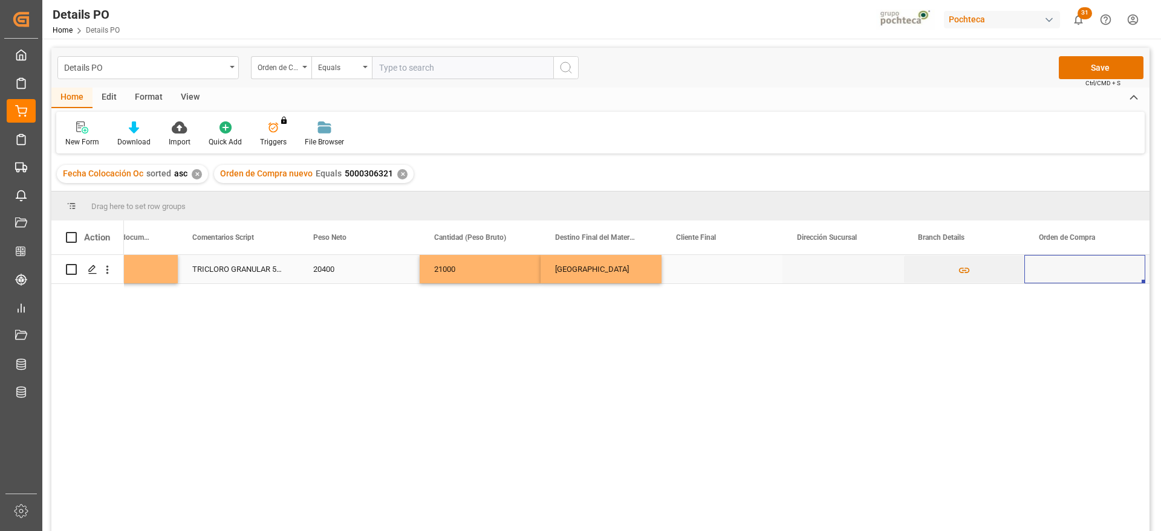
click at [841, 275] on div "Press SPACE to select this row." at bounding box center [842, 269] width 121 height 28
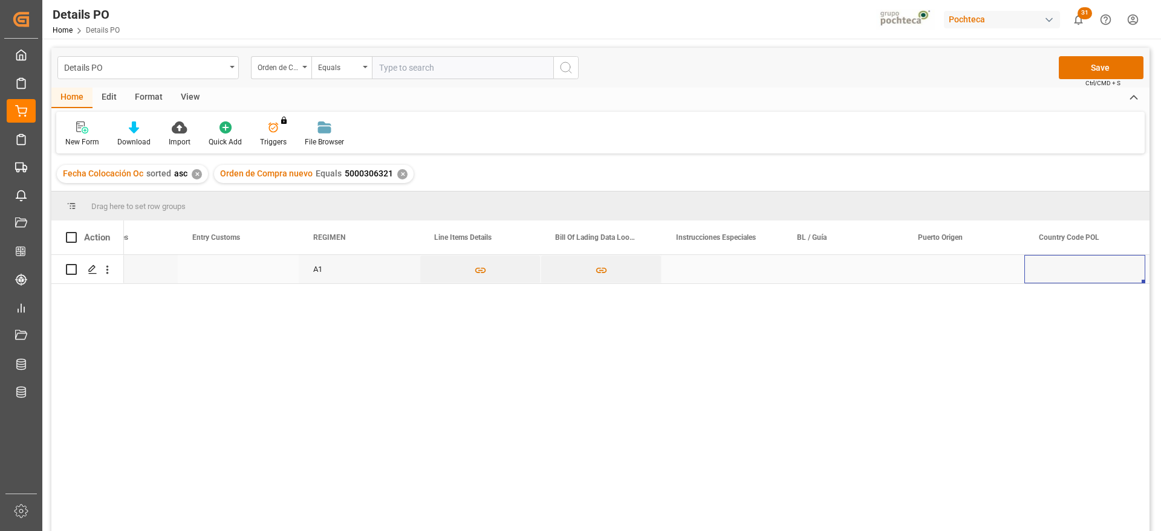
click at [841, 275] on div "Press SPACE to select this row." at bounding box center [842, 269] width 121 height 28
click at [841, 275] on input "Press SPACE to select this row." at bounding box center [843, 276] width 102 height 23
click at [852, 276] on input "Press SPACE to select this row." at bounding box center [843, 276] width 102 height 23
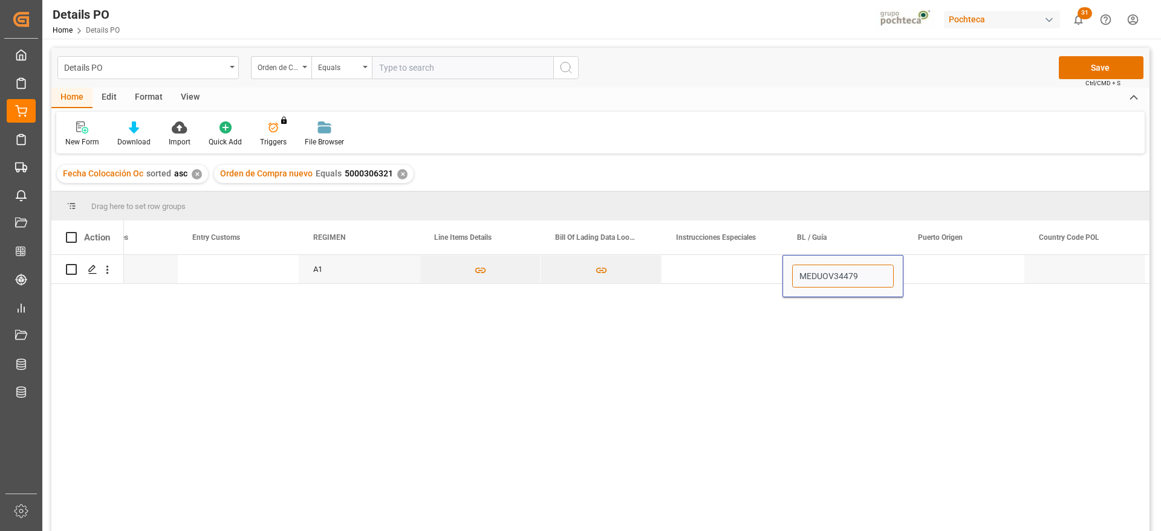
type input "MEDUOV344793"
click at [971, 274] on div "Press SPACE to select this row." at bounding box center [963, 269] width 121 height 28
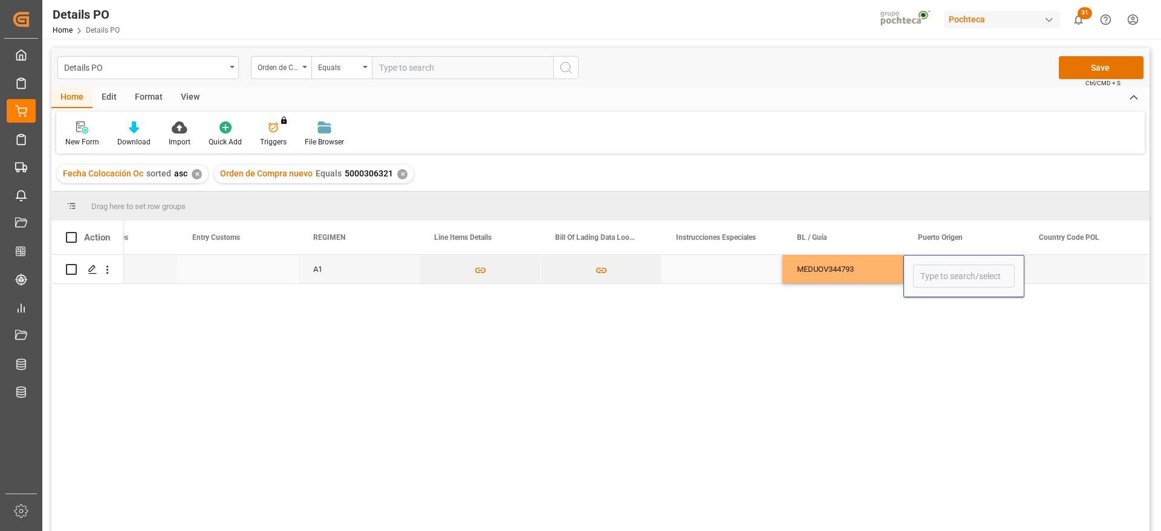
click at [971, 274] on input "Press SPACE to select this row." at bounding box center [964, 276] width 102 height 23
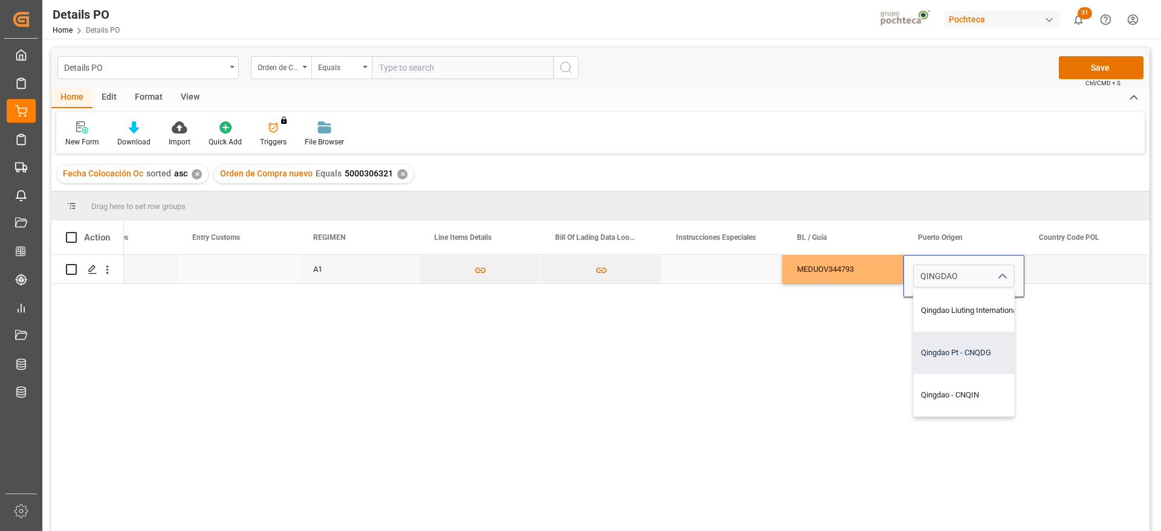
click at [962, 361] on div "Qingdao Pt - CNQDG" at bounding box center [991, 353] width 157 height 42
type input "Qingdao Pt - CNQDG"
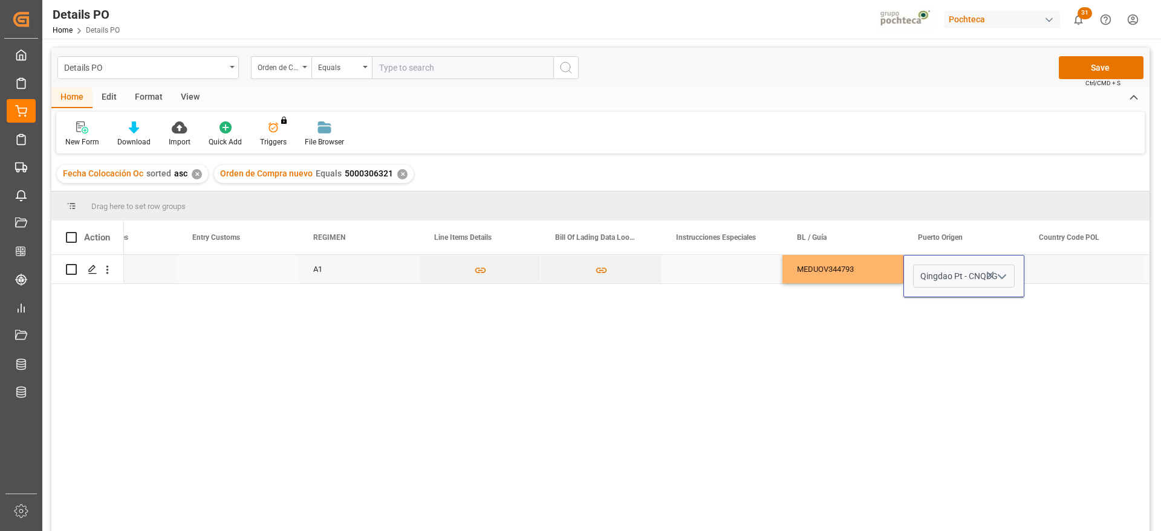
click at [1032, 276] on div "Press SPACE to select this row." at bounding box center [1084, 269] width 121 height 28
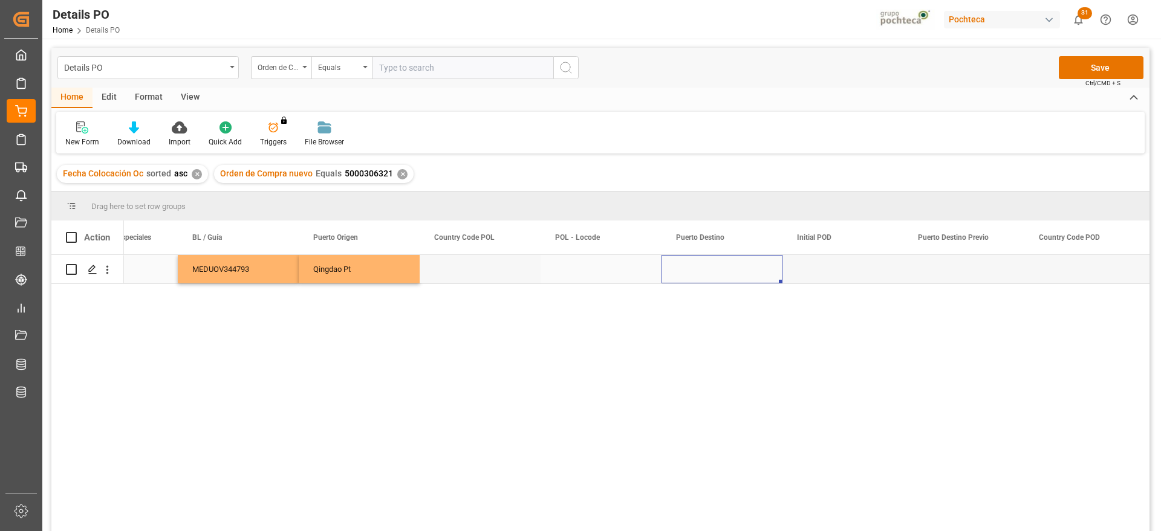
click at [740, 265] on div "Press SPACE to select this row." at bounding box center [721, 269] width 121 height 28
click at [740, 265] on input "Press SPACE to select this row." at bounding box center [722, 276] width 102 height 23
click at [741, 277] on input "MANZANIILO" at bounding box center [722, 276] width 102 height 23
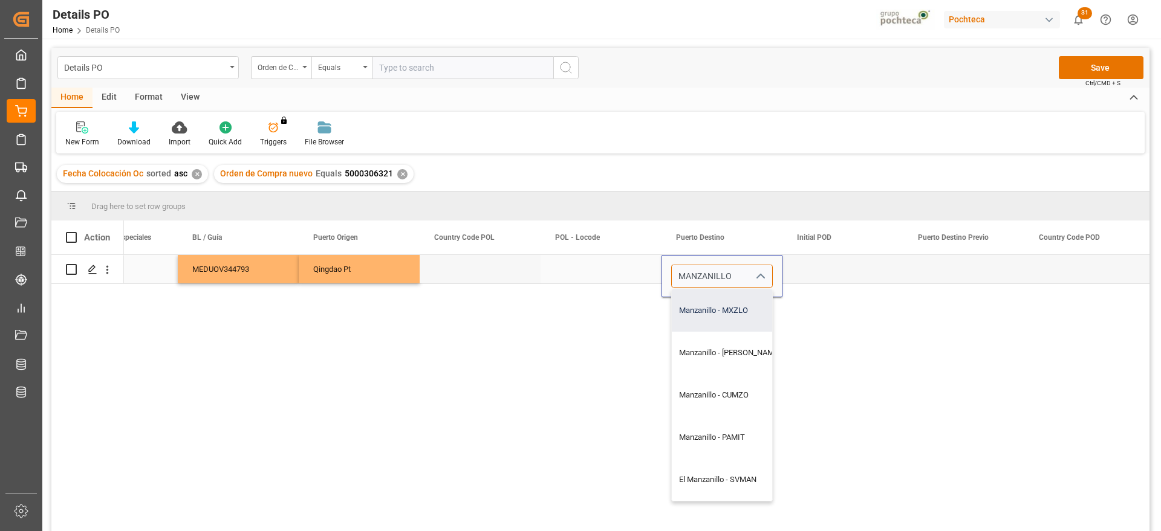
click at [735, 323] on div "Manzanillo - MXZLO" at bounding box center [729, 311] width 115 height 42
type input "Manzanillo - MXZLO"
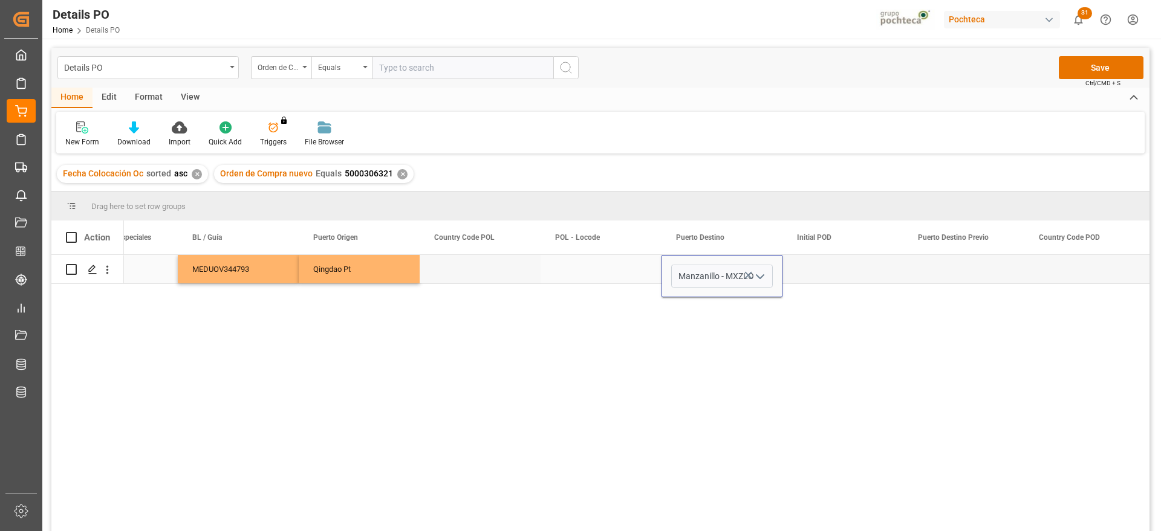
click at [842, 268] on div "Press SPACE to select this row." at bounding box center [842, 269] width 121 height 28
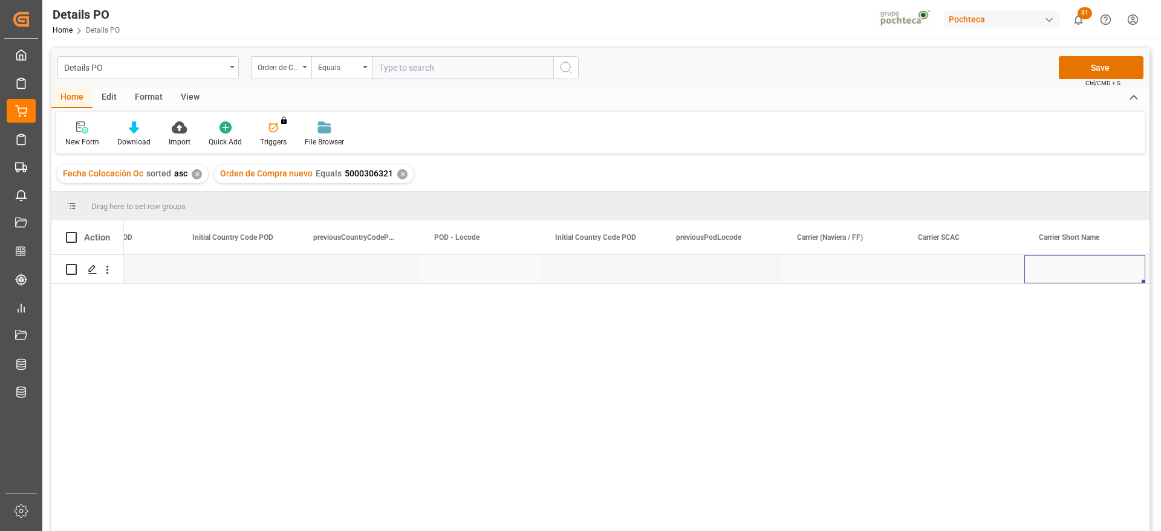
click at [842, 268] on div "Press SPACE to select this row." at bounding box center [842, 269] width 121 height 28
click at [842, 268] on input "Press SPACE to select this row." at bounding box center [843, 276] width 102 height 23
type input "MSC"
click at [937, 275] on div "Press SPACE to select this row." at bounding box center [963, 269] width 121 height 28
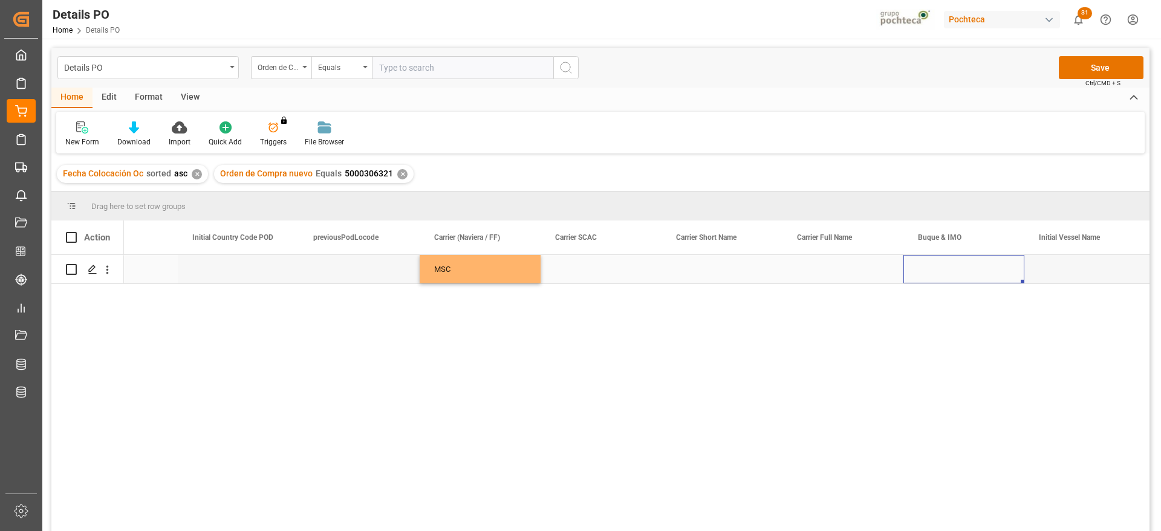
click at [922, 272] on div "Press SPACE to select this row." at bounding box center [963, 269] width 121 height 28
click at [922, 272] on input "Press SPACE to select this row." at bounding box center [964, 276] width 102 height 23
click at [982, 306] on div "MSC DAKAR X - 9605231" at bounding box center [963, 311] width 100 height 42
type input "MSC DAKAR X - 9605231"
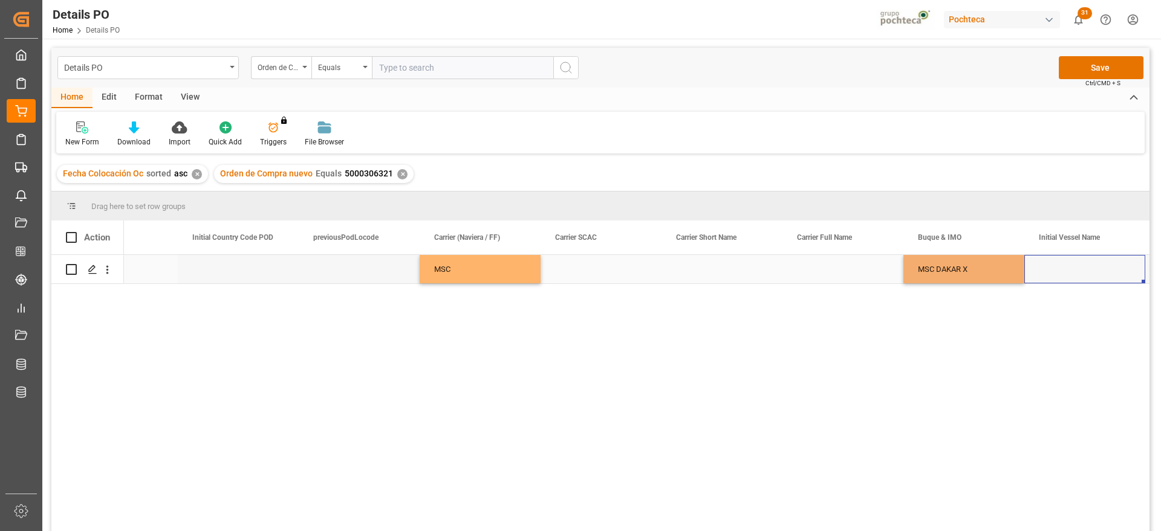
click at [1055, 267] on div "Press SPACE to select this row." at bounding box center [1084, 269] width 121 height 28
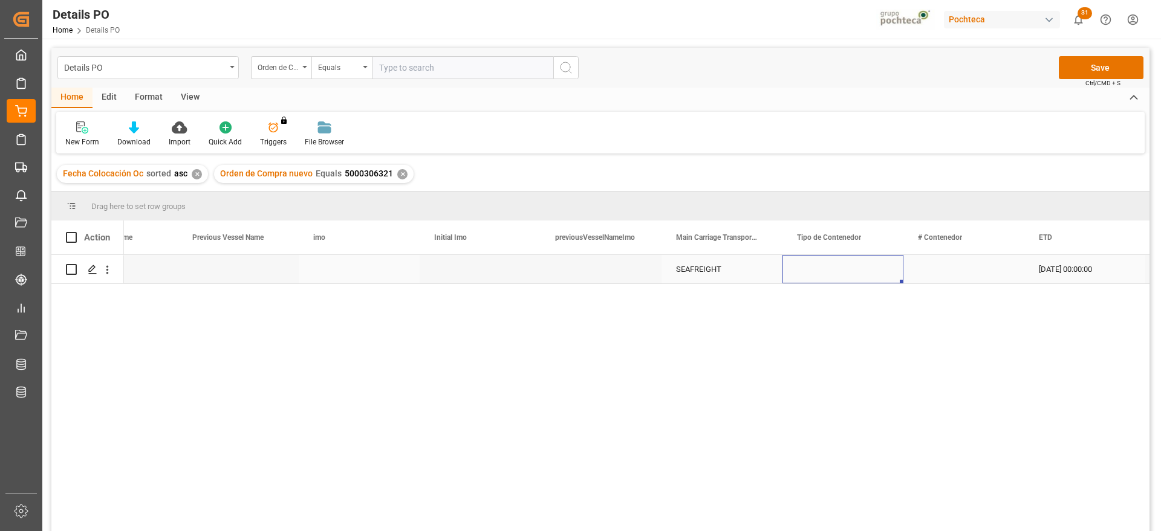
click at [855, 270] on div "Press SPACE to select this row." at bounding box center [842, 269] width 121 height 28
click at [887, 270] on icon "open menu" at bounding box center [880, 277] width 15 height 15
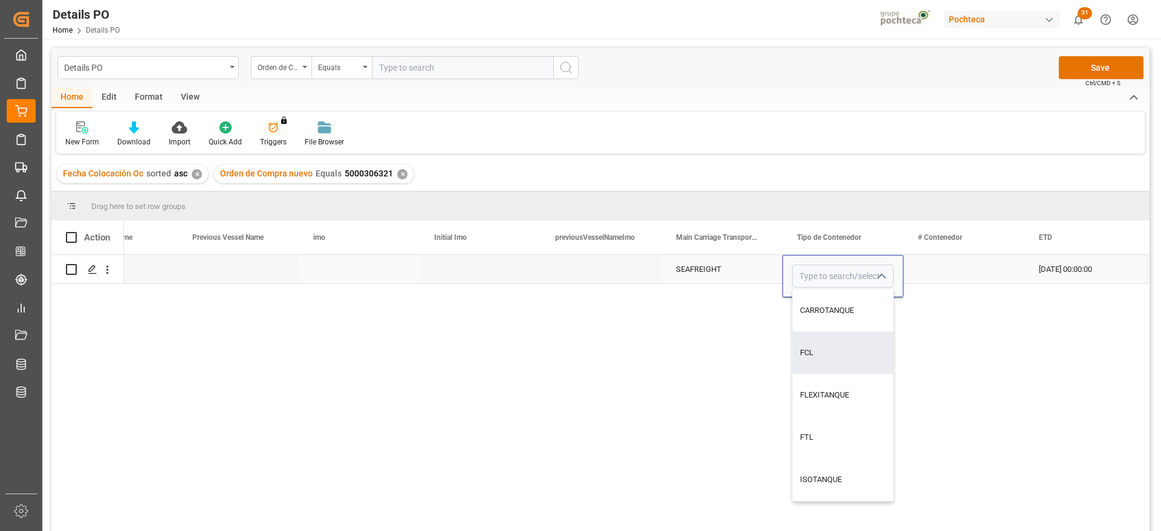
drag, startPoint x: 846, startPoint y: 358, endPoint x: 916, endPoint y: 306, distance: 87.8
click at [846, 357] on div "FCL" at bounding box center [842, 353] width 100 height 42
type input "FCL"
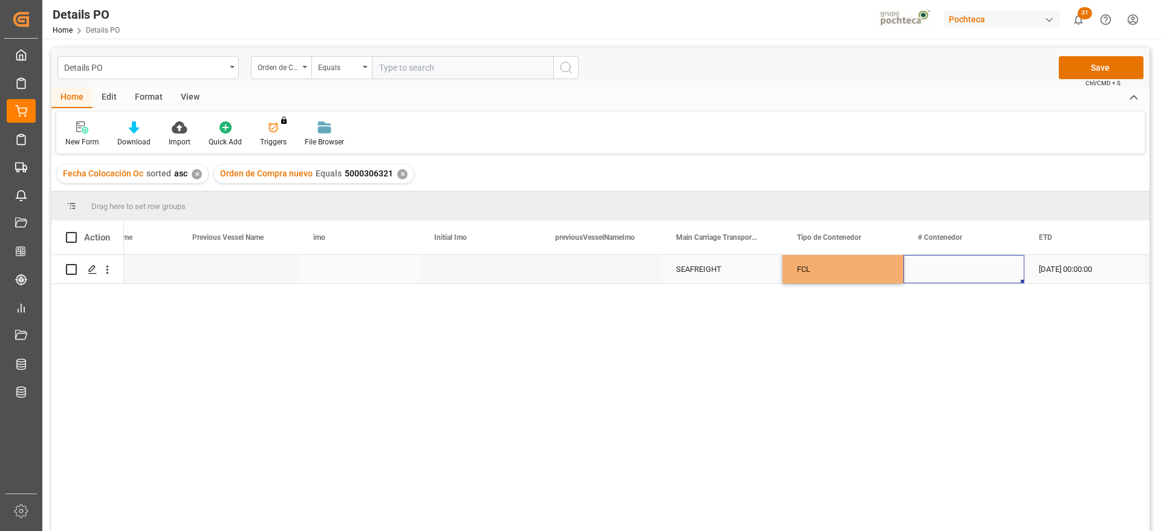
click at [942, 277] on div "Press SPACE to select this row." at bounding box center [963, 269] width 121 height 28
click at [953, 278] on input "Press SPACE to select this row." at bounding box center [964, 276] width 102 height 23
type input "MSDU2070753"
click at [1075, 273] on div "18-07-2025 00:00:00" at bounding box center [1084, 269] width 121 height 28
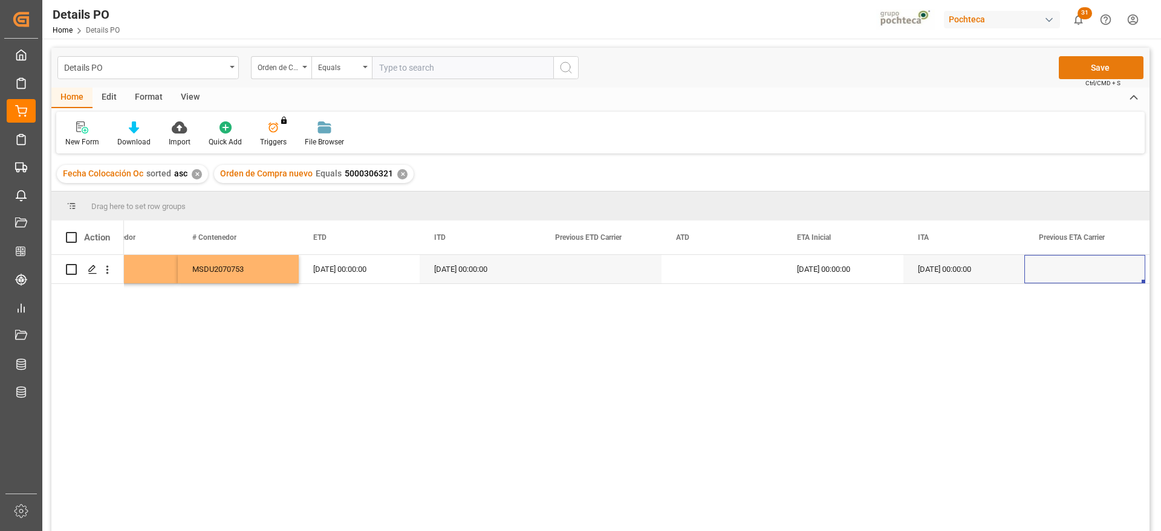
click at [1116, 71] on button "Save" at bounding box center [1100, 67] width 85 height 23
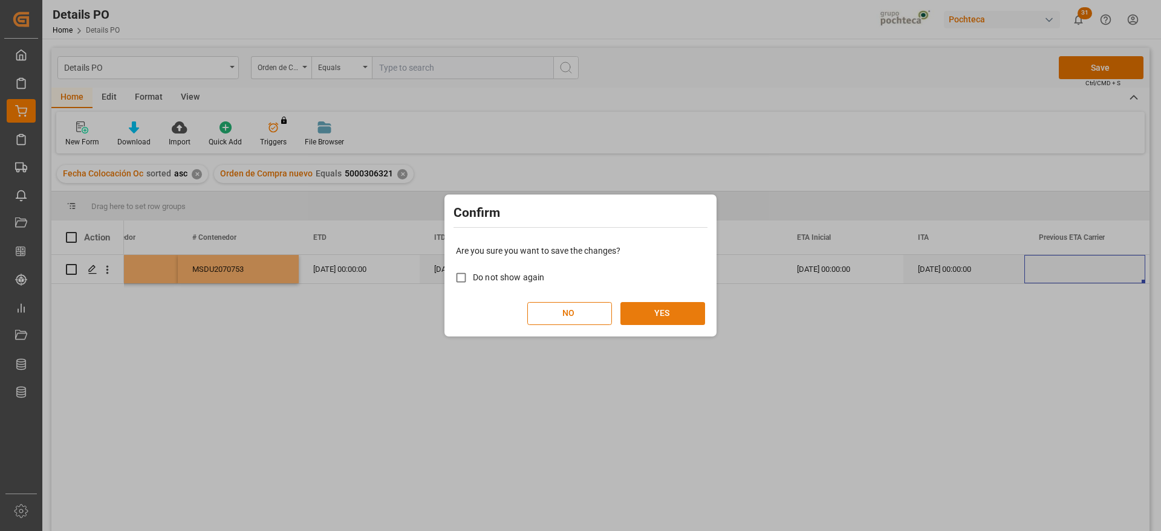
click at [669, 310] on button "YES" at bounding box center [662, 313] width 85 height 23
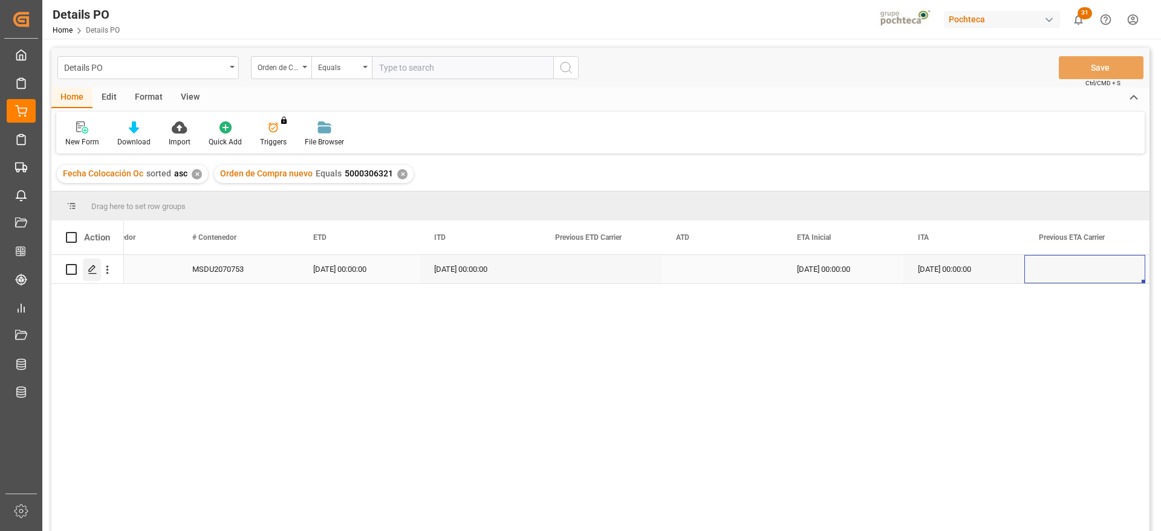
click at [98, 269] on div "Press SPACE to select this row." at bounding box center [92, 270] width 18 height 22
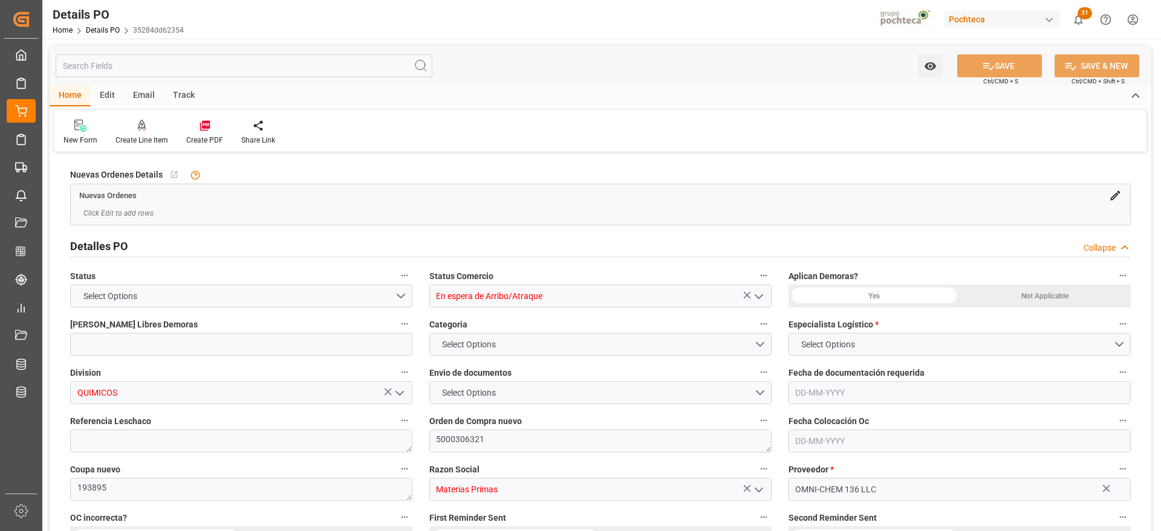
type input "12"
type input "15-08-2025"
click at [207, 134] on div "Create PDF" at bounding box center [204, 132] width 55 height 27
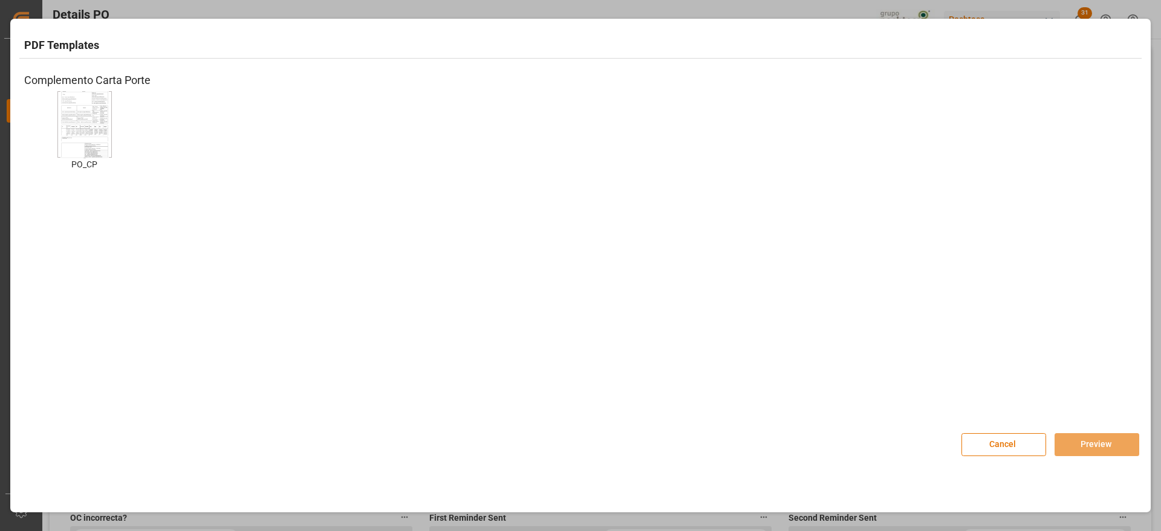
click at [89, 105] on img at bounding box center [84, 124] width 48 height 68
click at [1101, 445] on button "Preview" at bounding box center [1096, 444] width 85 height 23
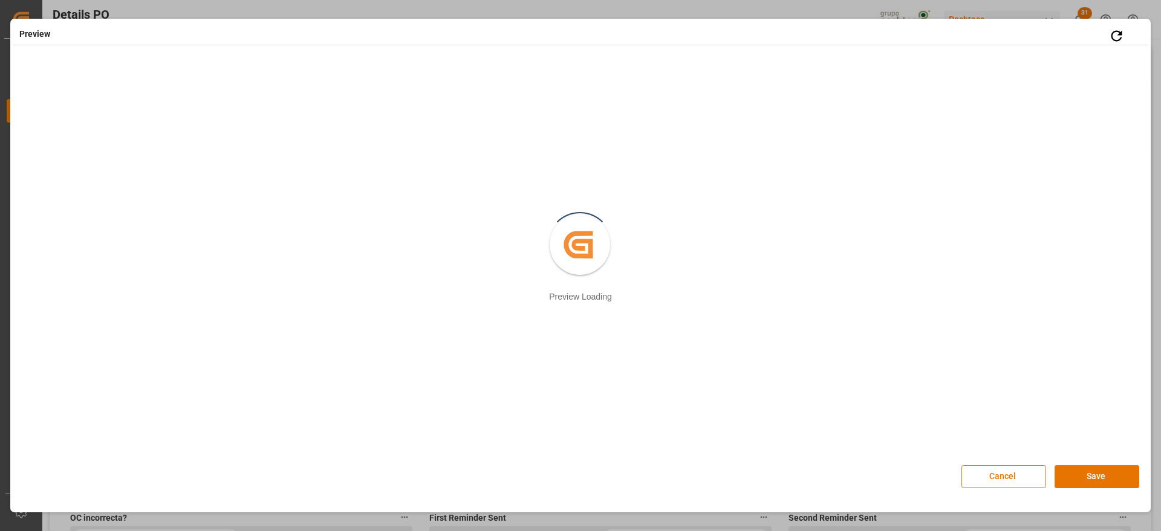
drag, startPoint x: 1038, startPoint y: 468, endPoint x: 1030, endPoint y: 467, distance: 8.5
click at [1035, 467] on button "Cancel" at bounding box center [1003, 476] width 85 height 23
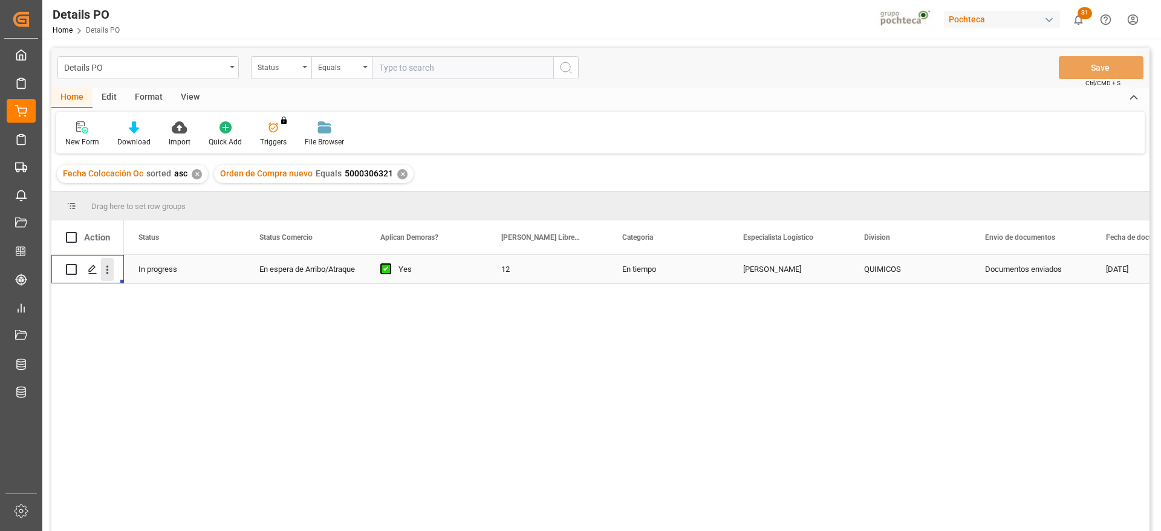
click at [106, 265] on icon "open menu" at bounding box center [107, 270] width 13 height 13
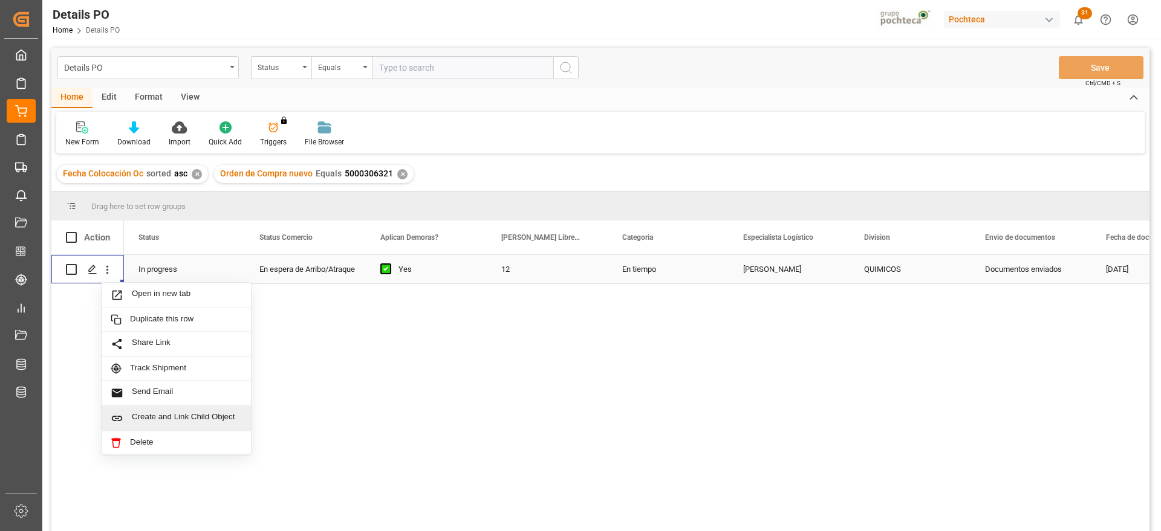
click at [171, 420] on span "Create and Link Child Object" at bounding box center [187, 418] width 110 height 13
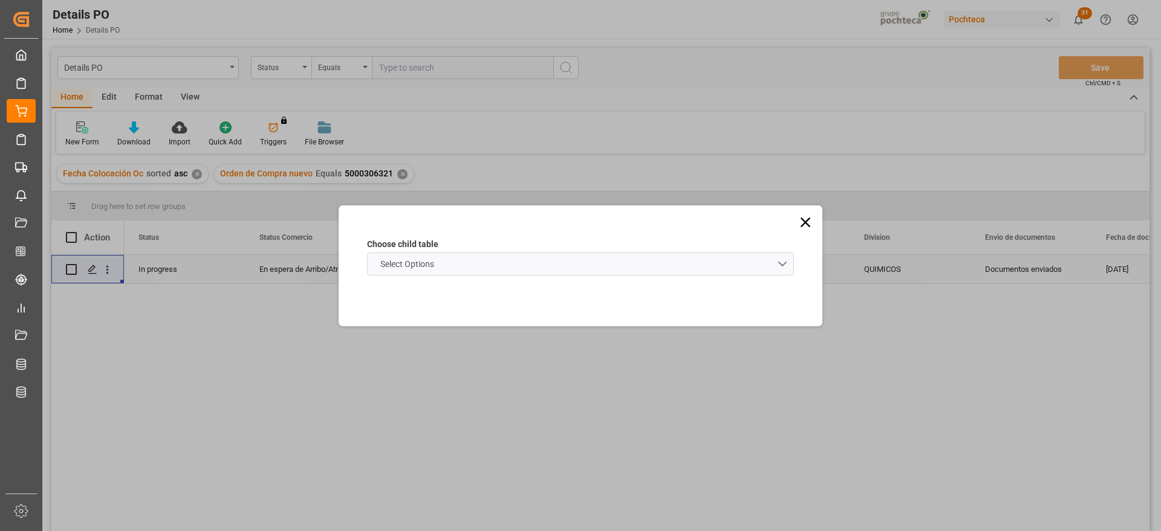
click at [429, 258] on span "Select Options" at bounding box center [407, 264] width 66 height 13
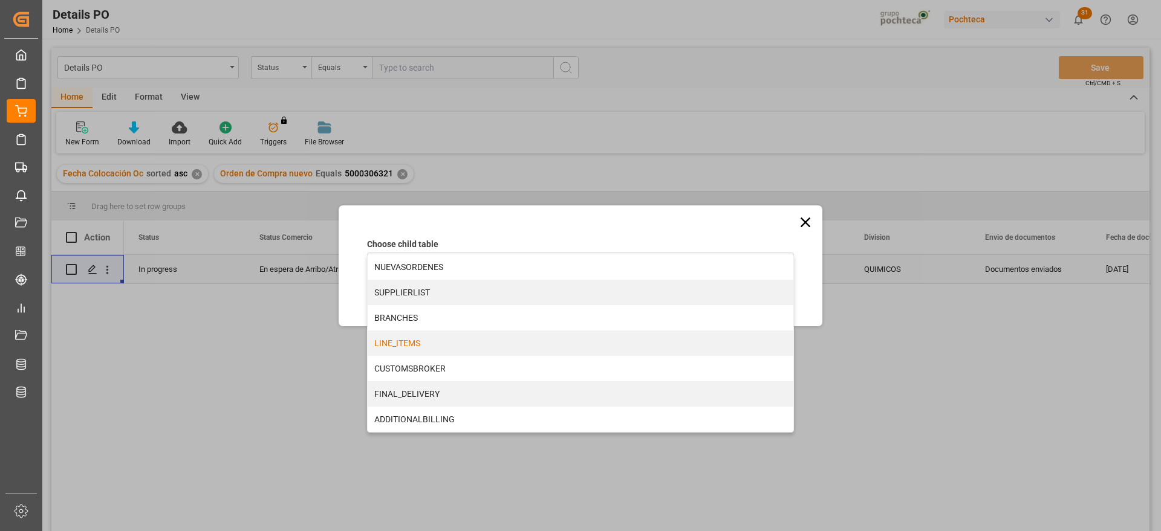
click at [428, 337] on div "LINE_ITEMS" at bounding box center [581, 343] width 426 height 25
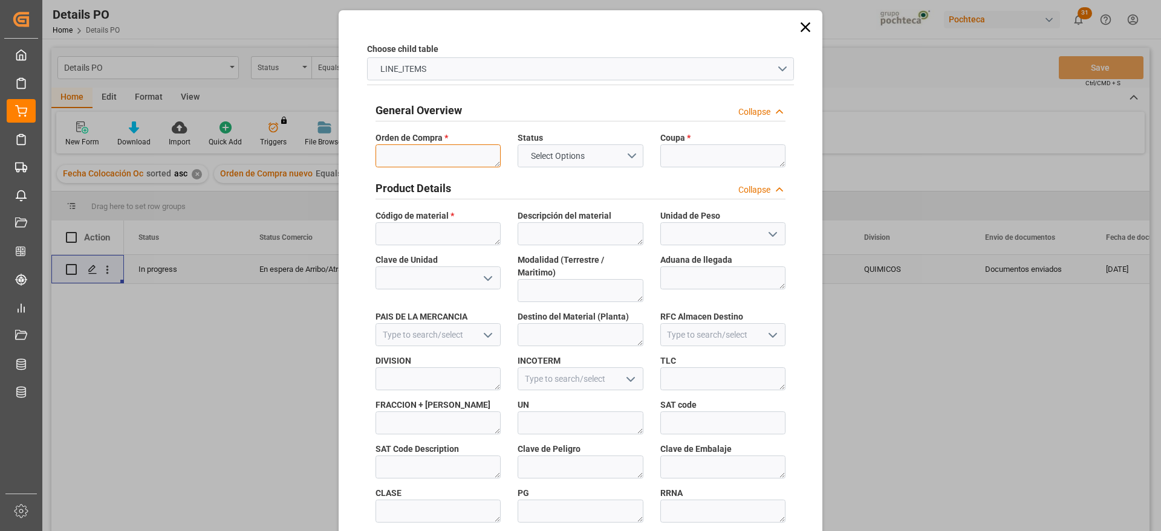
click at [446, 157] on textarea at bounding box center [437, 155] width 125 height 23
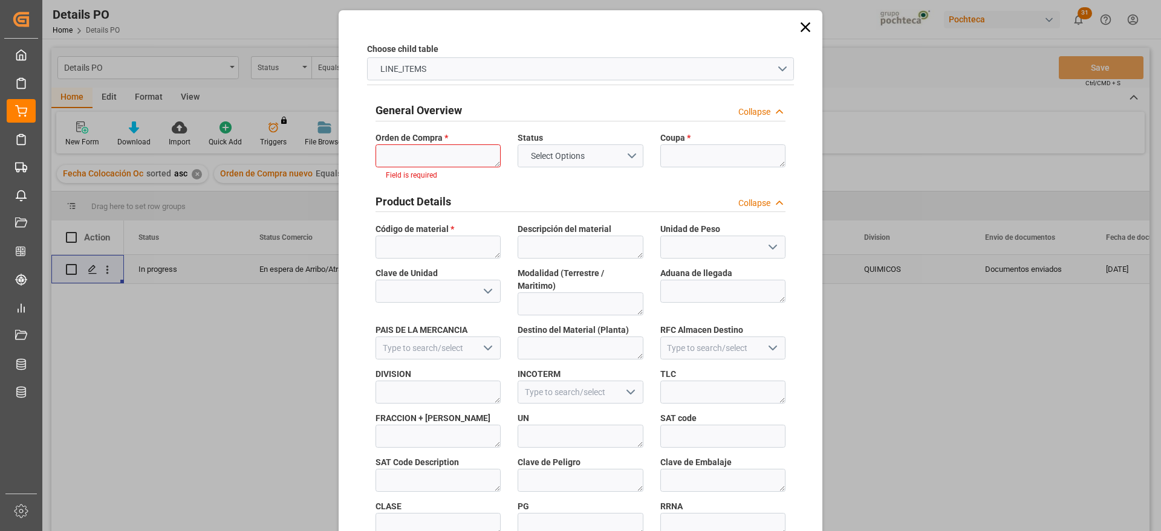
click at [452, 142] on label "Orden de Compra *" at bounding box center [437, 138] width 125 height 13
click at [447, 149] on textarea at bounding box center [437, 155] width 125 height 23
paste textarea "5000306321"
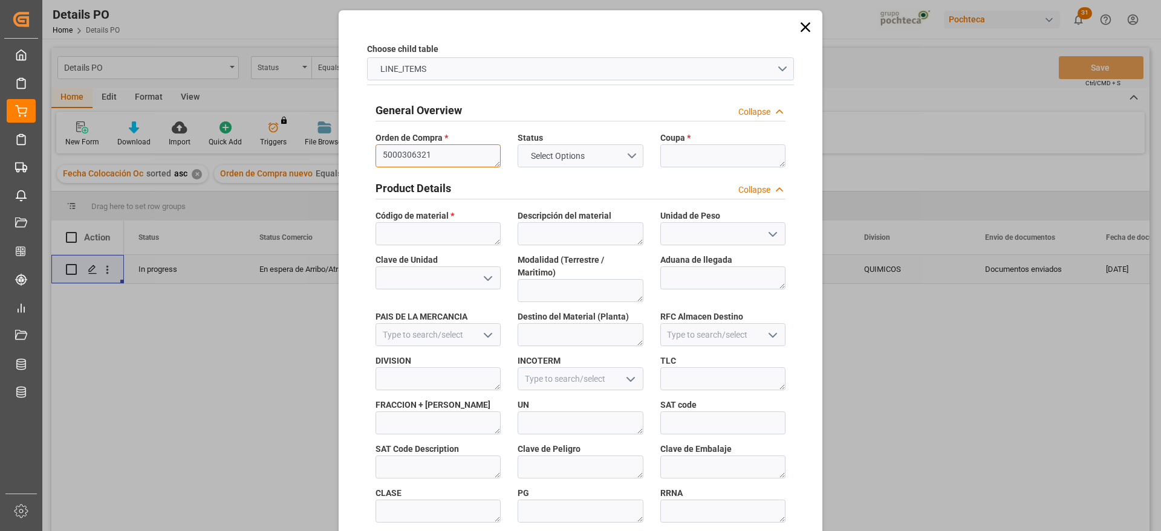
type textarea "5000306321"
click at [666, 154] on textarea at bounding box center [722, 155] width 125 height 23
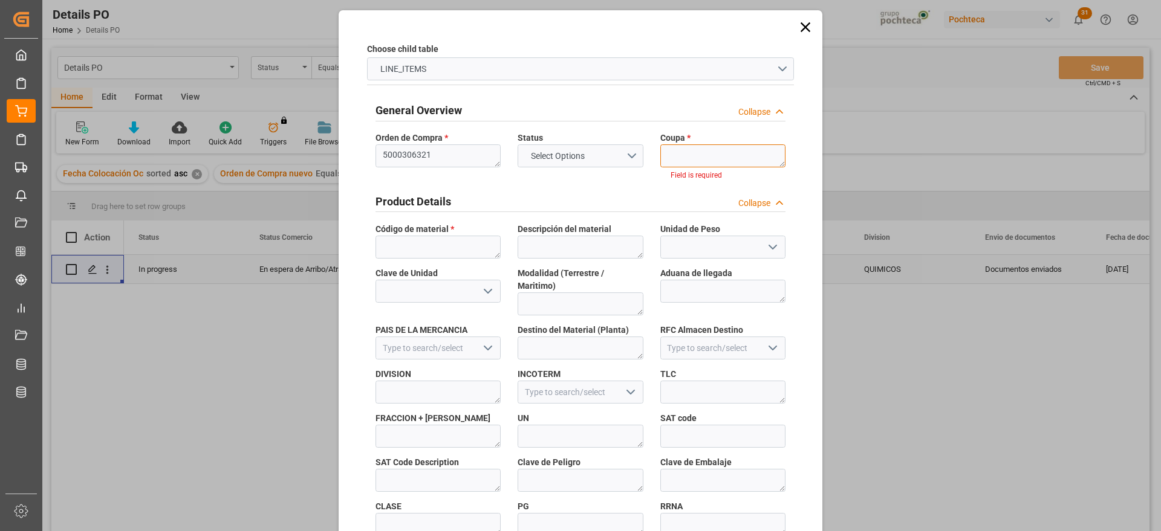
paste textarea "193895"
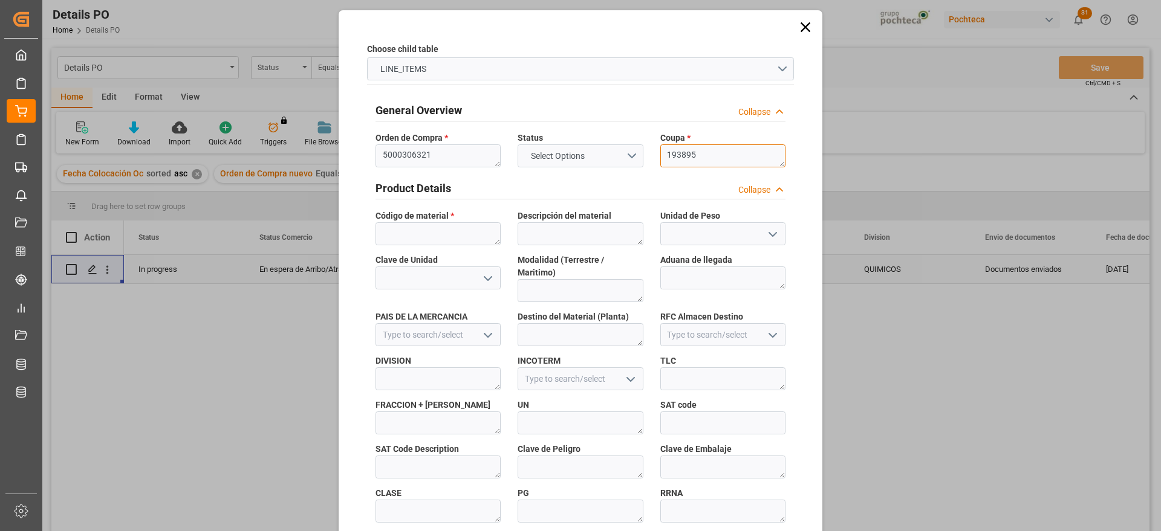
type textarea "193895"
click at [455, 233] on textarea at bounding box center [437, 233] width 125 height 23
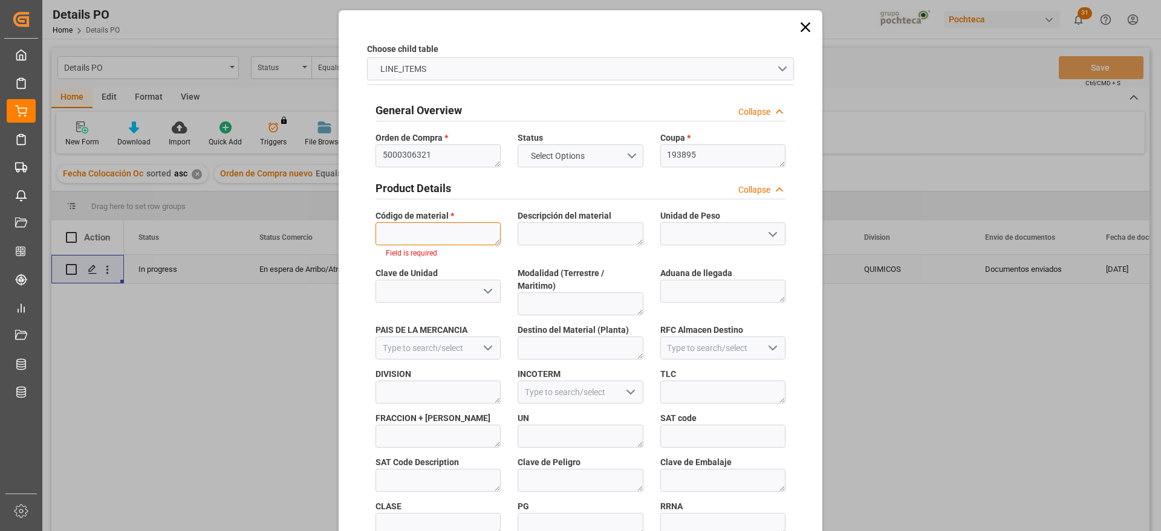
paste textarea "23291"
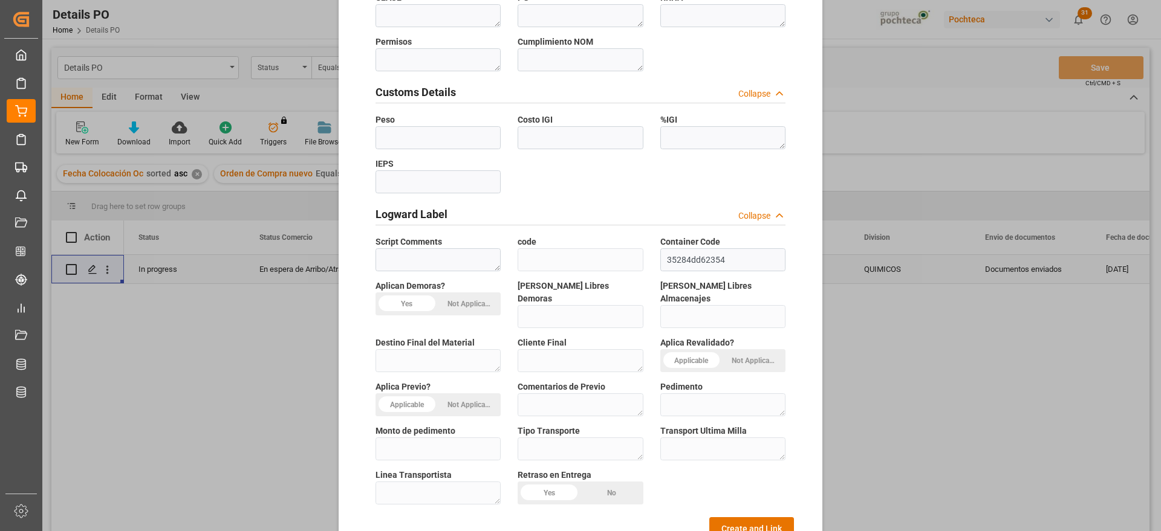
scroll to position [518, 0]
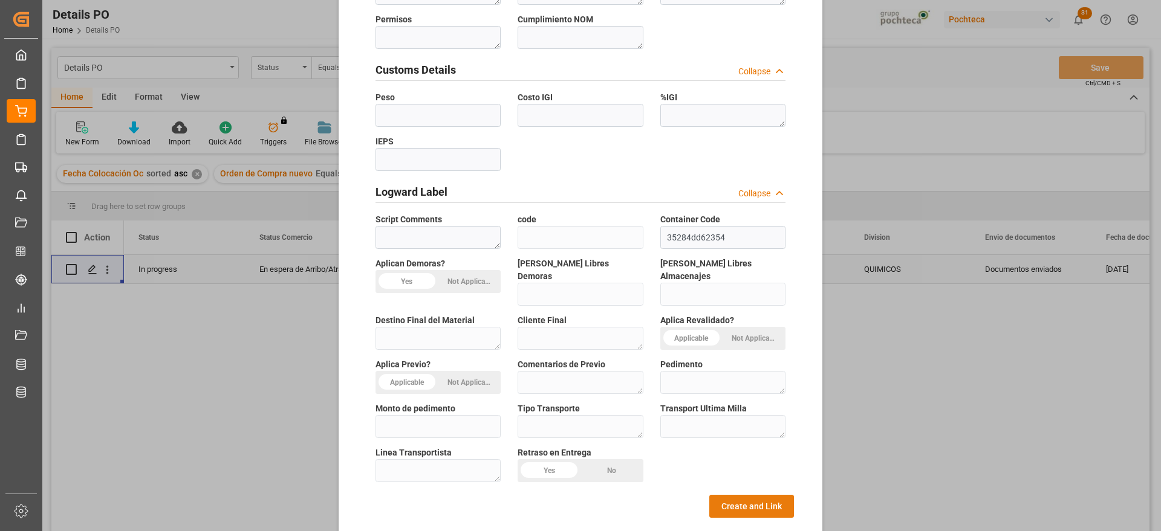
type textarea "23291"
click at [750, 495] on button "Create and Link" at bounding box center [751, 506] width 85 height 23
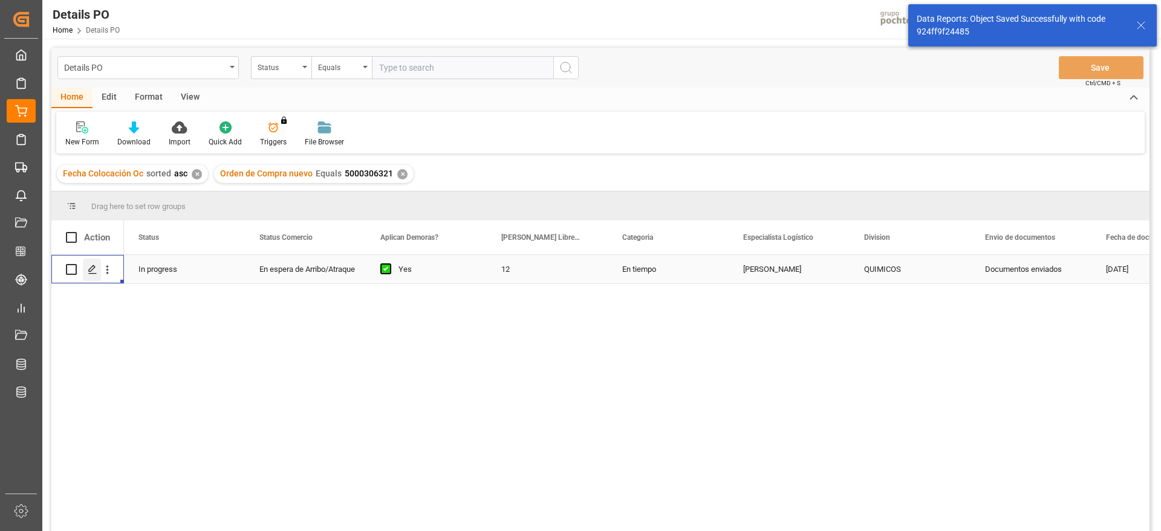
click at [92, 268] on icon "Press SPACE to select this row." at bounding box center [93, 270] width 10 height 10
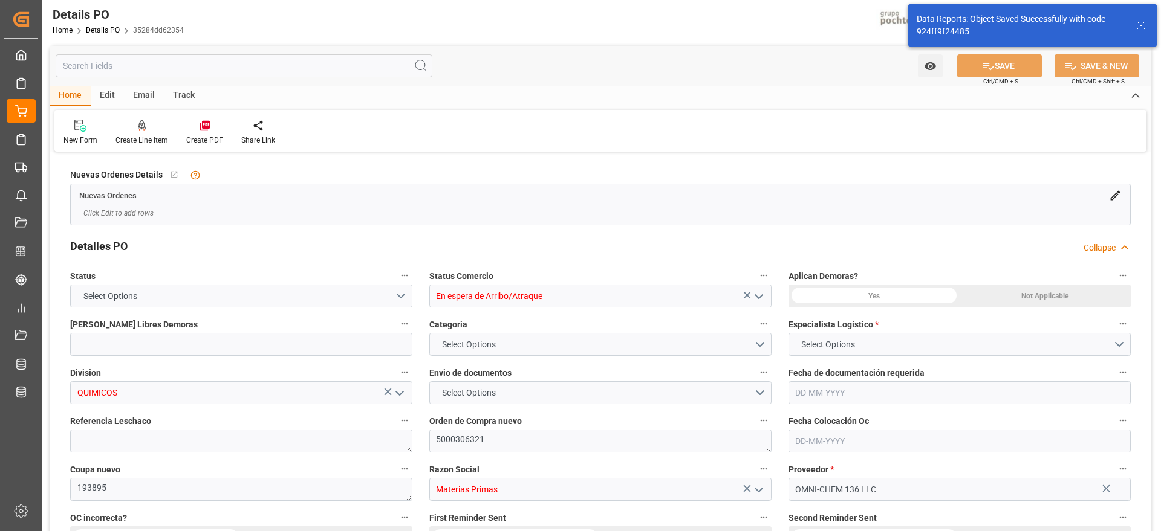
type input "12"
type input "15-08-2025"
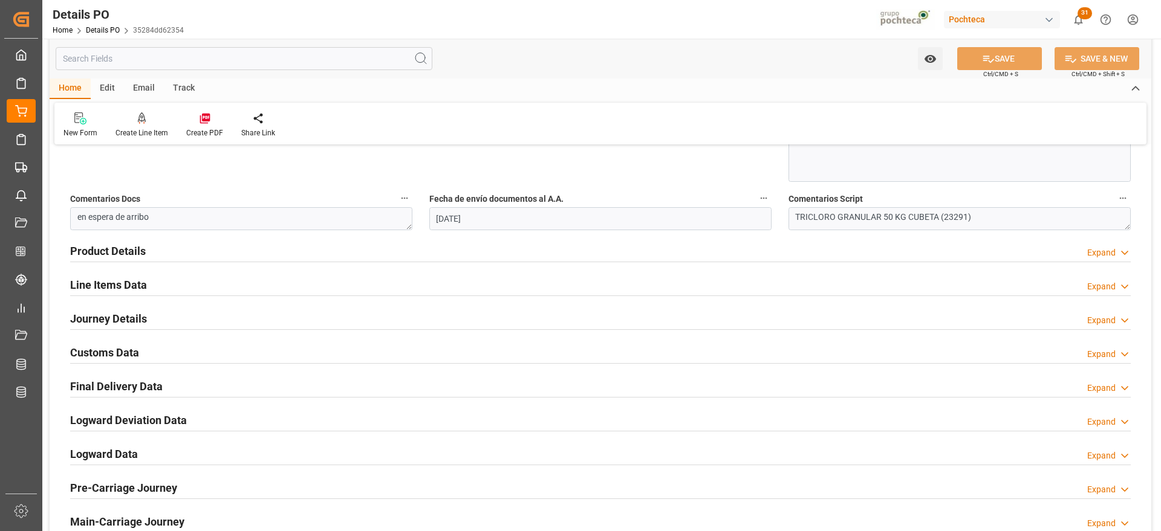
scroll to position [680, 0]
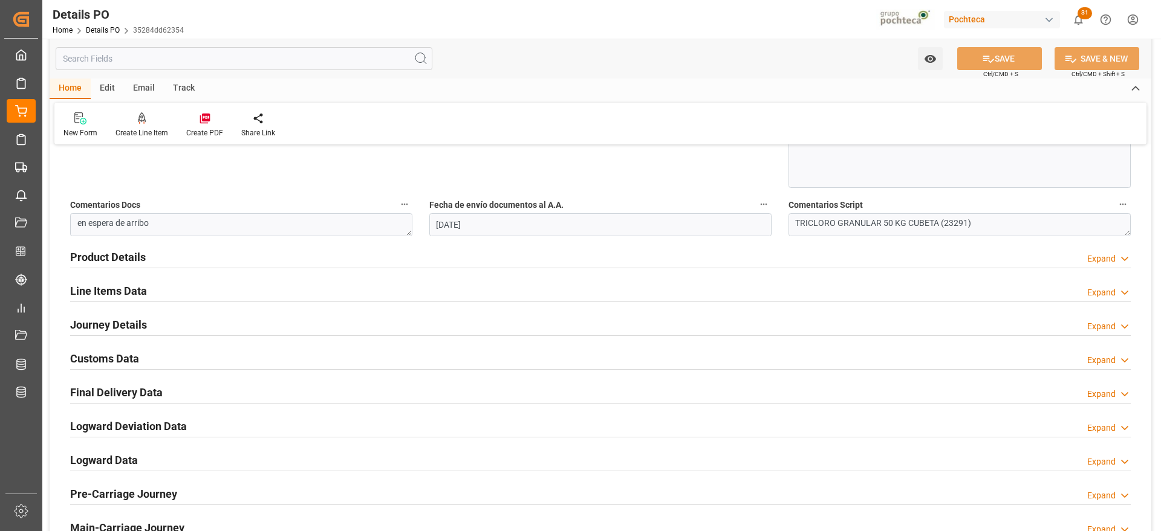
click at [98, 364] on h2 "Customs Data" at bounding box center [104, 359] width 69 height 16
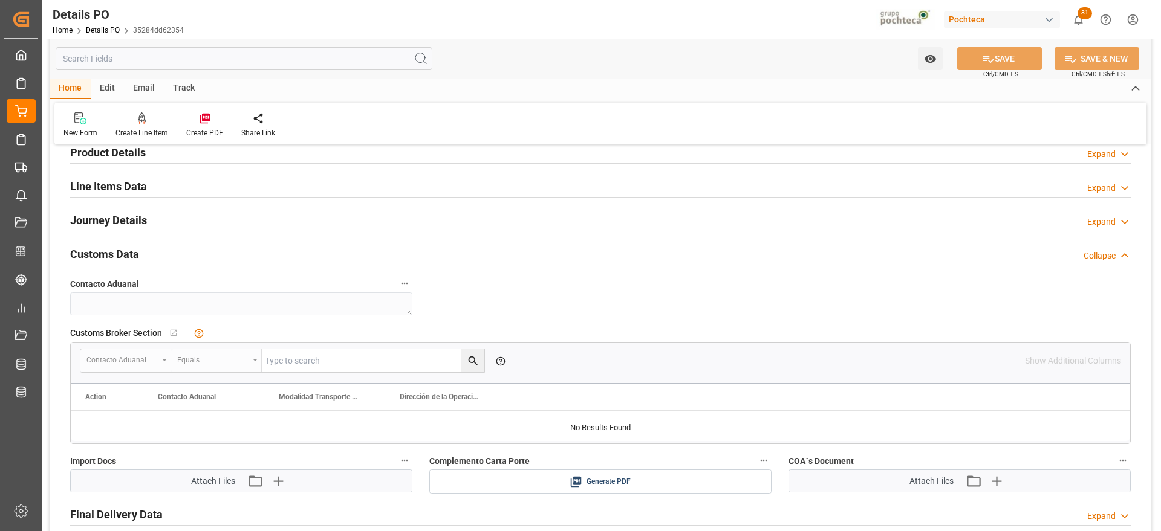
scroll to position [982, 0]
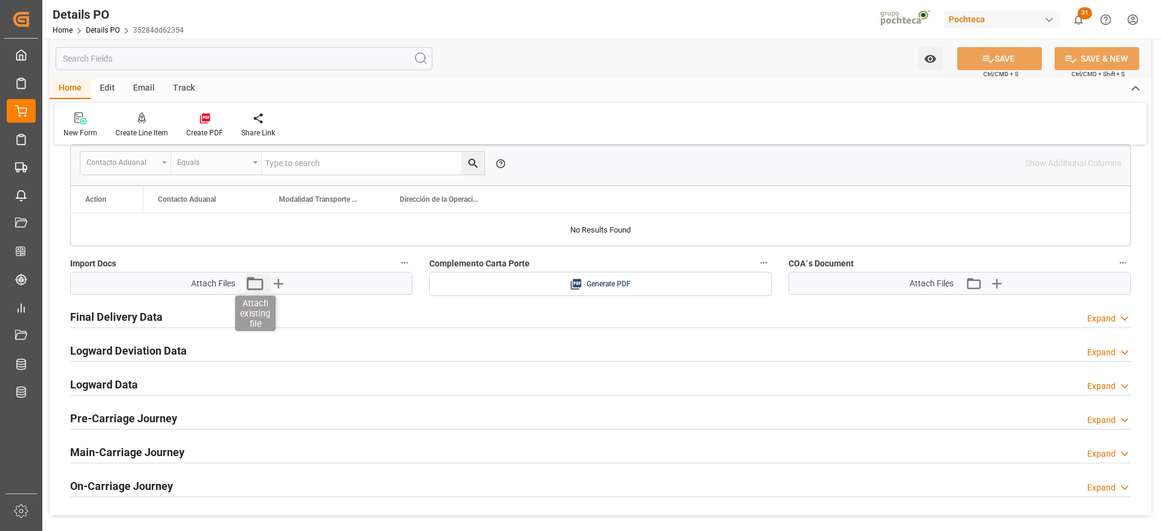
click at [263, 285] on icon "button" at bounding box center [255, 283] width 16 height 13
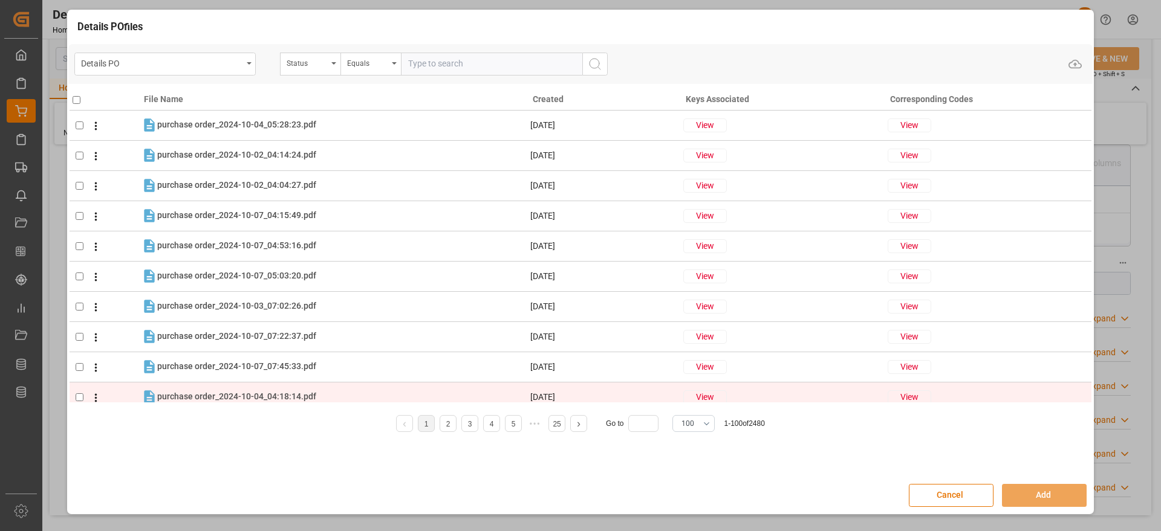
drag, startPoint x: 967, startPoint y: 496, endPoint x: 449, endPoint y: 390, distance: 528.7
click at [964, 494] on button "Cancel" at bounding box center [951, 495] width 85 height 23
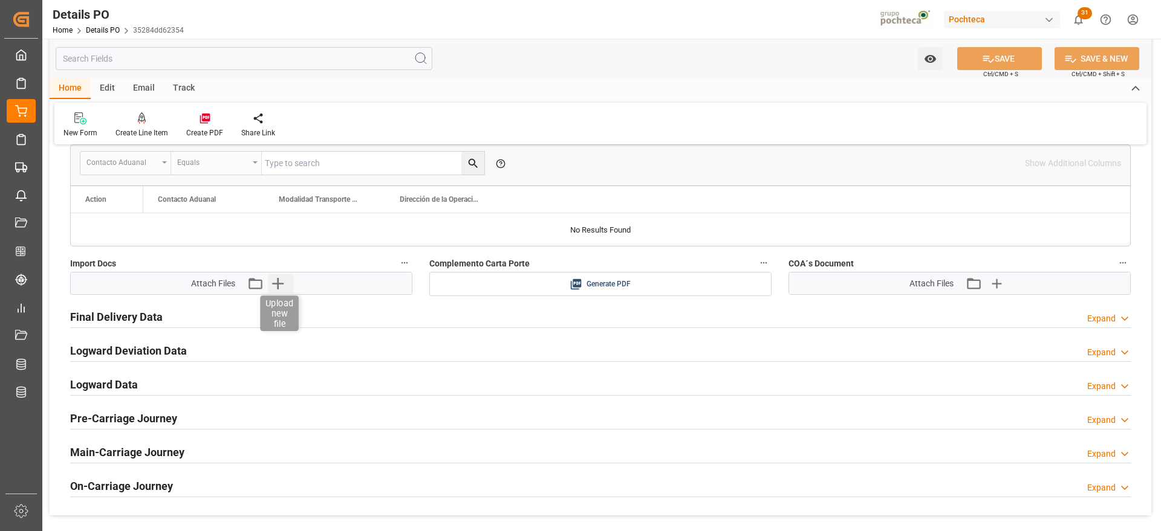
click at [285, 277] on icon "button" at bounding box center [277, 283] width 19 height 19
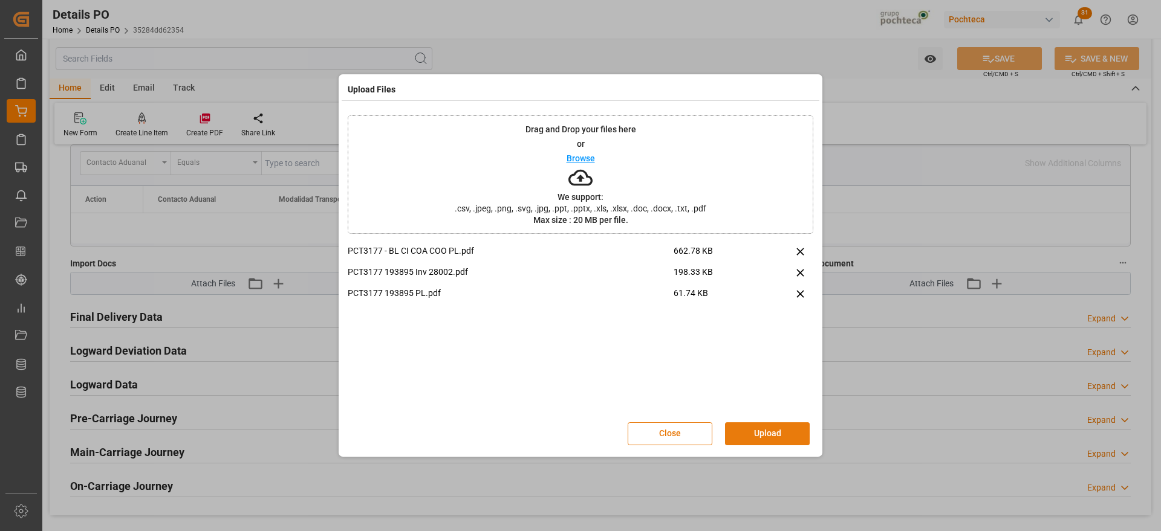
click at [766, 436] on button "Upload" at bounding box center [767, 434] width 85 height 23
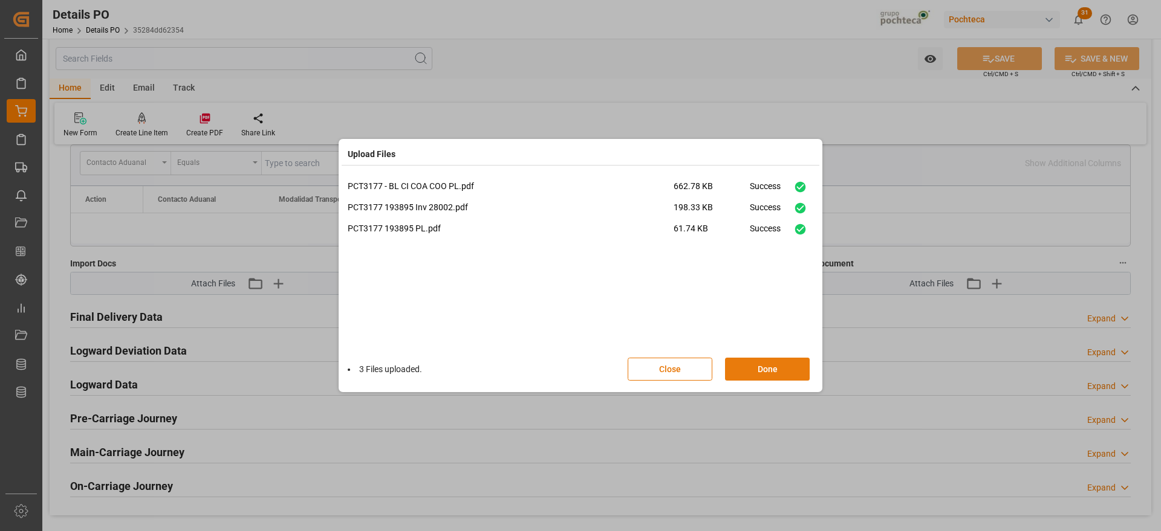
click at [765, 373] on button "Done" at bounding box center [767, 369] width 85 height 23
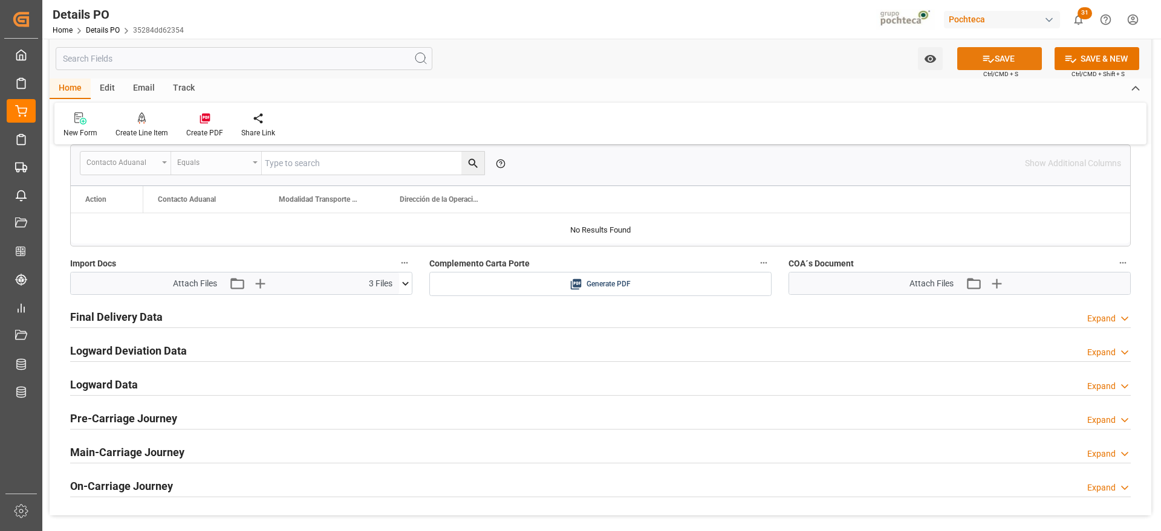
click at [1005, 58] on button "SAVE" at bounding box center [999, 58] width 85 height 23
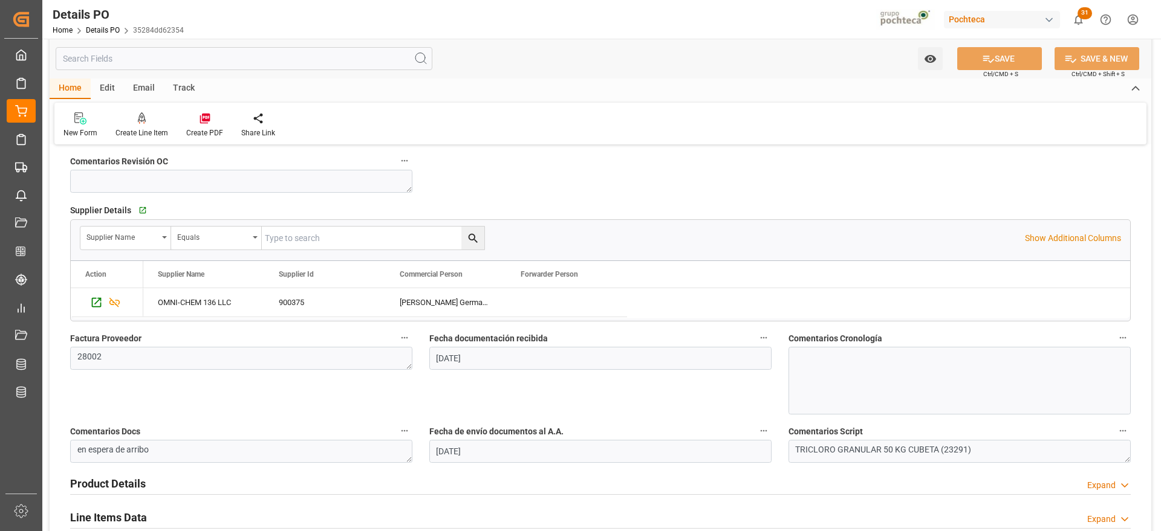
scroll to position [0, 0]
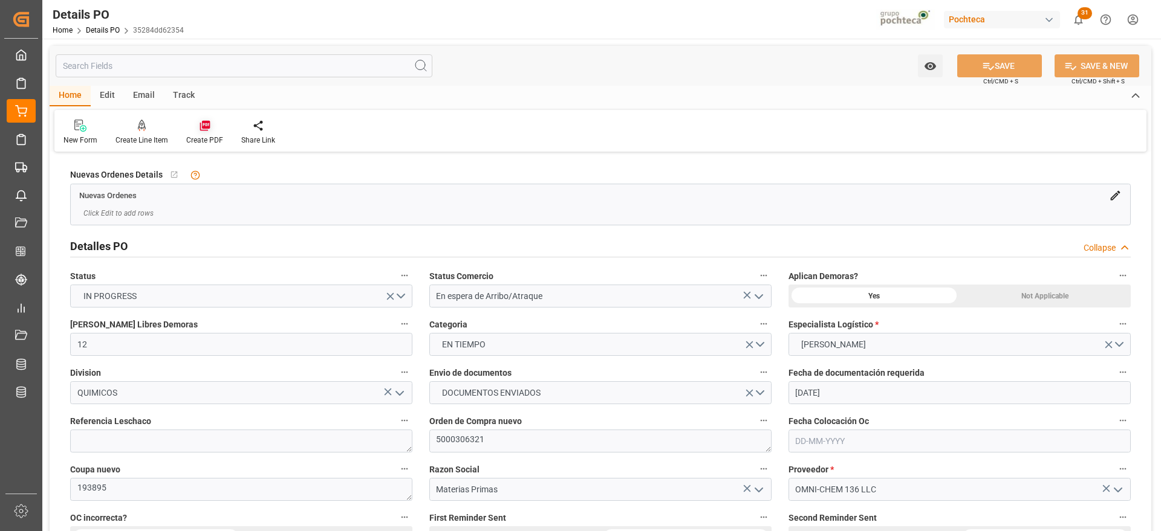
click at [199, 129] on icon at bounding box center [205, 126] width 12 height 12
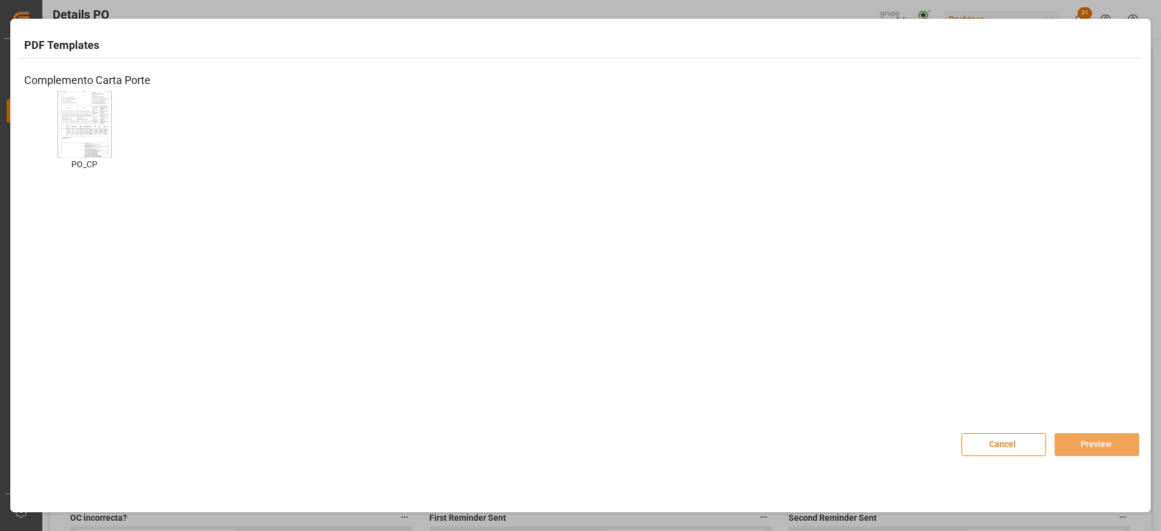
click at [86, 126] on img at bounding box center [84, 124] width 48 height 68
click at [1116, 435] on button "Preview" at bounding box center [1096, 444] width 85 height 23
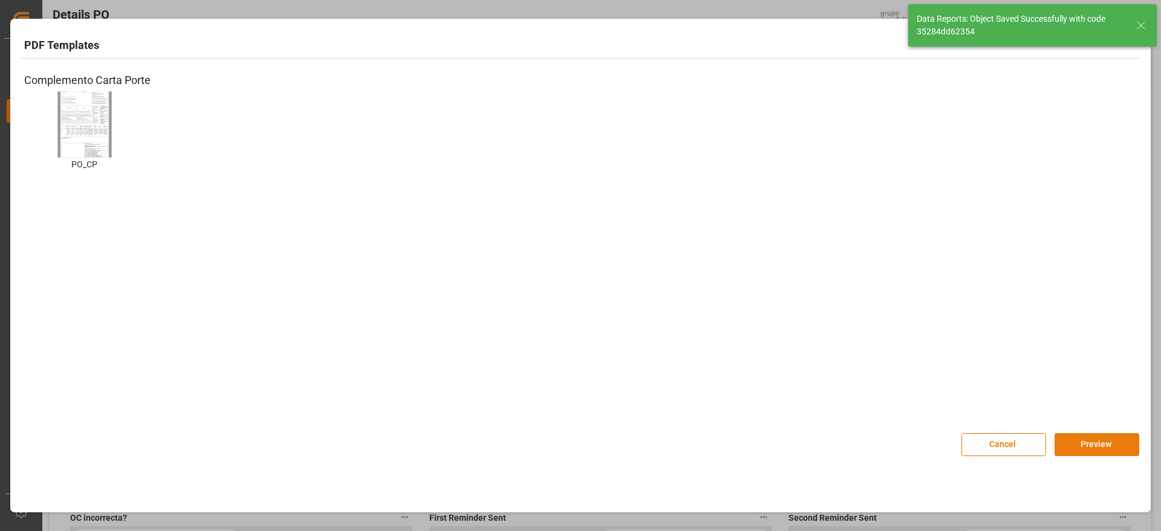
click at [1115, 442] on button "Preview" at bounding box center [1096, 444] width 85 height 23
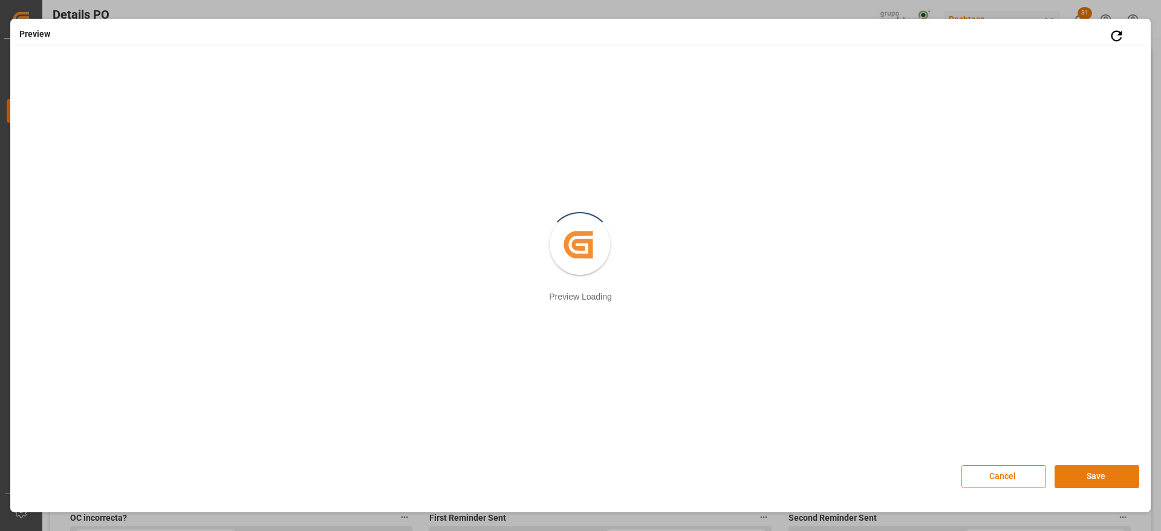
click at [1081, 481] on button "Save" at bounding box center [1096, 476] width 85 height 23
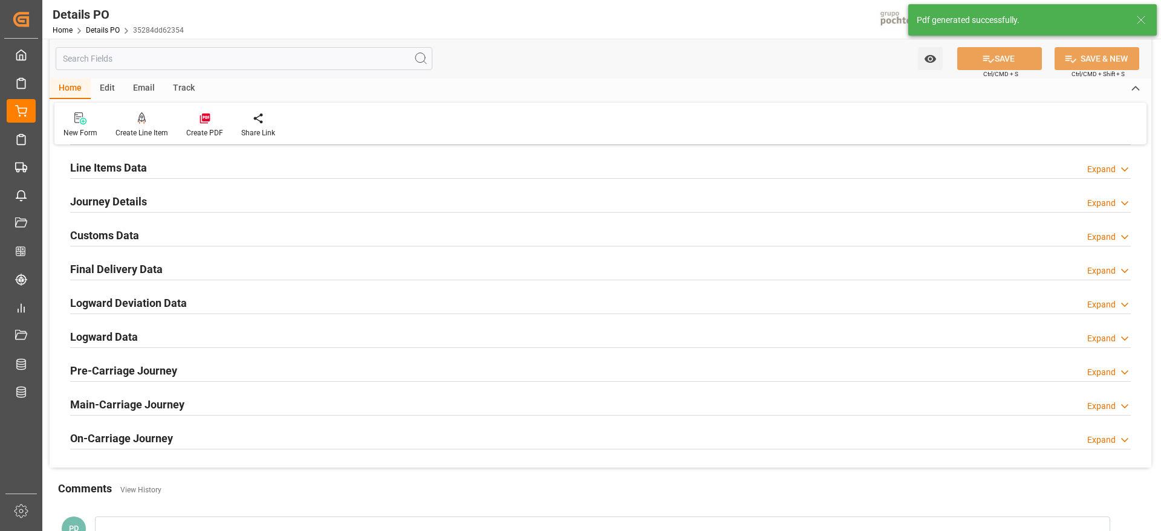
scroll to position [681, 0]
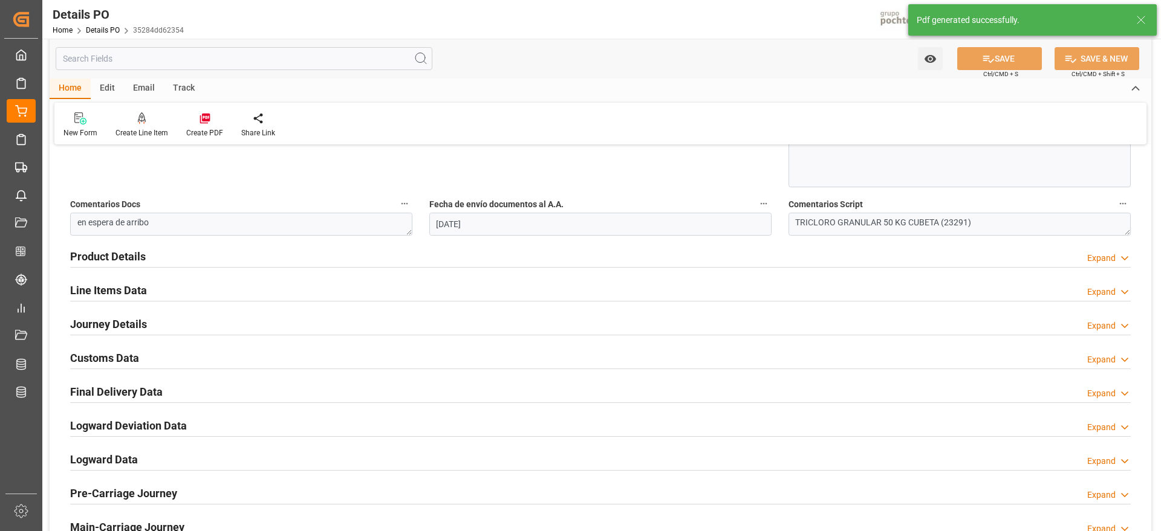
click at [114, 351] on h2 "Customs Data" at bounding box center [104, 358] width 69 height 16
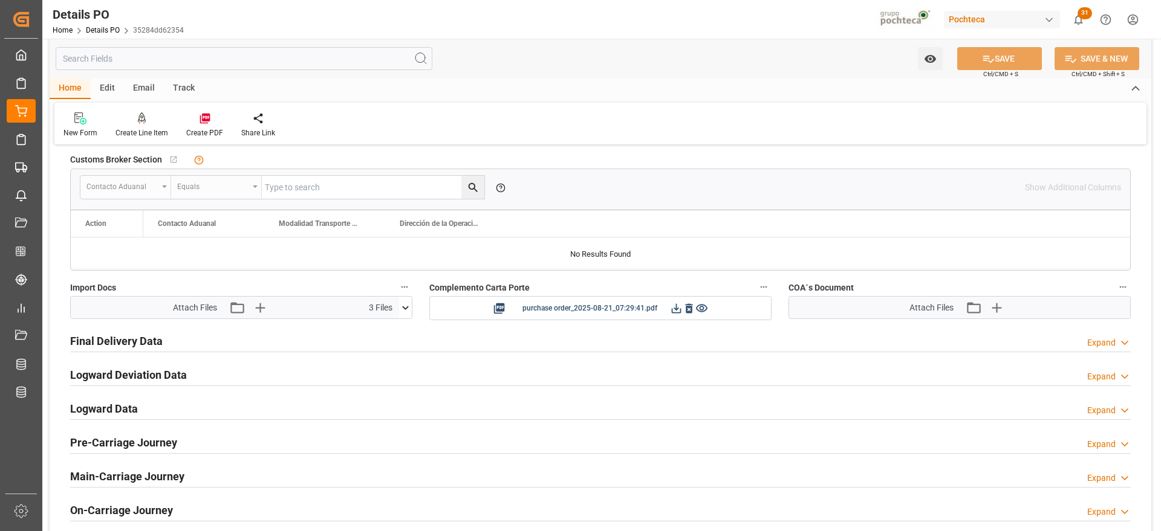
scroll to position [983, 0]
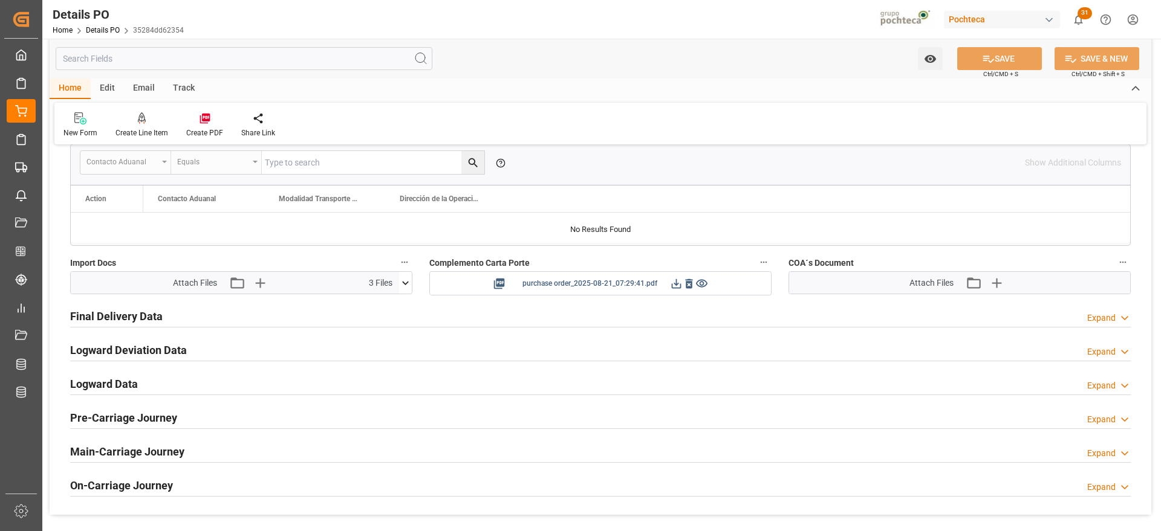
click at [677, 276] on div at bounding box center [689, 283] width 38 height 15
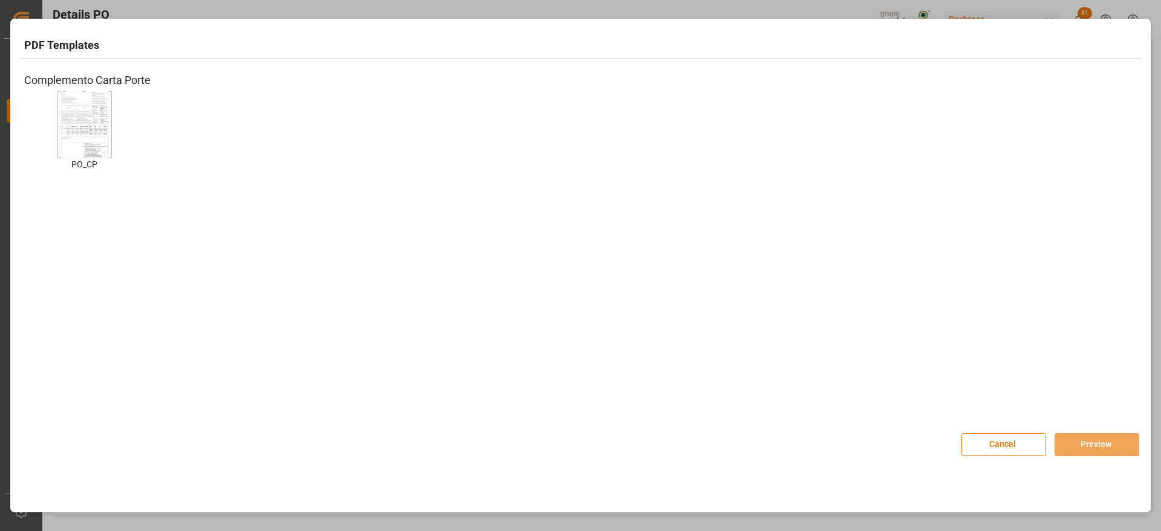
click at [74, 129] on img at bounding box center [84, 124] width 48 height 68
click at [1103, 449] on button "Preview" at bounding box center [1096, 444] width 85 height 23
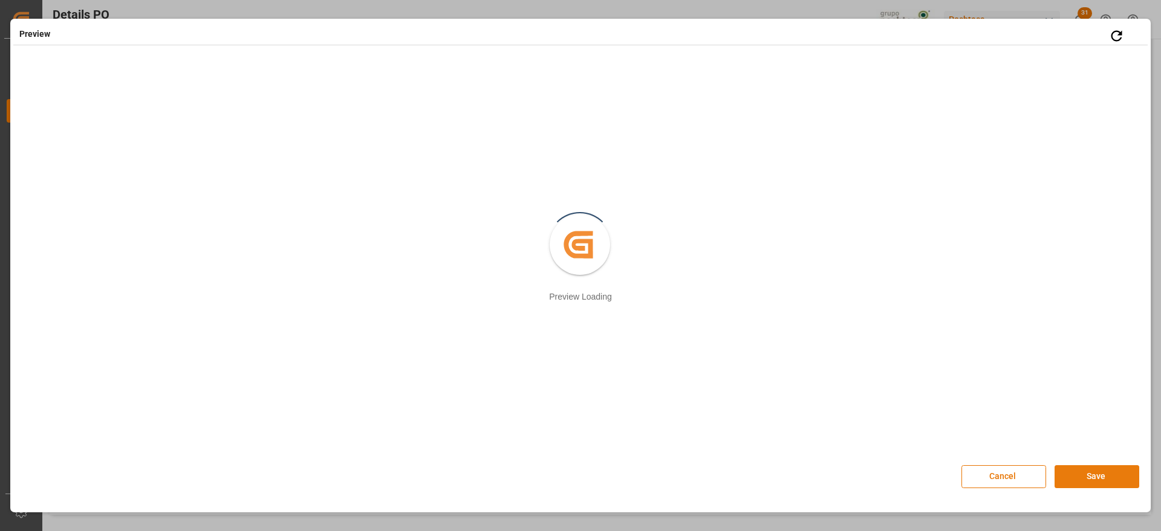
click at [1082, 468] on button "Save" at bounding box center [1096, 476] width 85 height 23
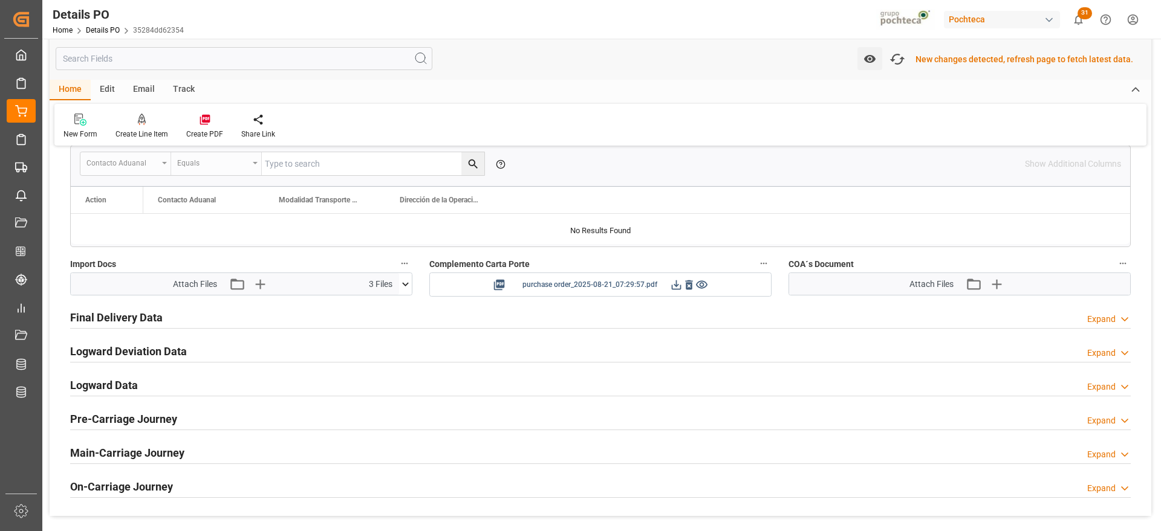
scroll to position [984, 0]
click at [662, 285] on div "purchase order_2025-08-21_07:29:57.pdf" at bounding box center [600, 283] width 324 height 15
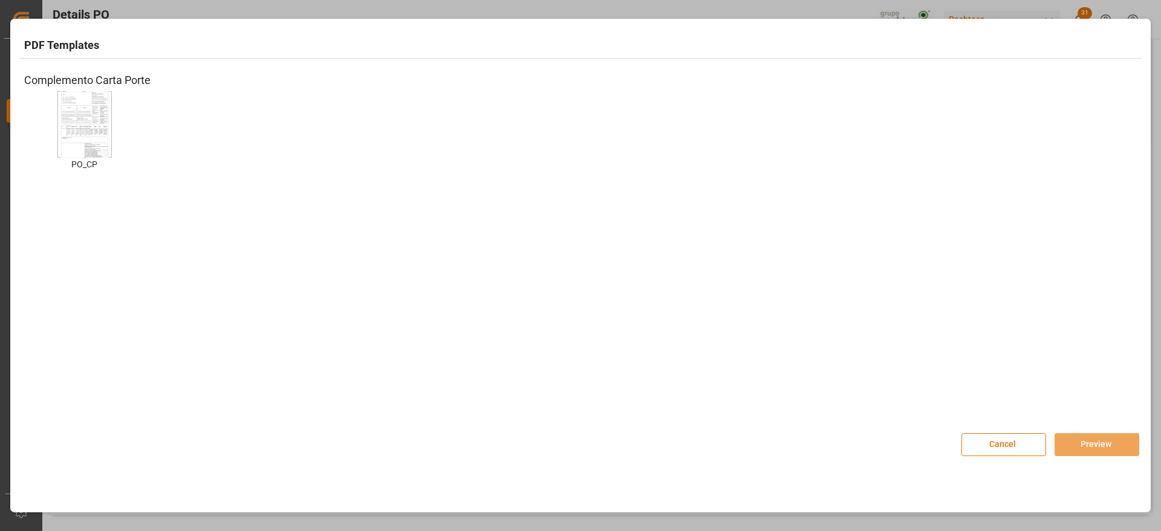
click at [87, 136] on img at bounding box center [84, 124] width 48 height 68
click at [1116, 449] on button "Preview" at bounding box center [1096, 444] width 85 height 23
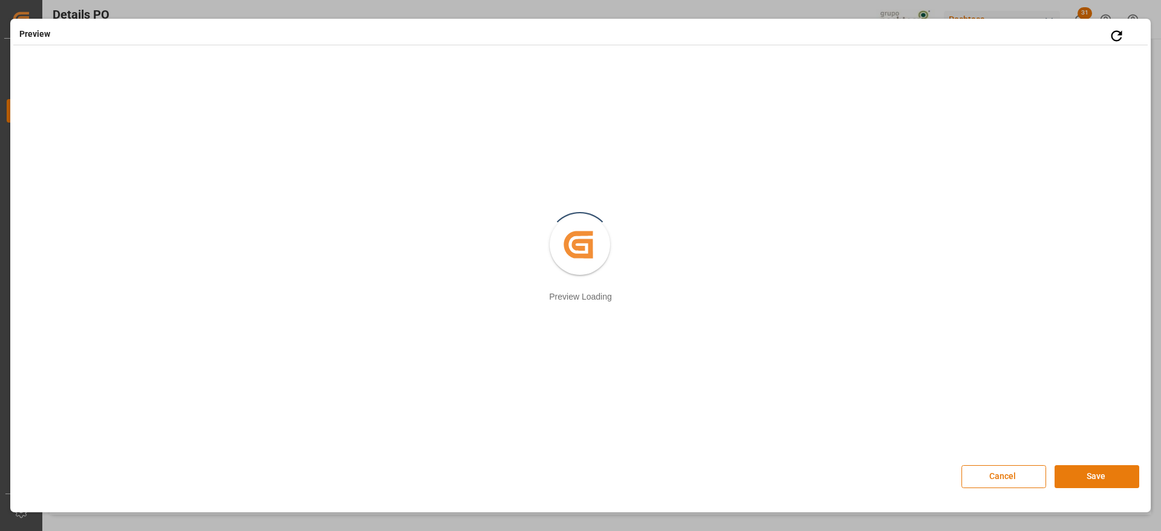
click at [1098, 475] on button "Save" at bounding box center [1096, 476] width 85 height 23
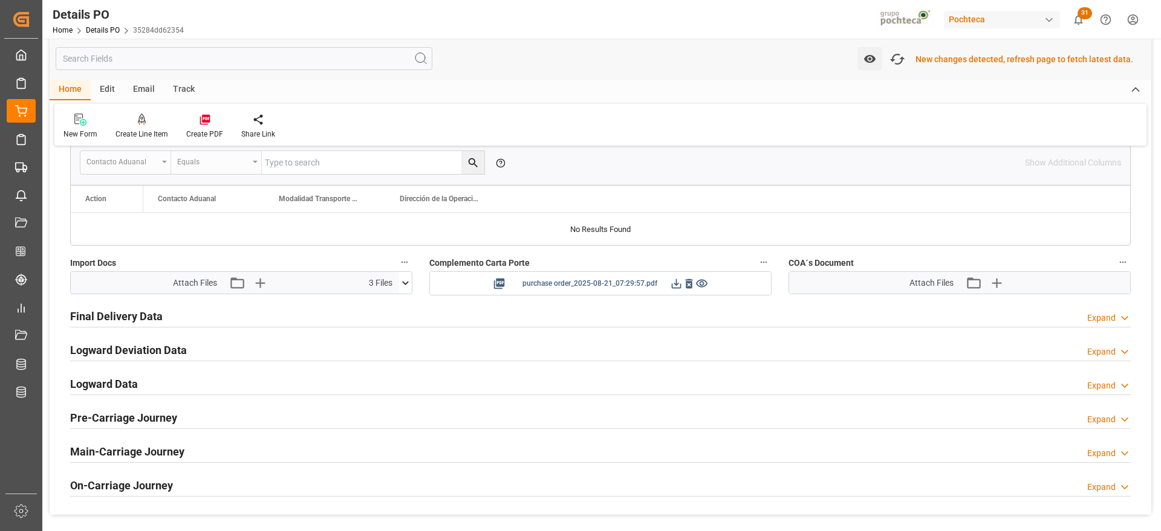
click at [674, 283] on icon at bounding box center [677, 284] width 10 height 10
